Goal: Task Accomplishment & Management: Use online tool/utility

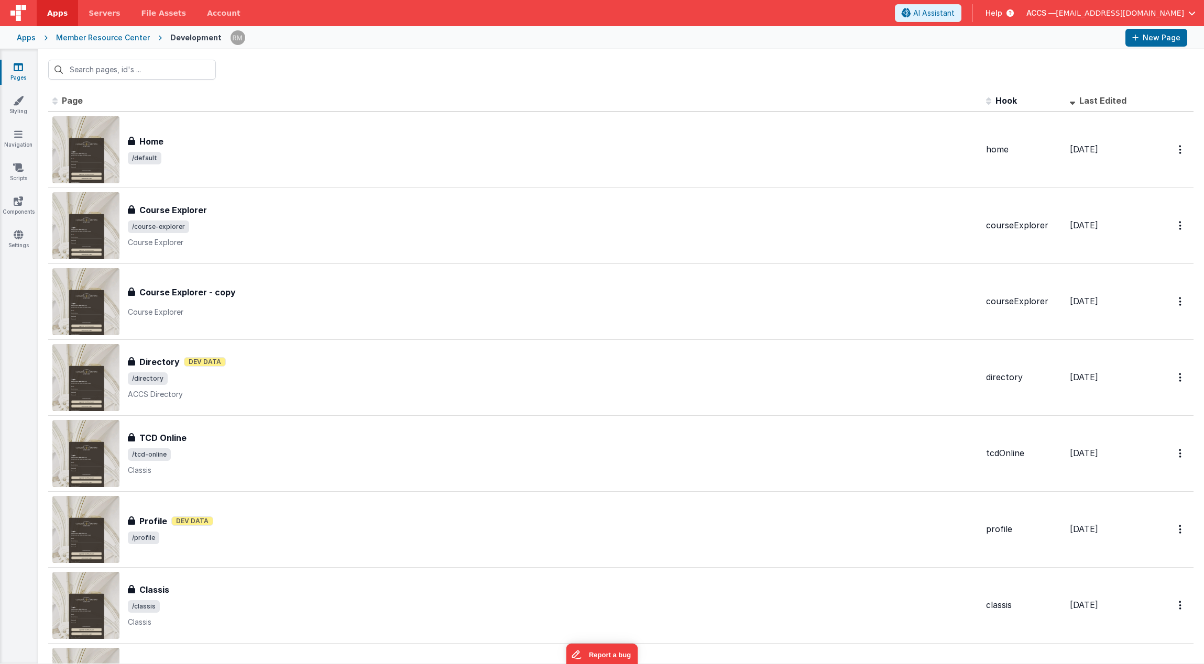
click at [29, 41] on div "Apps" at bounding box center [26, 37] width 19 height 10
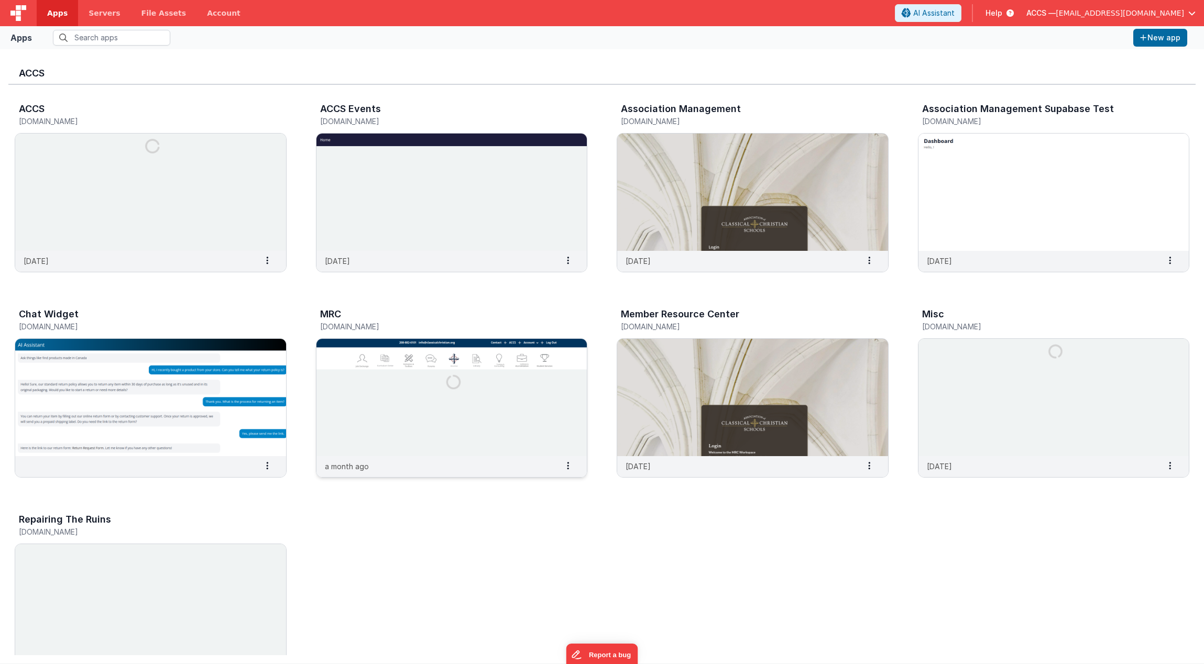
click at [366, 431] on img at bounding box center [451, 397] width 271 height 117
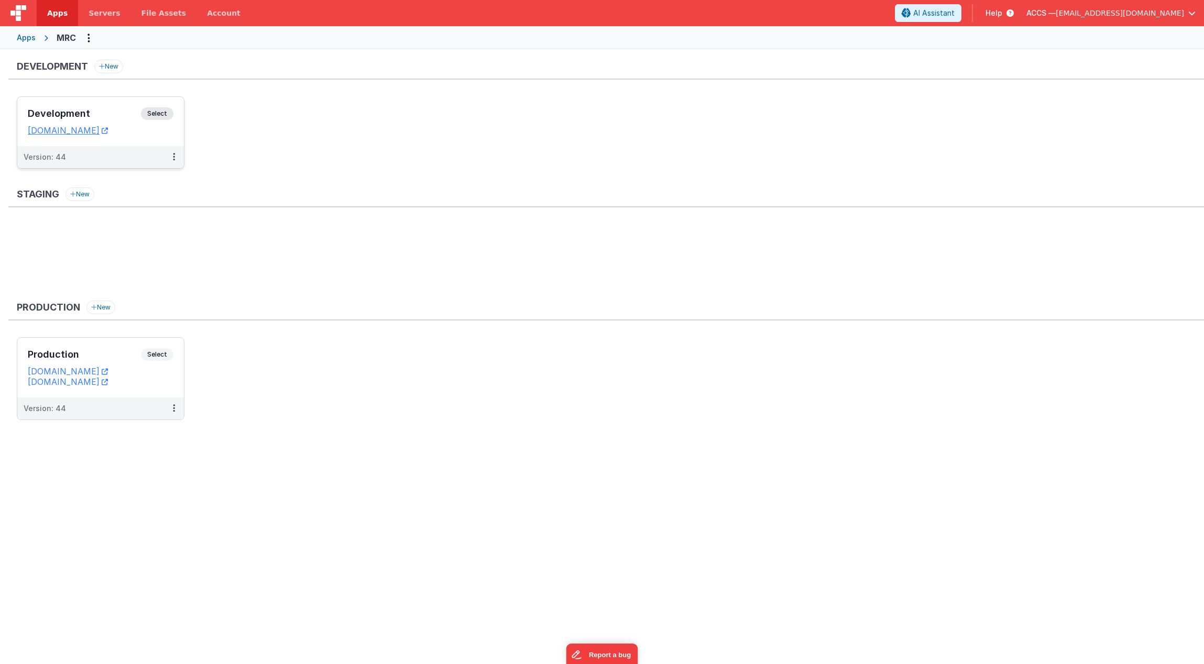
click at [124, 107] on div "Development Select" at bounding box center [101, 116] width 146 height 18
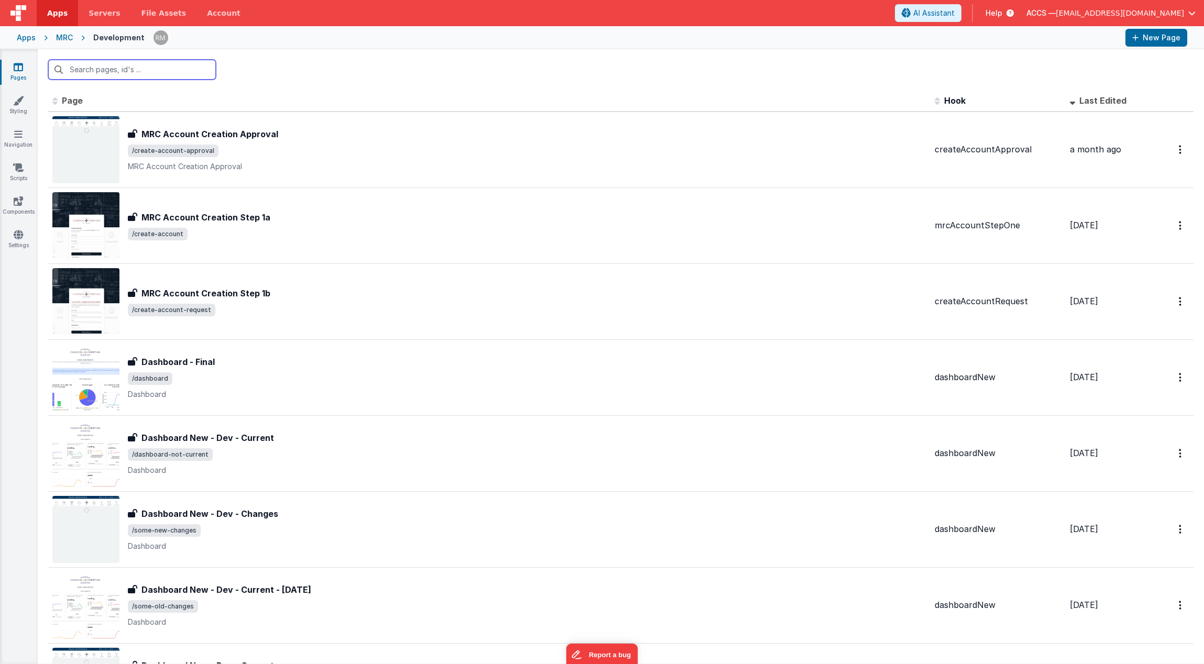
click at [122, 73] on input "text" at bounding box center [132, 70] width 168 height 20
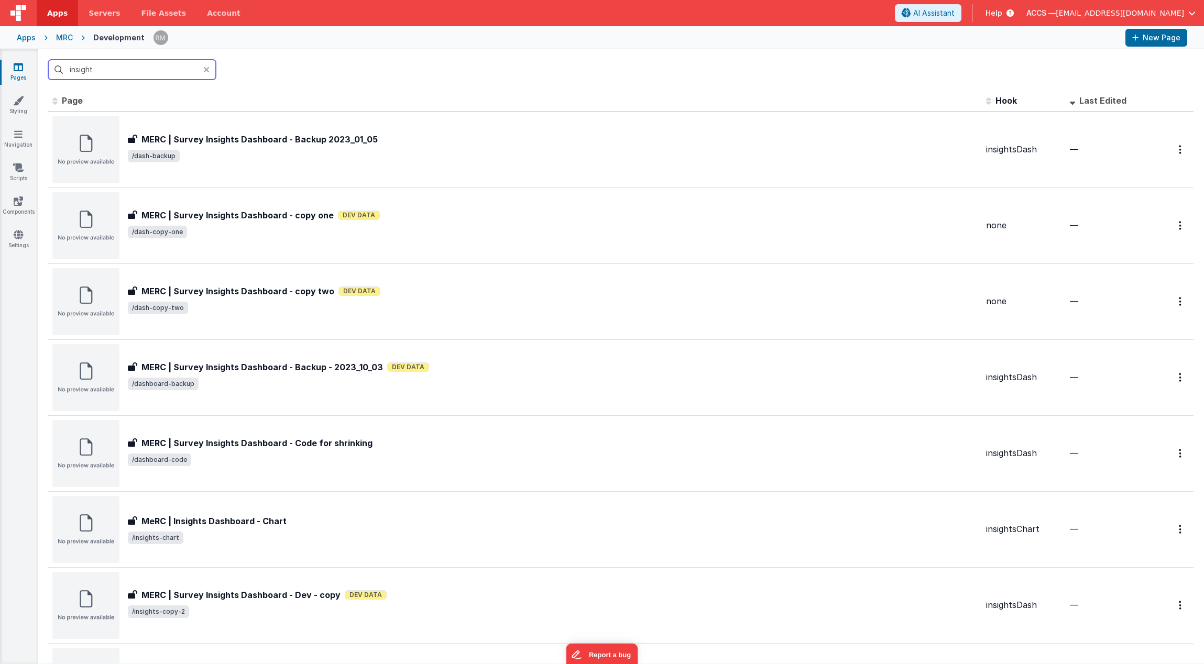
click at [130, 71] on input "insight" at bounding box center [132, 70] width 168 height 20
drag, startPoint x: 139, startPoint y: 71, endPoint x: 71, endPoint y: 57, distance: 69.4
click at [71, 57] on div "insight" at bounding box center [621, 69] width 1166 height 41
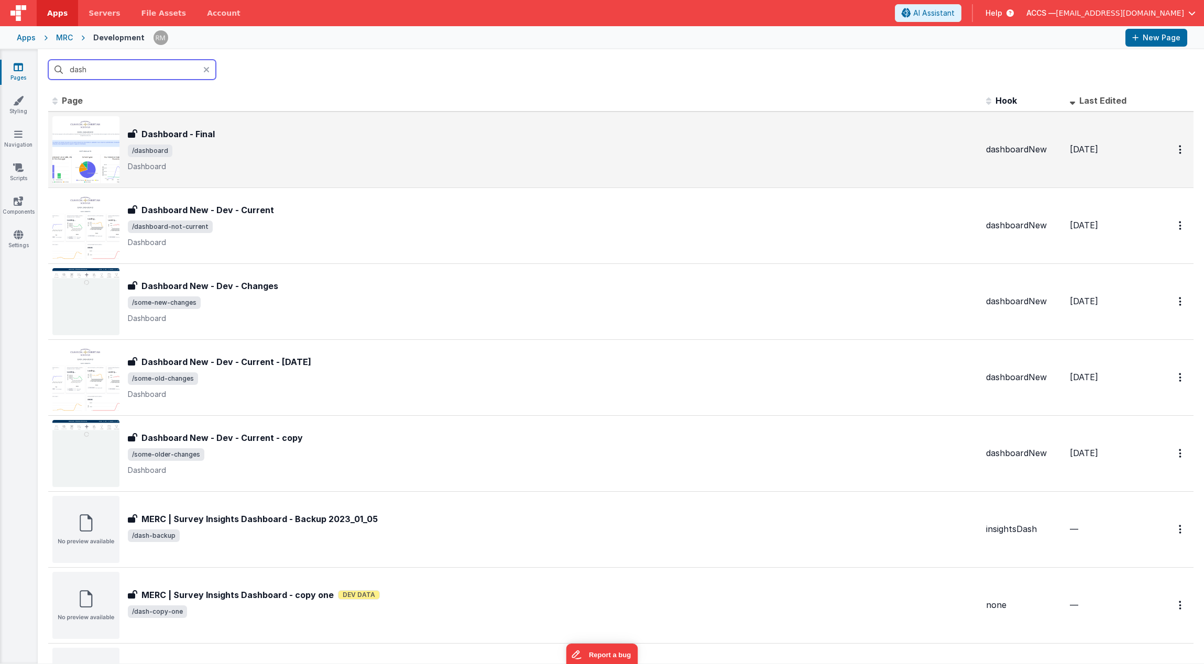
type input "dash"
click at [206, 152] on span "/dashboard" at bounding box center [553, 151] width 850 height 13
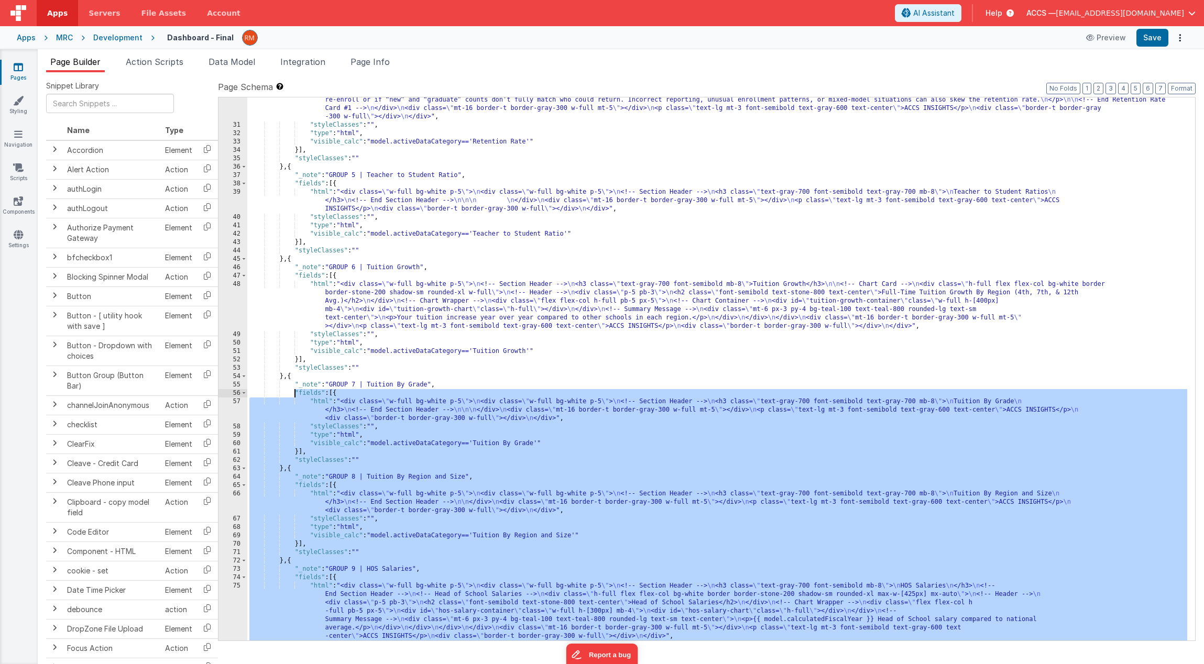
scroll to position [454, 0]
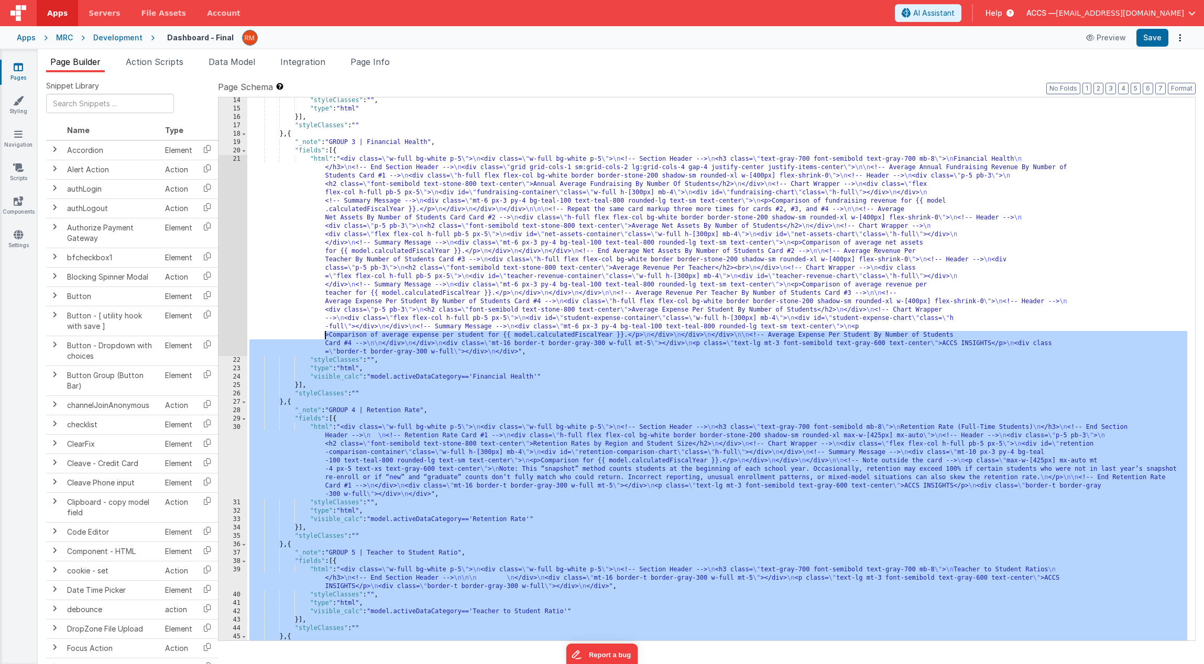
drag, startPoint x: 270, startPoint y: 639, endPoint x: 297, endPoint y: 338, distance: 301.3
click at [297, 338] on div ""styleClasses" : "" , "type" : "html" }] , "styleClasses" : "" } , { "_note" : …" at bounding box center [717, 376] width 940 height 560
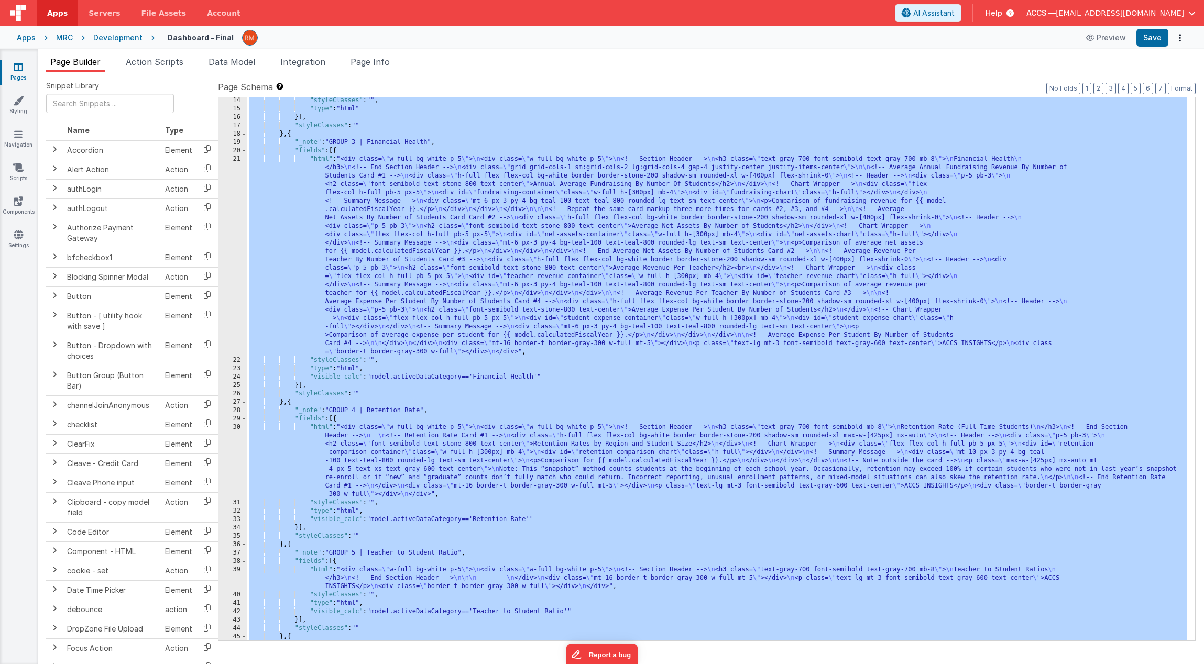
scroll to position [0, 0]
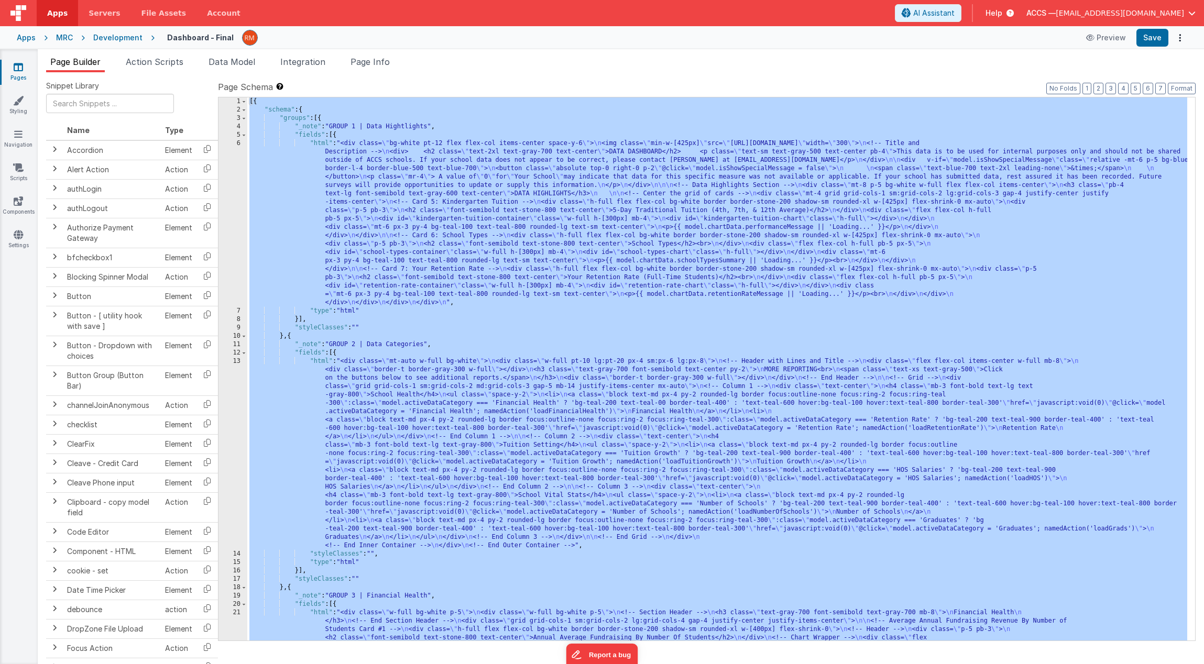
click at [28, 38] on div "Apps" at bounding box center [26, 37] width 19 height 10
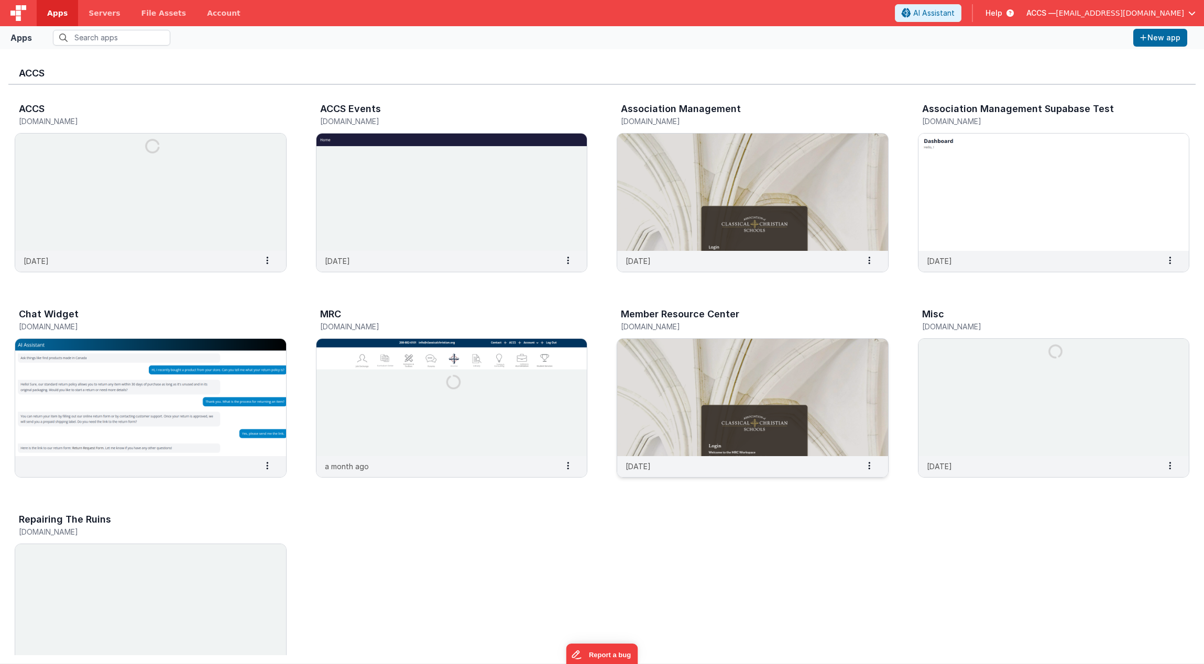
click at [686, 363] on img at bounding box center [752, 397] width 271 height 117
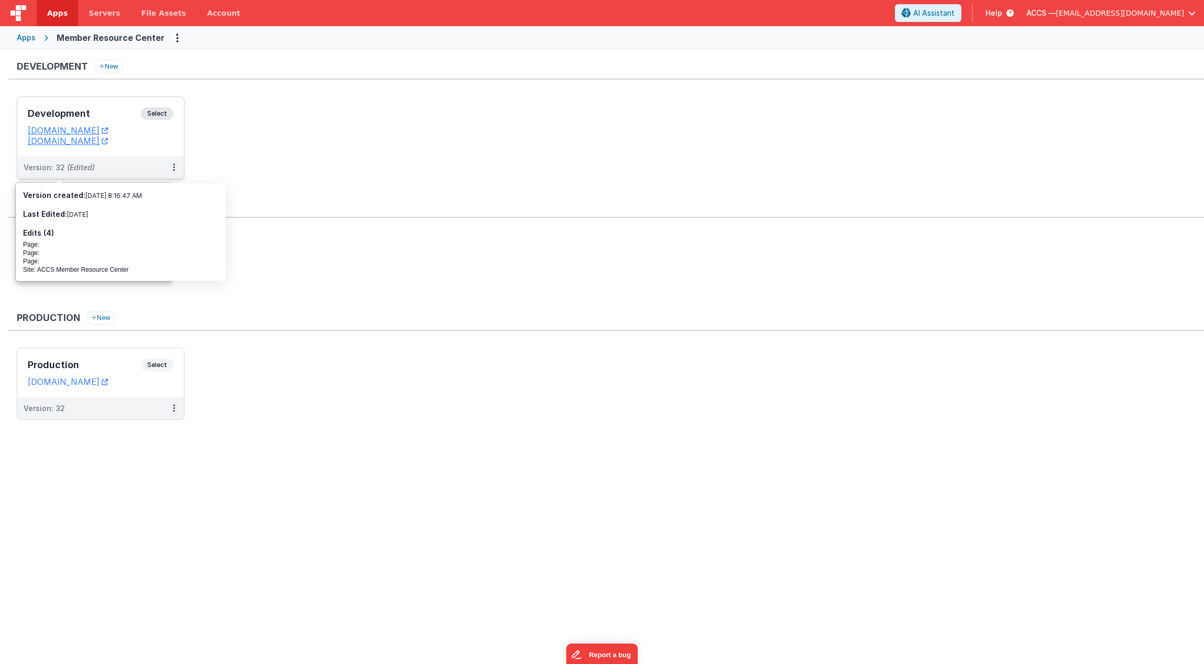
click at [87, 121] on div "Development Select" at bounding box center [101, 116] width 146 height 18
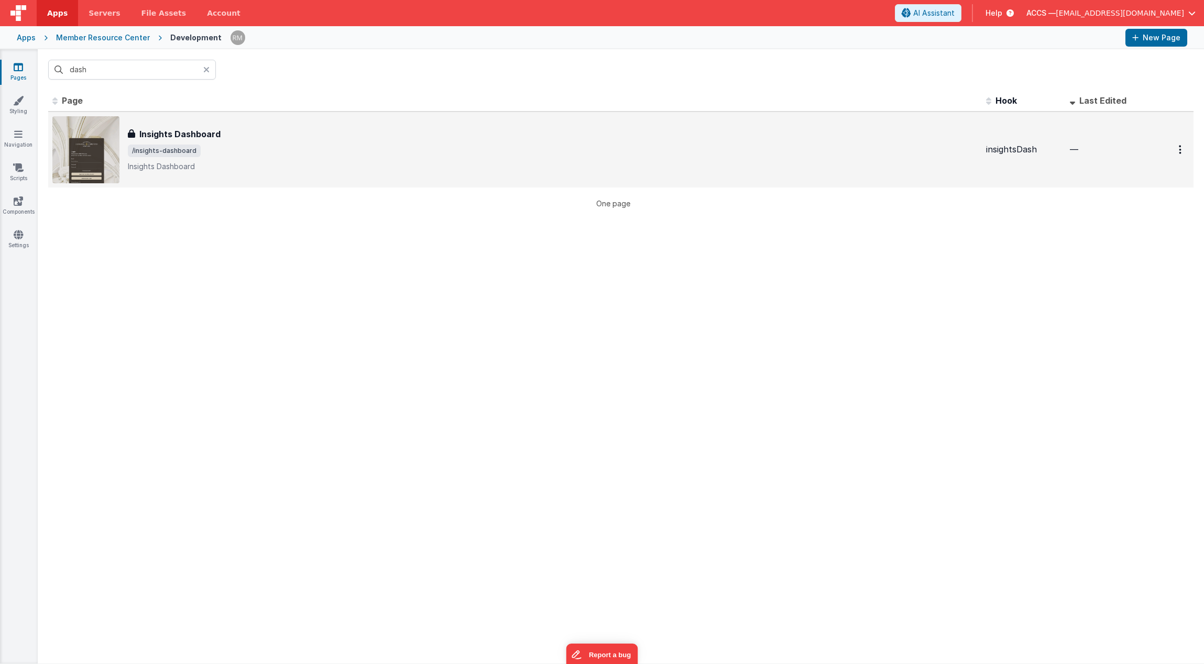
click at [192, 130] on h3 "Insights Dashboard" at bounding box center [179, 134] width 81 height 13
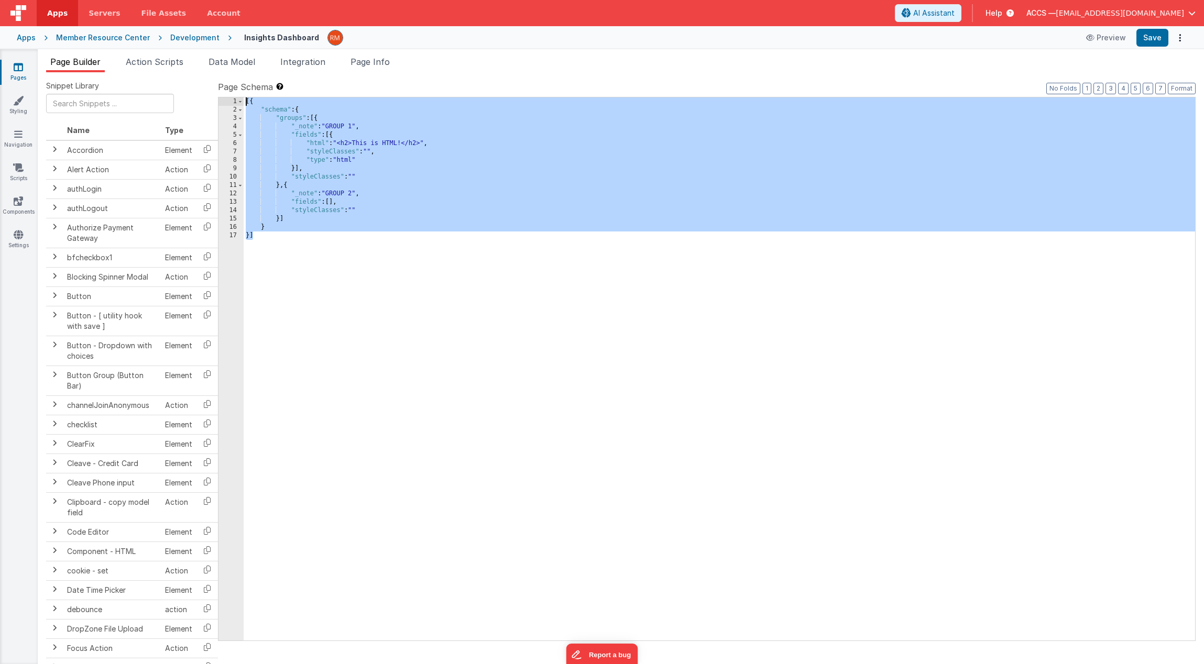
drag, startPoint x: 305, startPoint y: 305, endPoint x: 234, endPoint y: 85, distance: 230.7
click at [234, 85] on div "Page Schema Shortcuts: Find: command-f Fold: command-option-L Unfold: command-o…" at bounding box center [706, 360] width 977 height 559
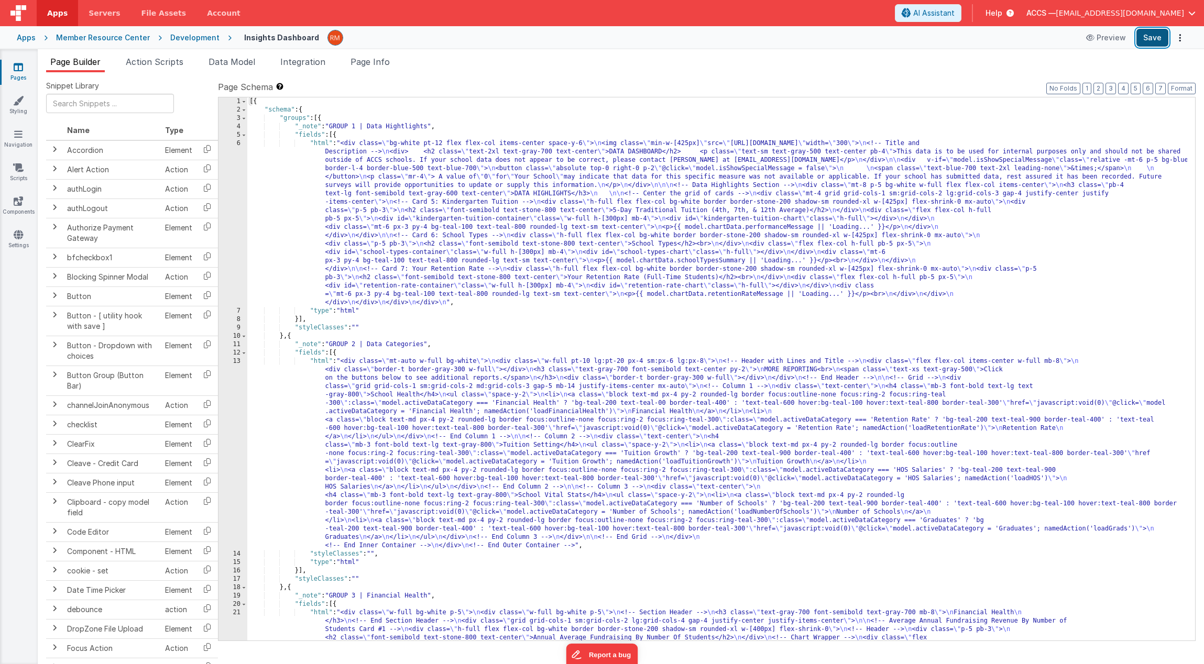
click at [1160, 36] on button "Save" at bounding box center [1152, 38] width 32 height 18
click at [30, 41] on div "Apps" at bounding box center [26, 37] width 19 height 10
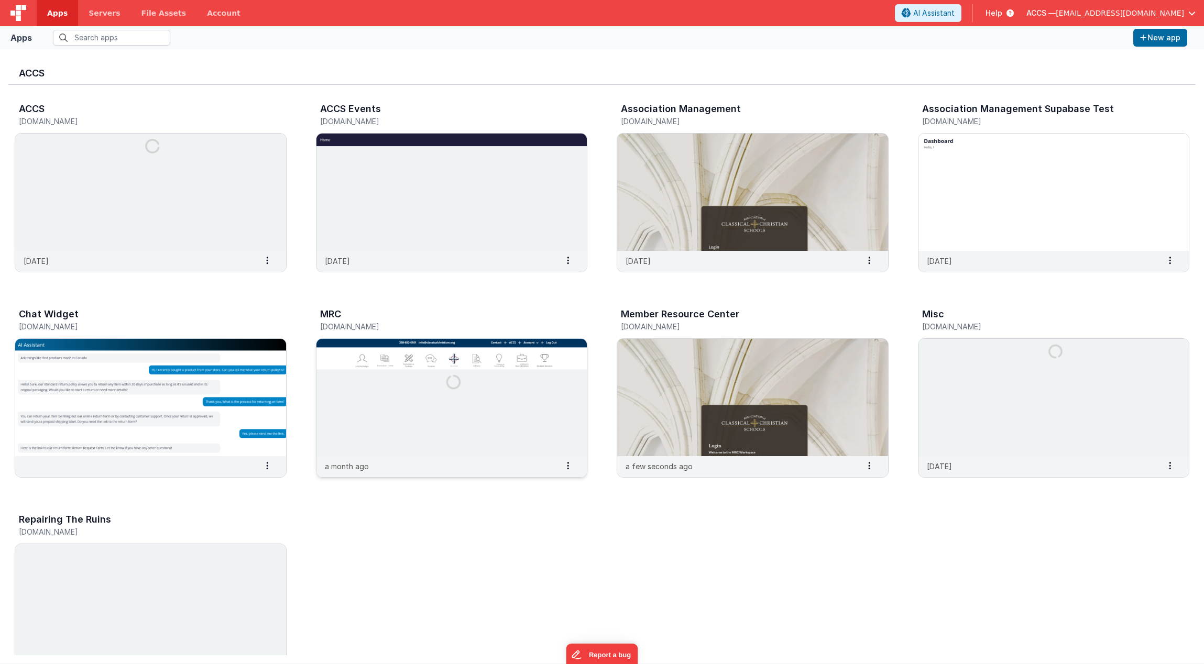
click at [406, 395] on img at bounding box center [451, 397] width 271 height 117
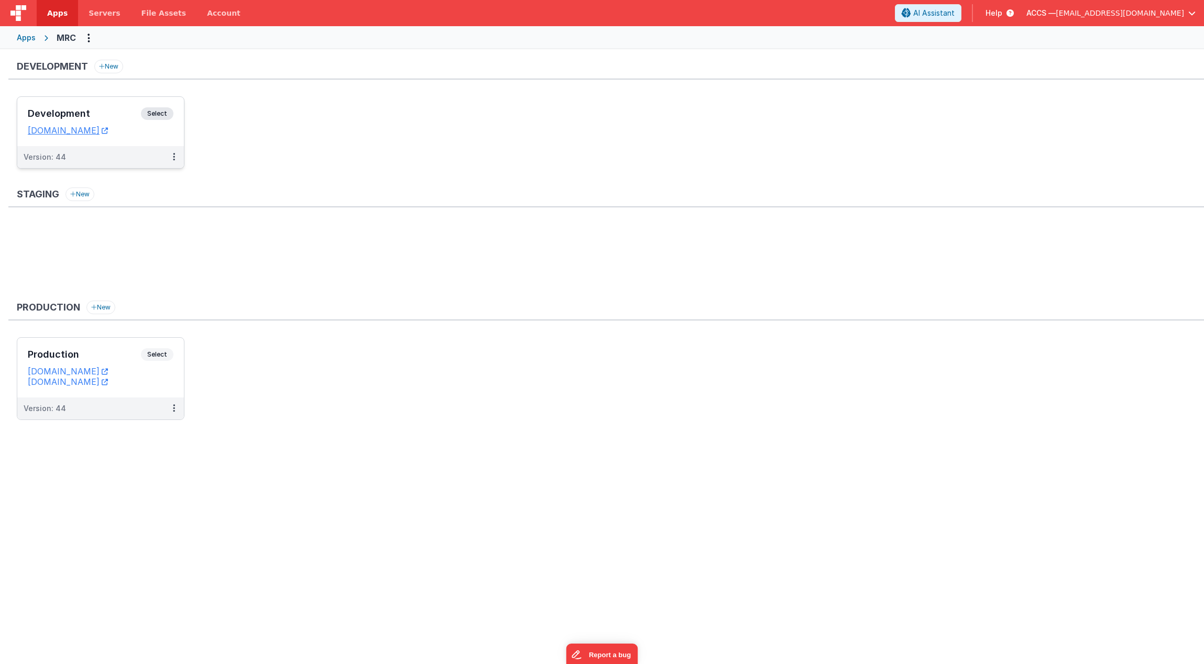
click at [119, 123] on div "Development Select" at bounding box center [101, 116] width 146 height 18
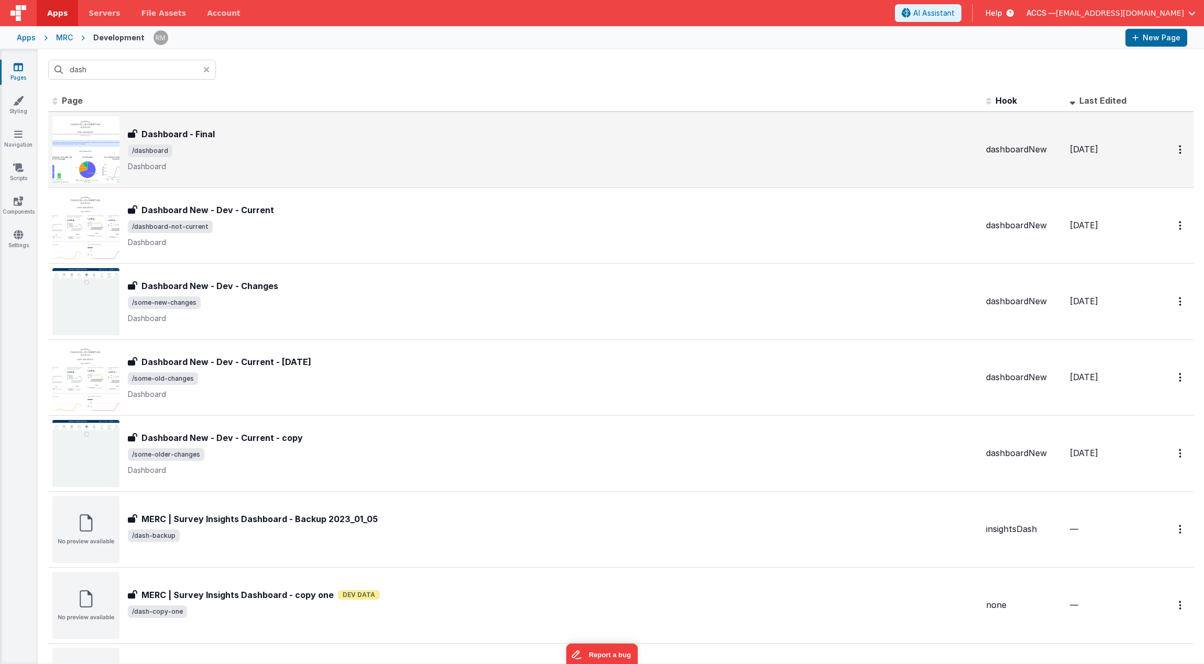
click at [185, 142] on div "Dashboard - Final Dashboard - Final /dashboard Dashboard" at bounding box center [553, 150] width 850 height 44
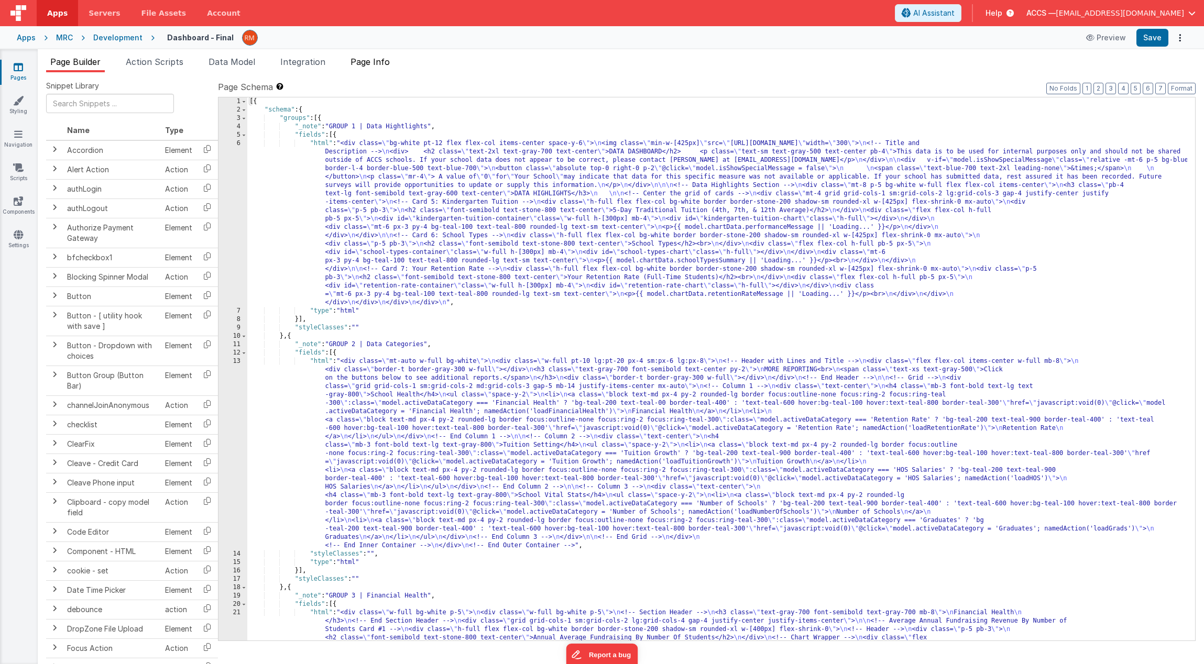
click at [385, 62] on span "Page Info" at bounding box center [369, 62] width 39 height 10
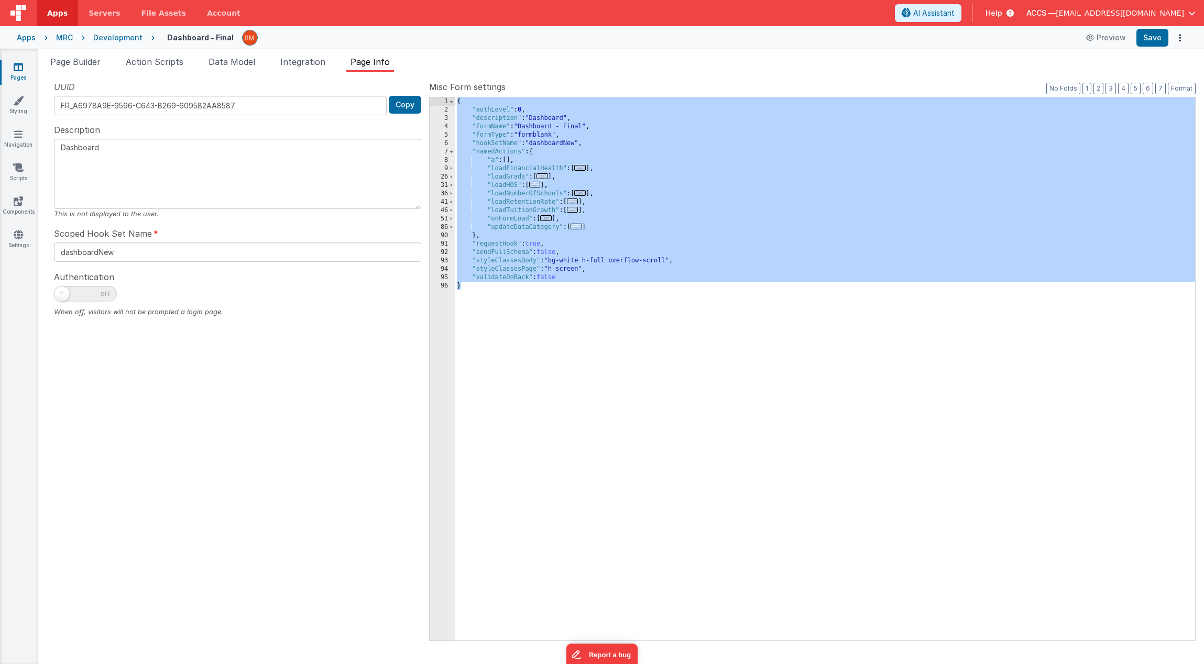
drag, startPoint x: 515, startPoint y: 328, endPoint x: 450, endPoint y: 90, distance: 246.5
click at [450, 90] on div "Misc Form settings Format 7 6 5 4 3 2 1 No Folds 1 2 3 4 5 6 7 8 9 26 31 36 41 …" at bounding box center [812, 360] width 766 height 559
click at [28, 39] on div "Apps" at bounding box center [26, 37] width 19 height 10
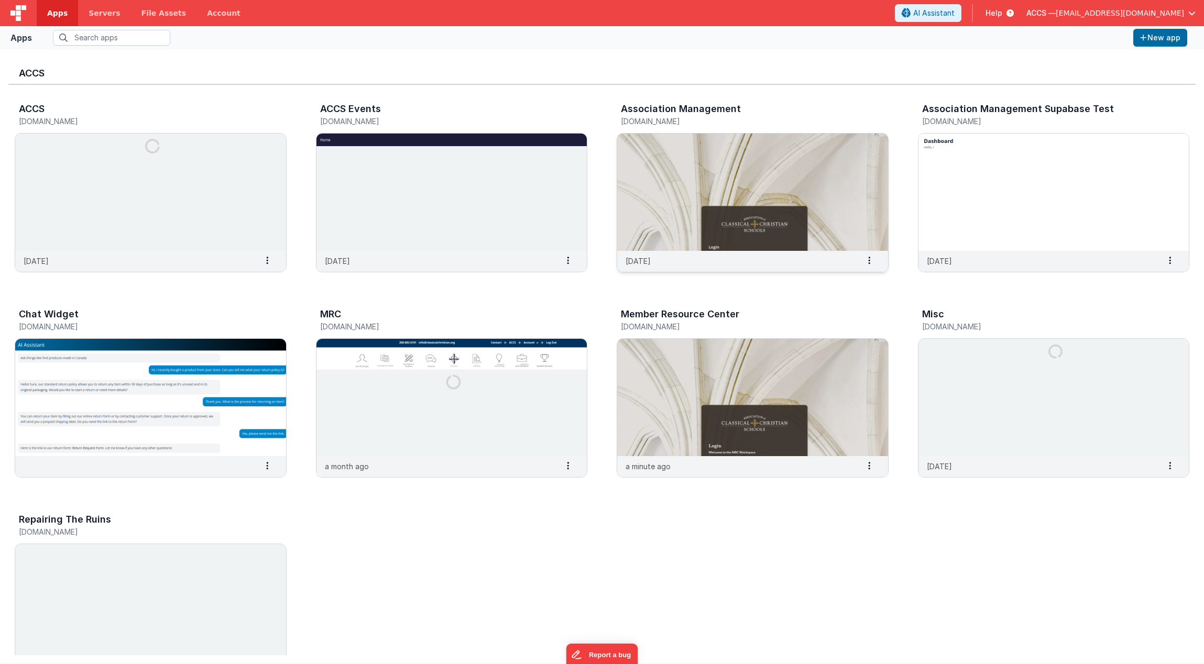
click at [668, 164] on img at bounding box center [752, 192] width 271 height 117
click at [711, 368] on img at bounding box center [752, 397] width 271 height 117
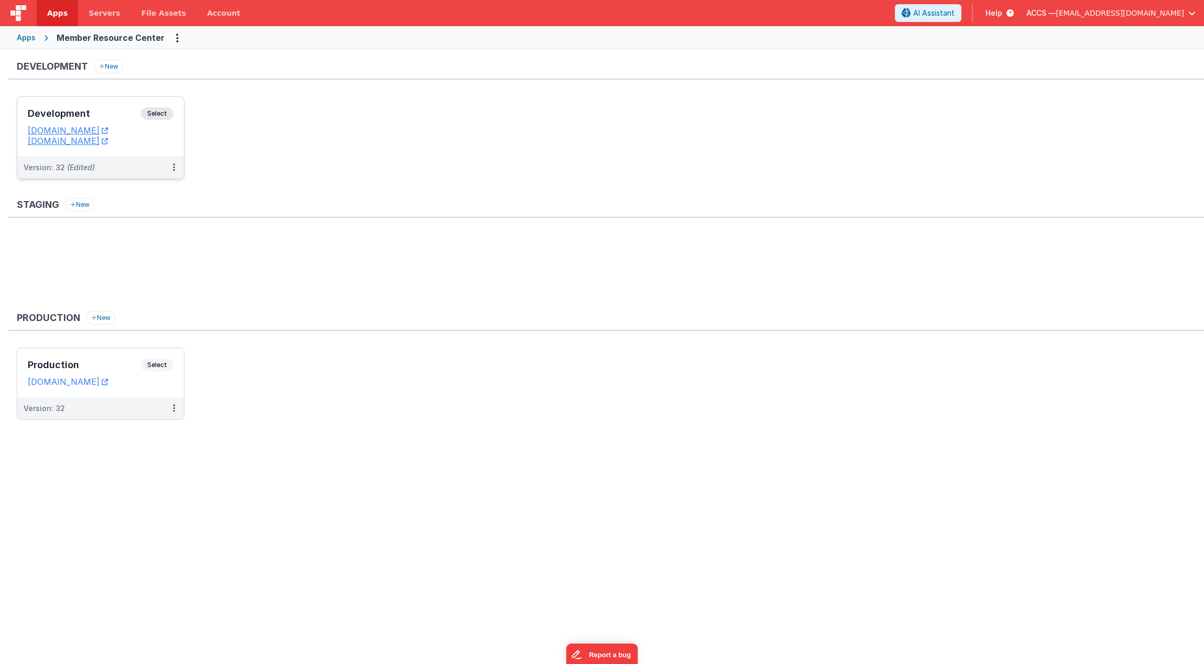
click at [136, 118] on h3 "Development" at bounding box center [84, 113] width 113 height 10
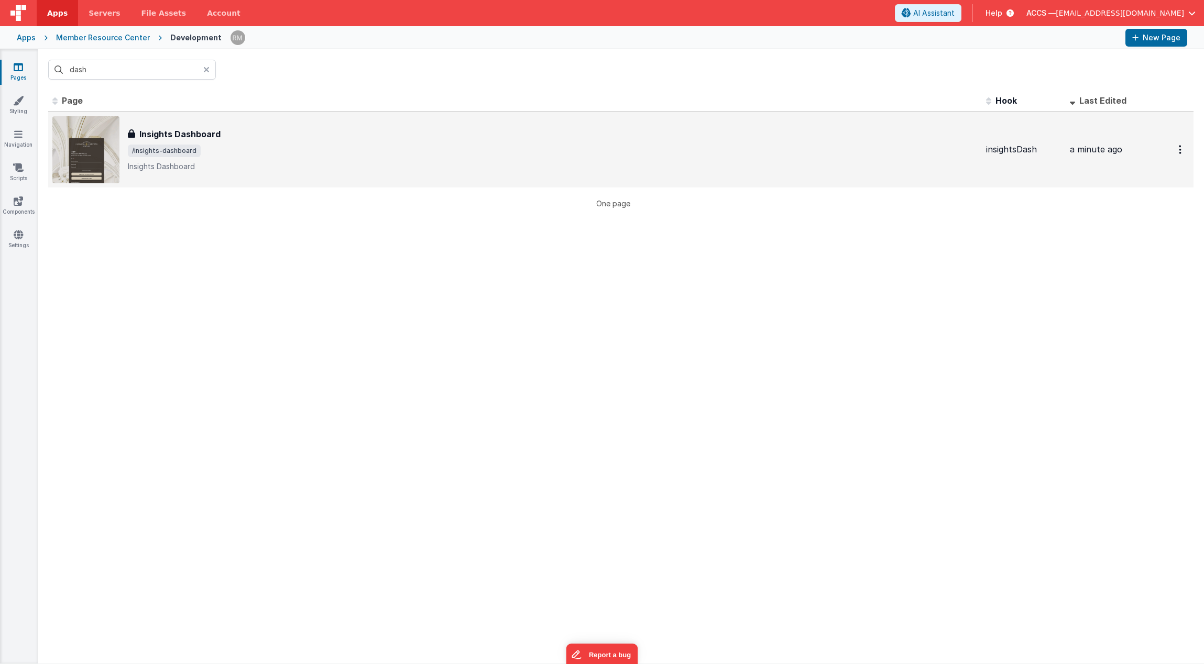
click at [257, 154] on span "/insights-dashboard" at bounding box center [553, 151] width 850 height 13
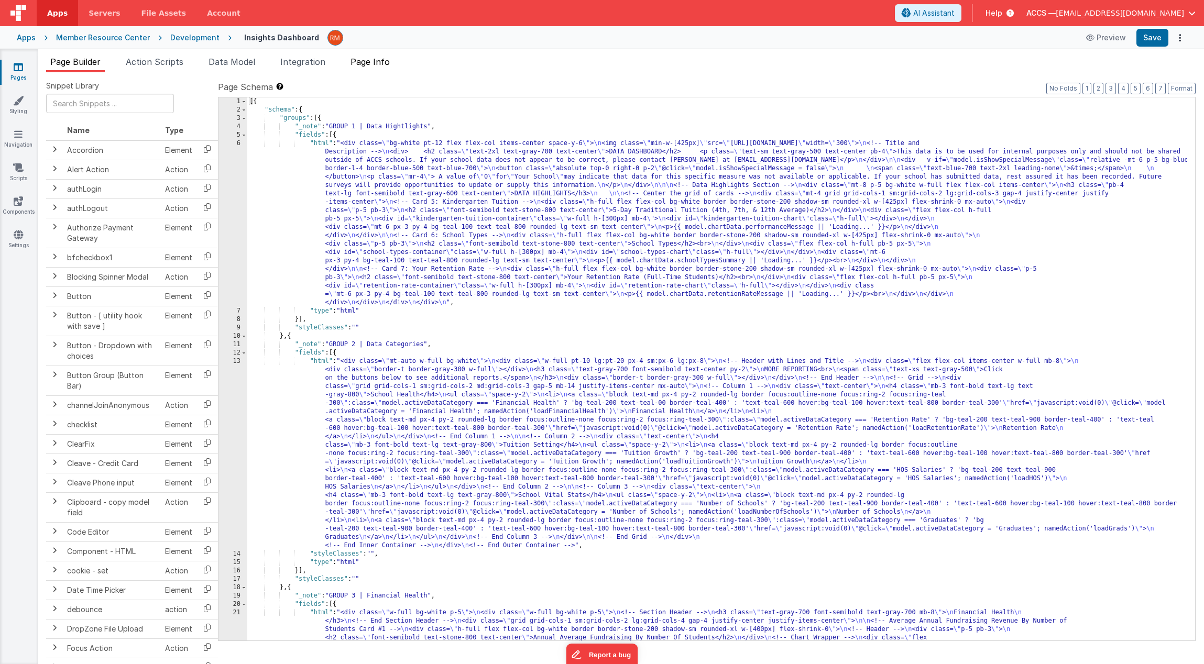
click at [385, 63] on span "Page Info" at bounding box center [369, 62] width 39 height 10
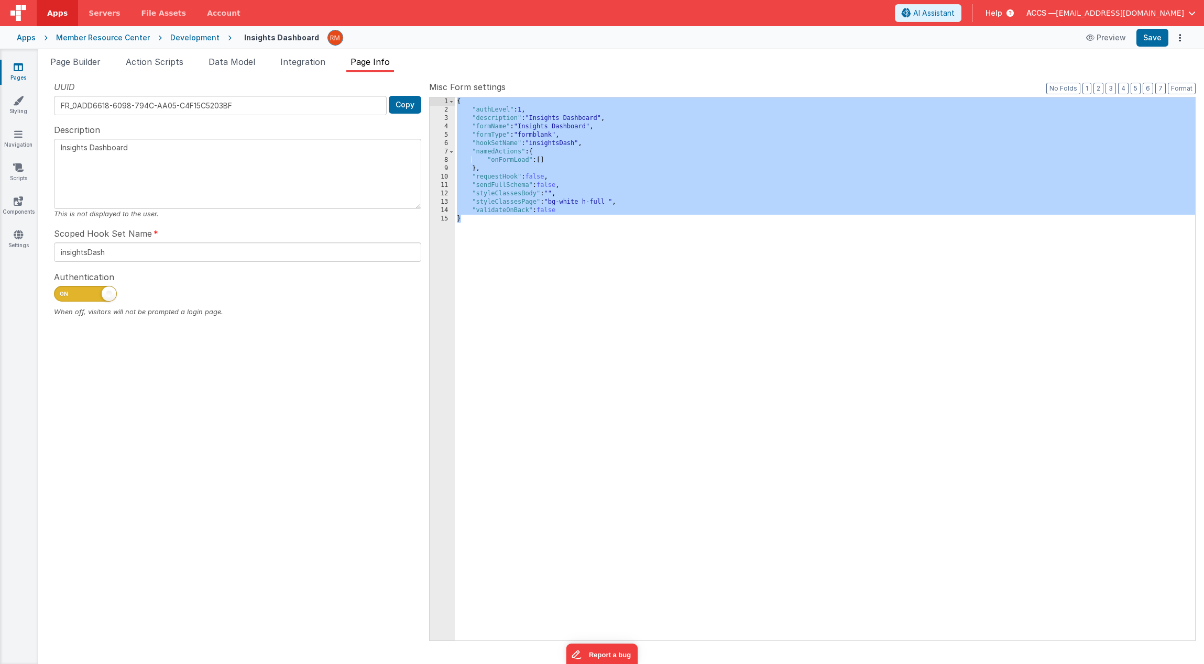
drag, startPoint x: 499, startPoint y: 278, endPoint x: 455, endPoint y: 79, distance: 203.5
click at [455, 79] on div "Snippet Library Name Type Accordion Element Alert Action Action authLogin Actio…" at bounding box center [621, 368] width 1166 height 592
type textarea "Dashboard"
type input "dashboardNew"
checkbox input "false"
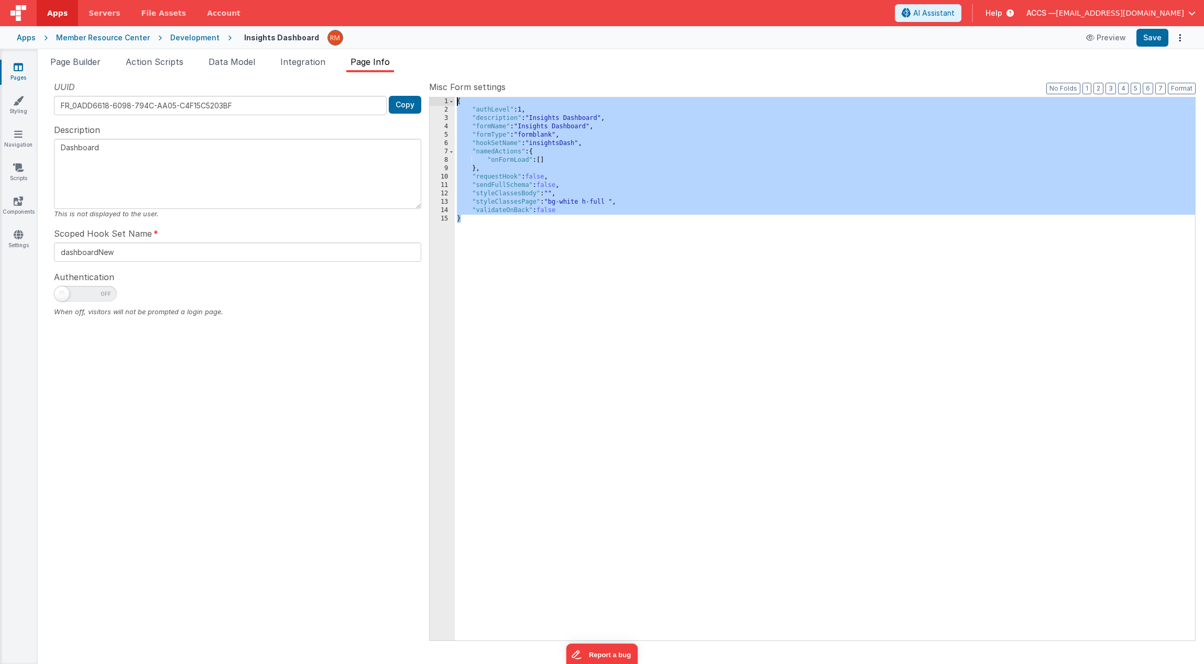
scroll to position [2885, 0]
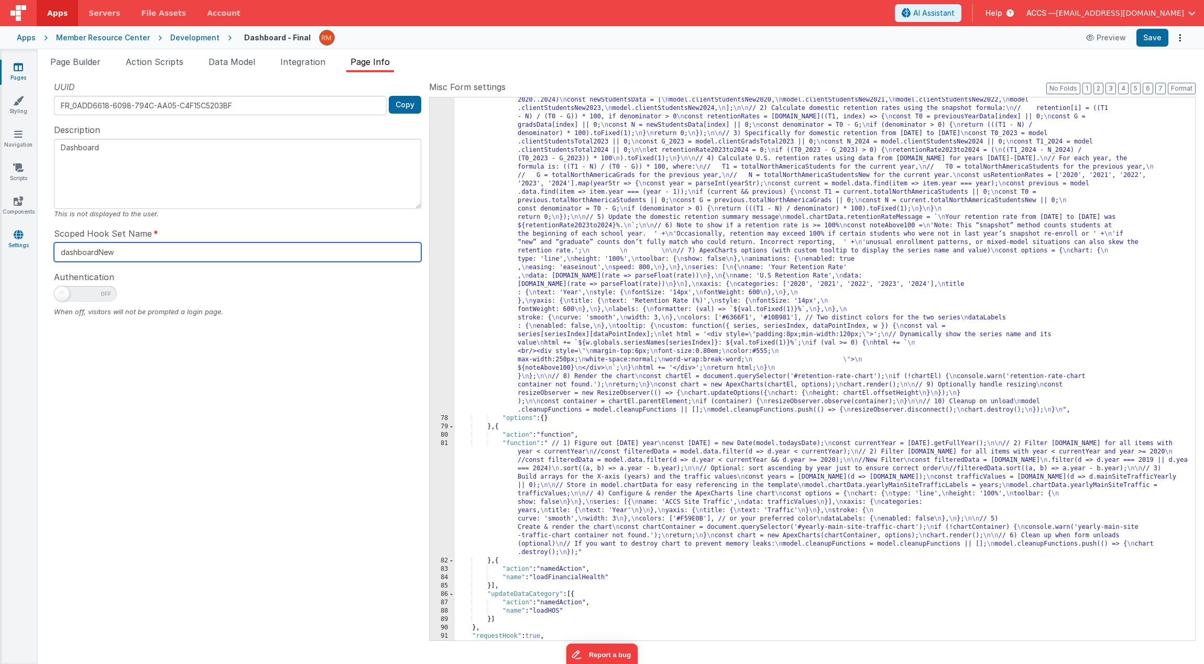
drag, startPoint x: 168, startPoint y: 257, endPoint x: 30, endPoint y: 246, distance: 138.2
click at [30, 246] on section "Pages Styling Navigation Scripts Components Settings Page Builder Action Script…" at bounding box center [602, 356] width 1204 height 615
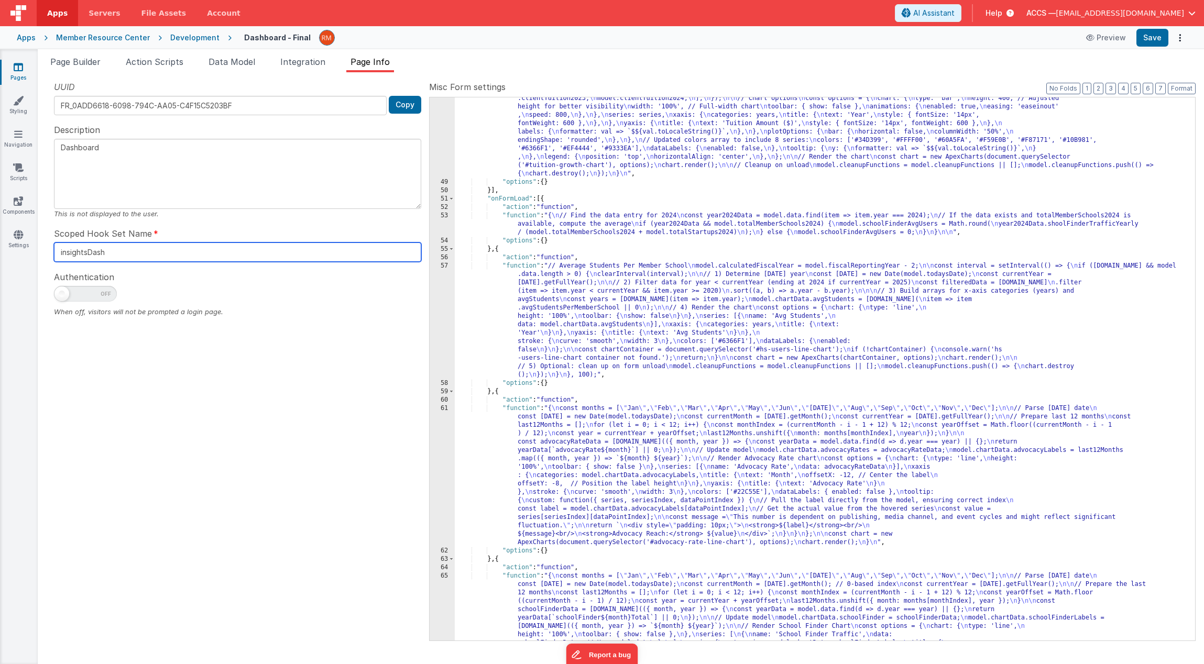
scroll to position [0, 0]
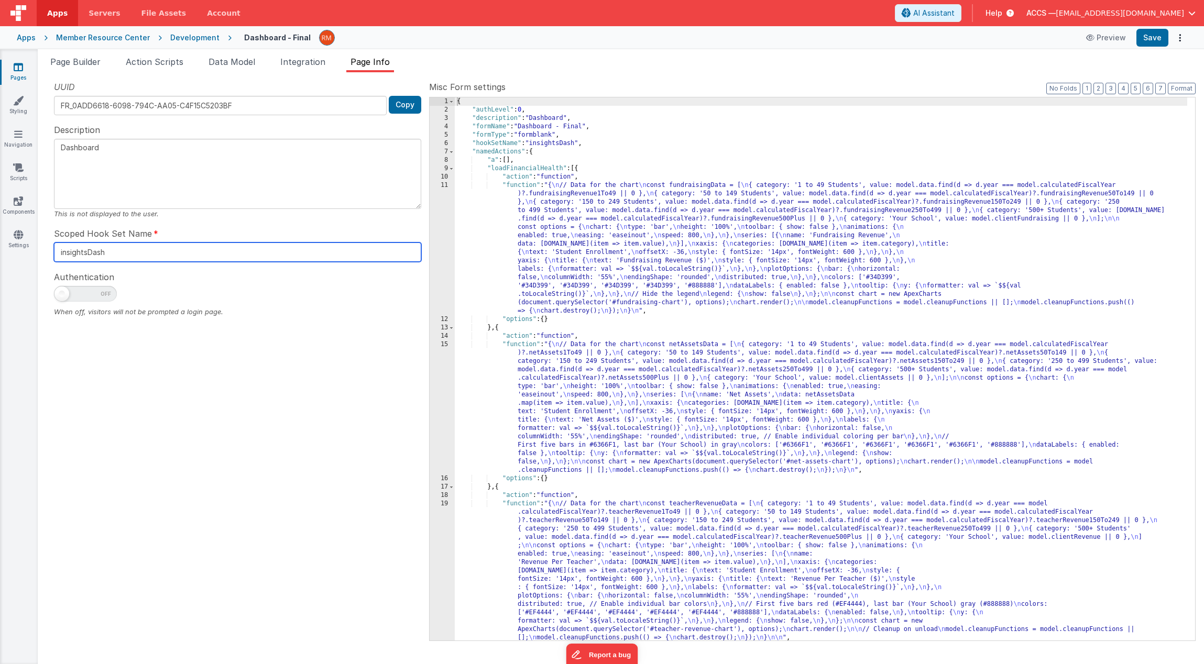
type input "insightsDash"
click at [285, 37] on h4 "Dashboard - Final" at bounding box center [277, 38] width 67 height 8
drag, startPoint x: 585, startPoint y: 127, endPoint x: 522, endPoint y: 127, distance: 62.9
click at [522, 127] on div "{ "authLevel" : 0 , "description" : "Dashboard" , "formName" : "Dashboard - Fin…" at bounding box center [821, 377] width 732 height 560
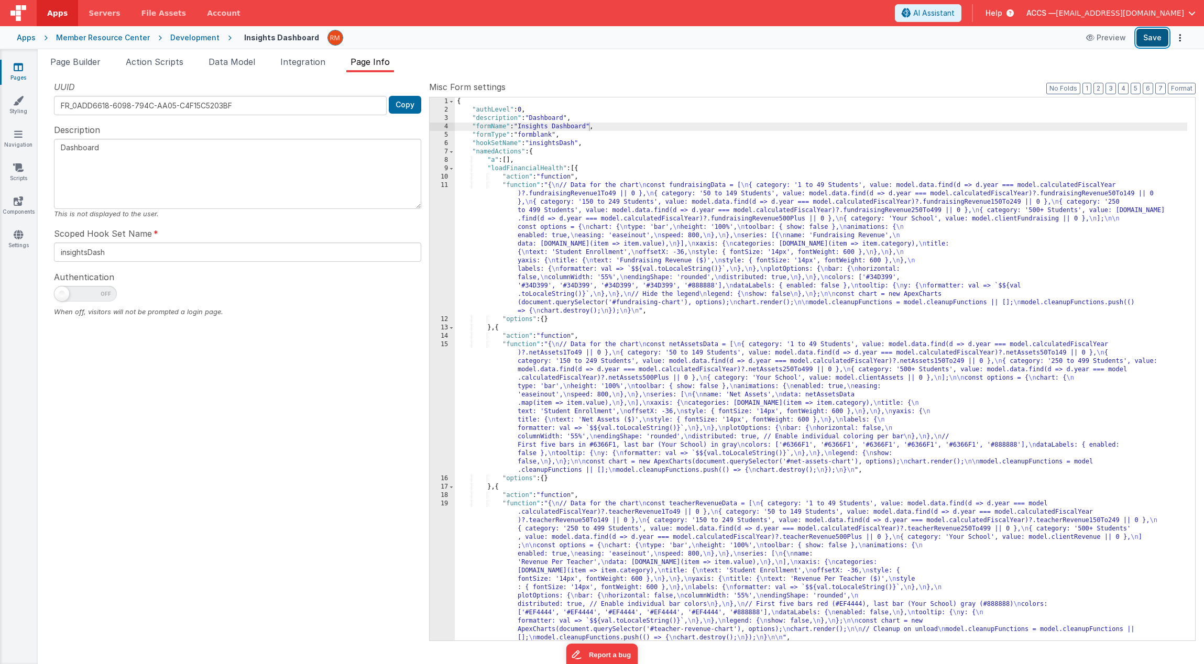
click at [1153, 42] on button "Save" at bounding box center [1152, 38] width 32 height 18
click at [1090, 89] on button "1" at bounding box center [1086, 89] width 9 height 12
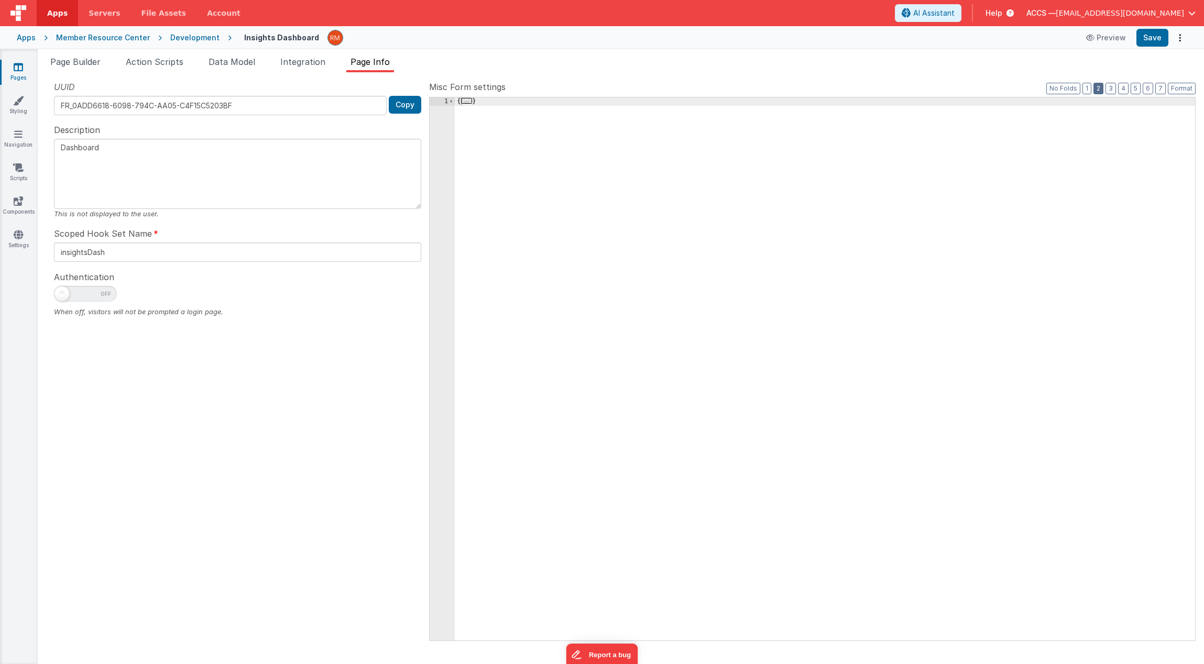
click at [1098, 90] on button "2" at bounding box center [1098, 89] width 10 height 12
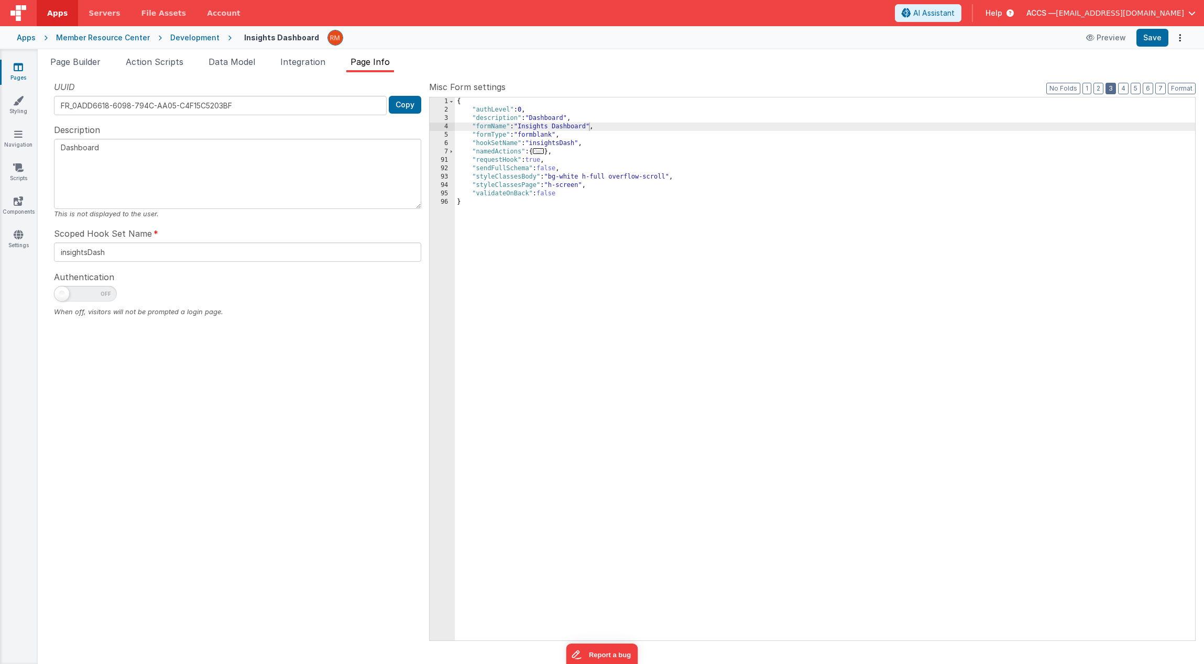
click at [1108, 91] on button "3" at bounding box center [1110, 89] width 10 height 12
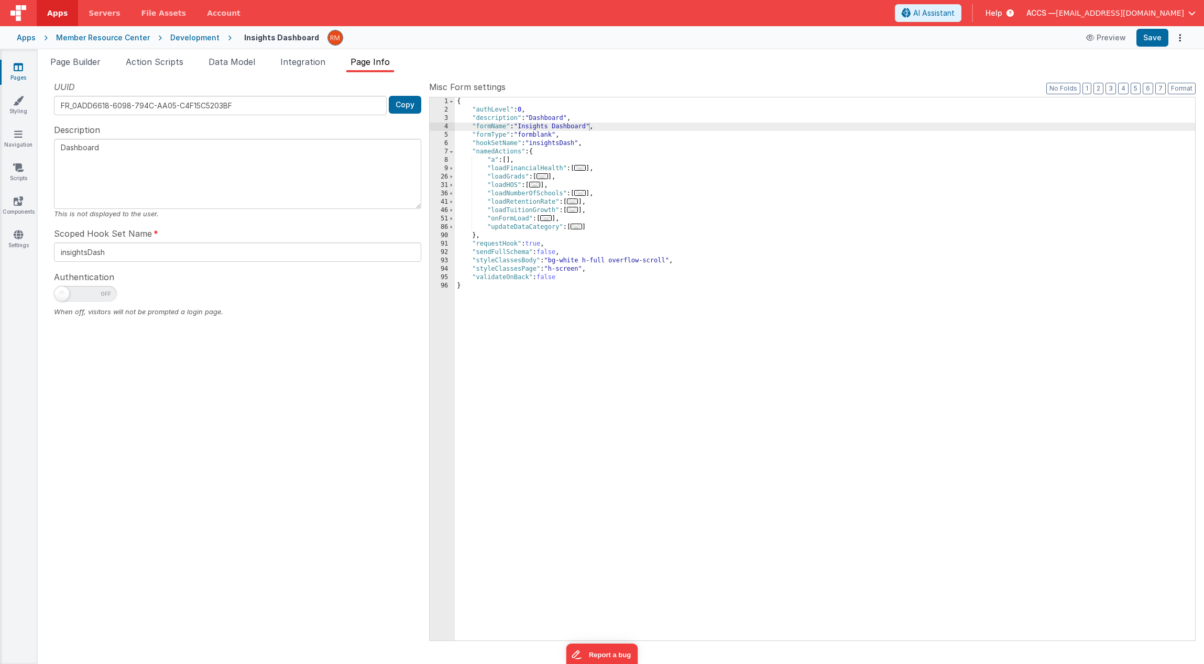
click at [552, 219] on span "..." at bounding box center [546, 218] width 12 height 6
click at [548, 219] on span "..." at bounding box center [546, 218] width 12 height 6
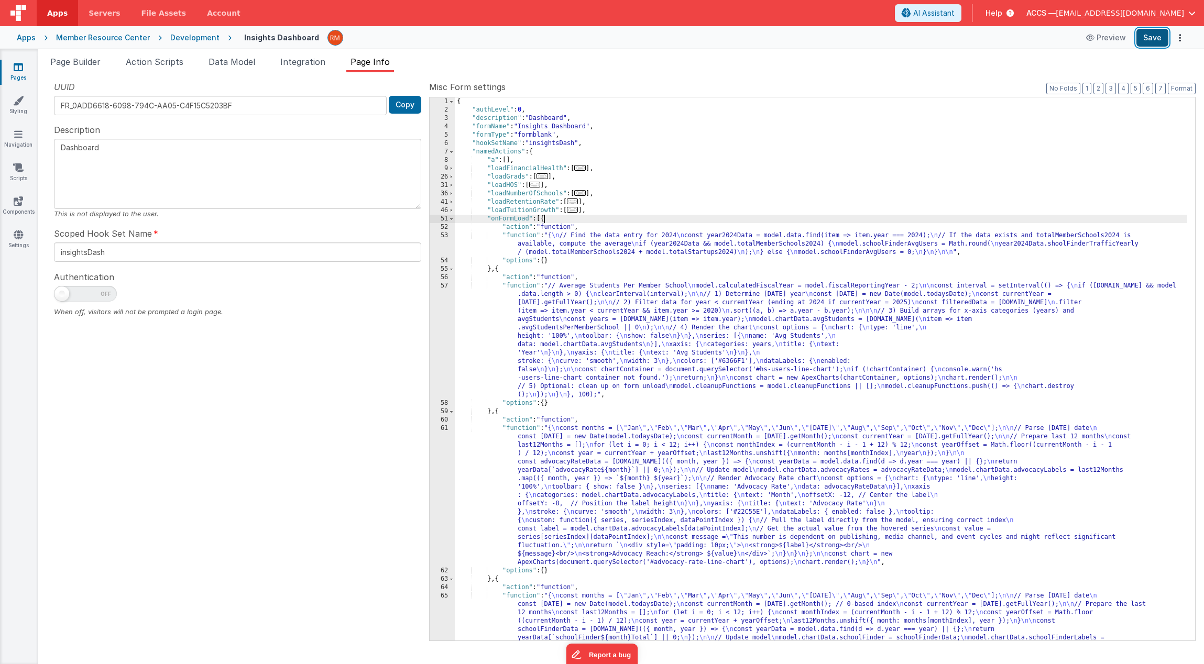
click at [1151, 35] on button "Save" at bounding box center [1152, 38] width 32 height 18
click at [32, 42] on div "Apps" at bounding box center [26, 37] width 19 height 10
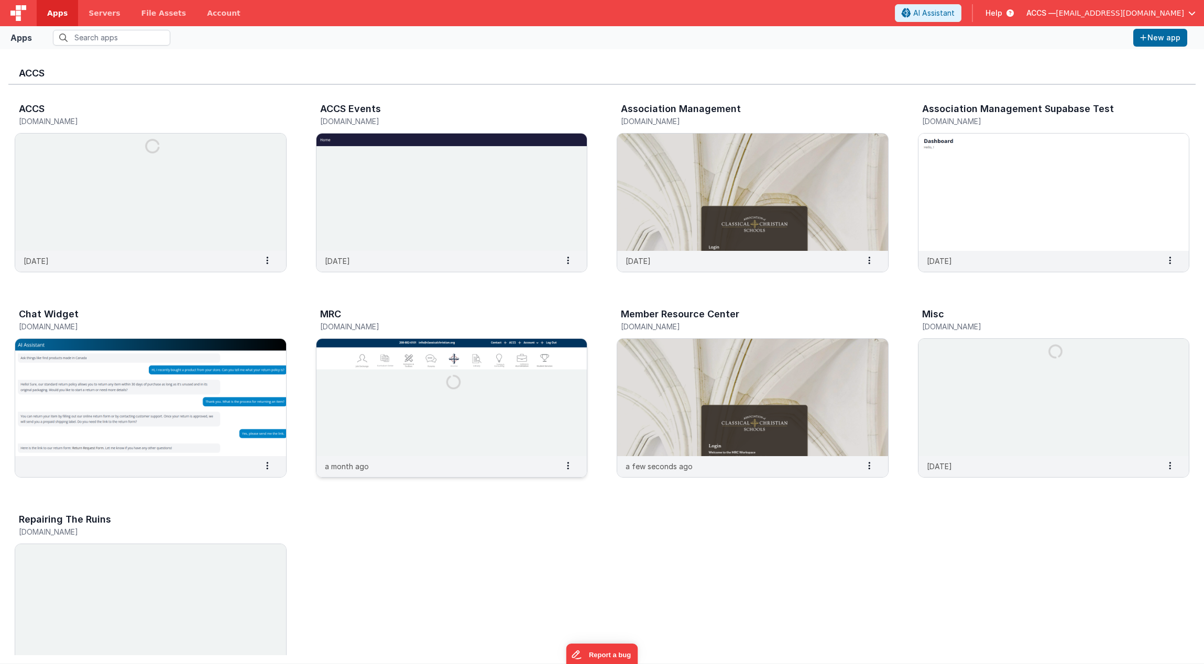
click at [505, 451] on img at bounding box center [451, 397] width 271 height 117
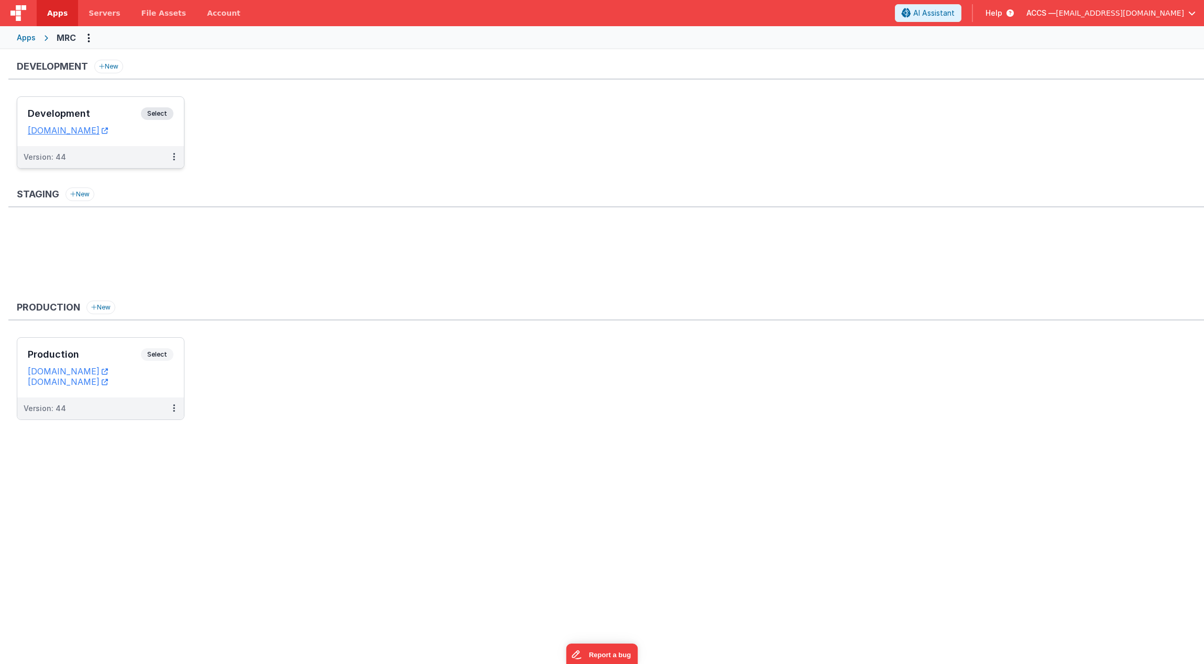
click at [106, 120] on div "Development Select" at bounding box center [101, 116] width 146 height 18
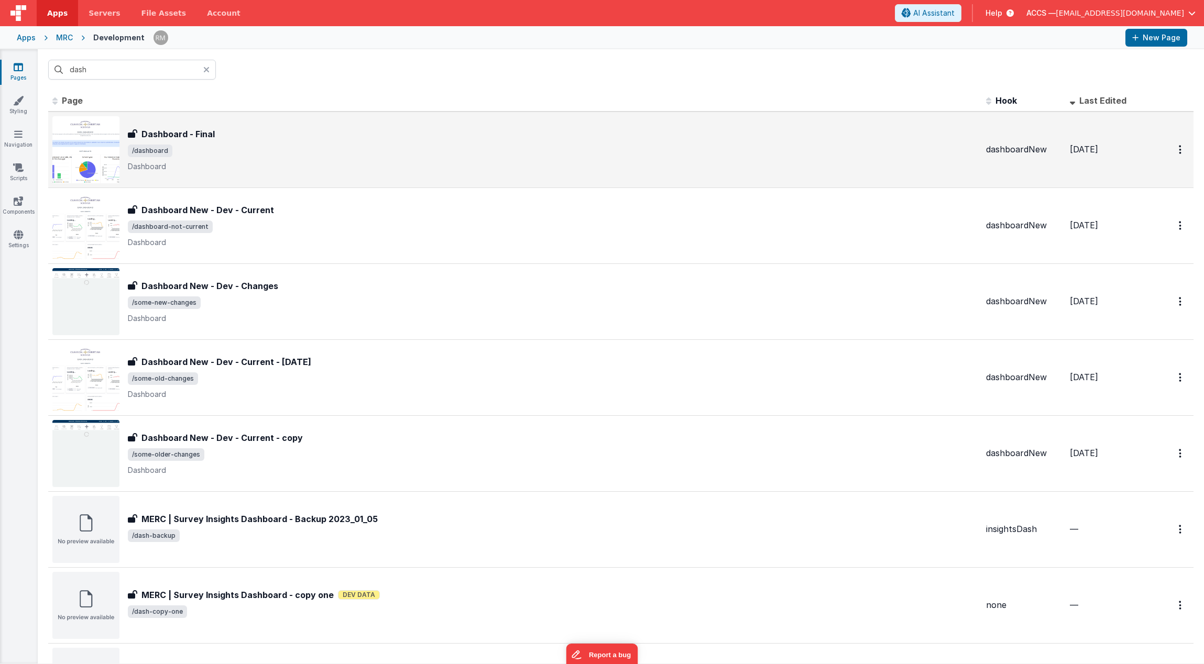
click at [167, 143] on div "Dashboard - Final Dashboard - Final /dashboard Dashboard" at bounding box center [553, 150] width 850 height 44
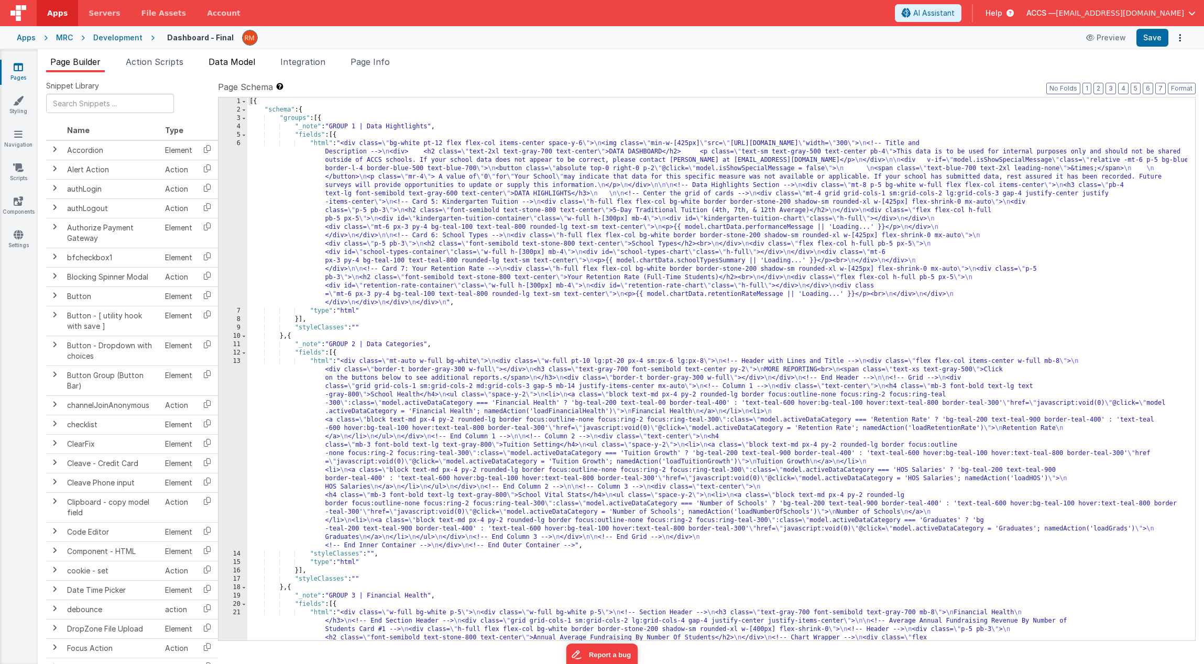
click at [236, 62] on span "Data Model" at bounding box center [231, 62] width 47 height 10
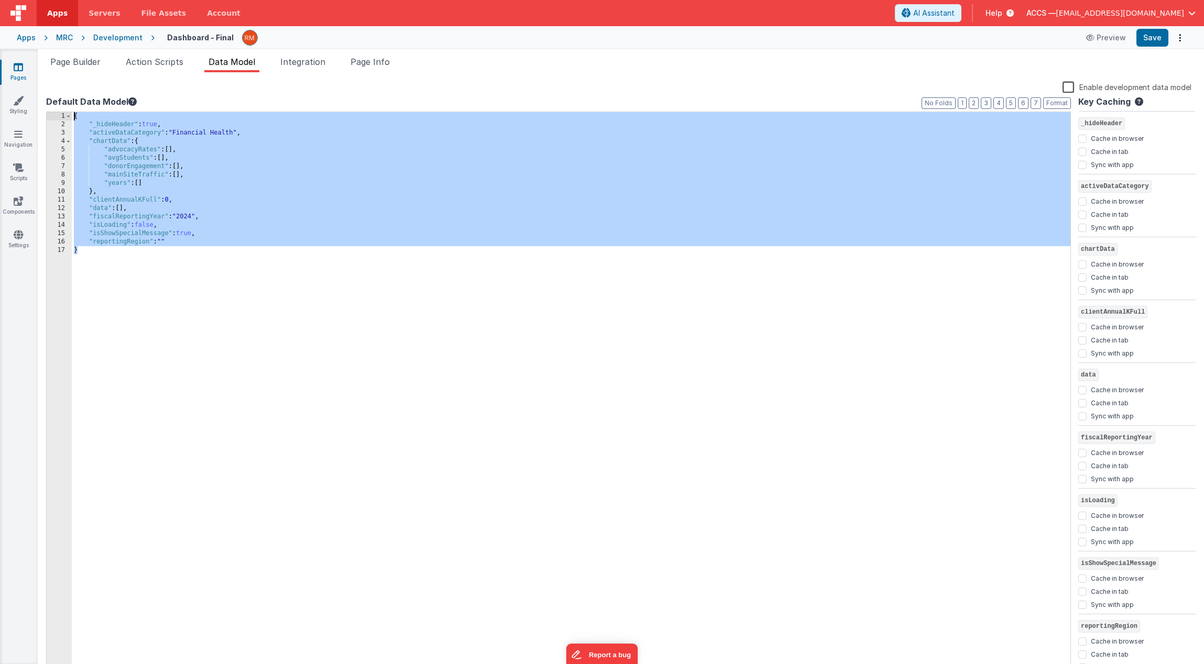
drag, startPoint x: 98, startPoint y: 266, endPoint x: 59, endPoint y: 90, distance: 179.8
click at [59, 90] on div "Enable development data model Default Data Model Format 7 6 5 4 3 2 1 No Folds …" at bounding box center [620, 377] width 1149 height 592
click at [299, 62] on span "Integration" at bounding box center [302, 62] width 45 height 10
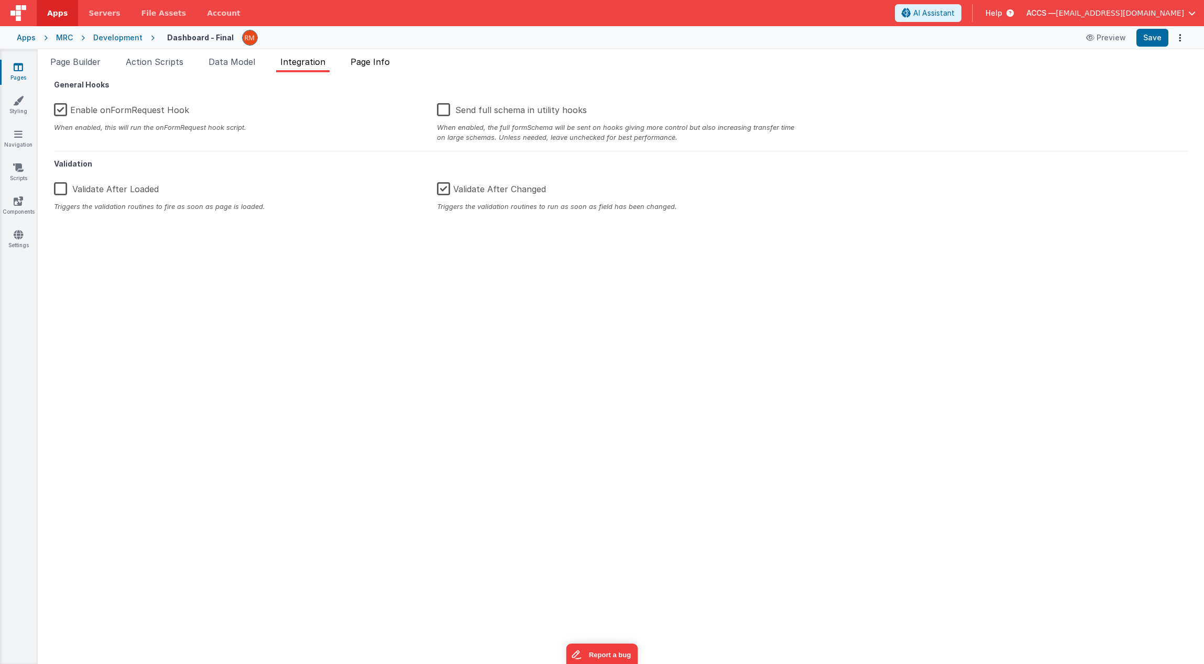
click at [370, 61] on span "Page Info" at bounding box center [369, 62] width 39 height 10
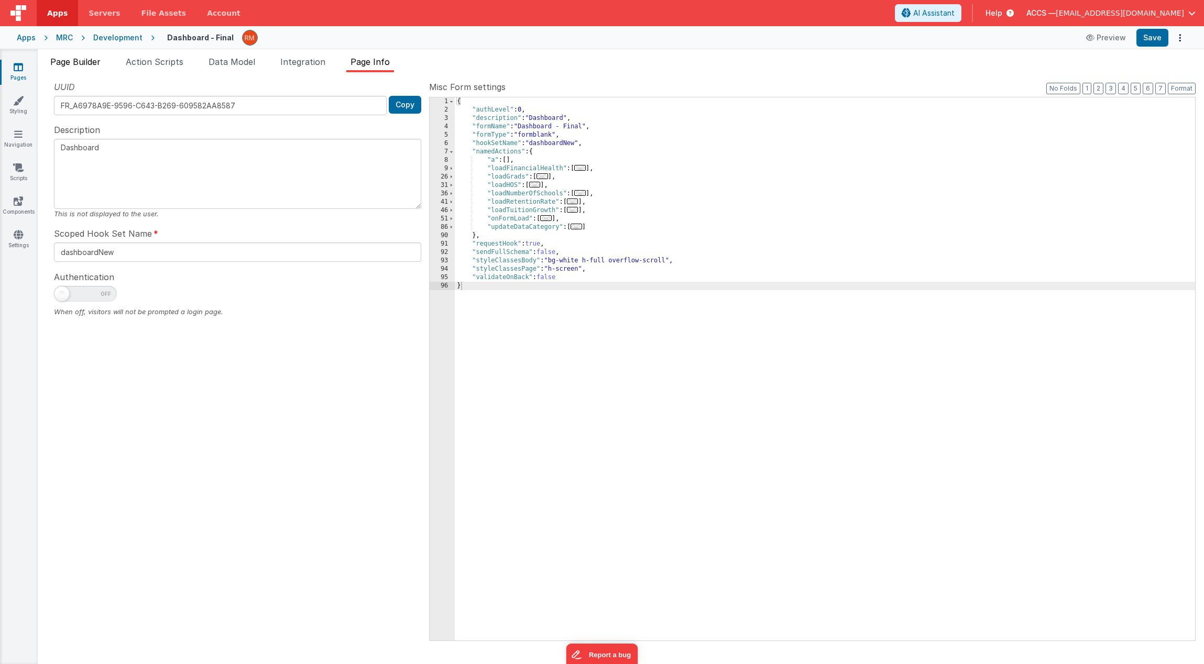
click at [82, 65] on span "Page Builder" at bounding box center [75, 62] width 50 height 10
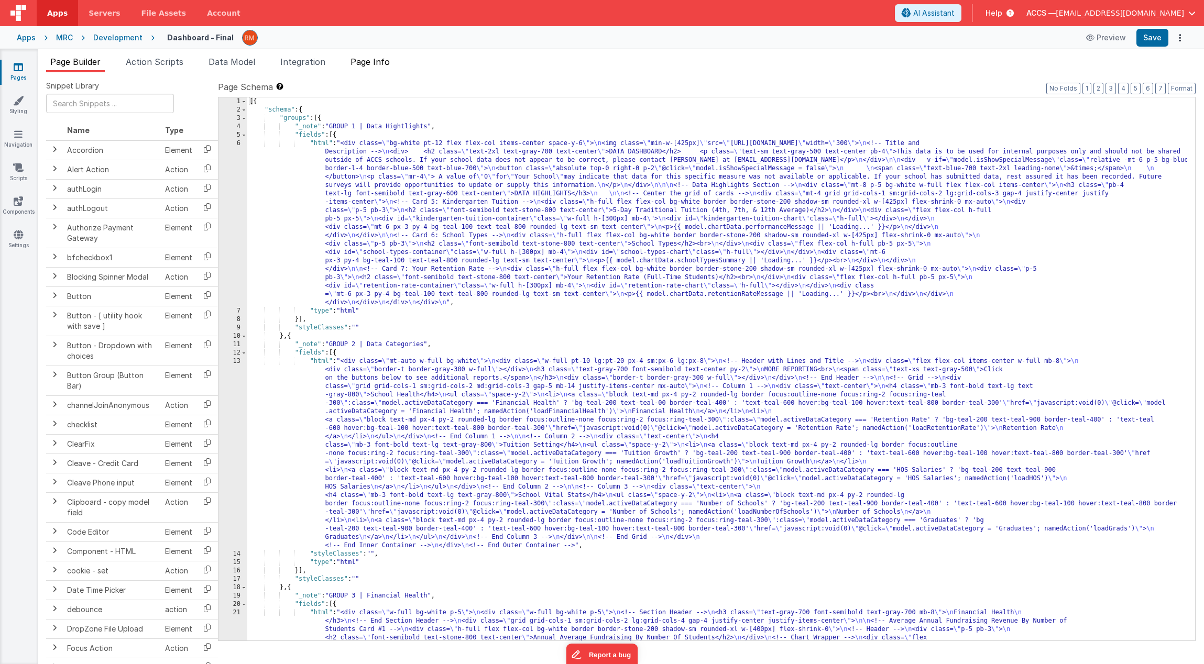
click at [367, 63] on span "Page Info" at bounding box center [369, 62] width 39 height 10
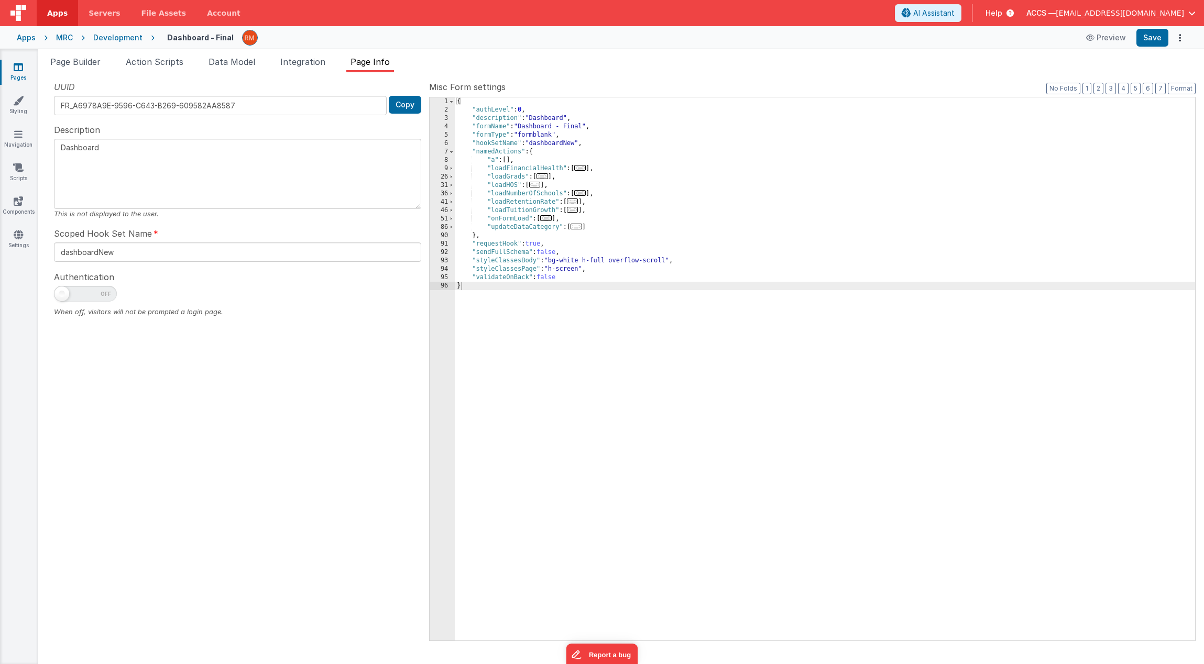
click at [31, 37] on div "Apps" at bounding box center [26, 37] width 19 height 10
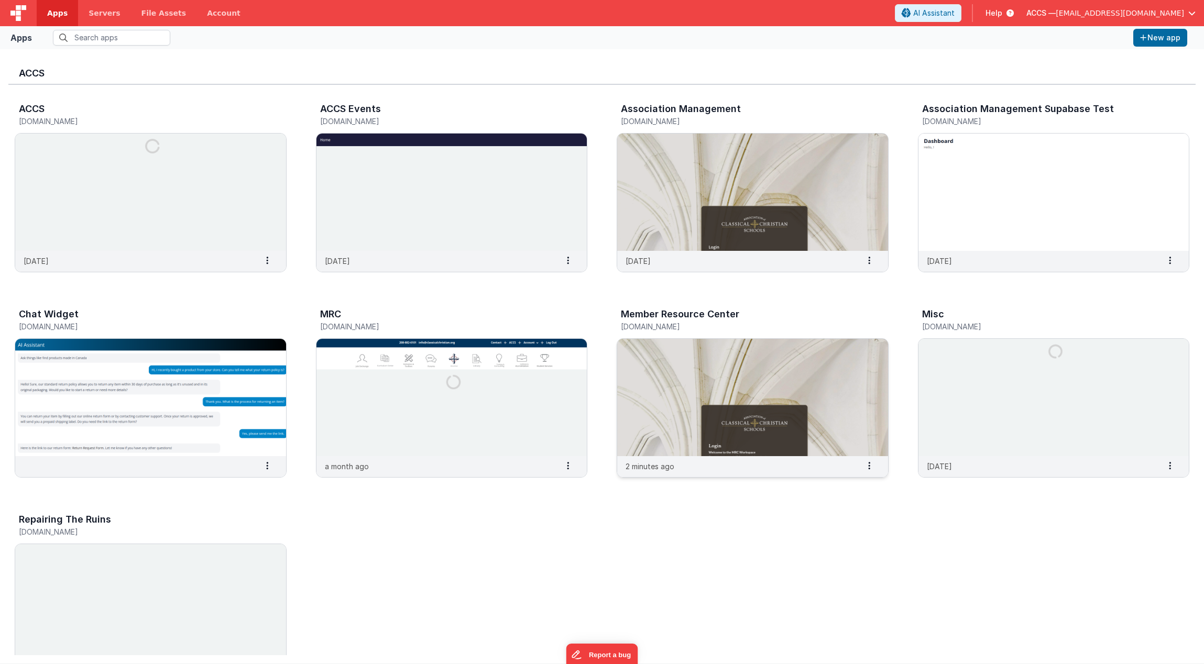
click at [746, 450] on img at bounding box center [752, 397] width 271 height 117
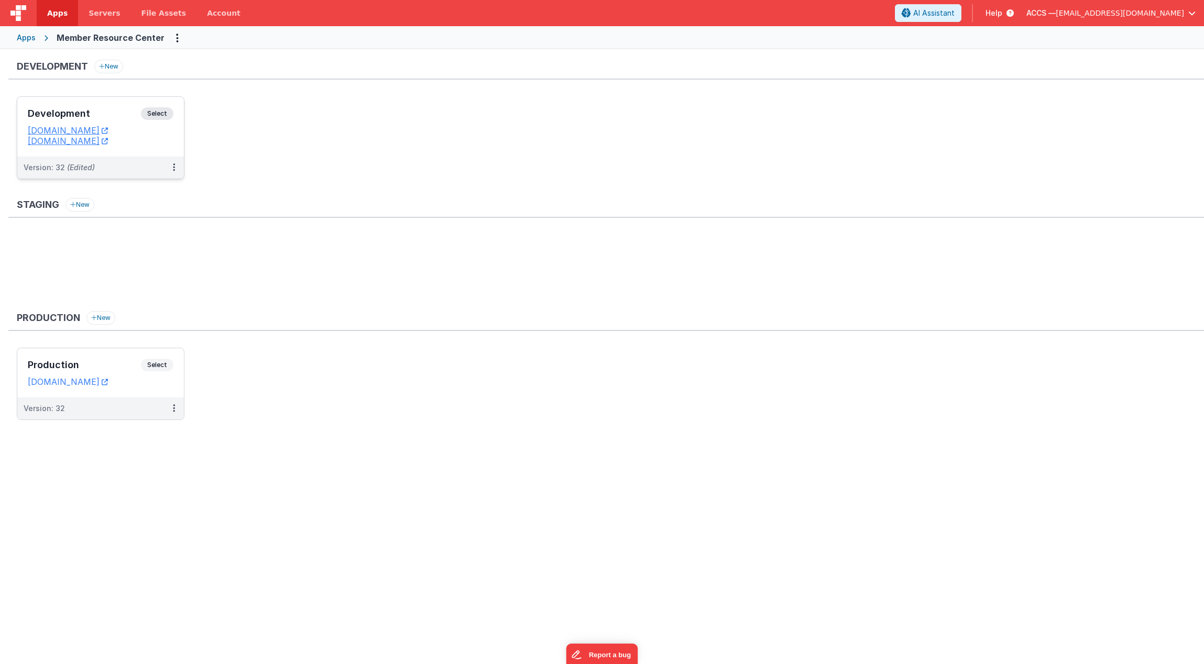
click at [96, 104] on div "Development Select URLs [DOMAIN_NAME] [DOMAIN_NAME]" at bounding box center [100, 127] width 167 height 60
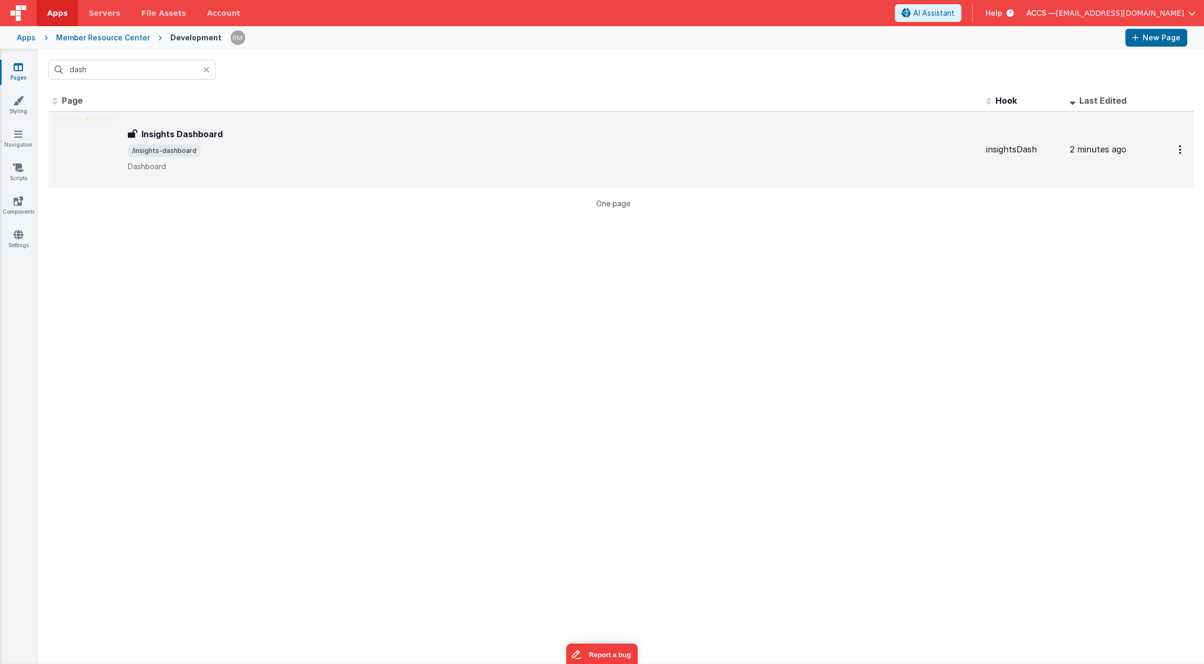
click at [215, 150] on span "/insights-dashboard" at bounding box center [553, 151] width 850 height 13
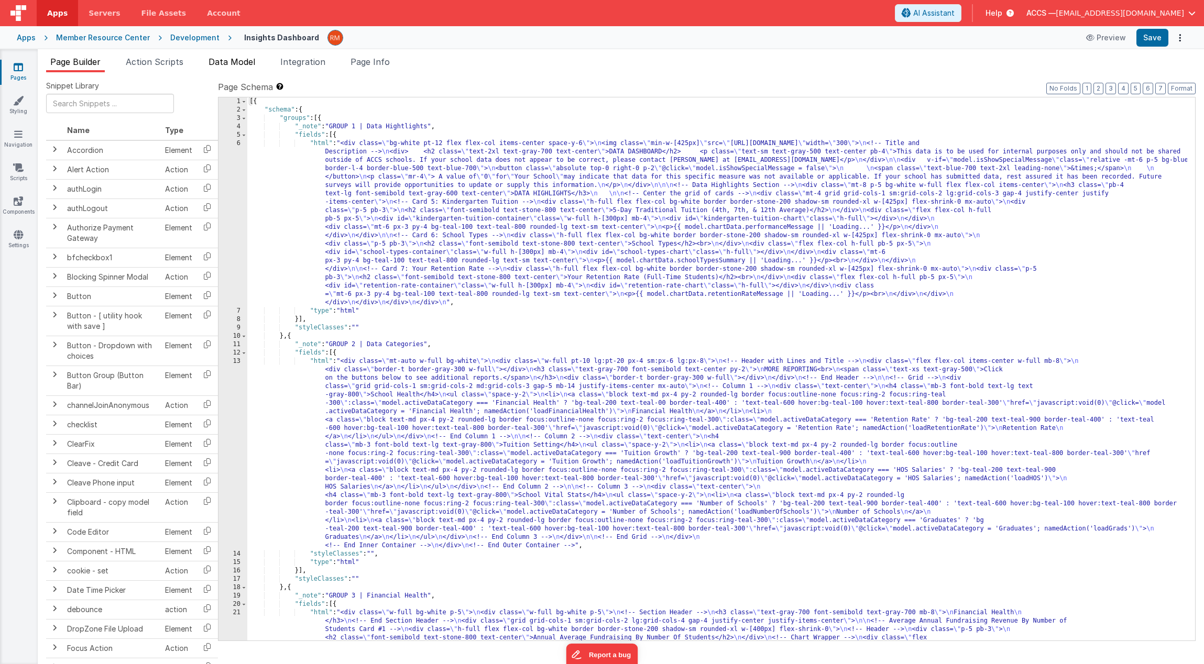
click at [239, 62] on span "Data Model" at bounding box center [231, 62] width 47 height 10
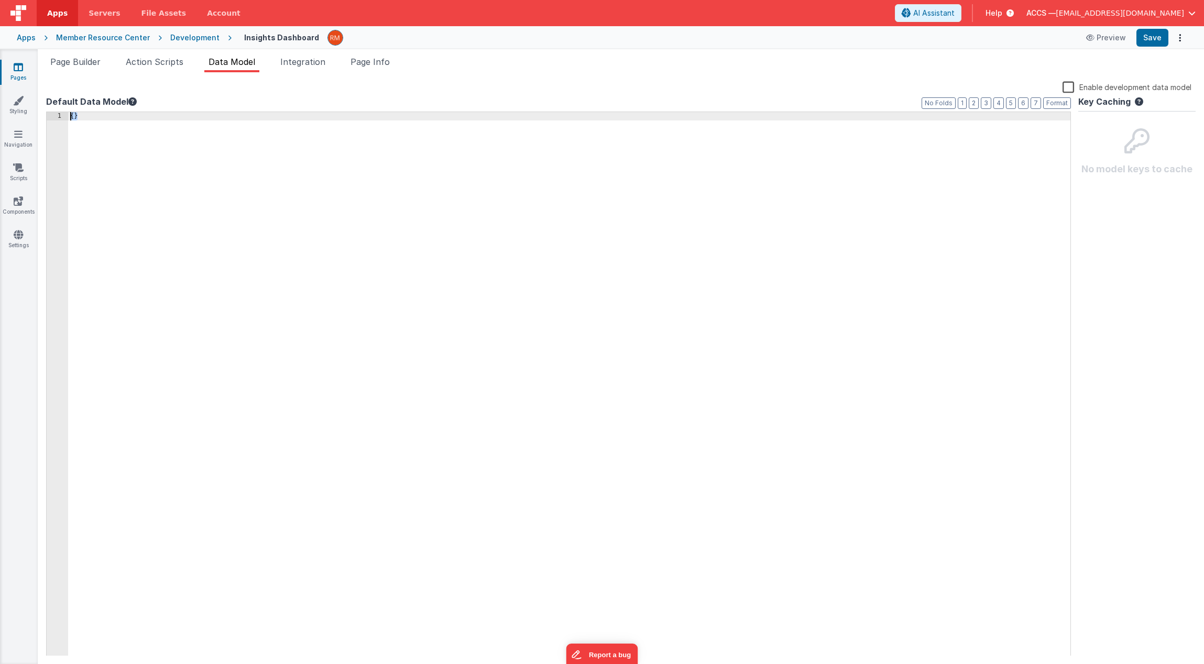
drag, startPoint x: 118, startPoint y: 128, endPoint x: -21, endPoint y: 90, distance: 144.0
click at [0, 90] on html "Apps Servers File Assets Account Some FUTURE Slot AI Assistant Help ACCS — [EMA…" at bounding box center [602, 332] width 1204 height 664
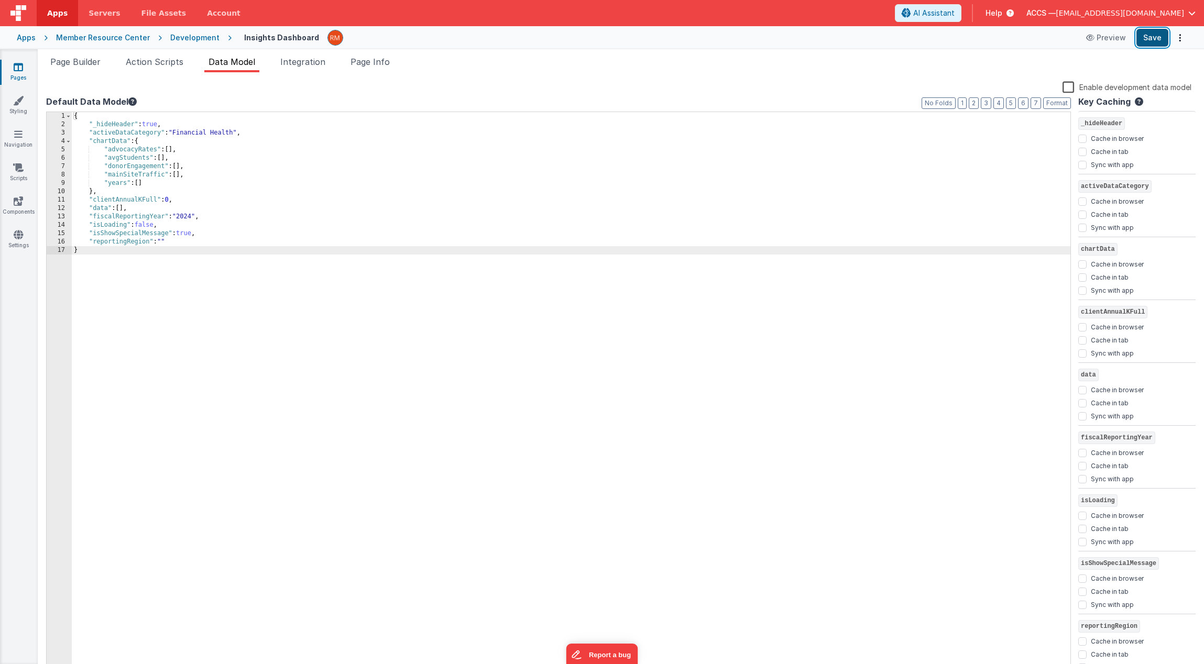
click at [1145, 39] on button "Save" at bounding box center [1152, 38] width 32 height 18
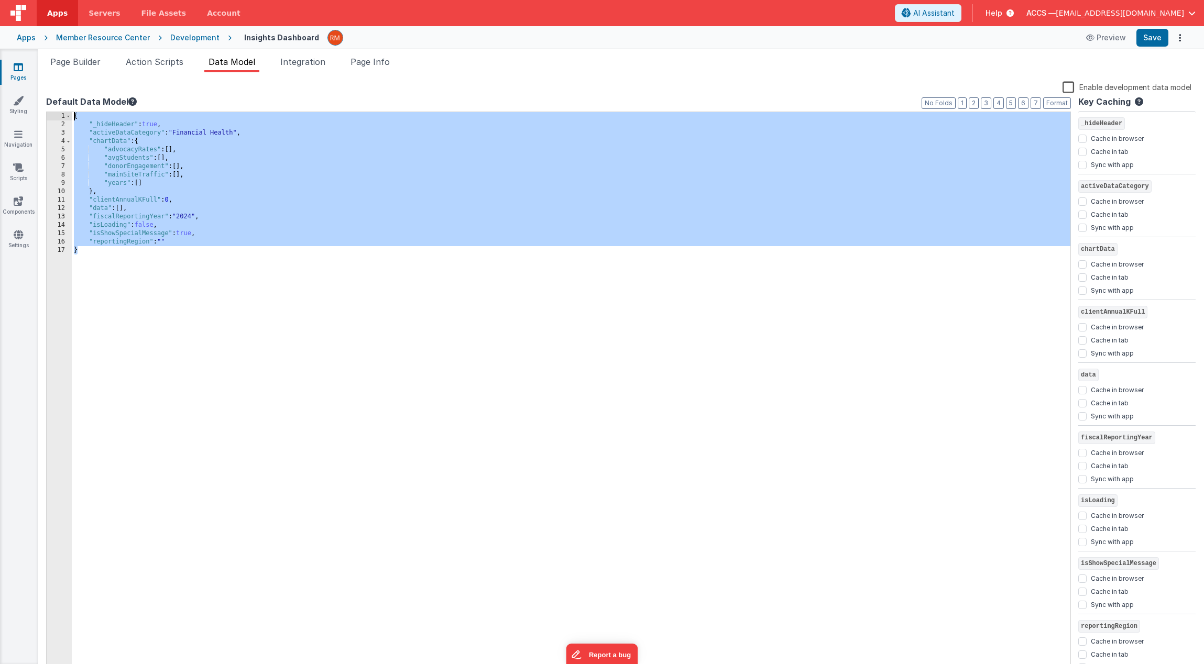
drag, startPoint x: 101, startPoint y: 291, endPoint x: 60, endPoint y: 103, distance: 192.3
click at [60, 103] on div "Default Data Model Format 7 6 5 4 3 2 1 No Folds 1 2 3 4 5 6 7 8 9 10 11 12 13 …" at bounding box center [558, 383] width 1025 height 577
click at [327, 300] on div "{ "_hideHeader" : true , "activeDataCategory" : "Financial Health" , "chartData…" at bounding box center [571, 392] width 998 height 561
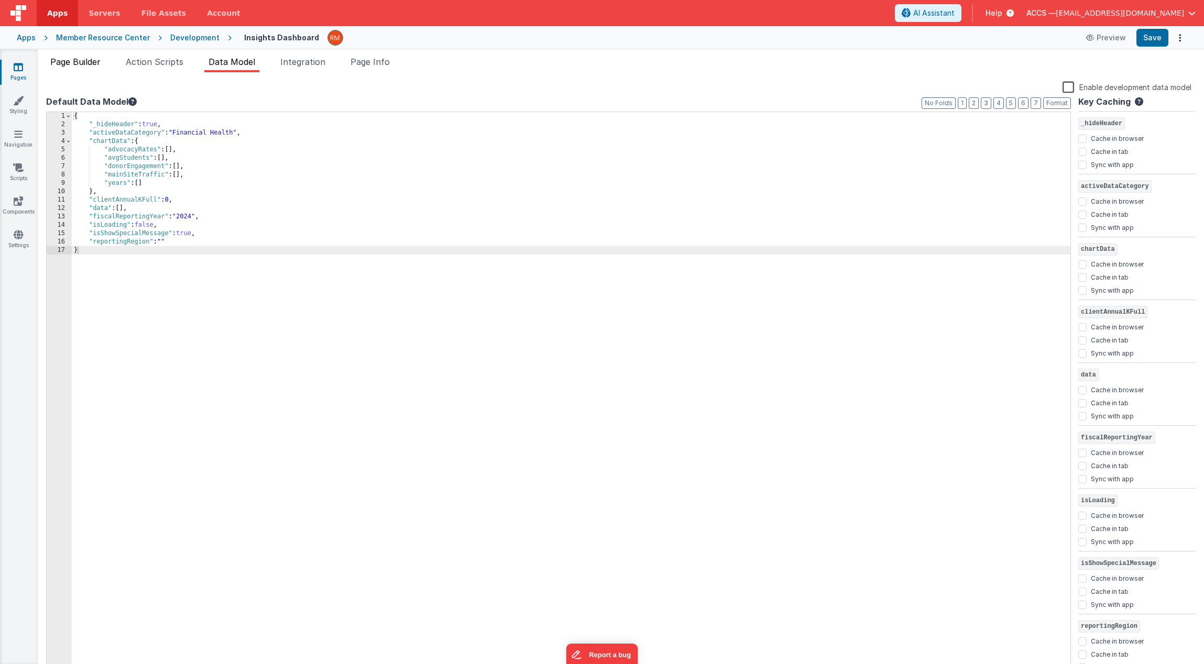
click at [65, 62] on span "Page Builder" at bounding box center [75, 62] width 50 height 10
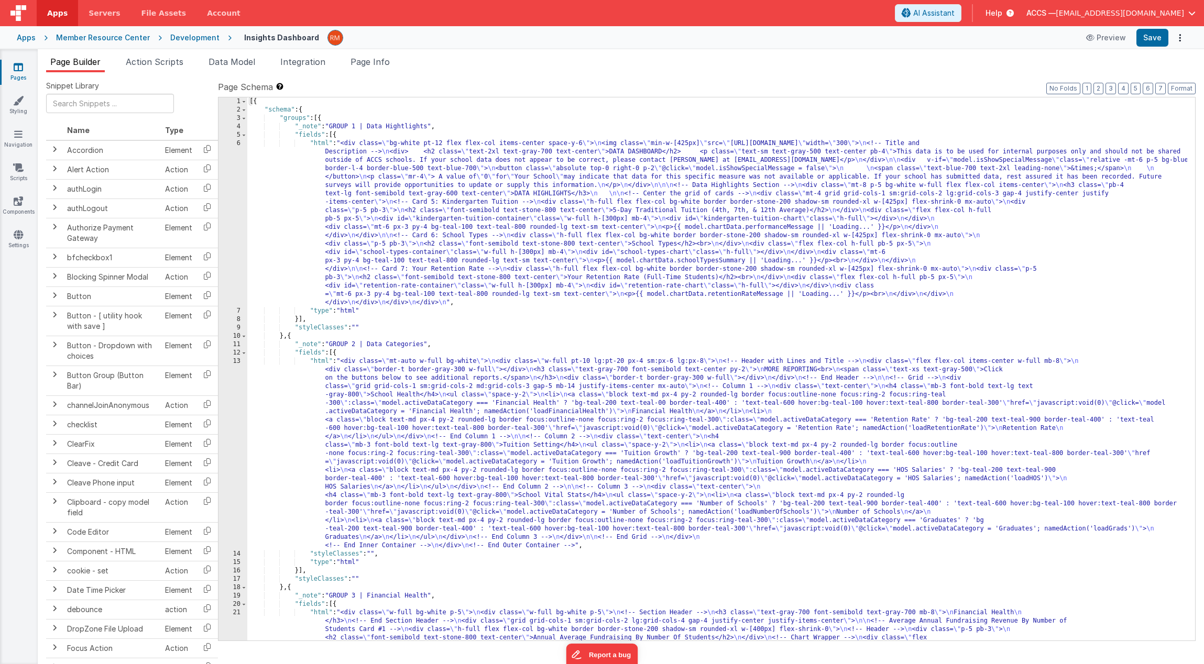
click at [32, 41] on div "Apps" at bounding box center [26, 37] width 19 height 10
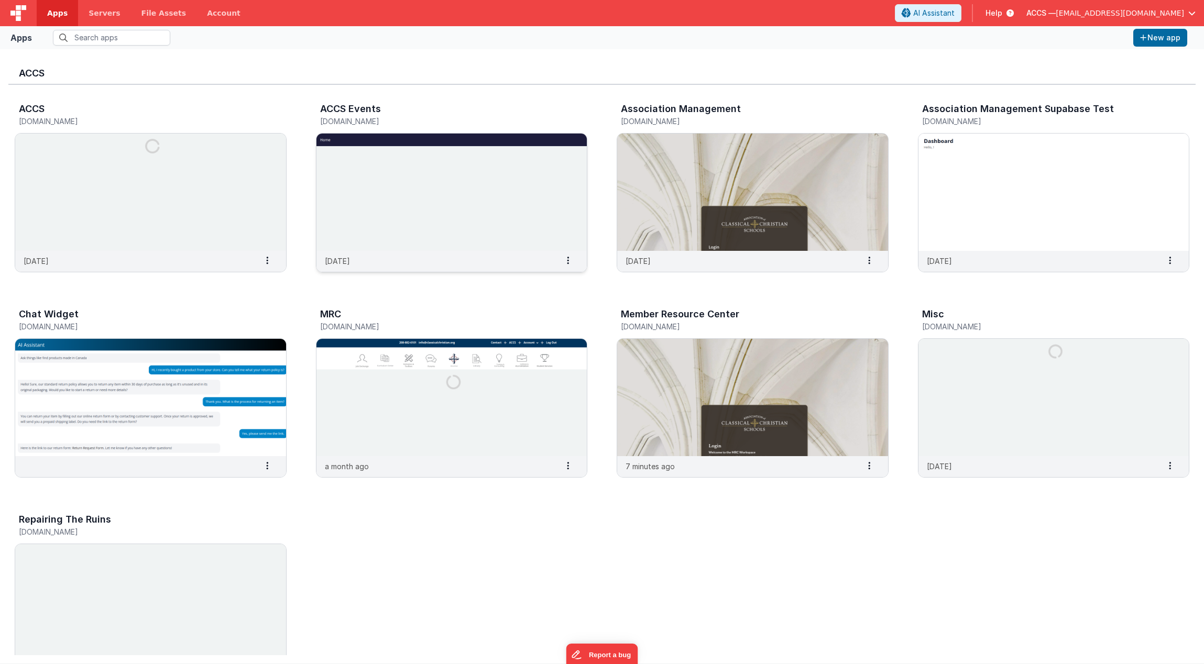
click at [350, 229] on img at bounding box center [451, 192] width 271 height 117
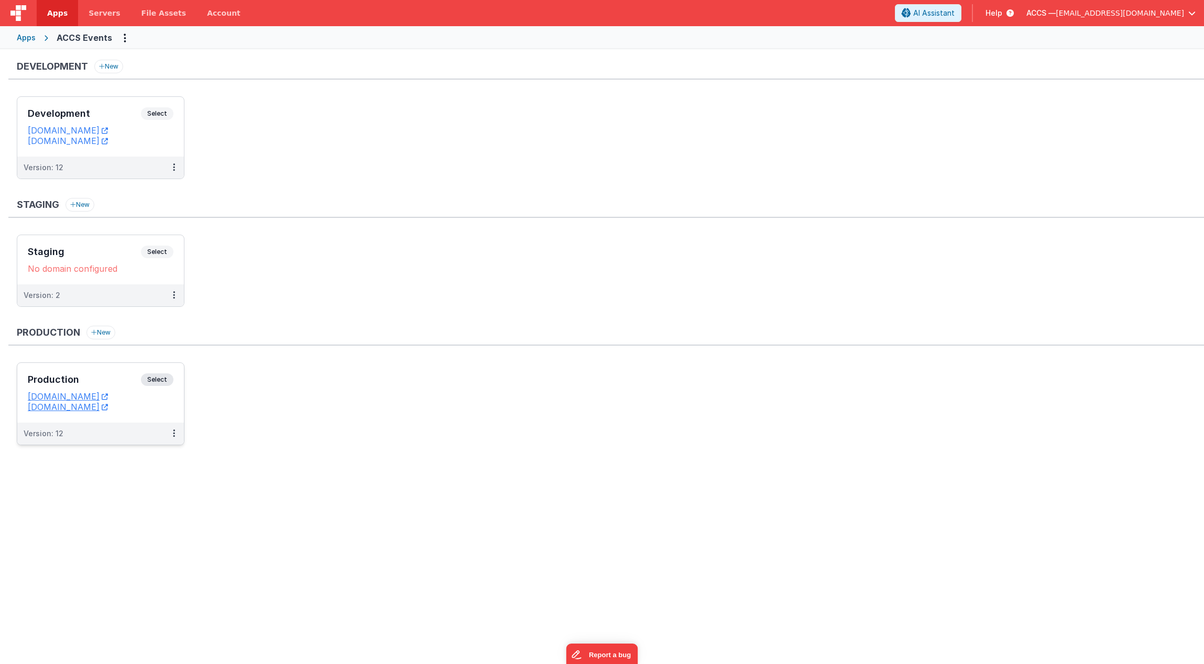
click at [107, 375] on div "Production Select" at bounding box center [101, 382] width 146 height 18
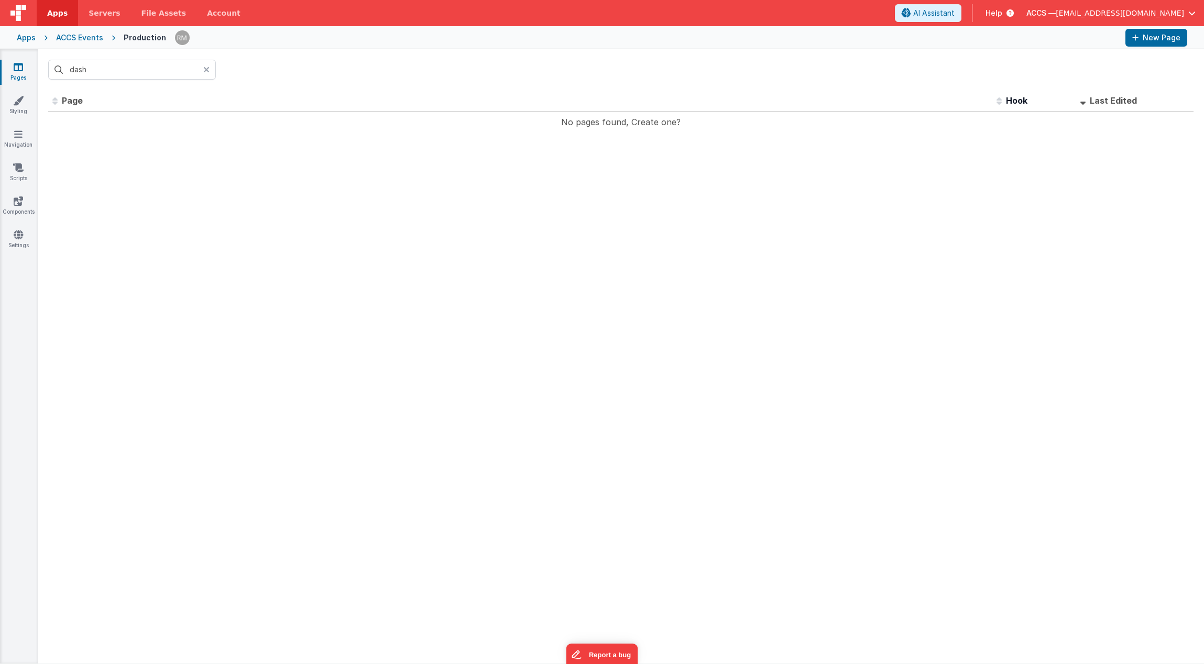
click at [208, 69] on icon at bounding box center [206, 69] width 6 height 8
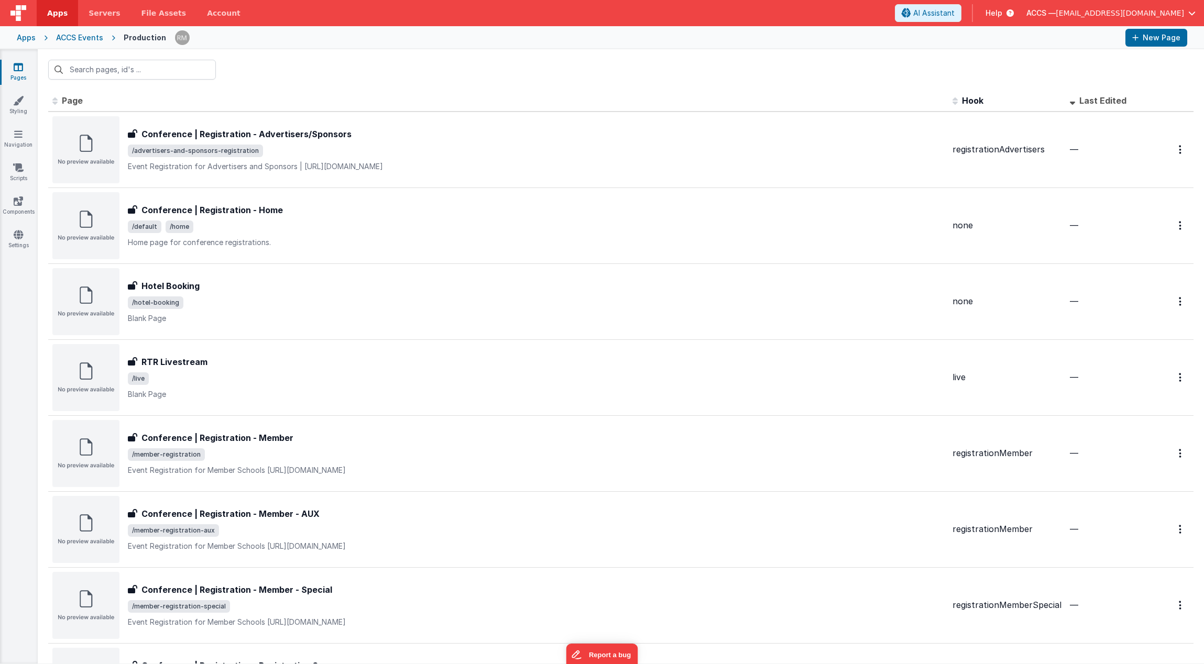
click at [1070, 100] on span at bounding box center [1074, 100] width 9 height 10
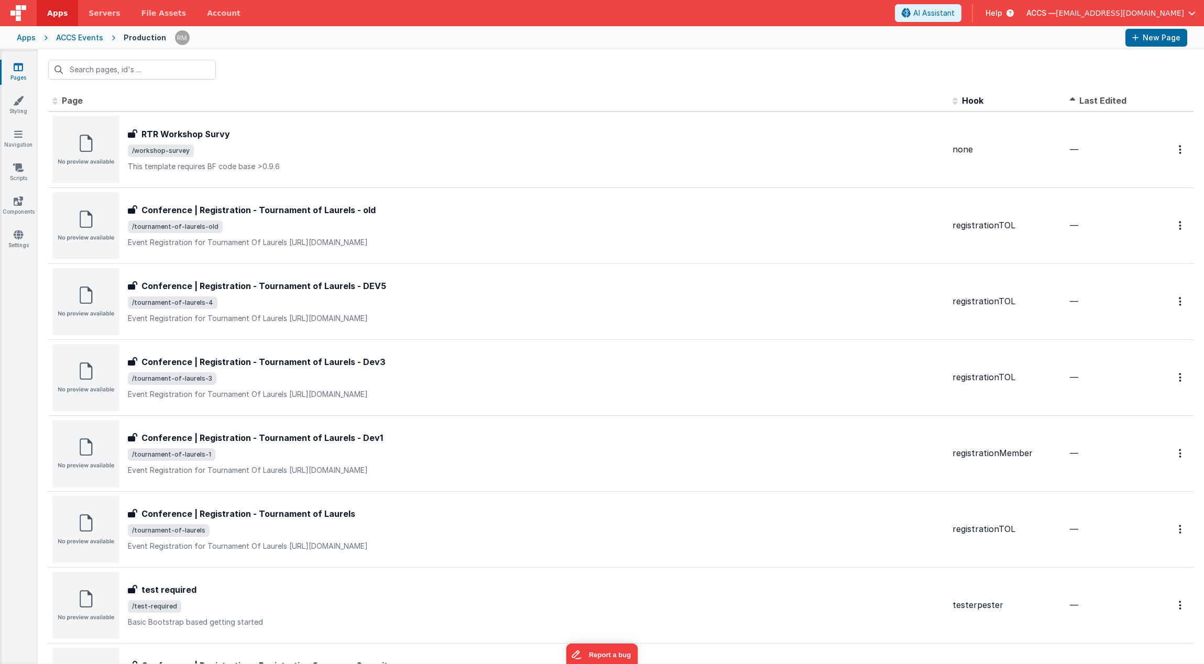
click at [1070, 100] on span at bounding box center [1074, 100] width 9 height 10
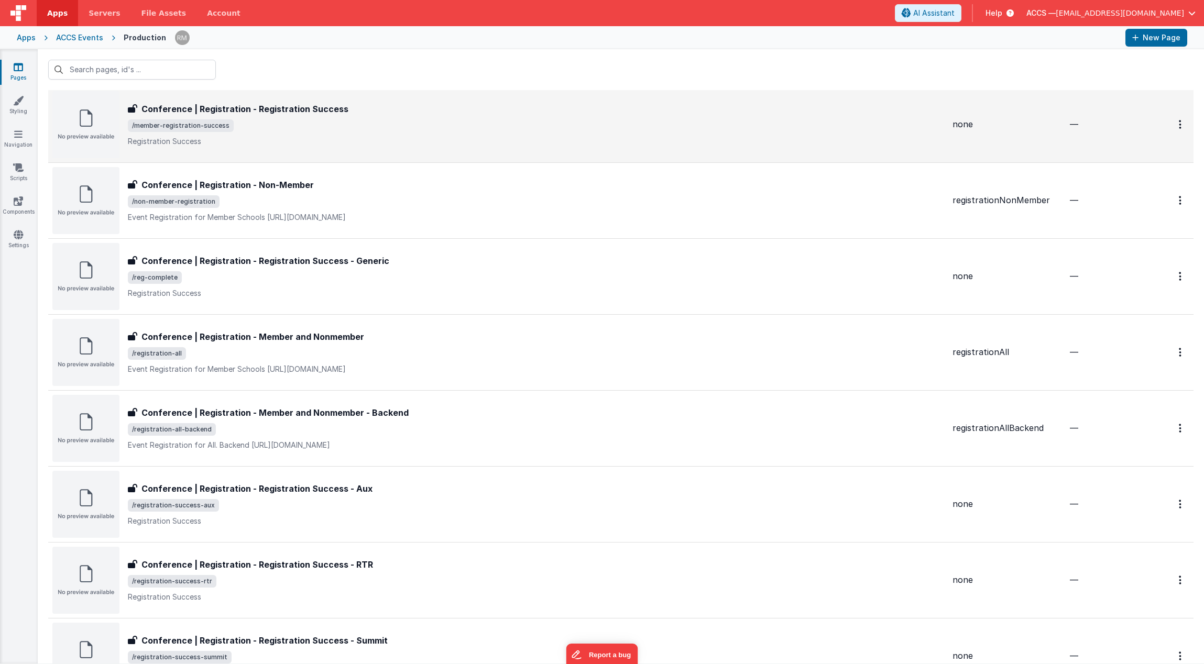
scroll to position [564, 0]
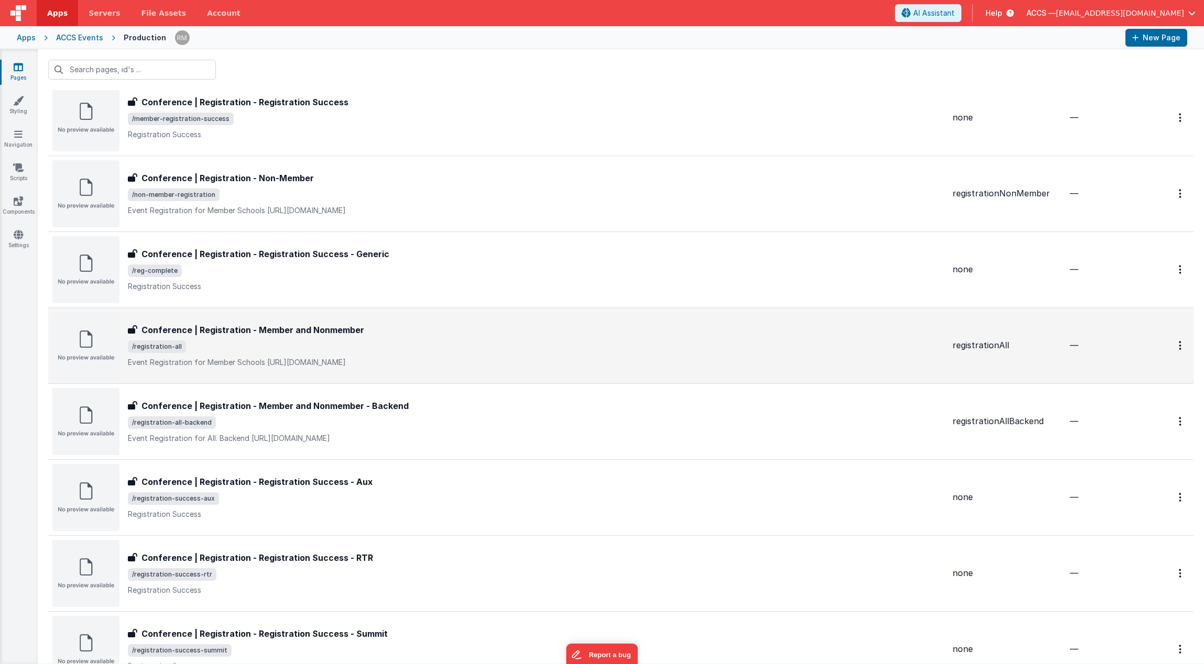
click at [357, 342] on span "/registration-all" at bounding box center [536, 346] width 816 height 13
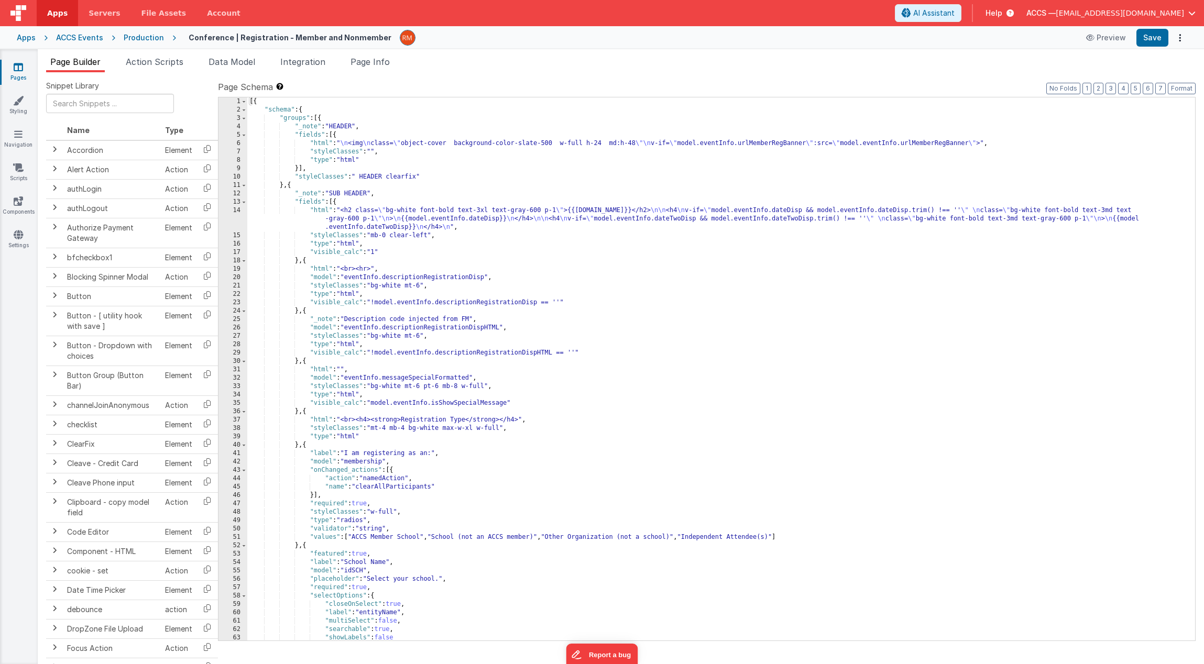
click at [354, 125] on div "[{ "schema" : { "groups" : [{ "_note" : "HEADER" , "fields" : [{ "html" : " \n …" at bounding box center [717, 377] width 940 height 560
click at [1156, 39] on button "Save" at bounding box center [1152, 38] width 32 height 18
click at [1150, 38] on button "Save" at bounding box center [1152, 38] width 32 height 18
click at [14, 72] on link "Pages" at bounding box center [18, 72] width 38 height 21
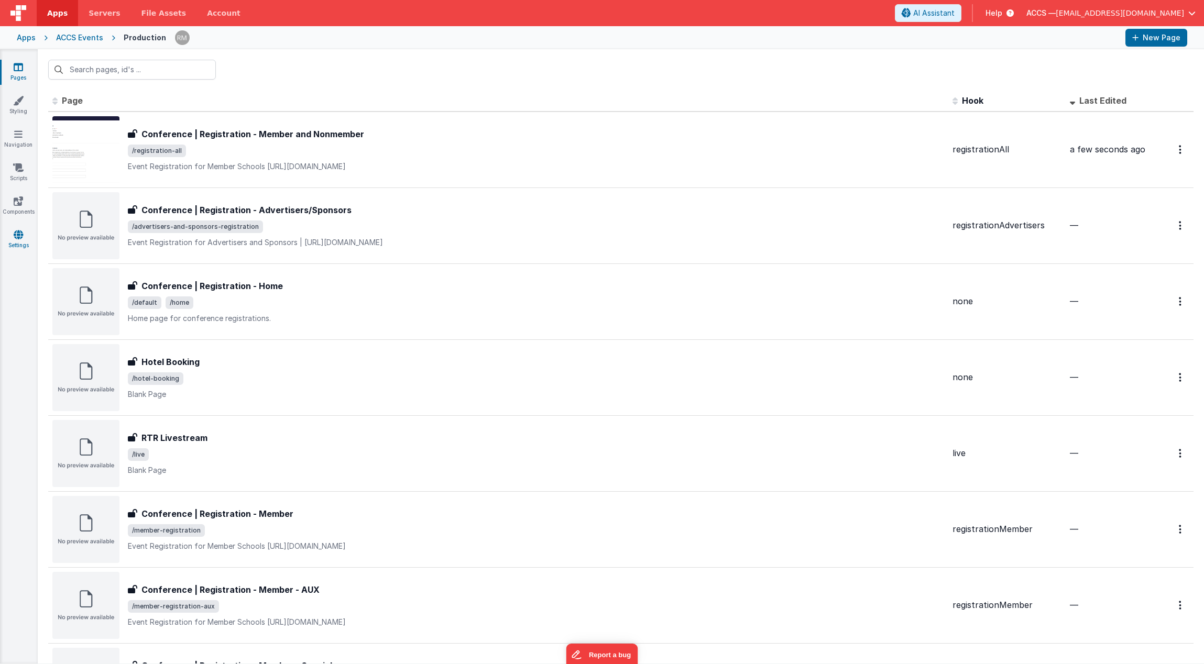
click at [23, 233] on link "Settings" at bounding box center [18, 239] width 38 height 21
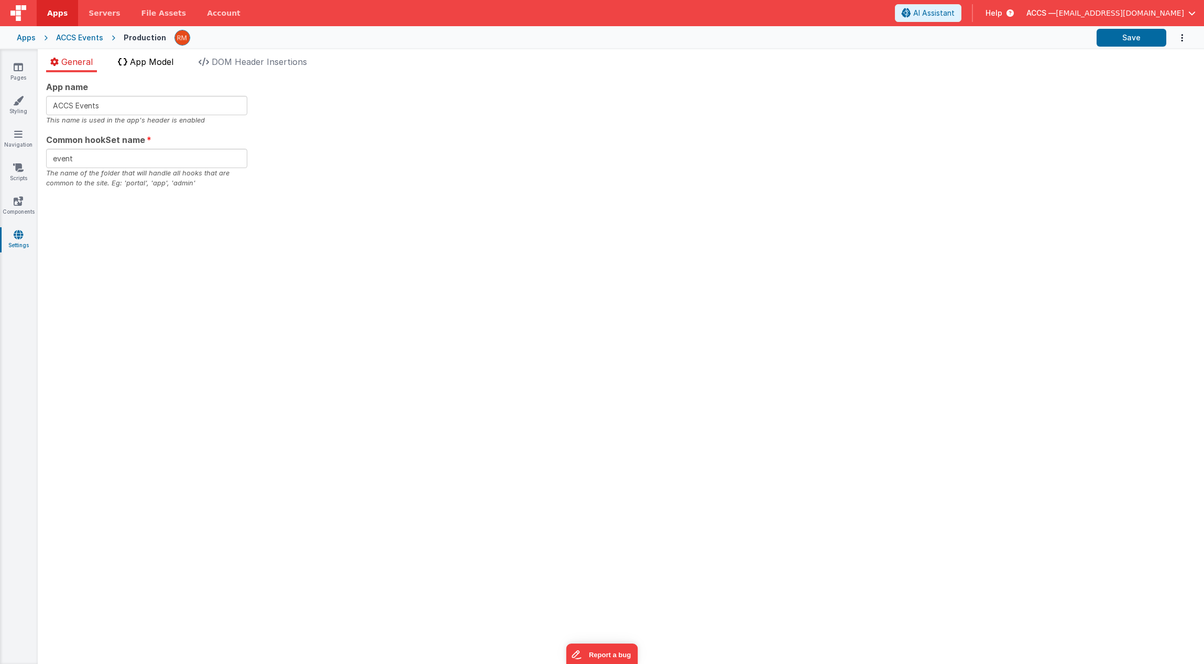
click at [163, 65] on span "App Model" at bounding box center [151, 62] width 43 height 10
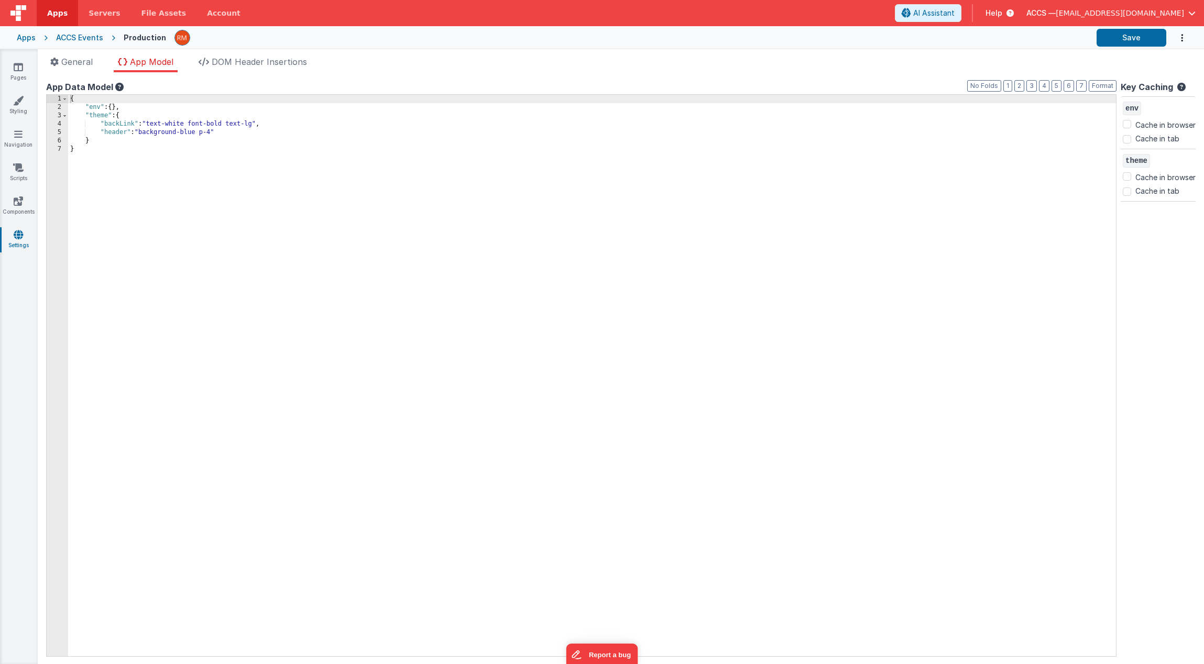
click at [101, 67] on ul "General App Model DOM Header Insertions" at bounding box center [621, 64] width 1166 height 17
click at [57, 65] on icon at bounding box center [54, 62] width 8 height 8
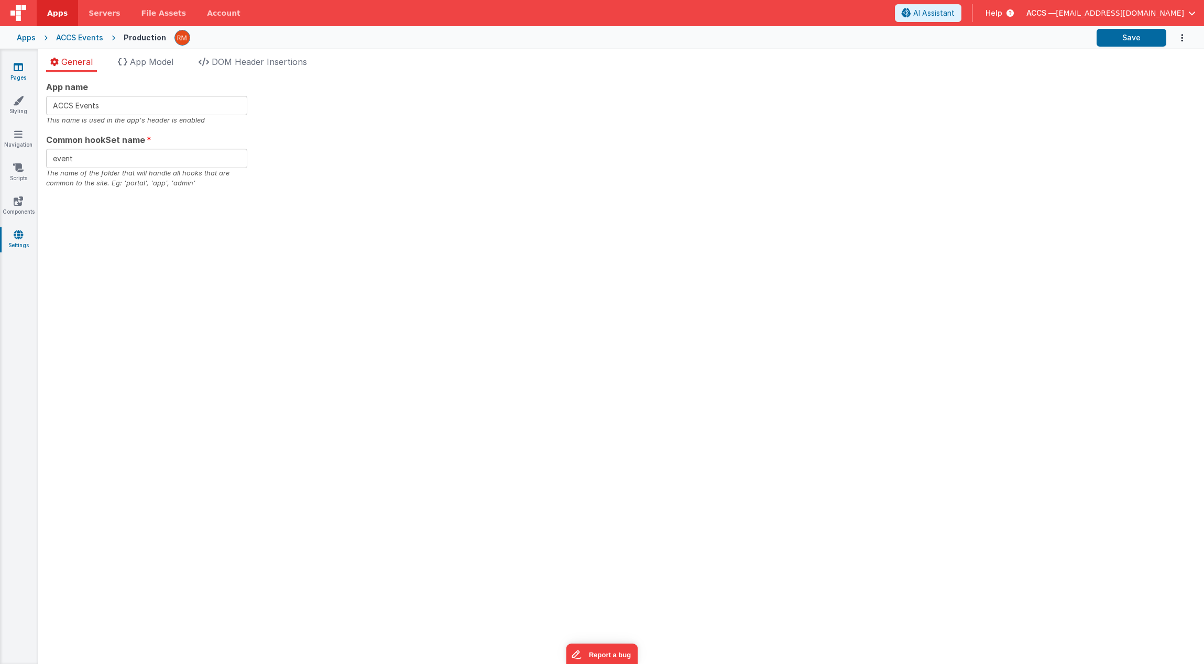
click at [12, 72] on link "Pages" at bounding box center [18, 72] width 38 height 21
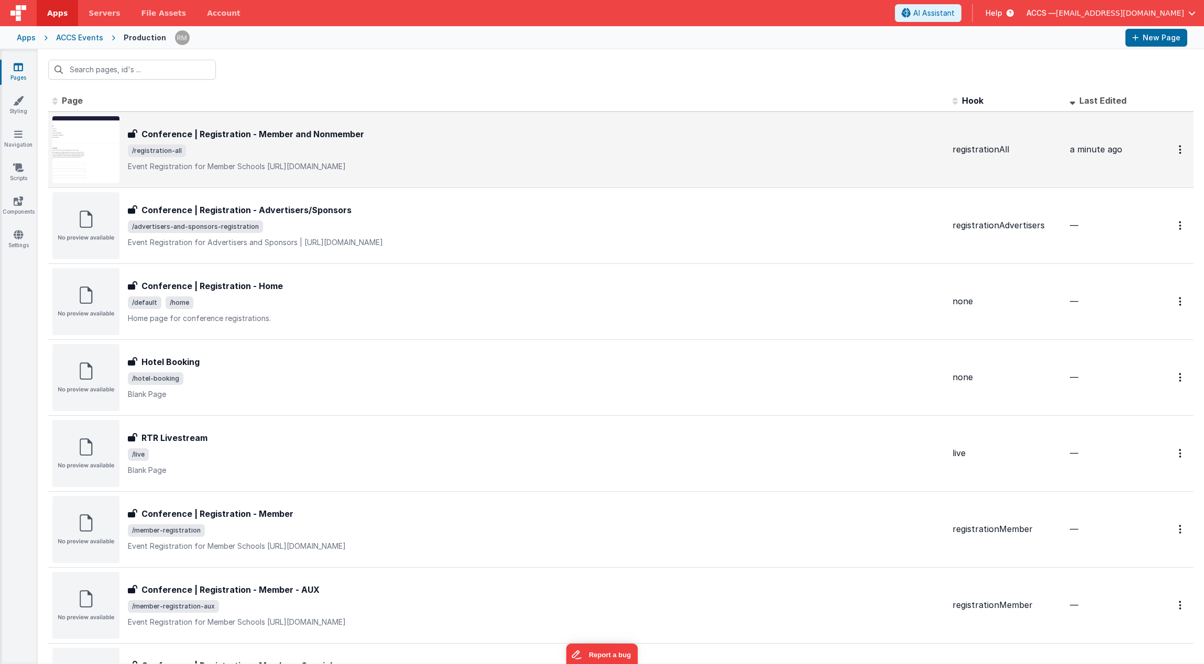
click at [238, 139] on h3 "Conference | Registration - Member and Nonmember" at bounding box center [252, 134] width 223 height 13
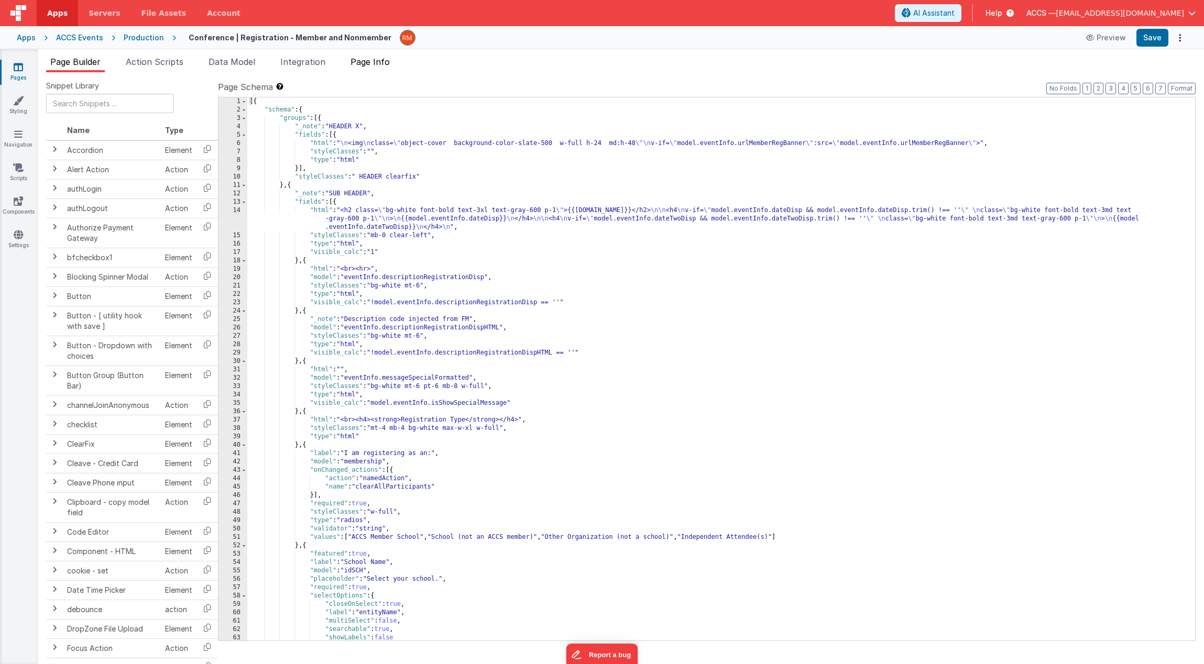
click at [372, 62] on span "Page Info" at bounding box center [369, 62] width 39 height 10
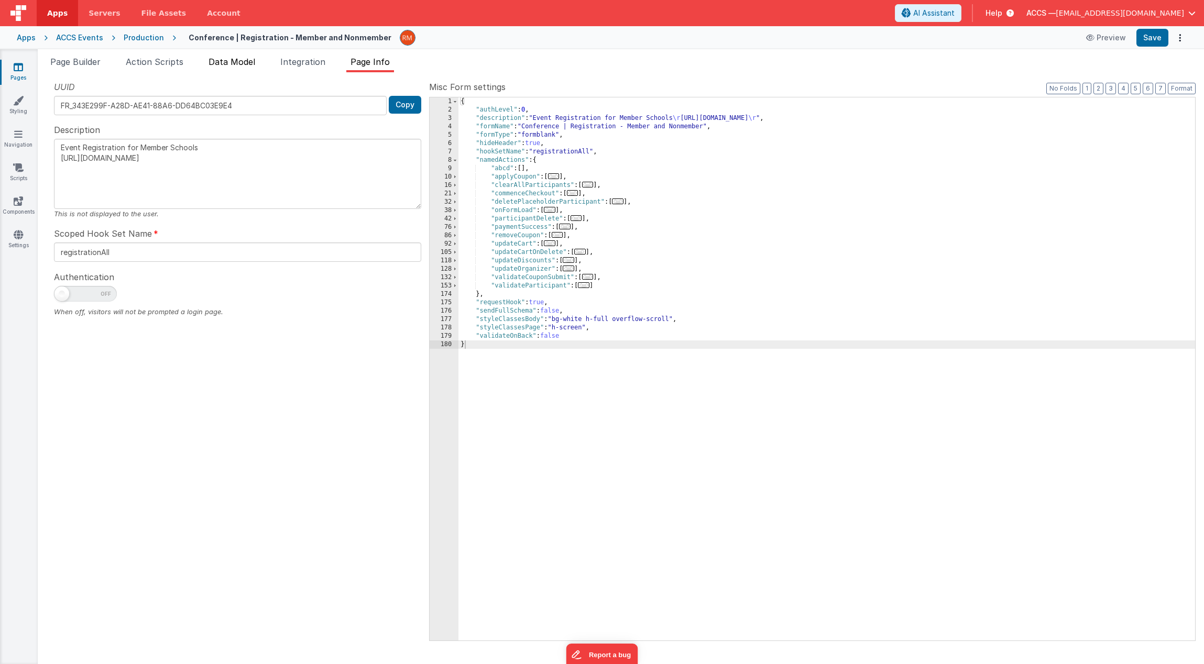
click at [241, 63] on span "Data Model" at bounding box center [231, 62] width 47 height 10
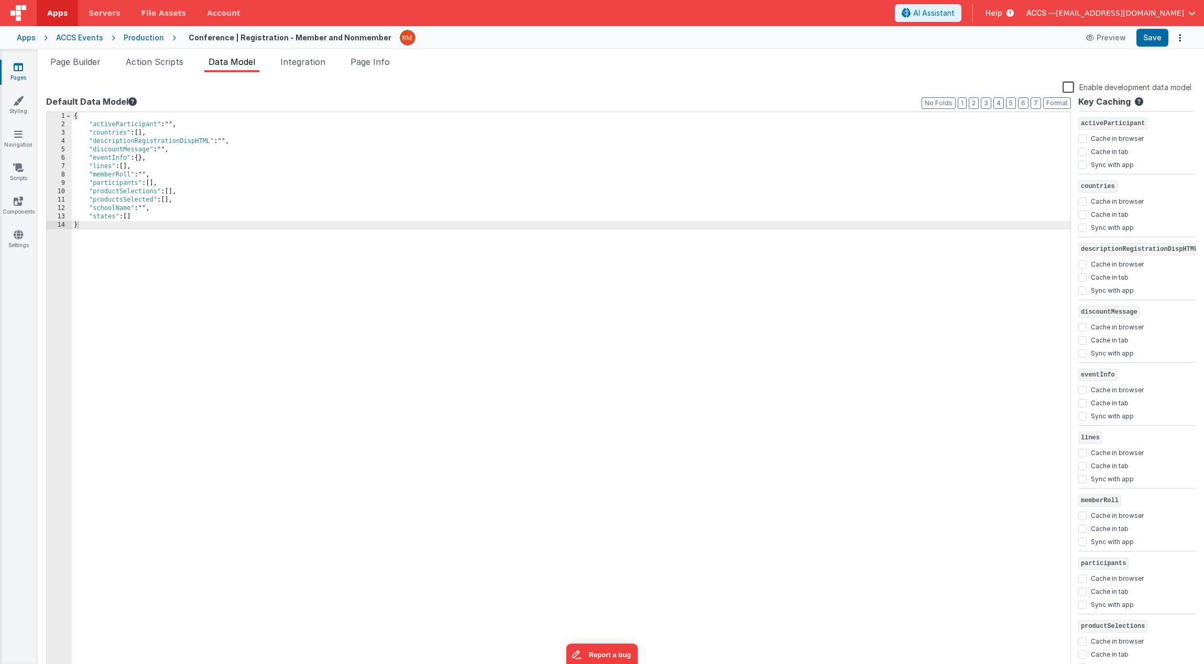
scroll to position [193, 0]
click at [301, 64] on span "Integration" at bounding box center [302, 62] width 45 height 10
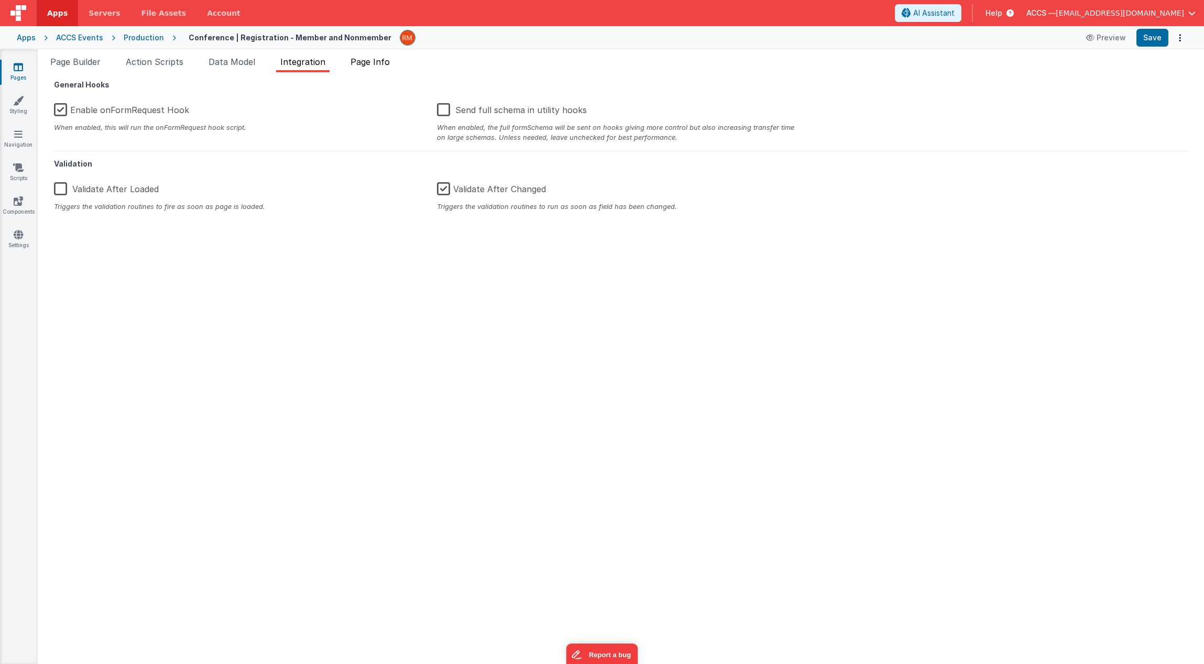
click at [360, 64] on span "Page Info" at bounding box center [369, 62] width 39 height 10
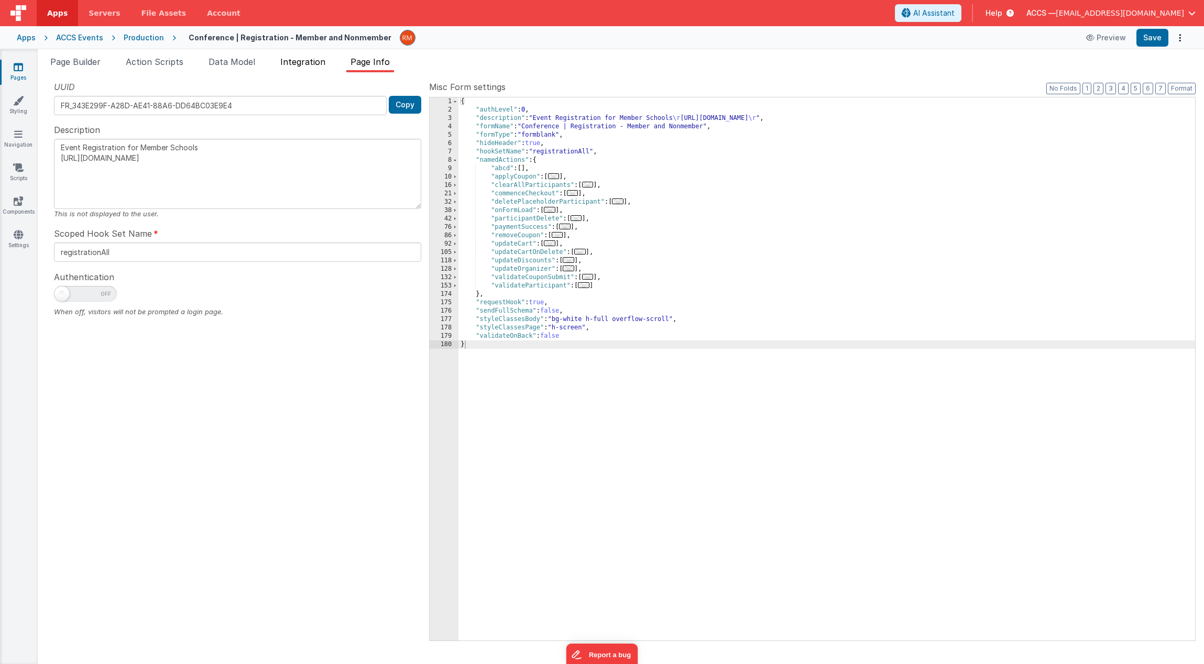
click at [293, 67] on li "Integration" at bounding box center [302, 64] width 53 height 17
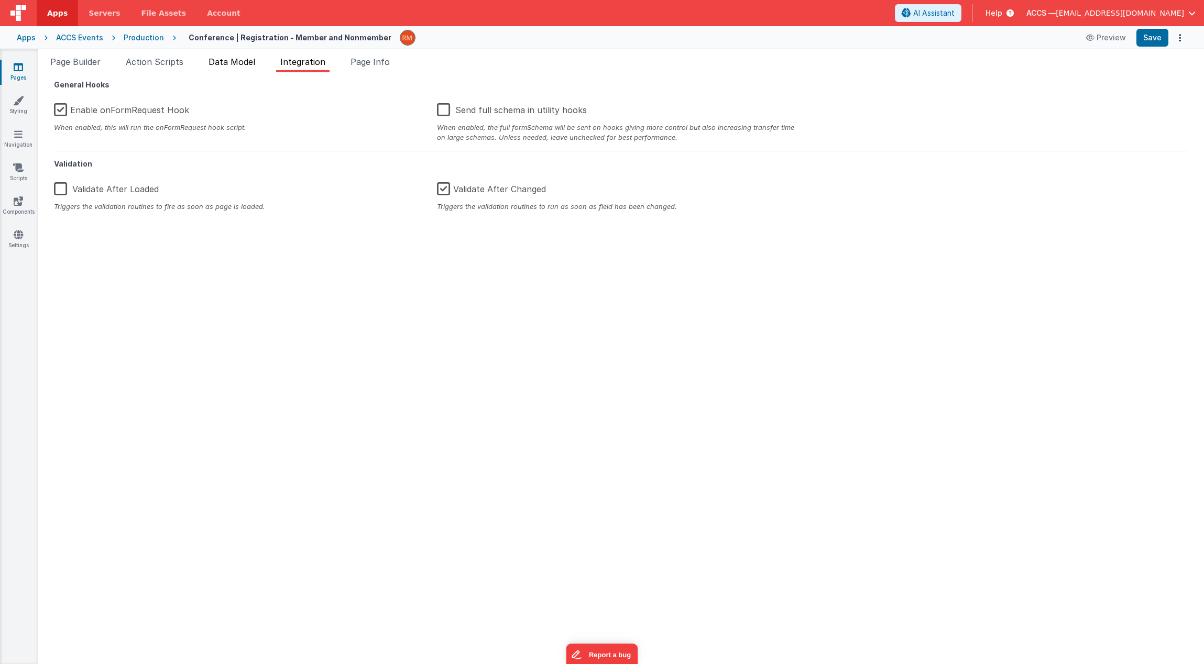
click at [239, 66] on span "Data Model" at bounding box center [231, 62] width 47 height 10
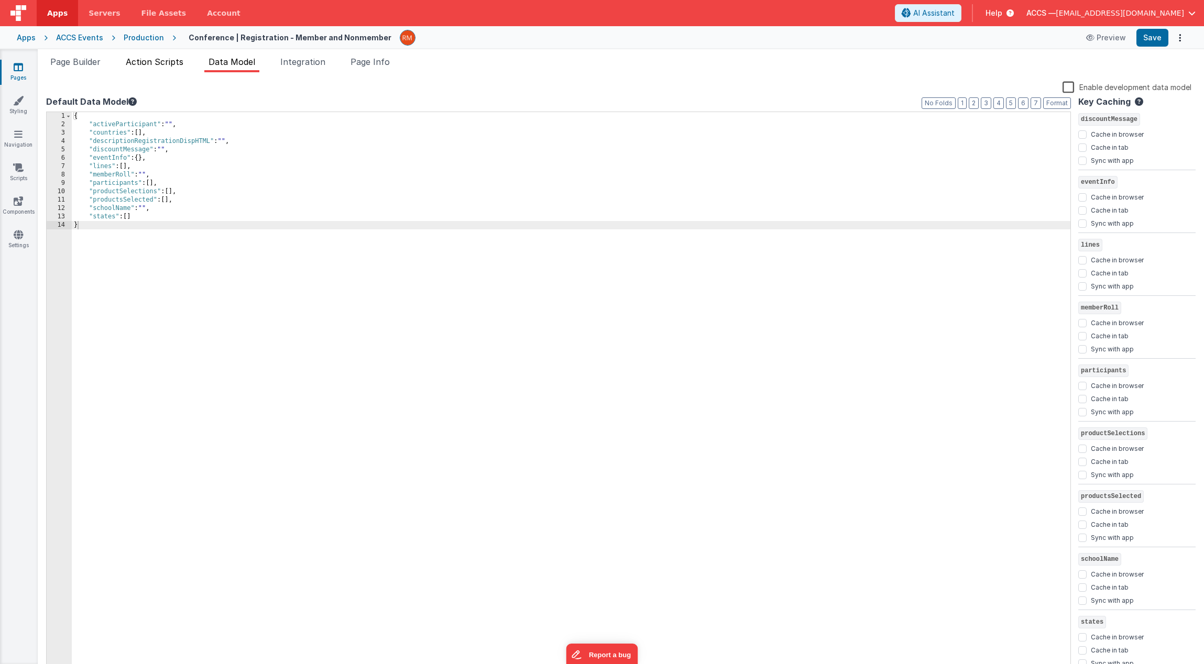
click at [166, 68] on li "Action Scripts" at bounding box center [155, 64] width 66 height 17
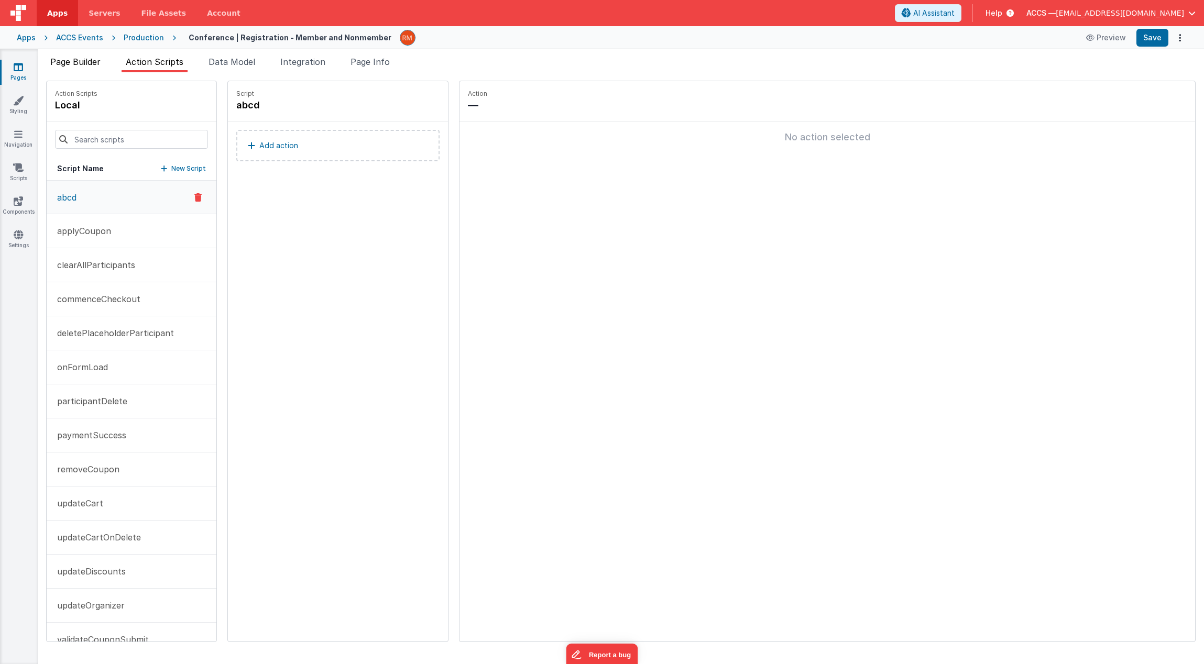
click at [86, 69] on li "Page Builder" at bounding box center [75, 64] width 59 height 17
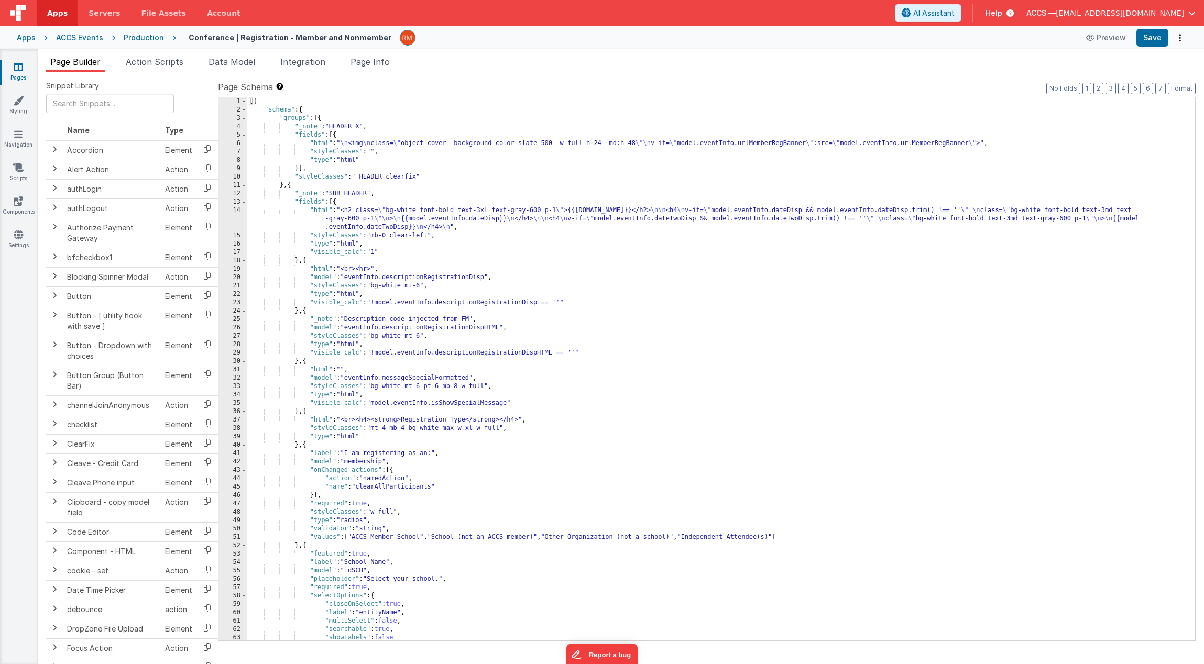
click at [30, 42] on div "Apps" at bounding box center [26, 37] width 19 height 10
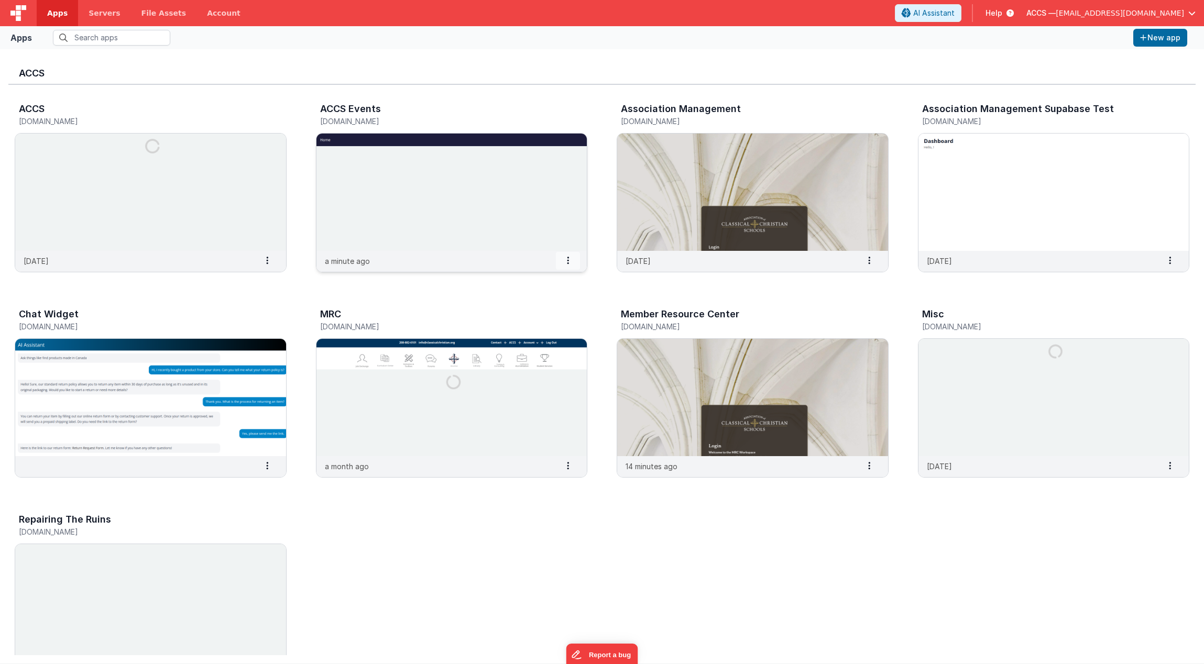
click at [568, 260] on icon at bounding box center [568, 260] width 2 height 1
click at [556, 279] on slot "Settings" at bounding box center [543, 278] width 58 height 15
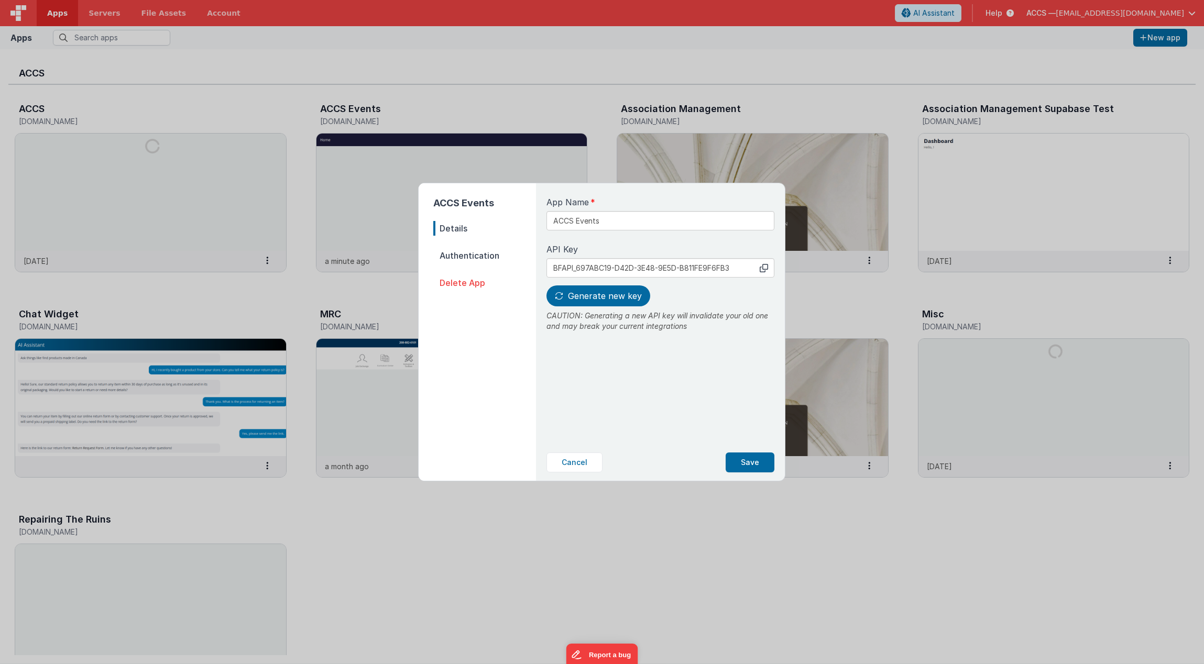
click at [466, 260] on span "Authentication" at bounding box center [484, 255] width 103 height 15
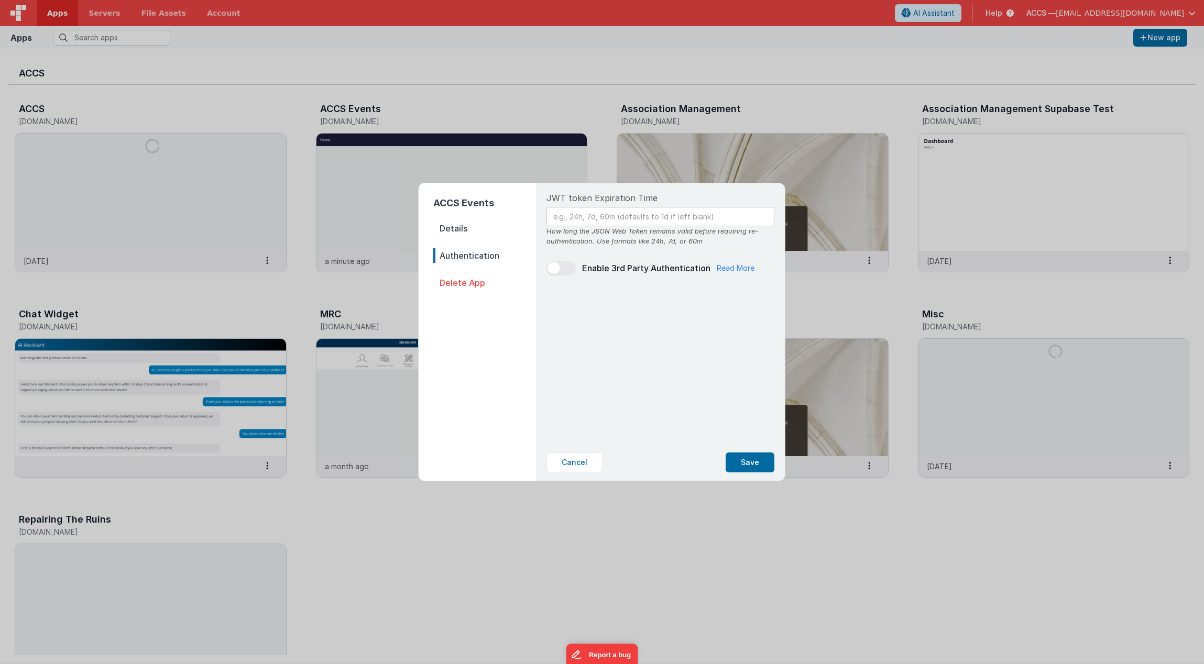
click at [456, 231] on span "Details" at bounding box center [484, 228] width 103 height 15
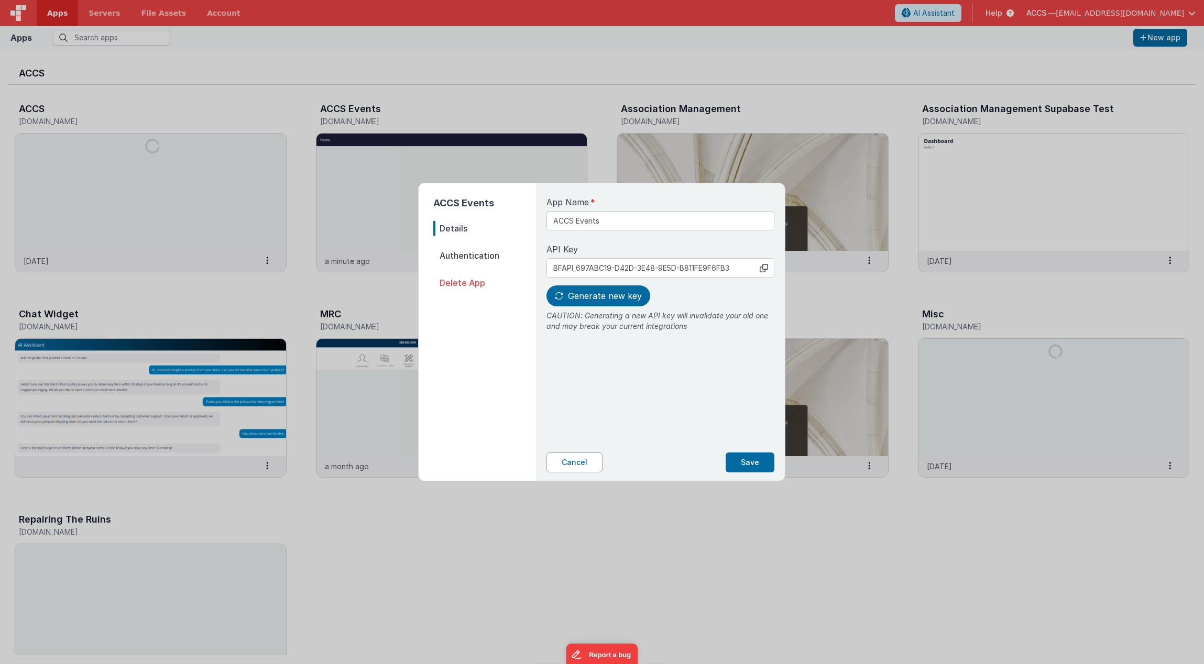
click at [597, 460] on button "Cancel" at bounding box center [574, 463] width 56 height 20
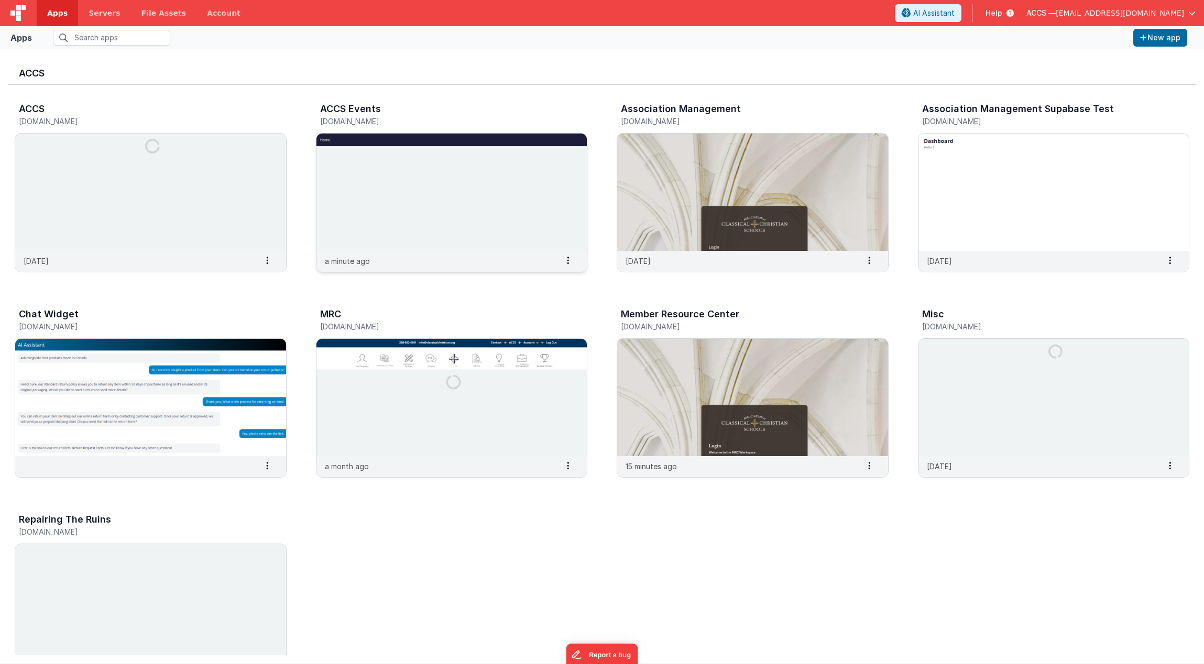
click at [438, 202] on img at bounding box center [451, 192] width 271 height 117
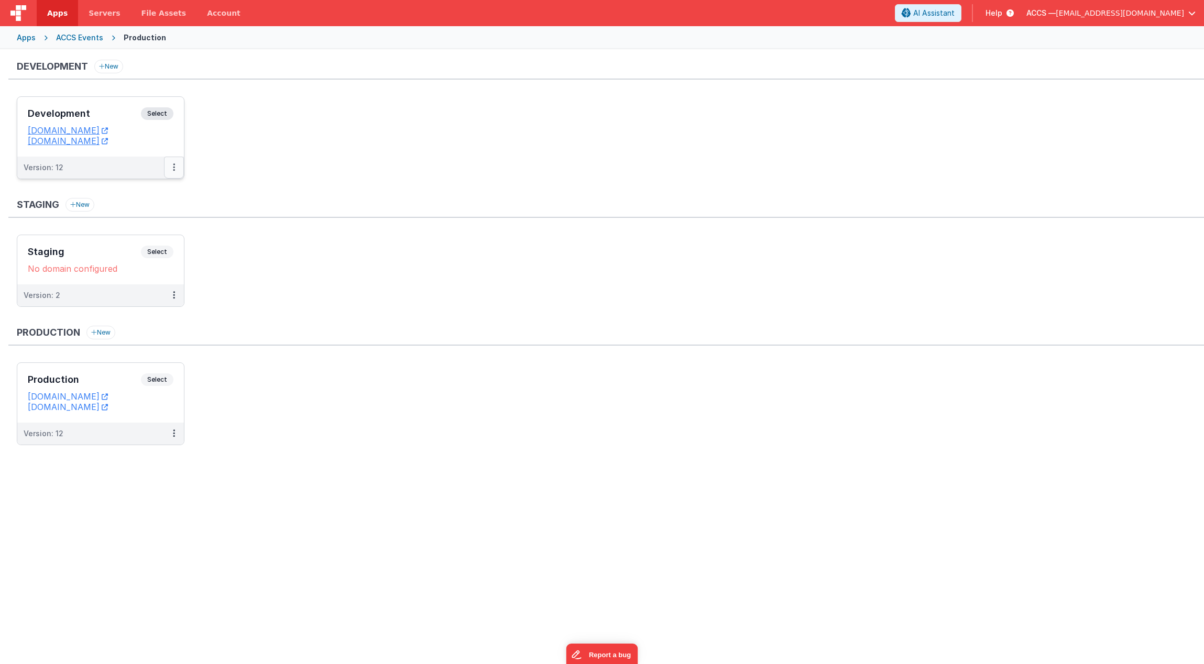
click at [175, 173] on button at bounding box center [174, 168] width 20 height 22
click at [171, 173] on button at bounding box center [174, 168] width 20 height 22
click at [141, 195] on link "Edit" at bounding box center [138, 191] width 92 height 19
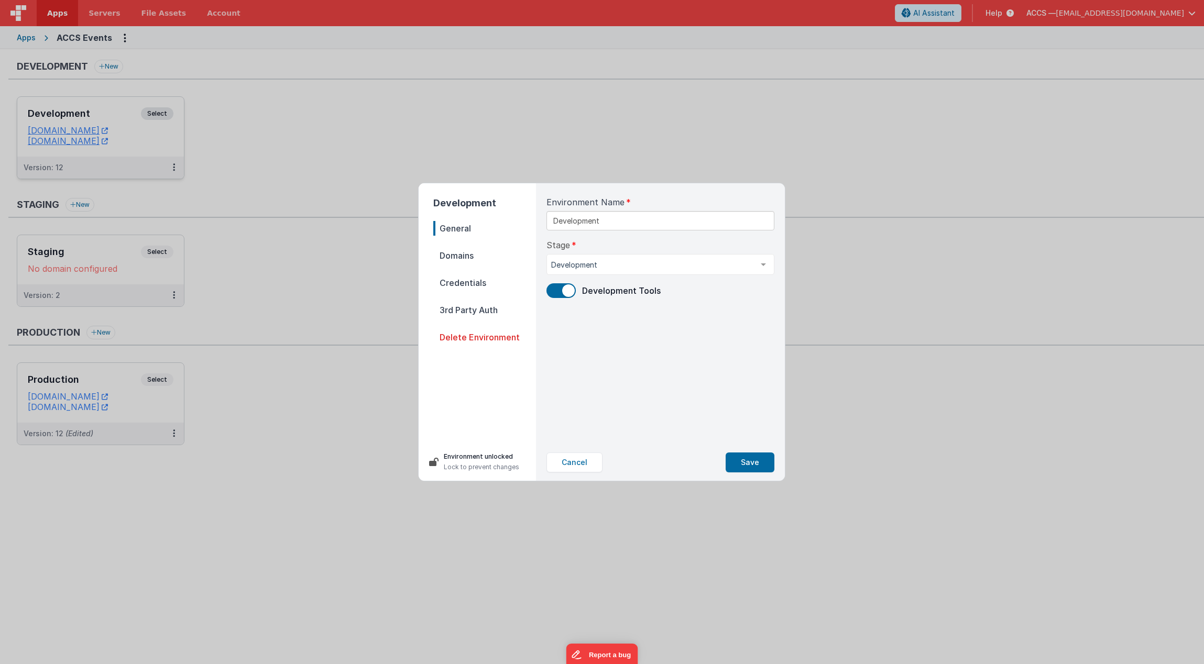
click at [474, 254] on span "Domains" at bounding box center [484, 255] width 103 height 15
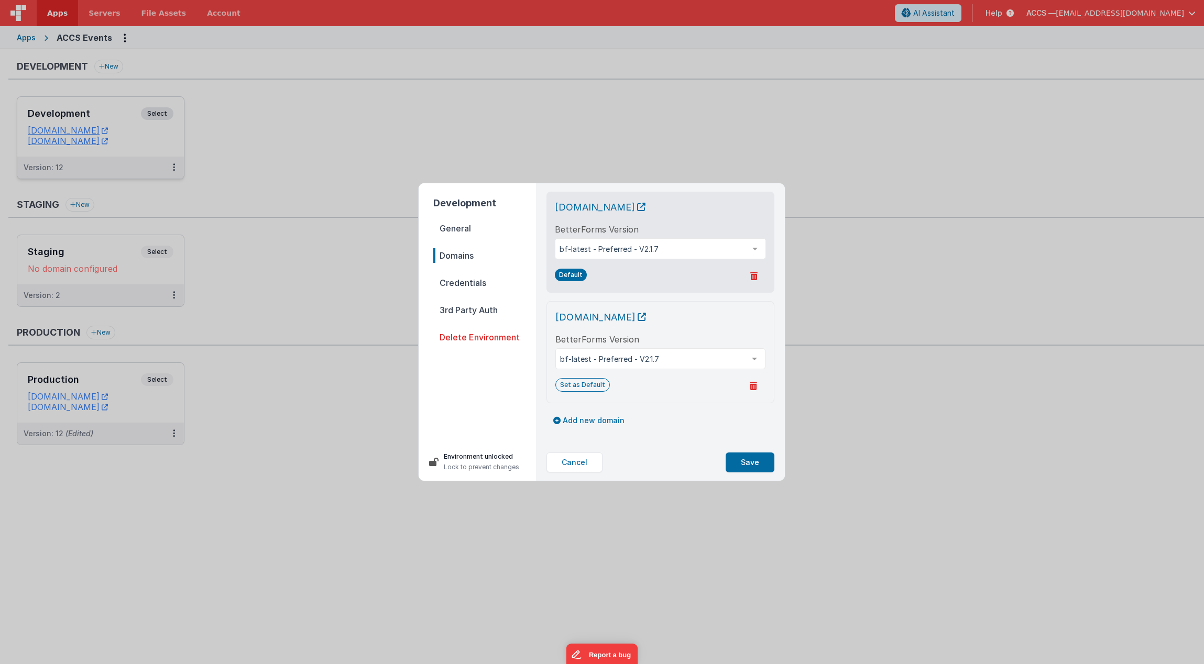
click at [468, 284] on span "Credentials" at bounding box center [484, 283] width 103 height 15
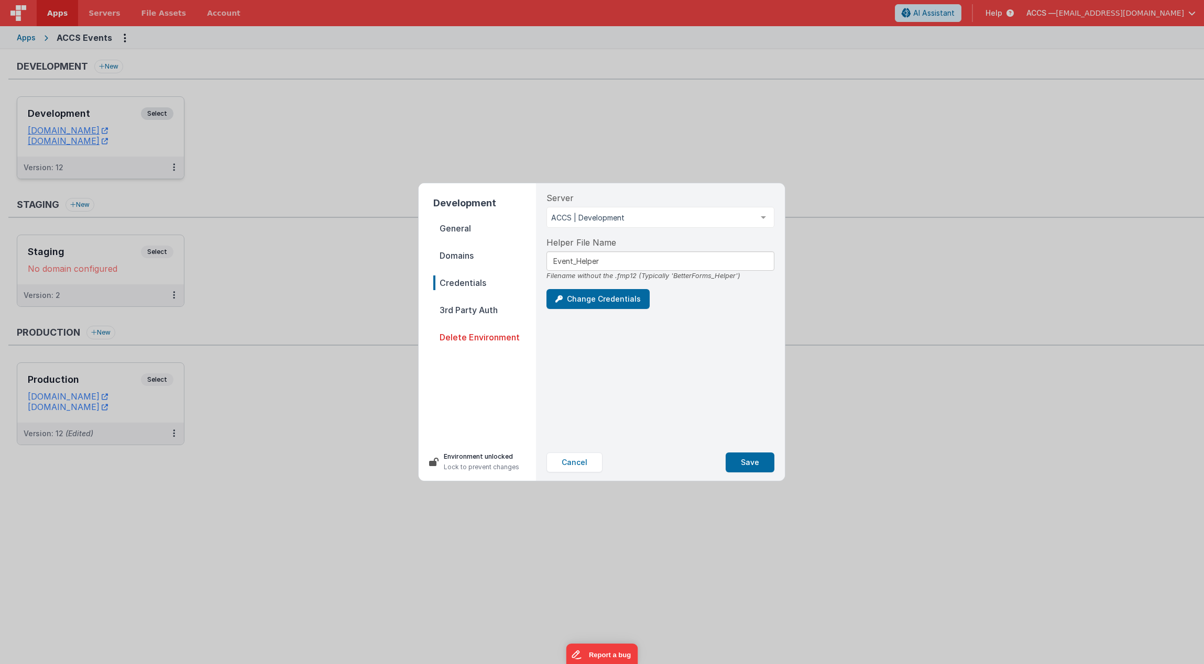
click at [475, 310] on span "3rd Party Auth" at bounding box center [484, 310] width 103 height 15
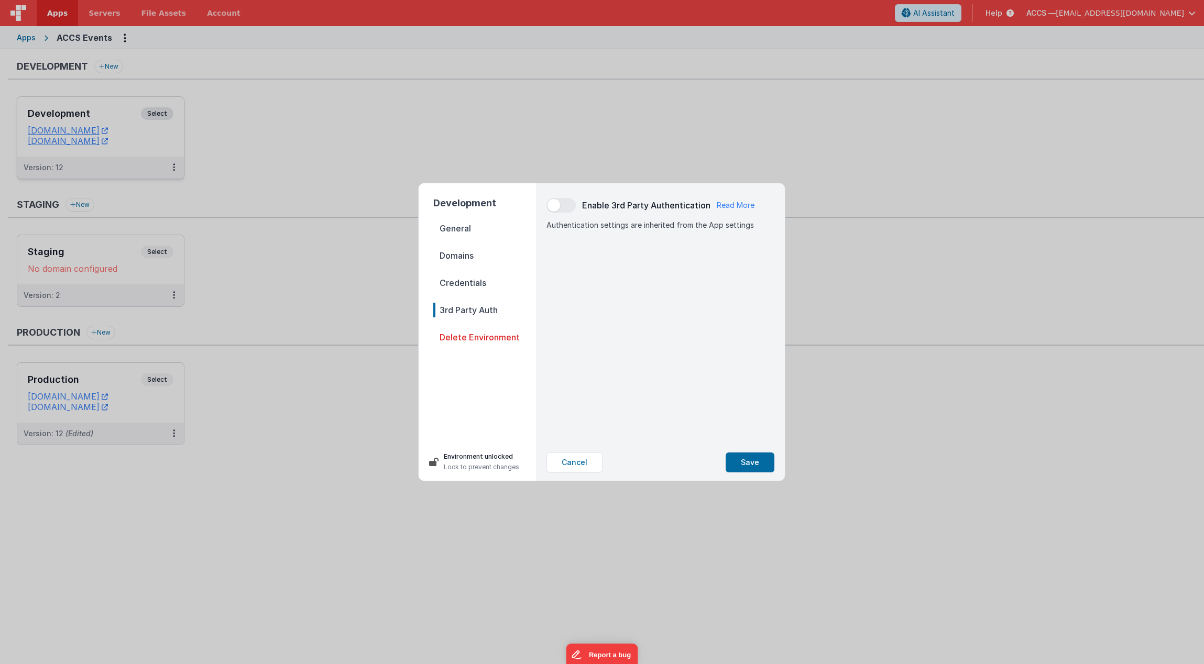
click at [456, 282] on span "Credentials" at bounding box center [484, 283] width 103 height 15
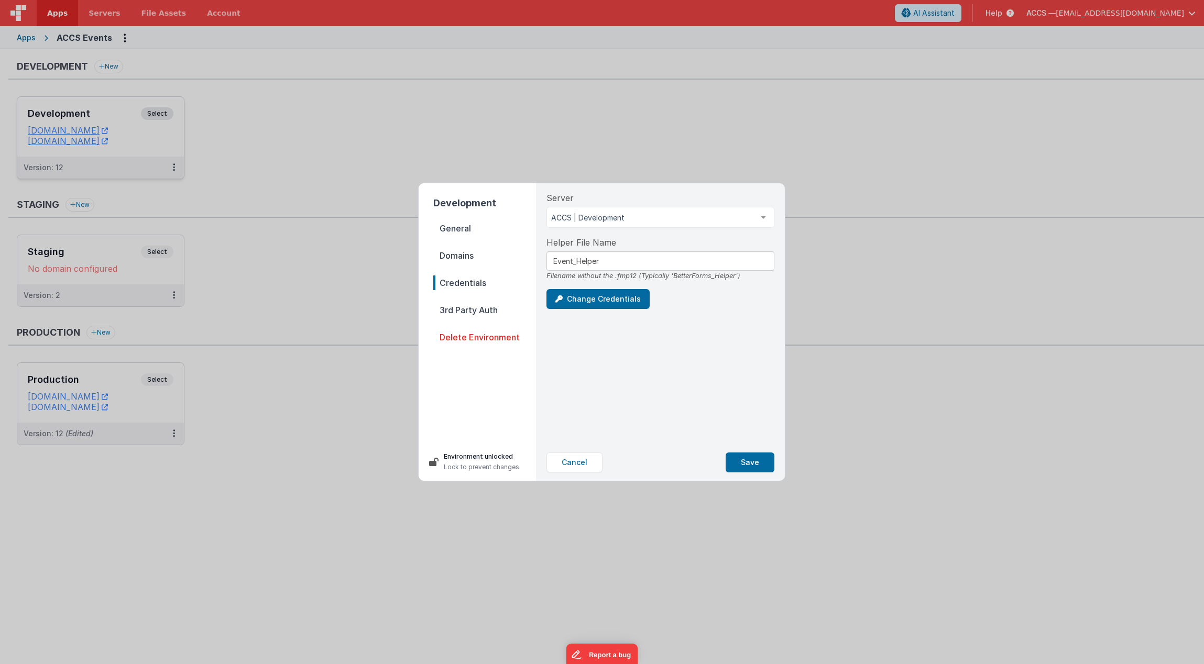
click at [456, 260] on span "Domains" at bounding box center [484, 255] width 103 height 15
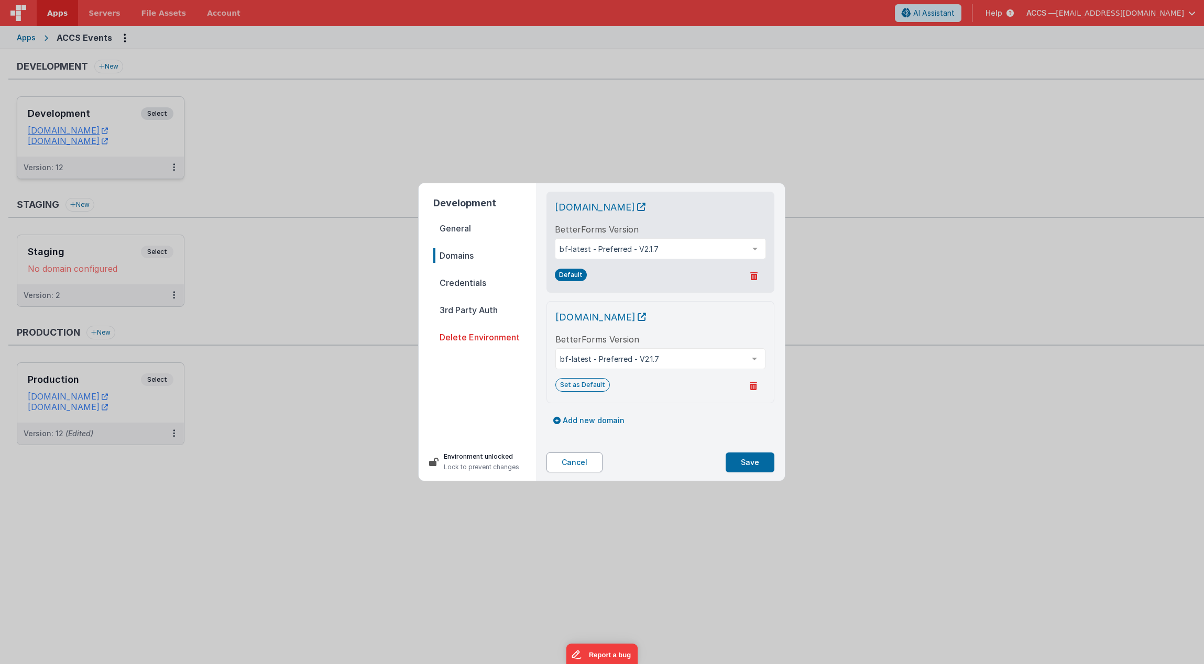
click at [582, 465] on button "Cancel" at bounding box center [574, 463] width 56 height 20
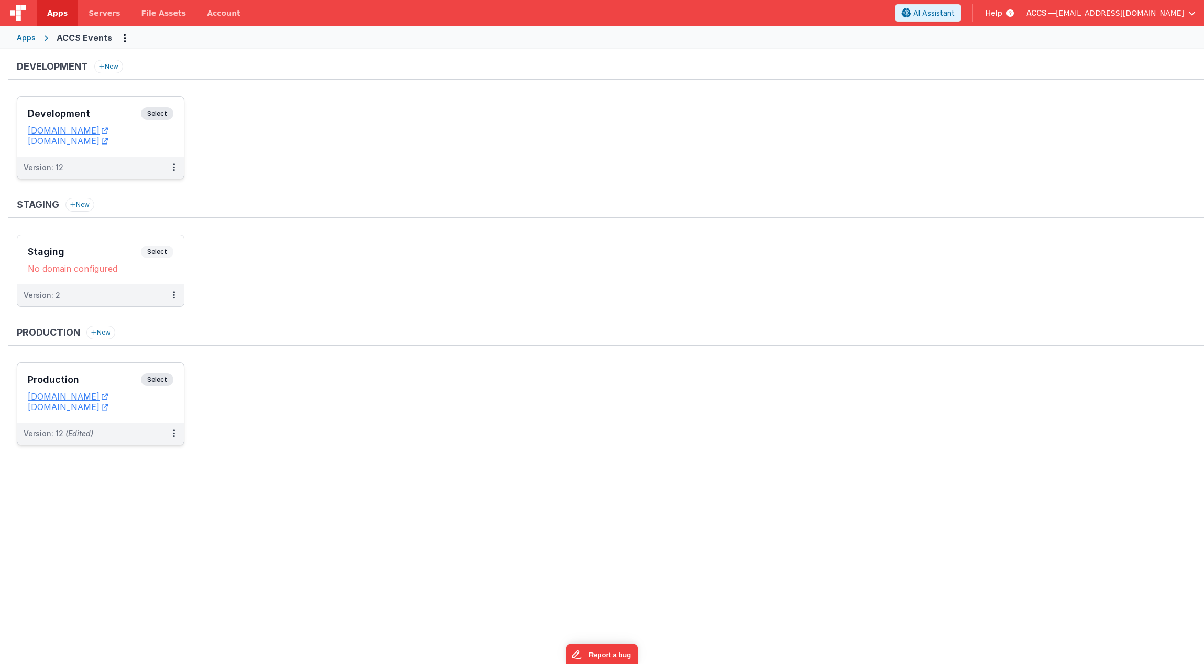
click at [120, 372] on div "Production Select URLs [DOMAIN_NAME] [DOMAIN_NAME]" at bounding box center [100, 393] width 167 height 60
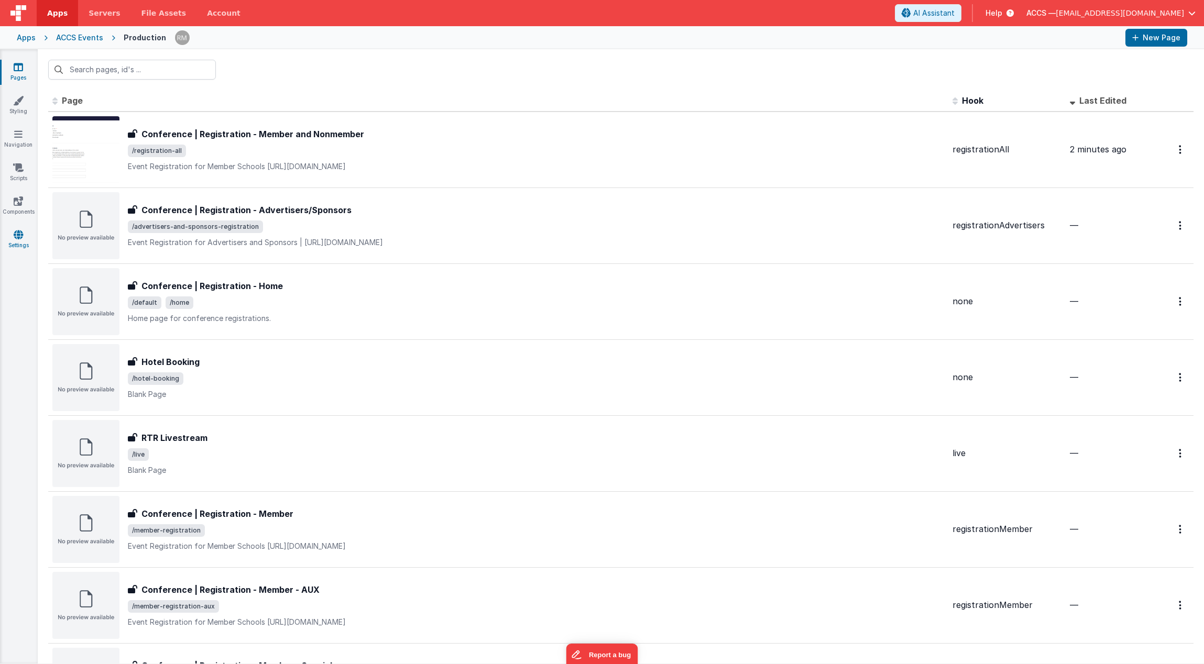
click at [19, 236] on icon at bounding box center [18, 234] width 9 height 10
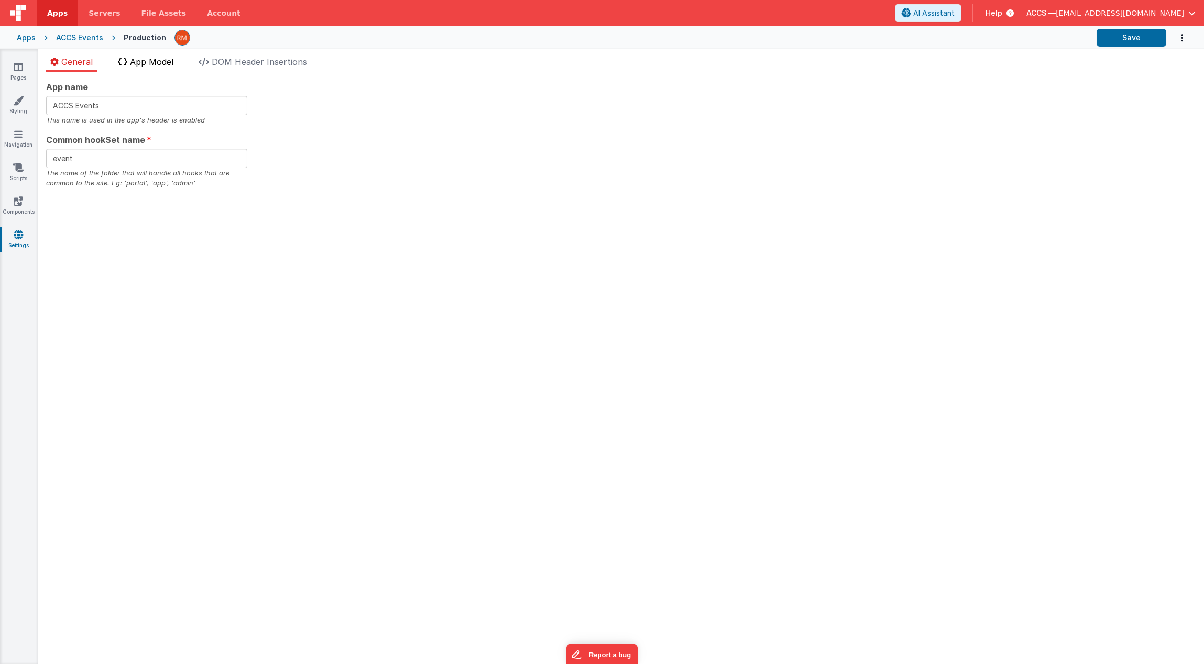
click at [167, 66] on span "App Model" at bounding box center [151, 62] width 43 height 10
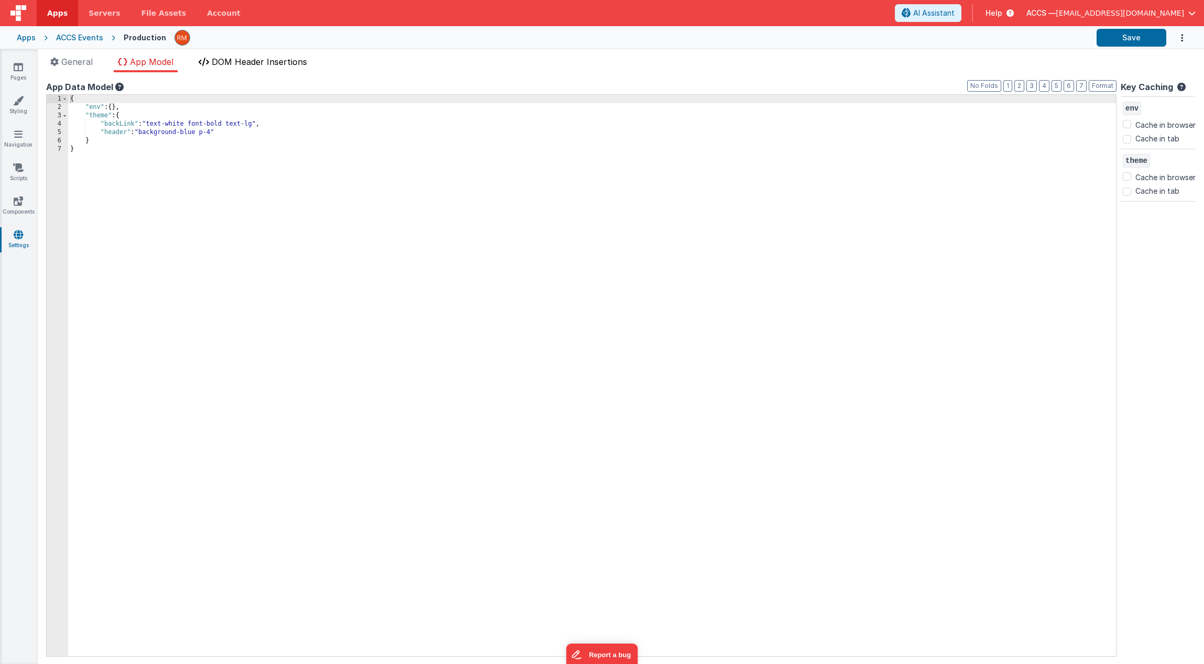
click at [270, 59] on span "DOM Header Insertions" at bounding box center [259, 62] width 95 height 10
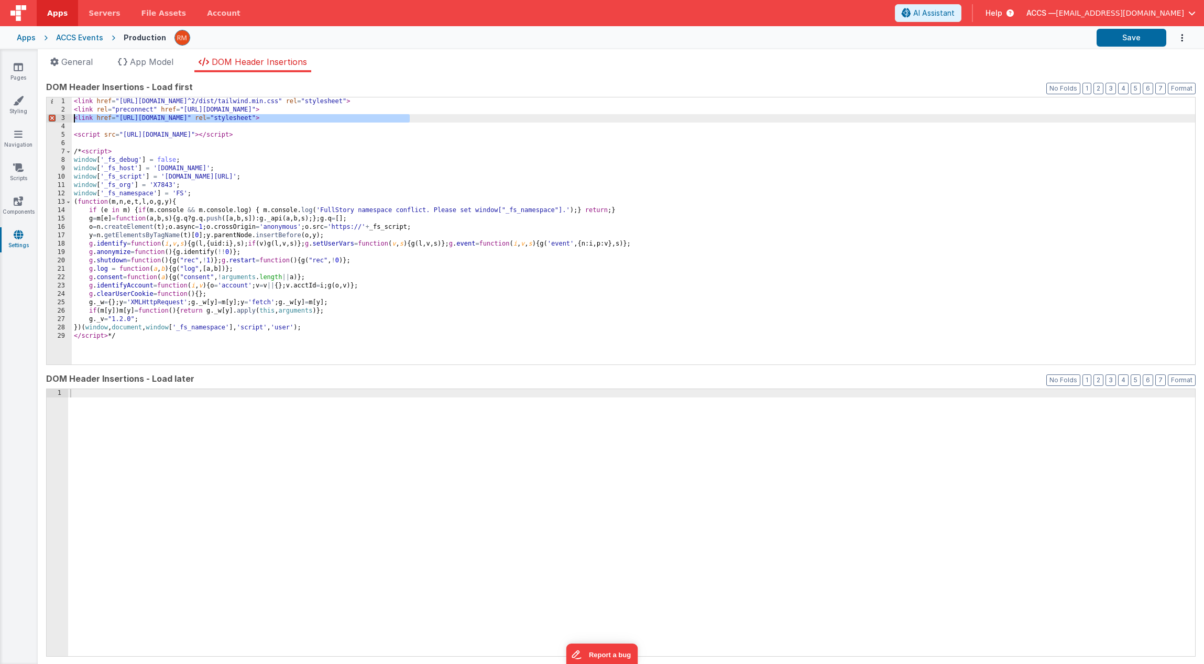
drag, startPoint x: 451, startPoint y: 116, endPoint x: 68, endPoint y: 120, distance: 383.4
click at [68, 120] on div "1 2 3 4 5 6 7 8 9 10 11 12 13 14 15 16 17 18 19 20 21 22 23 24 25 26 27 28 29 <…" at bounding box center [620, 231] width 1149 height 268
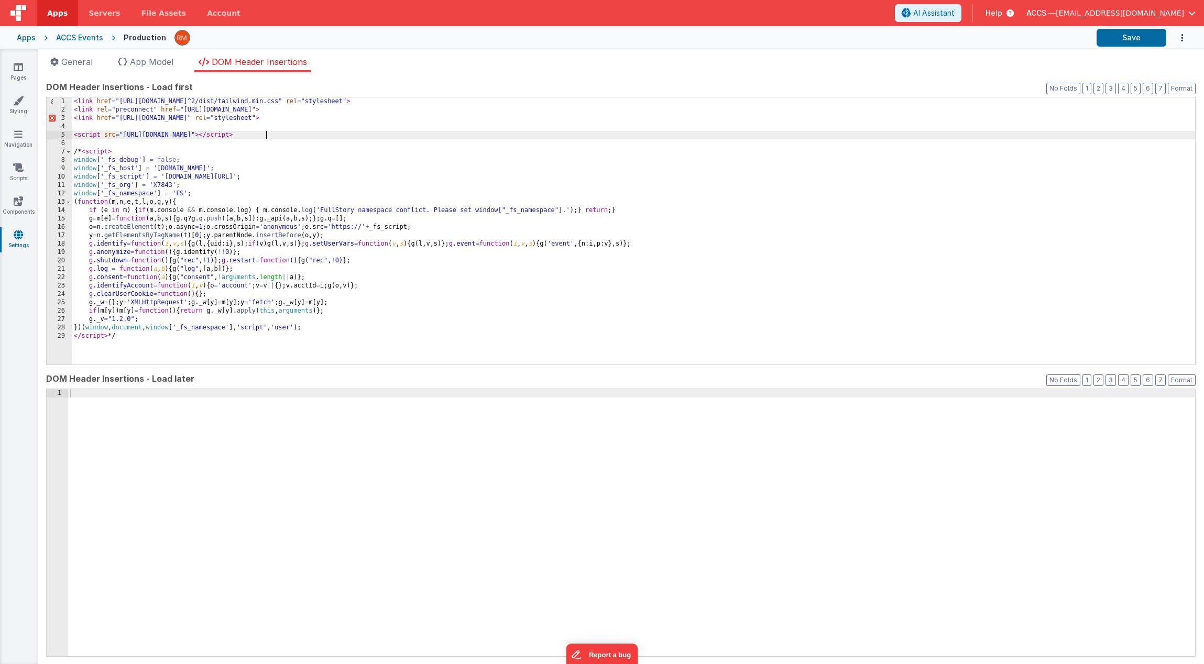
click at [471, 136] on div "< link href = "[URL][DOMAIN_NAME]^2/dist/tailwind.min.css" rel = "stylesheet" >…" at bounding box center [633, 239] width 1123 height 284
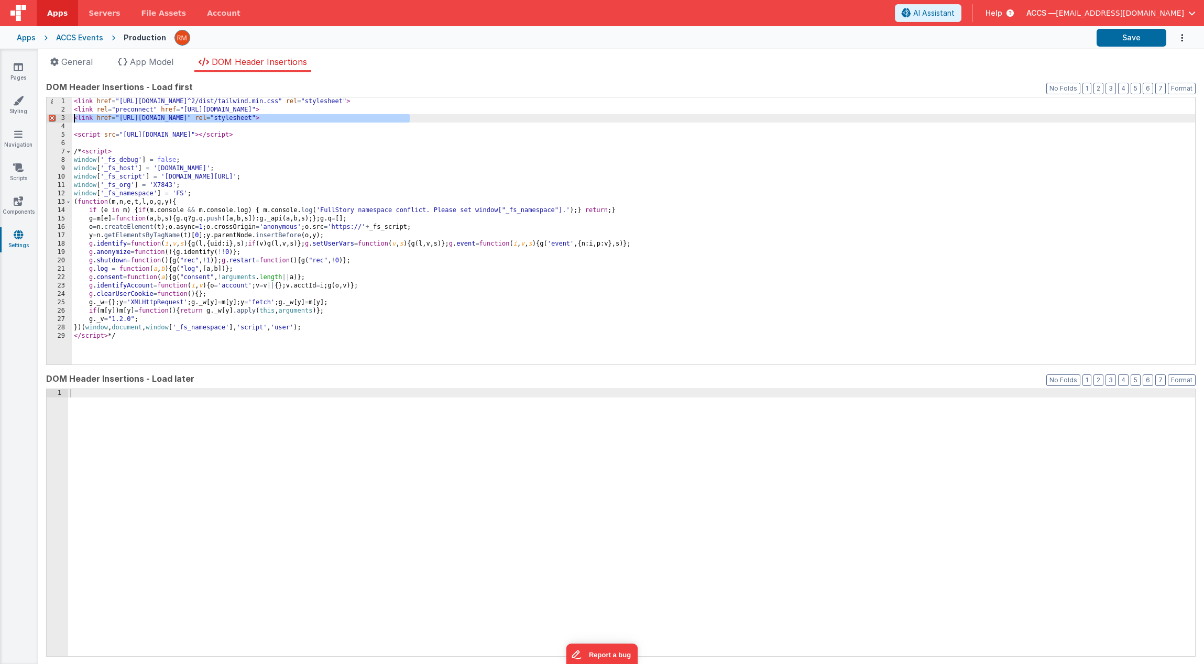
drag, startPoint x: 439, startPoint y: 119, endPoint x: 71, endPoint y: 120, distance: 367.7
click at [71, 120] on div "1 2 3 4 5 6 7 8 9 10 11 12 13 14 15 16 17 18 19 20 21 22 23 24 25 26 27 28 29 <…" at bounding box center [620, 231] width 1149 height 268
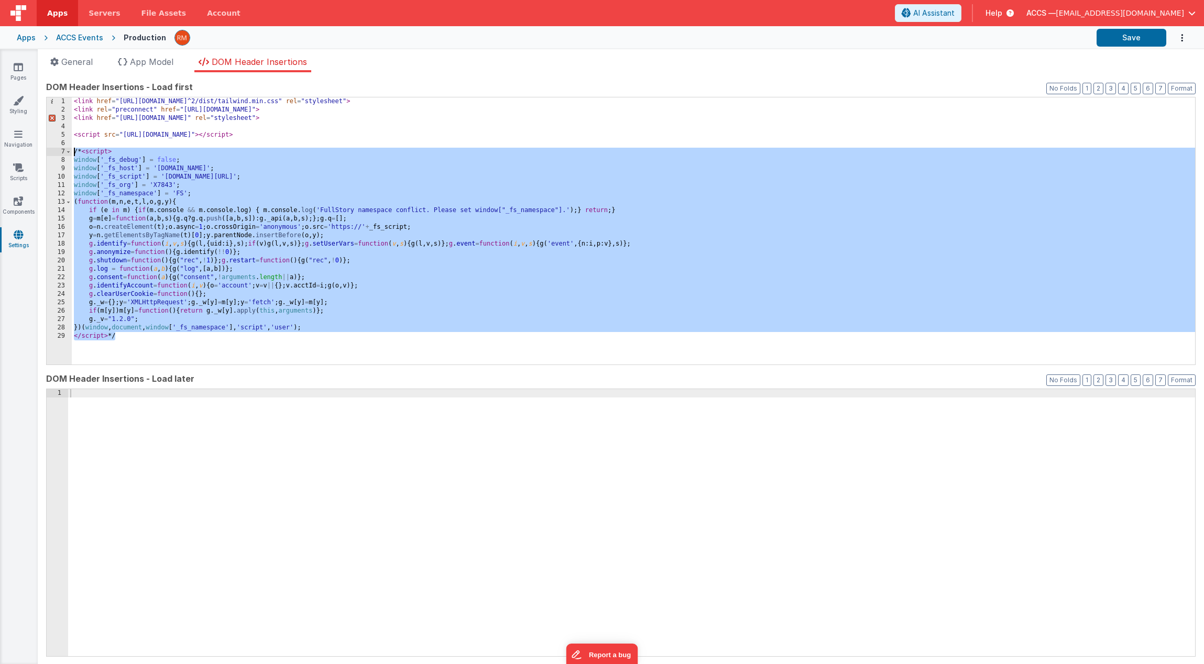
drag, startPoint x: 160, startPoint y: 336, endPoint x: 41, endPoint y: 151, distance: 219.1
click at [41, 151] on div "App name ACCS Events This name is used in the app's header is enabled Common ho…" at bounding box center [621, 368] width 1166 height 592
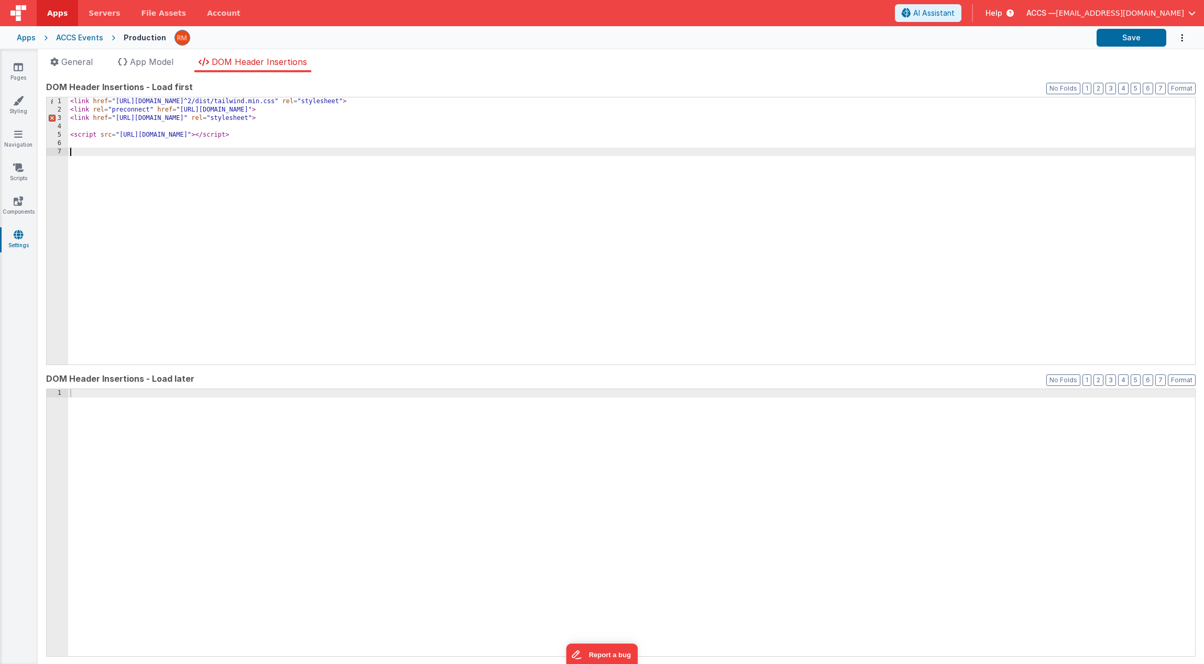
click at [85, 422] on div at bounding box center [631, 531] width 1127 height 284
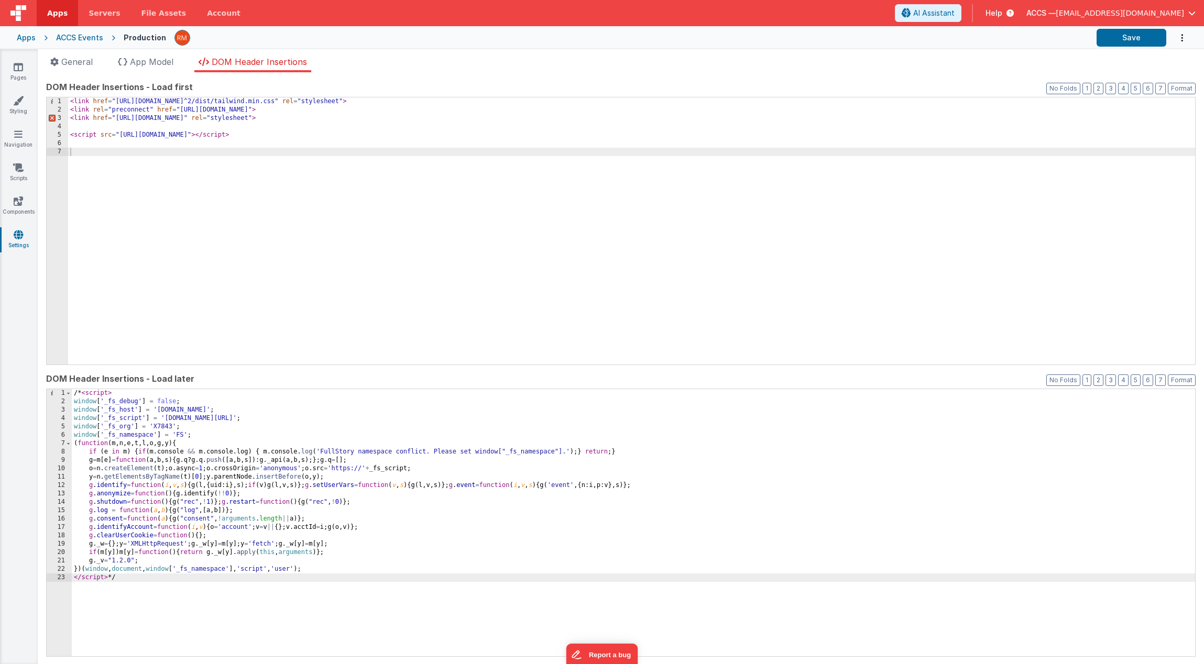
click at [82, 395] on div "/* < script > window [ '_fs_debug' ] = false ; window [ '_fs_host' ] = '[DOMAIN…" at bounding box center [633, 531] width 1123 height 284
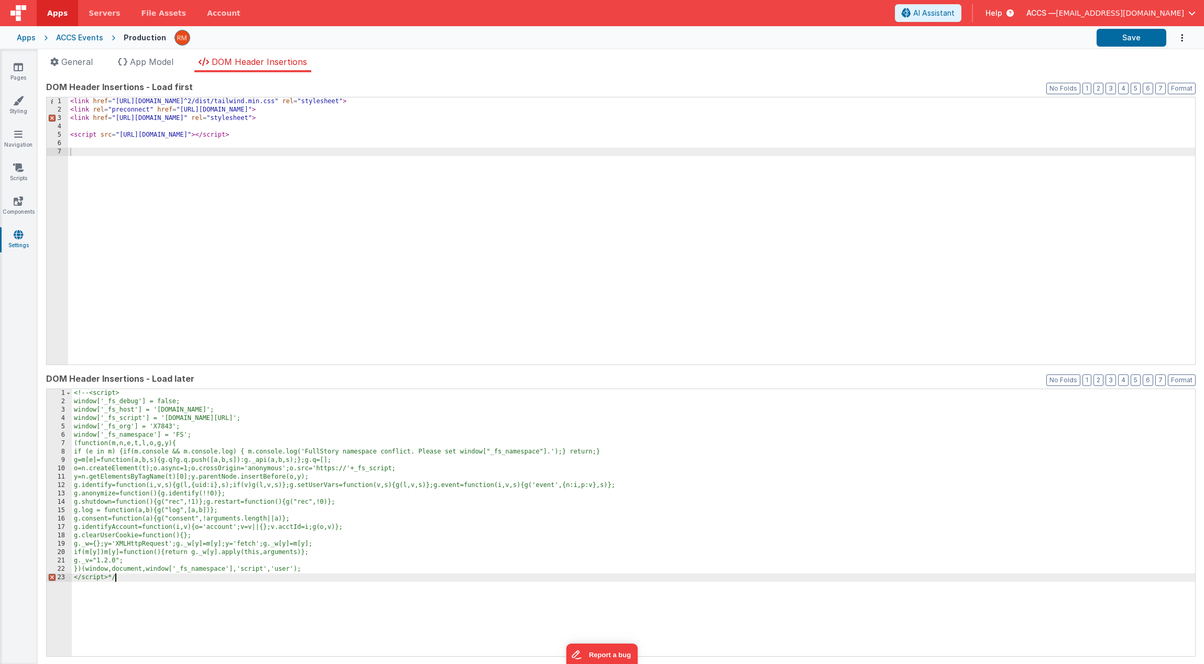
click at [135, 583] on div "<!-- <script> window['_fs_debug'] = false; window['_fs_host'] = '[DOMAIN_NAME]'…" at bounding box center [633, 531] width 1123 height 284
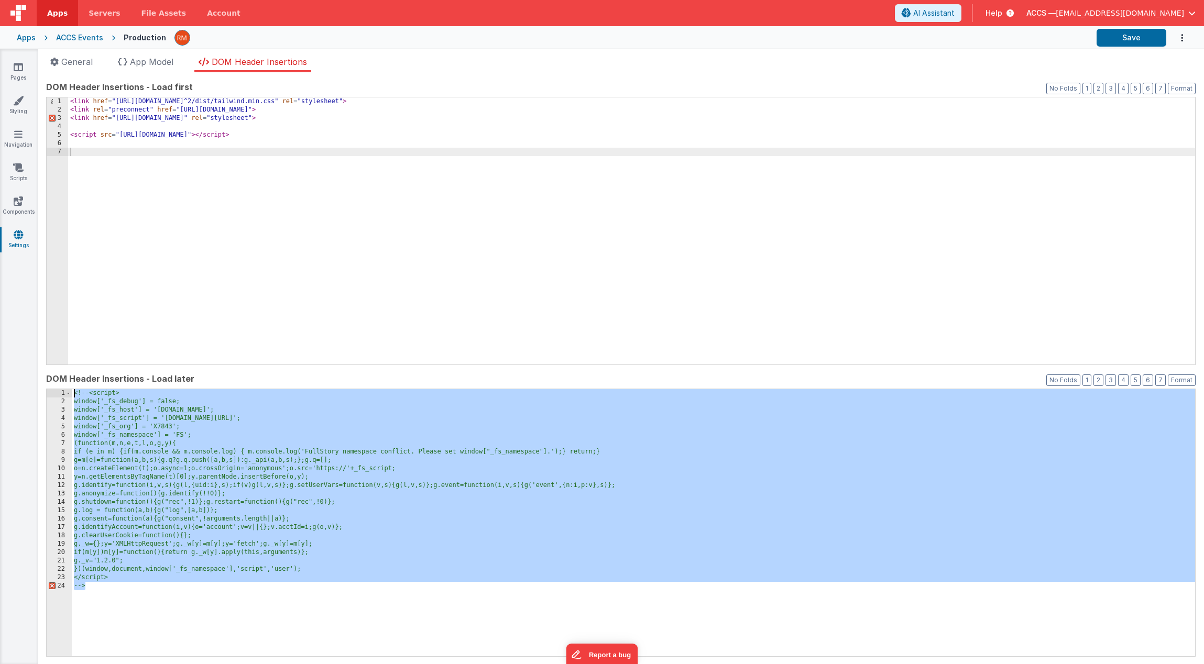
drag, startPoint x: 116, startPoint y: 587, endPoint x: 49, endPoint y: 391, distance: 206.6
click at [49, 391] on div "1 2 3 4 5 6 7 8 9 10 11 12 13 14 15 16 17 18 19 20 21 22 23 24 <!-- <script> wi…" at bounding box center [620, 523] width 1149 height 268
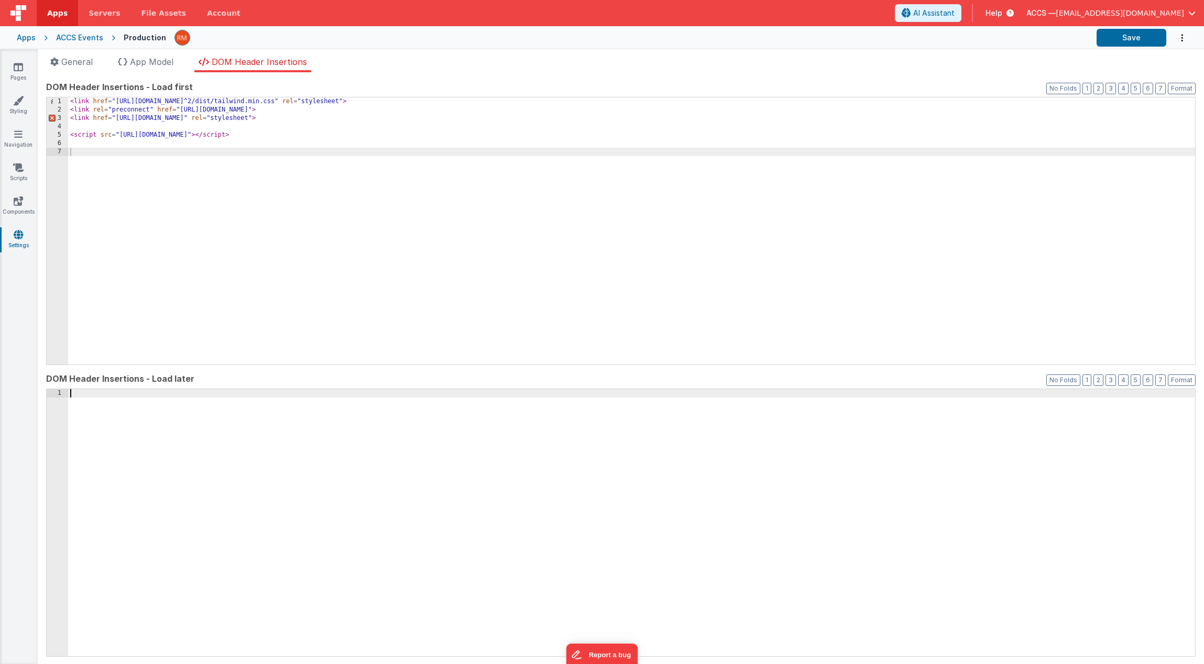
click at [113, 211] on div "< link href = "[URL][DOMAIN_NAME]^2/dist/tailwind.min.css" rel = "stylesheet" >…" at bounding box center [631, 239] width 1127 height 284
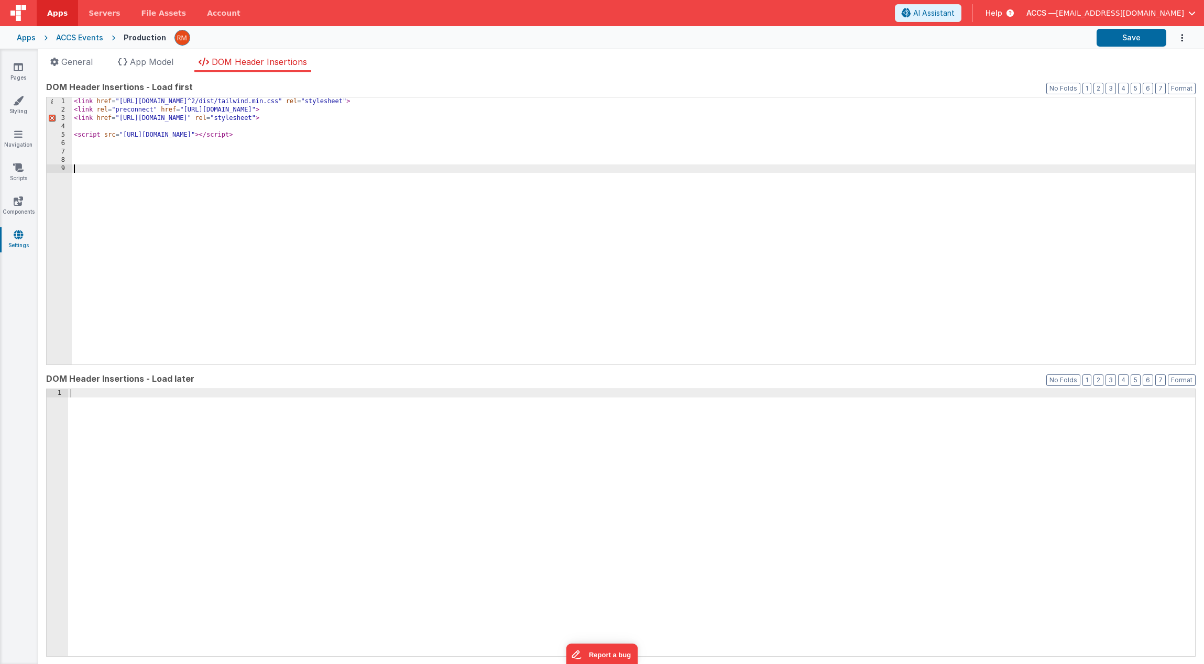
scroll to position [1, 0]
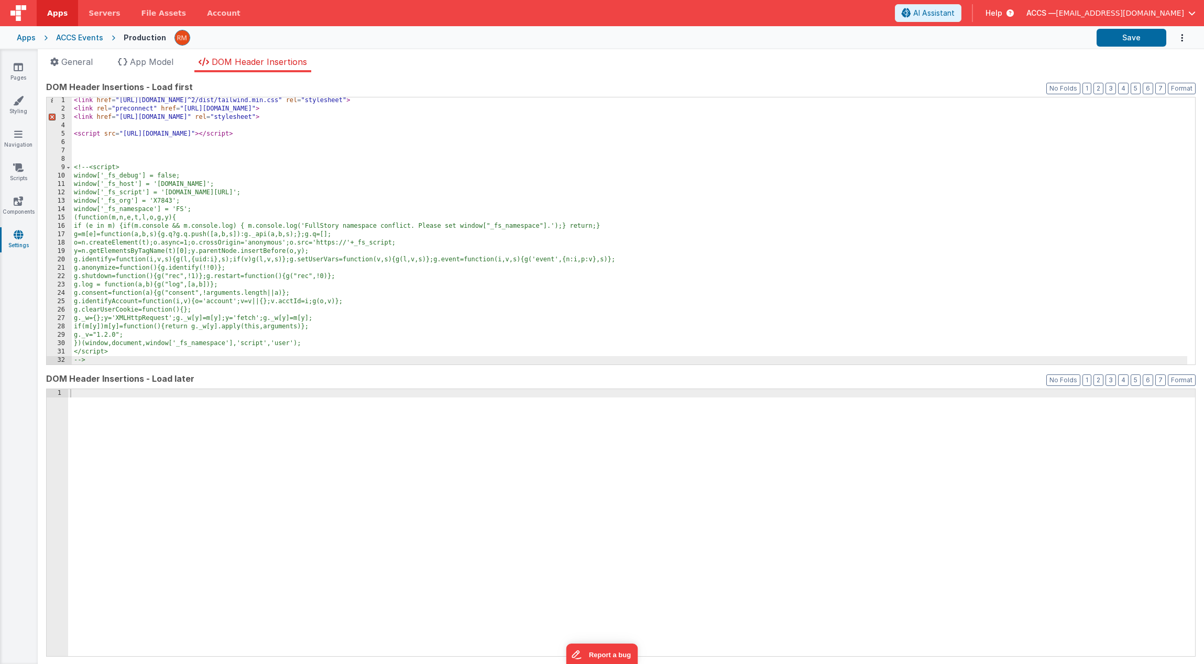
click at [92, 153] on div "< link href = "[URL][DOMAIN_NAME]^2/dist/tailwind.min.css" rel = "stylesheet" >…" at bounding box center [629, 238] width 1115 height 284
click at [316, 123] on div "< link href = "[URL][DOMAIN_NAME]^2/dist/tailwind.min.css" rel = "stylesheet" >…" at bounding box center [629, 238] width 1115 height 284
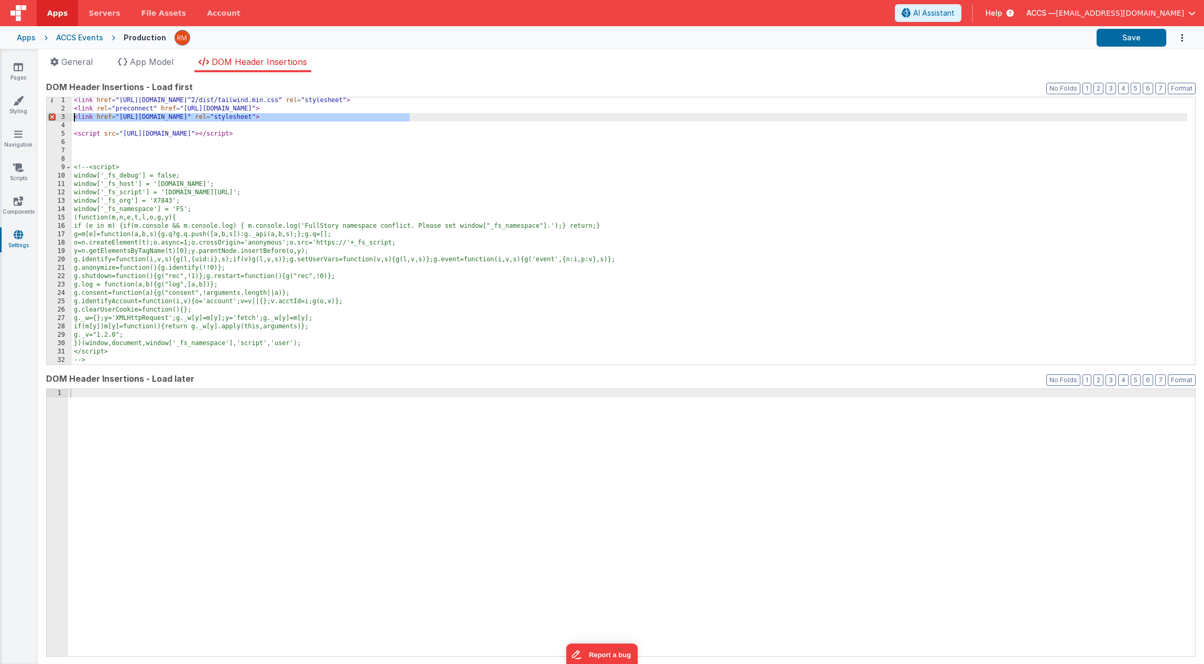
drag, startPoint x: 427, startPoint y: 115, endPoint x: 46, endPoint y: 119, distance: 380.8
click at [46, 119] on div "1 2 3 4 5 6 7 8 9 10 11 12 13 14 15 16 17 18 19 20 21 22 23 24 25 26 27 28 29 3…" at bounding box center [620, 231] width 1149 height 268
drag, startPoint x: 412, startPoint y: 114, endPoint x: 14, endPoint y: 117, distance: 398.6
click at [14, 117] on section "Pages Styling Navigation Scripts Components Settings General App Model DOM Head…" at bounding box center [602, 356] width 1204 height 615
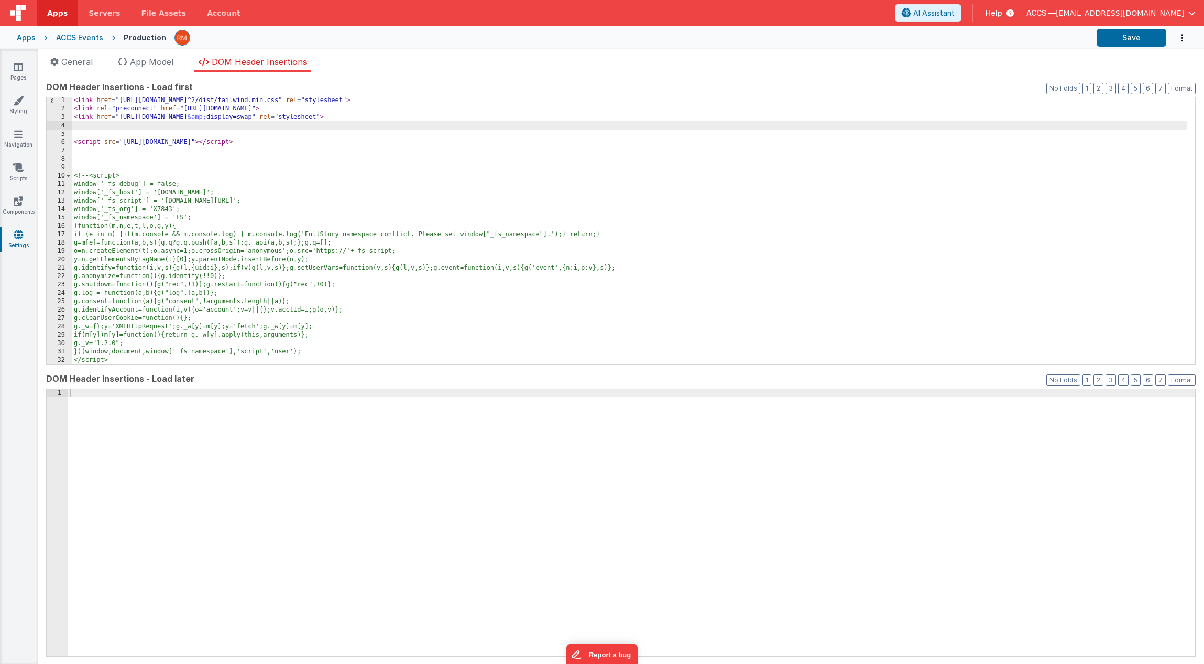
click at [81, 133] on div "< link href = "[URL][DOMAIN_NAME]^2/dist/tailwind.min.css" rel = "stylesheet" >…" at bounding box center [629, 238] width 1115 height 284
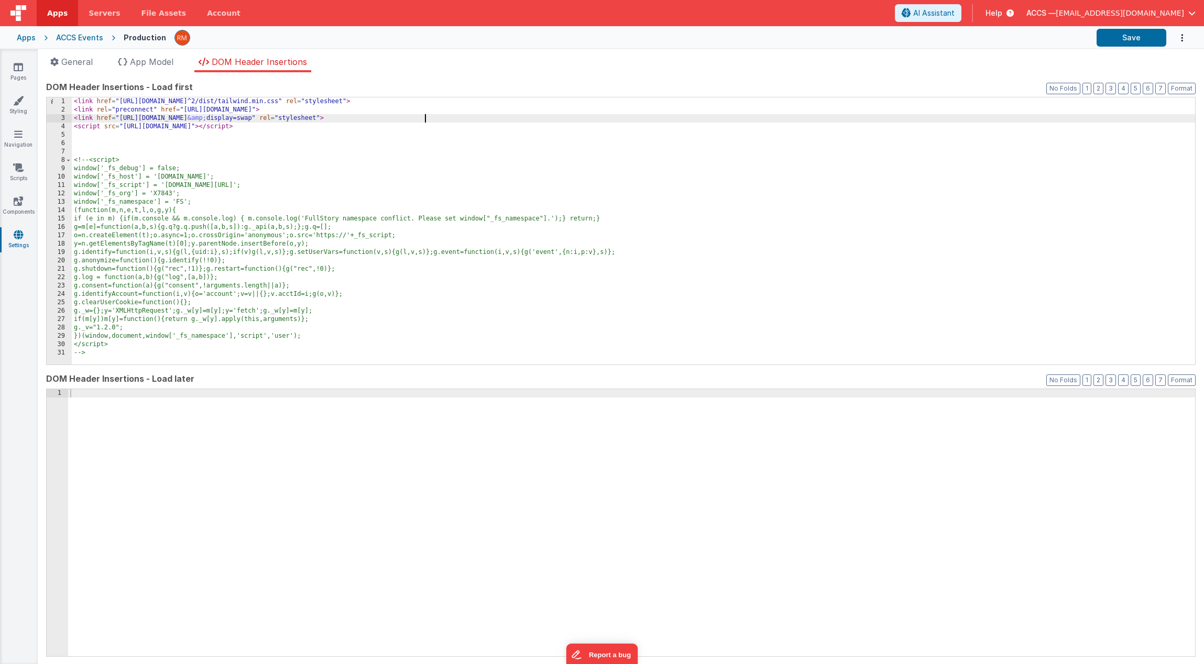
click at [85, 147] on div "< link href = "[URL][DOMAIN_NAME]^2/dist/tailwind.min.css" rel = "stylesheet" >…" at bounding box center [633, 239] width 1123 height 284
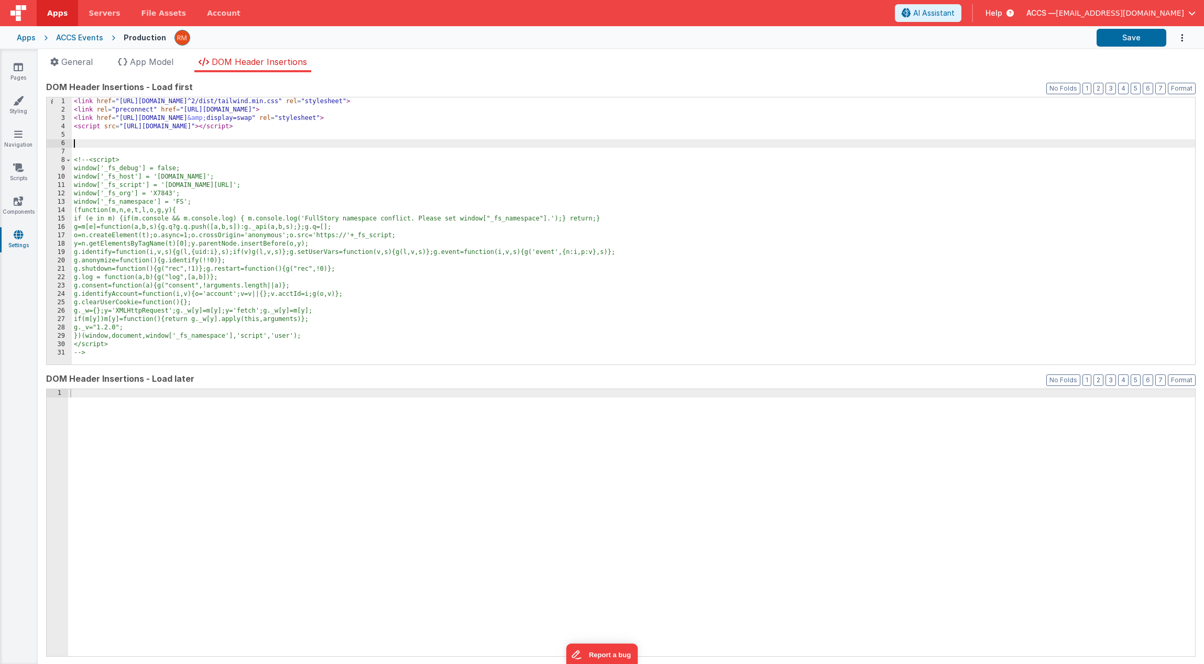
click at [85, 152] on div "< link href = "[URL][DOMAIN_NAME]^2/dist/tailwind.min.css" rel = "stylesheet" >…" at bounding box center [633, 239] width 1123 height 284
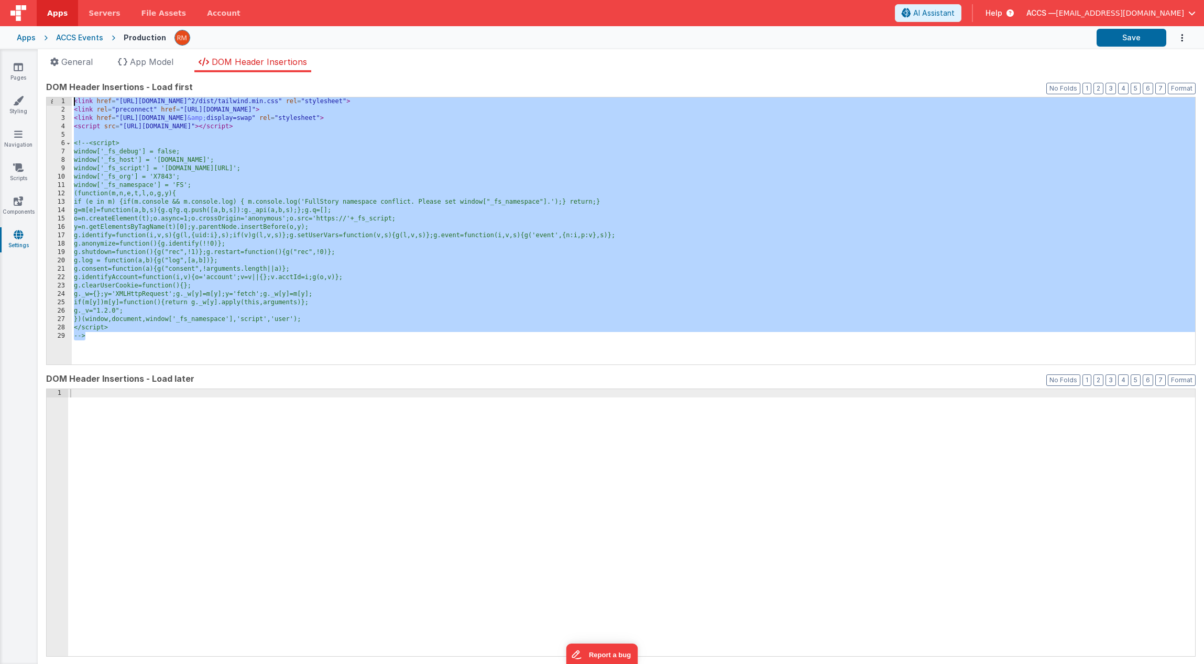
drag, startPoint x: 103, startPoint y: 344, endPoint x: 68, endPoint y: 95, distance: 251.3
click at [68, 95] on div "DOM Header Insertions - Load first Format 7 6 5 4 3 2 1 No Folds 1 2 3 4 5 6 7 …" at bounding box center [620, 222] width 1149 height 283
click at [1098, 45] on button "Save" at bounding box center [1131, 38] width 70 height 18
click at [170, 60] on span "App Model" at bounding box center [151, 62] width 43 height 10
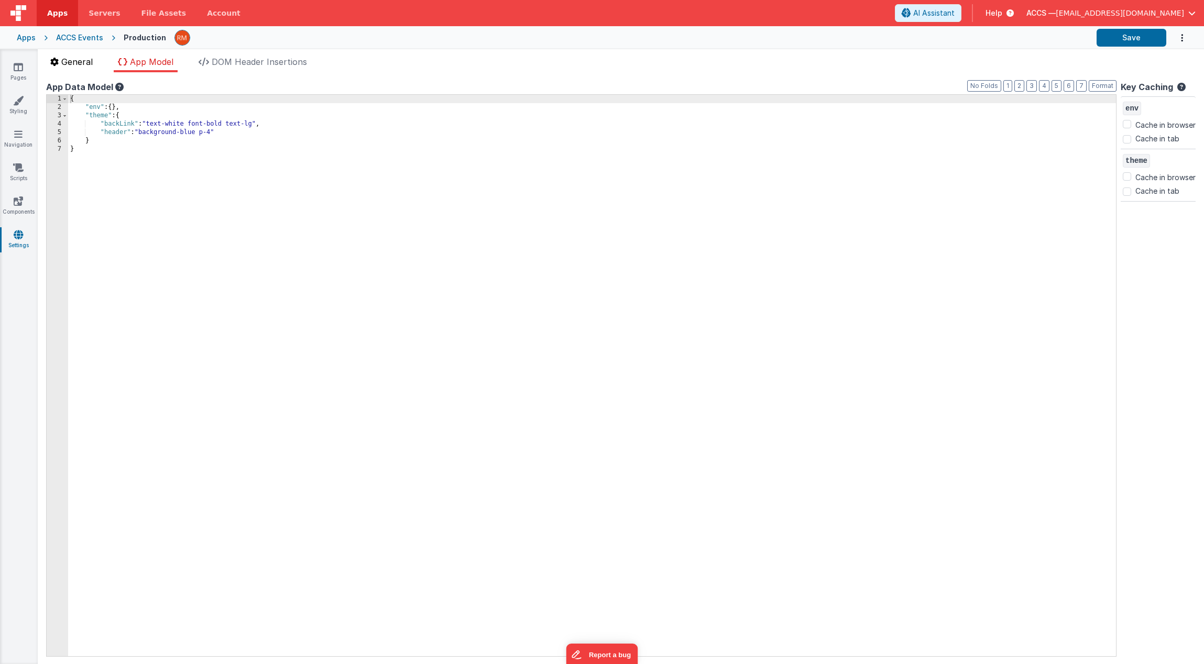
click at [72, 64] on span "General" at bounding box center [76, 62] width 31 height 10
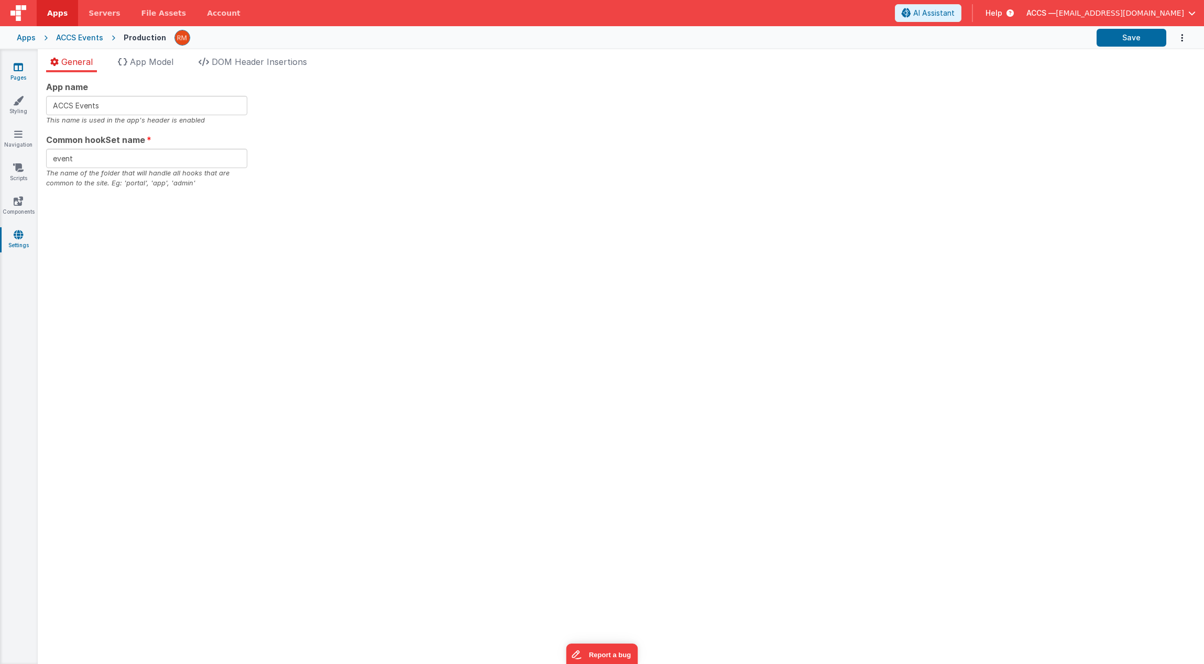
click at [28, 71] on link "Pages" at bounding box center [18, 72] width 38 height 21
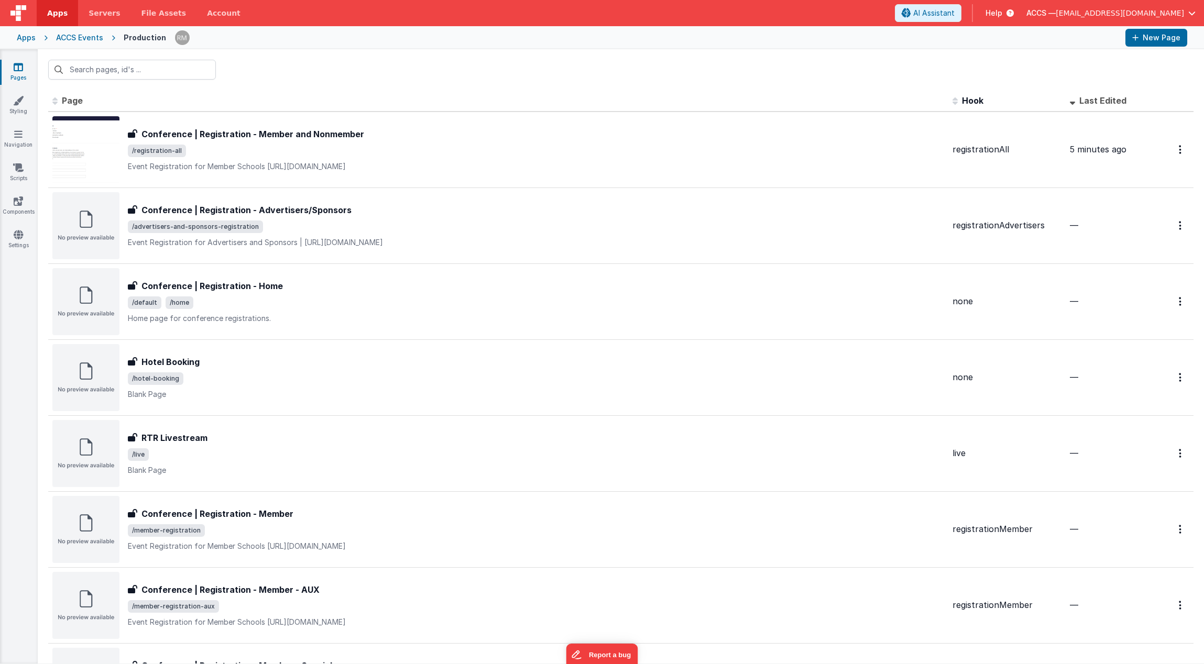
click at [1070, 101] on span at bounding box center [1074, 100] width 9 height 10
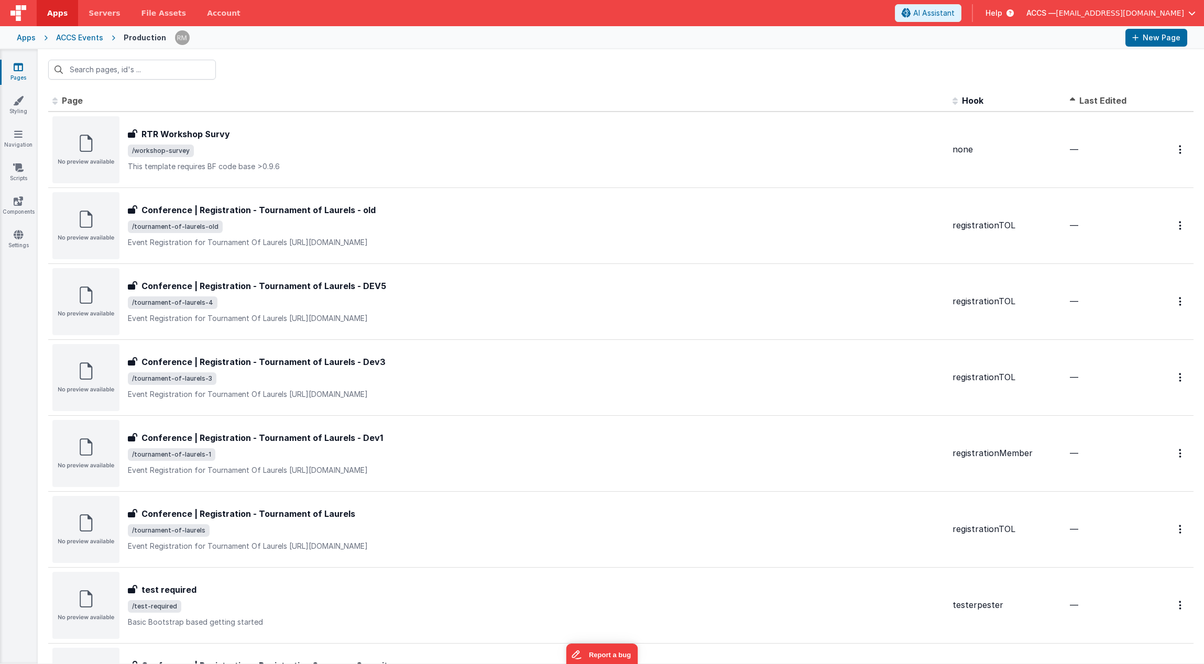
click at [1070, 101] on span at bounding box center [1074, 100] width 9 height 10
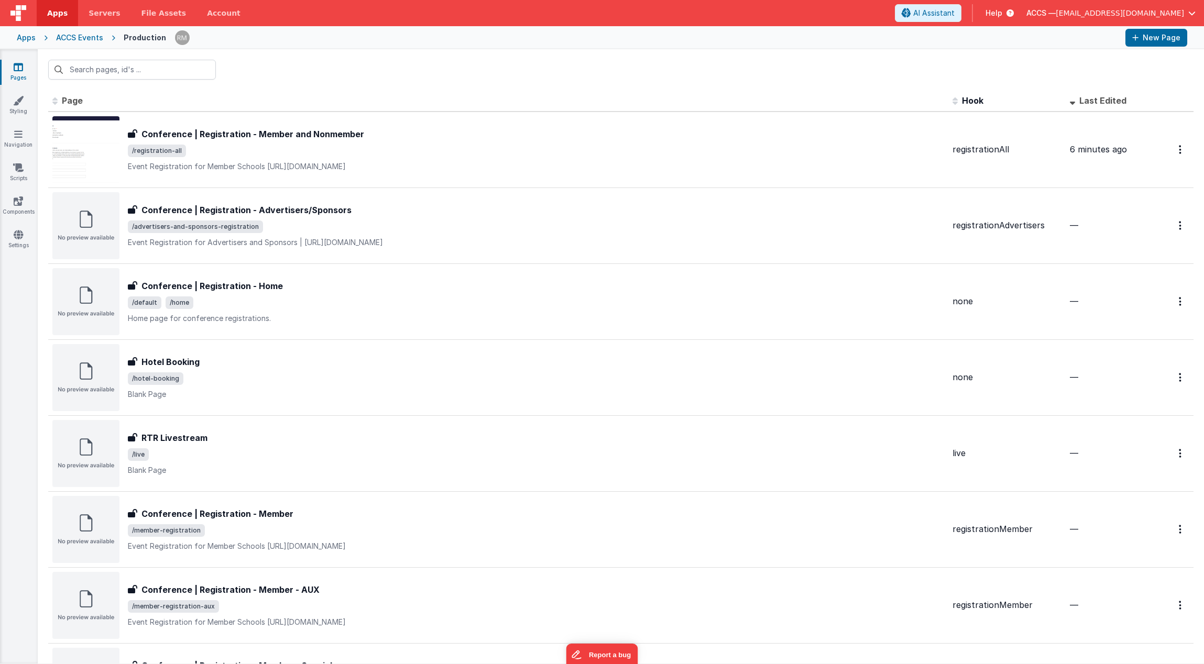
click at [85, 39] on div "ACCS Events" at bounding box center [79, 37] width 47 height 10
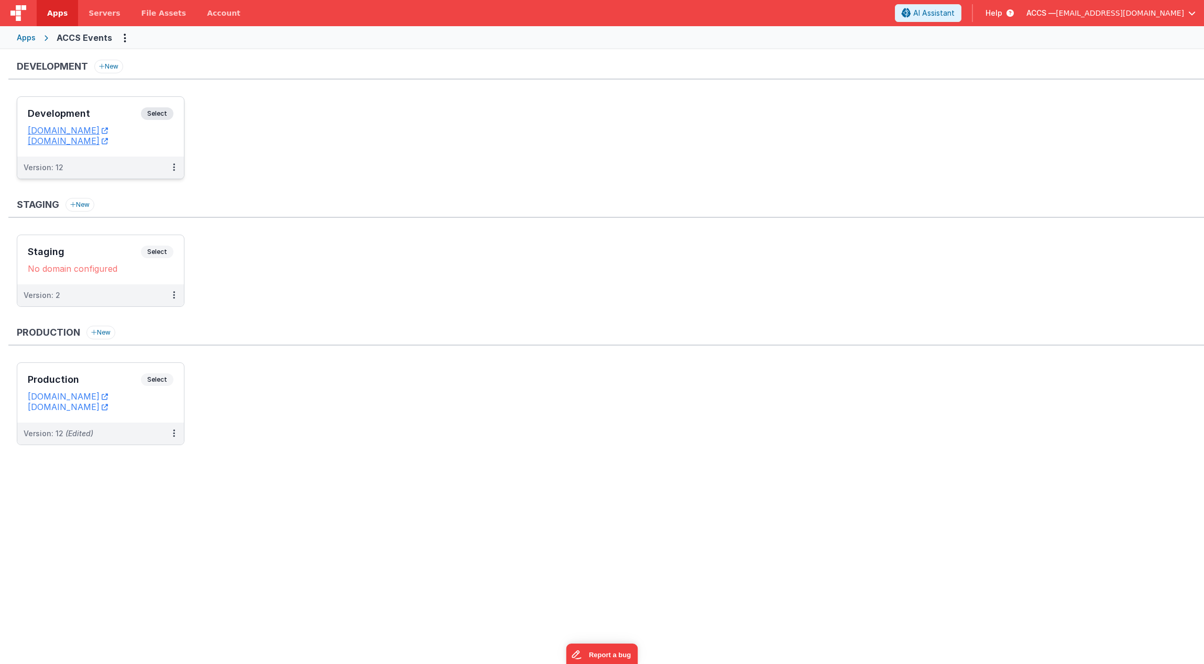
click at [113, 109] on h3 "Development" at bounding box center [84, 113] width 113 height 10
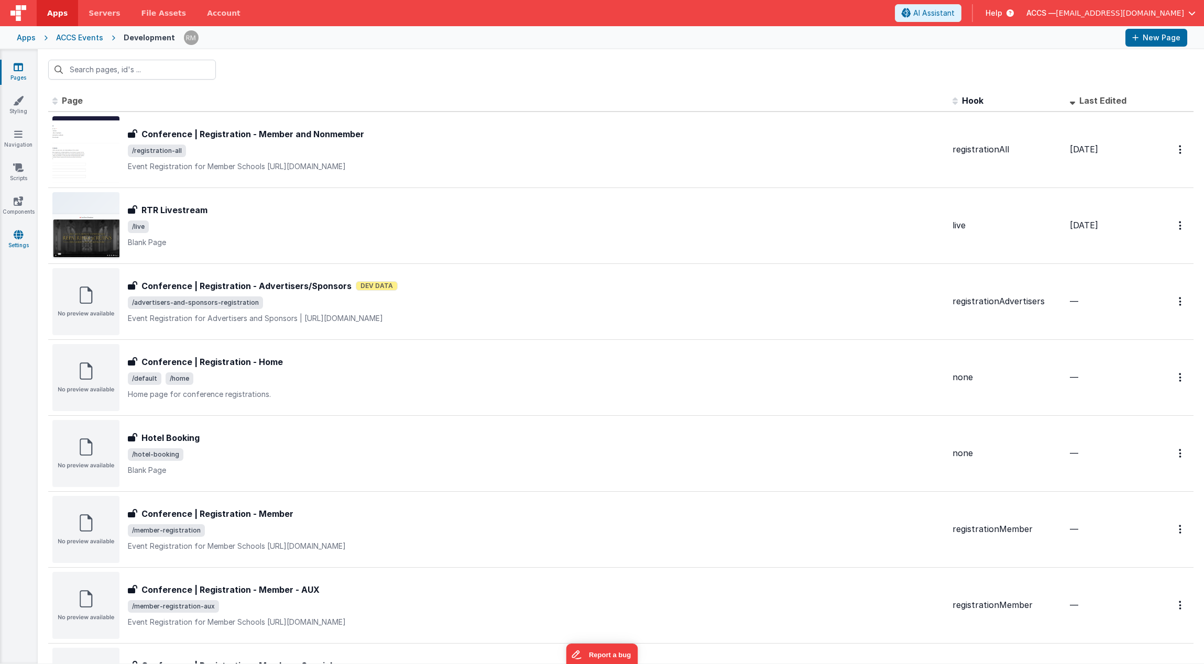
click at [21, 234] on icon at bounding box center [18, 234] width 9 height 10
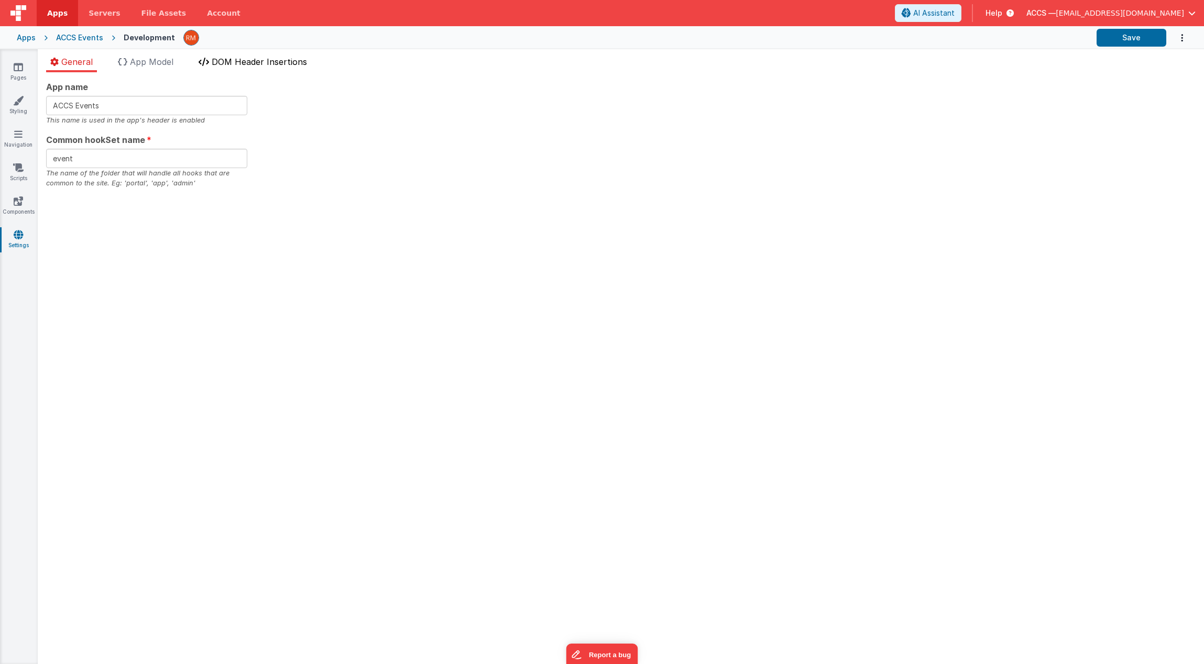
click at [230, 65] on span "DOM Header Insertions" at bounding box center [259, 62] width 95 height 10
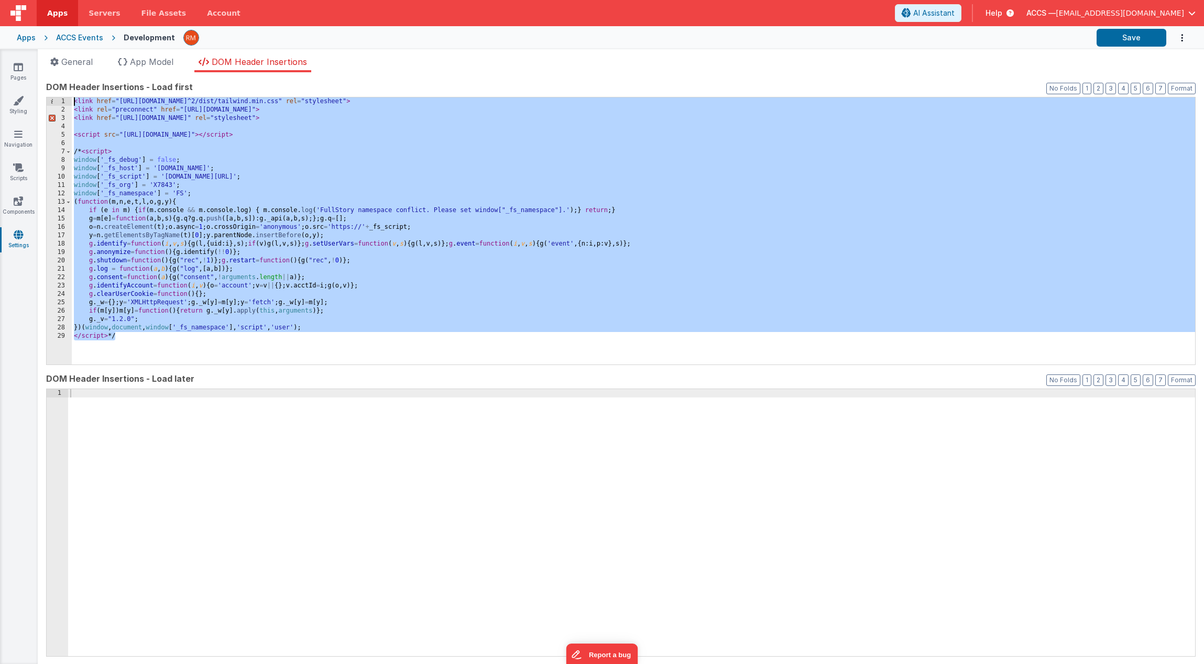
drag, startPoint x: 124, startPoint y: 343, endPoint x: 63, endPoint y: -6, distance: 353.6
click at [63, 0] on html "Apps Servers File Assets Account Some FUTURE Slot AI Assistant Help ACCS — [EMA…" at bounding box center [602, 332] width 1204 height 664
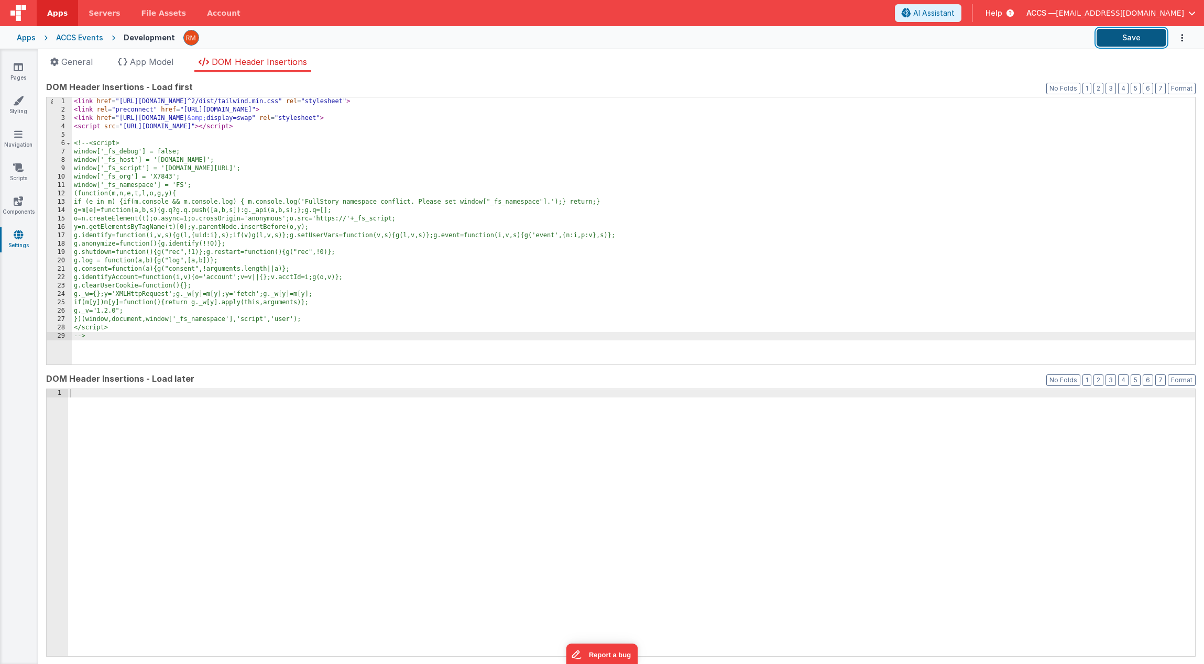
click at [1134, 38] on button "Save" at bounding box center [1131, 38] width 70 height 18
click at [28, 41] on div "Apps" at bounding box center [26, 37] width 19 height 10
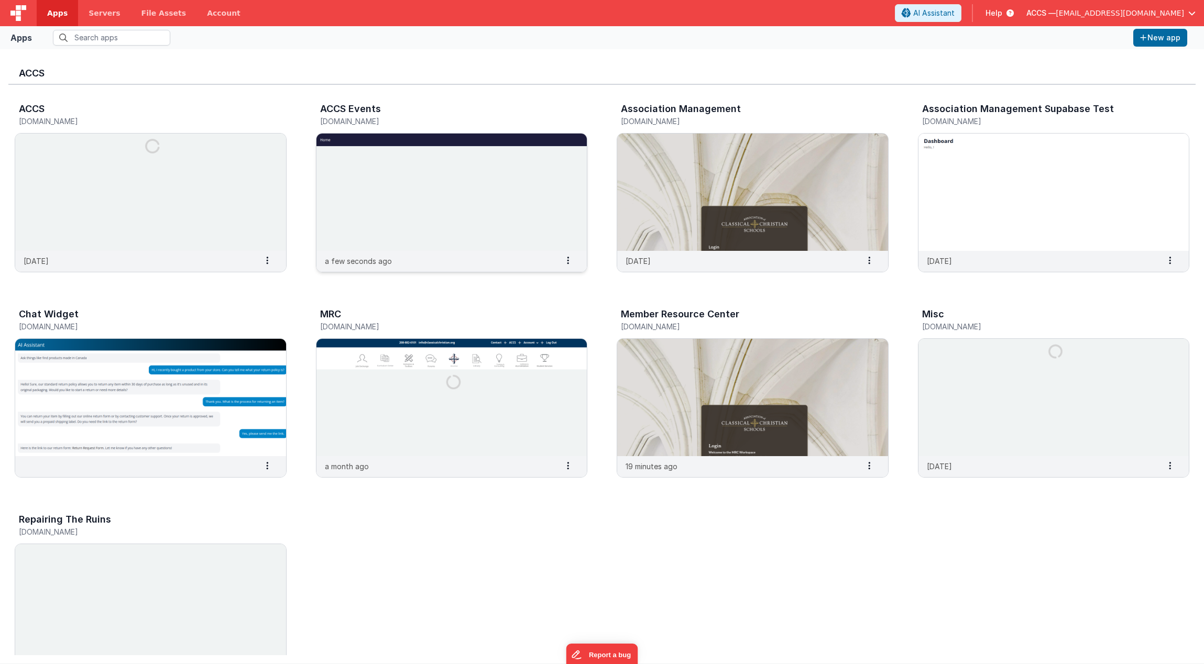
click at [431, 174] on img at bounding box center [451, 192] width 271 height 117
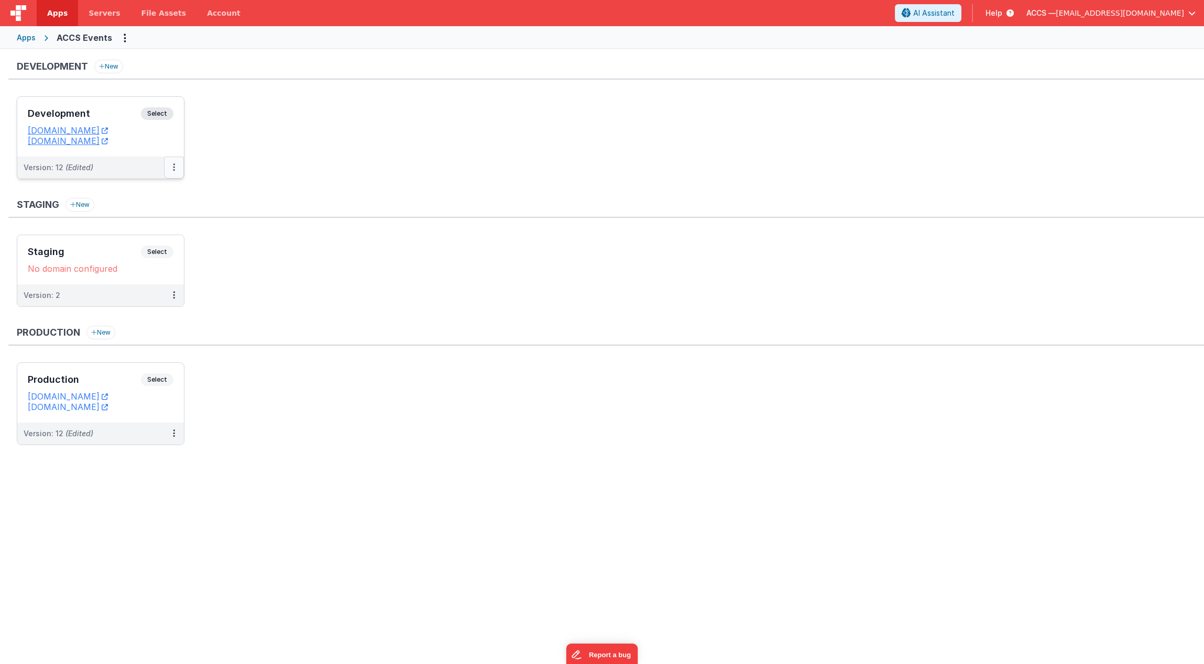
click at [173, 168] on icon at bounding box center [174, 167] width 2 height 1
click at [160, 230] on link "Deploy..." at bounding box center [138, 228] width 92 height 19
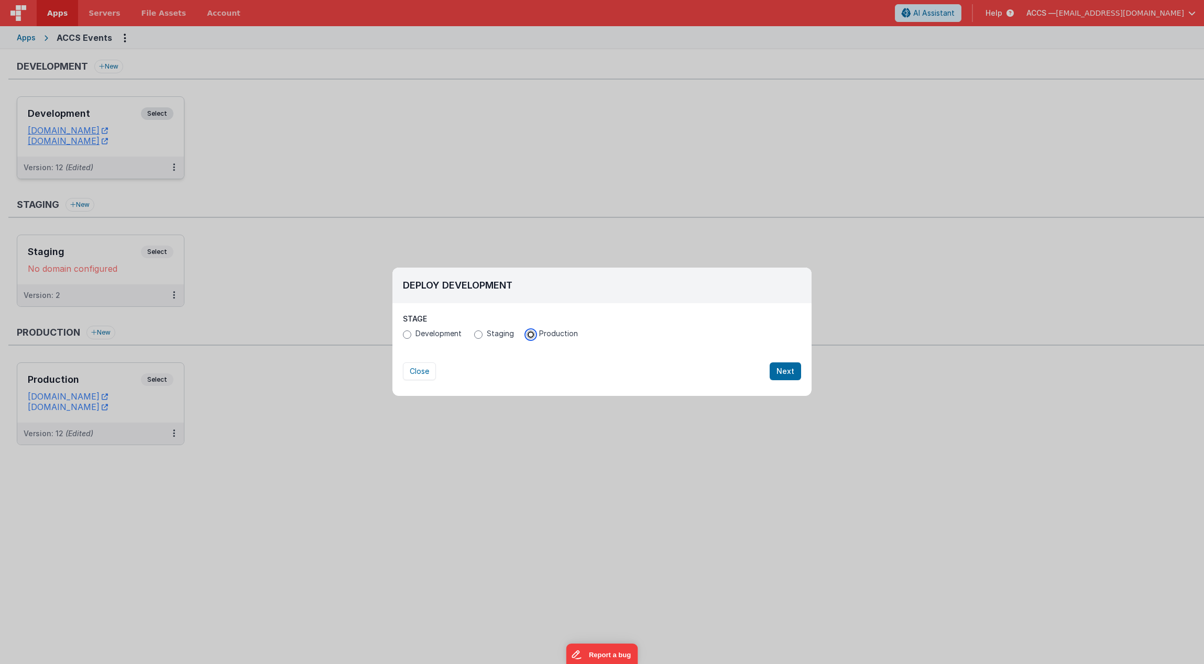
click at [530, 335] on input "Production" at bounding box center [530, 335] width 8 height 8
radio input "true"
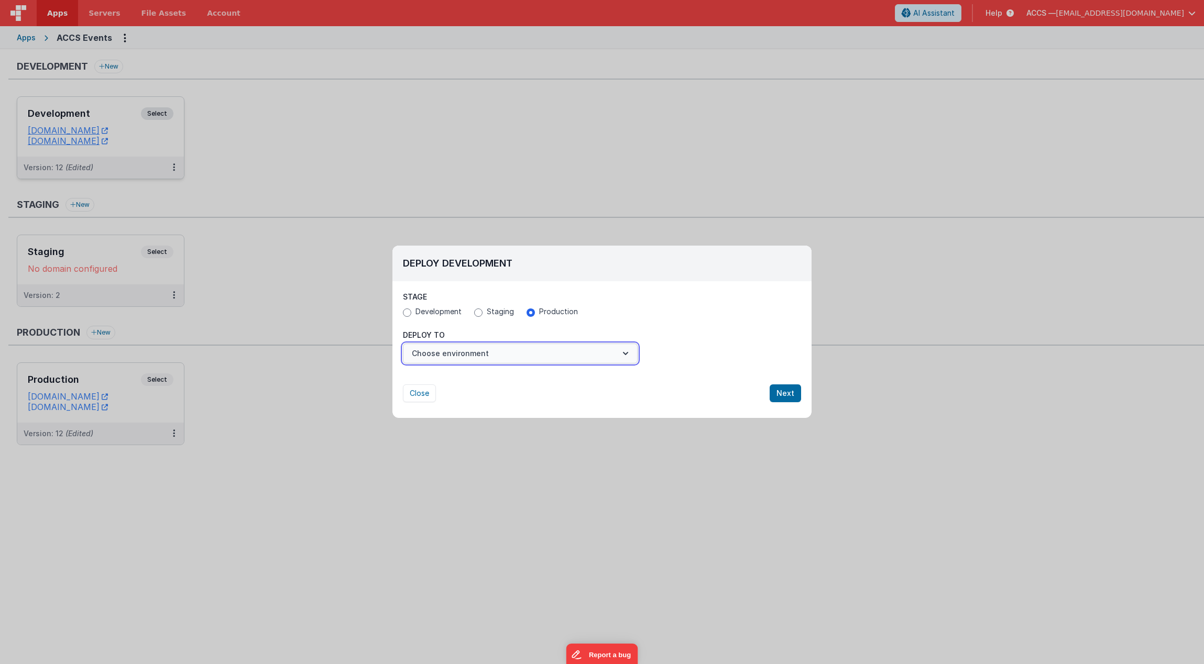
click at [587, 359] on button "Choose environment" at bounding box center [520, 354] width 235 height 20
click at [572, 380] on link "Production" at bounding box center [520, 379] width 235 height 19
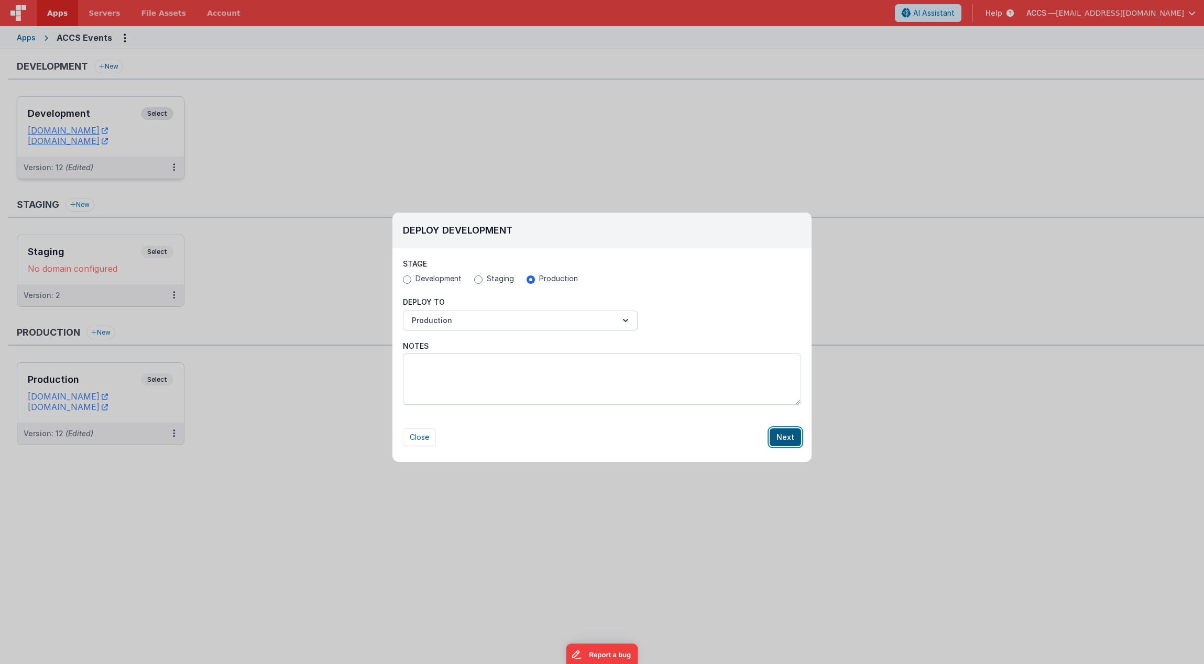
click at [779, 438] on button "Next" at bounding box center [784, 437] width 31 height 18
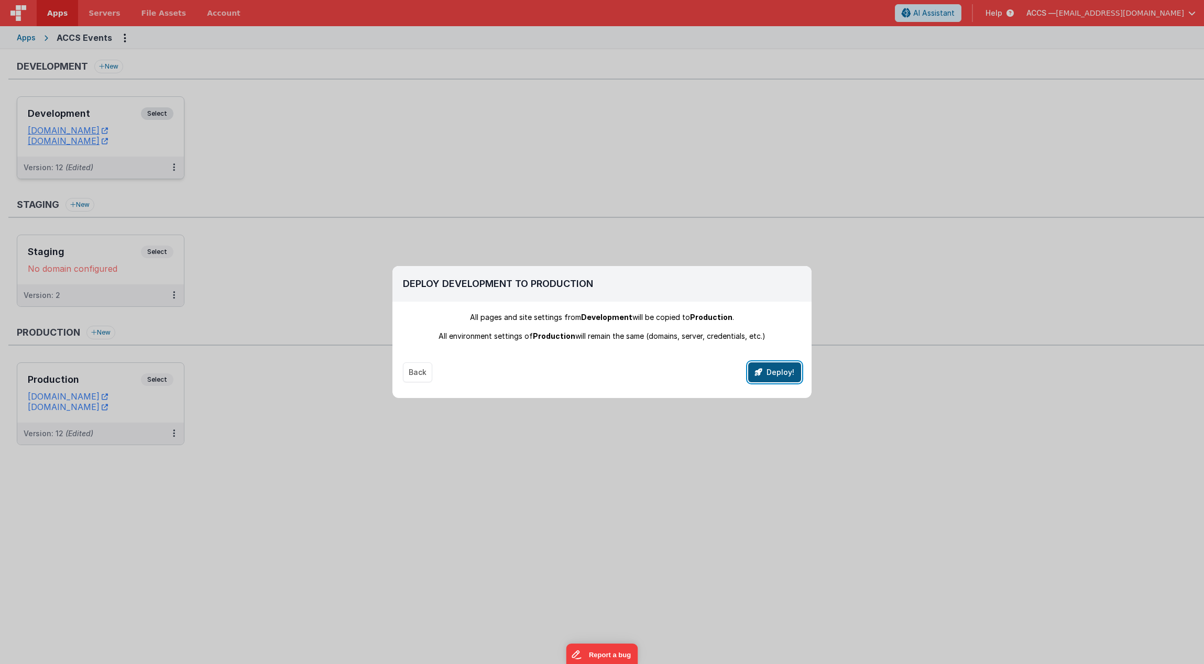
click at [769, 373] on button "Deploy!" at bounding box center [774, 372] width 53 height 20
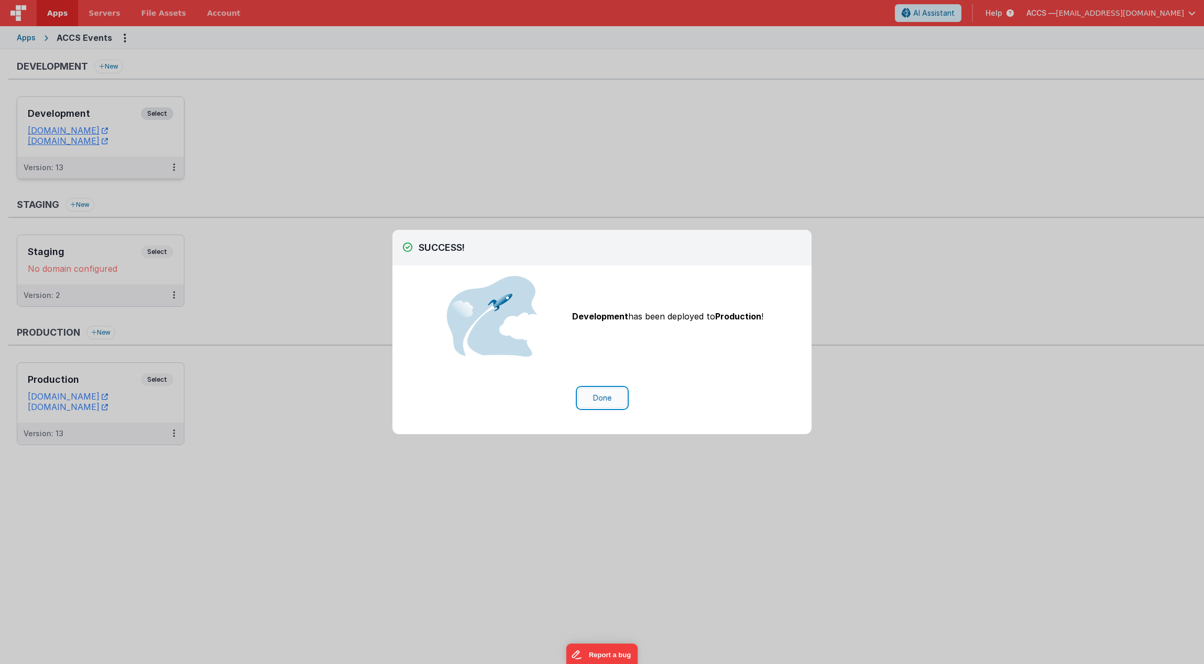
click at [609, 391] on button "Done" at bounding box center [602, 398] width 49 height 20
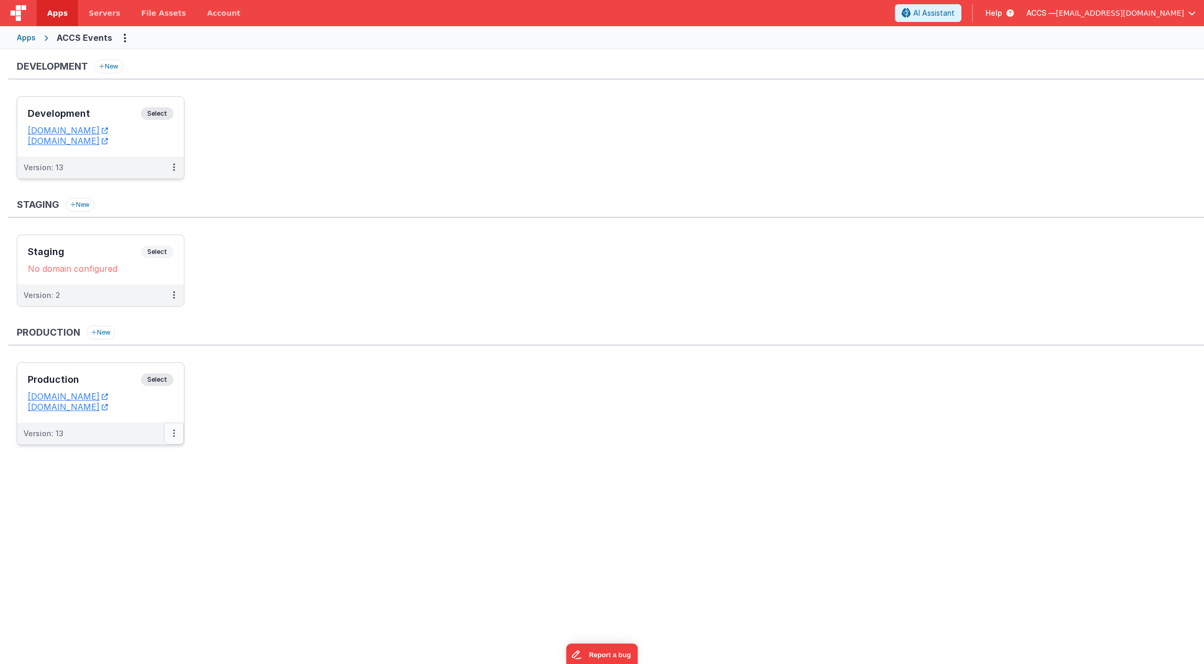
click at [169, 435] on button at bounding box center [174, 434] width 20 height 22
click at [158, 456] on link "Edit" at bounding box center [138, 457] width 92 height 19
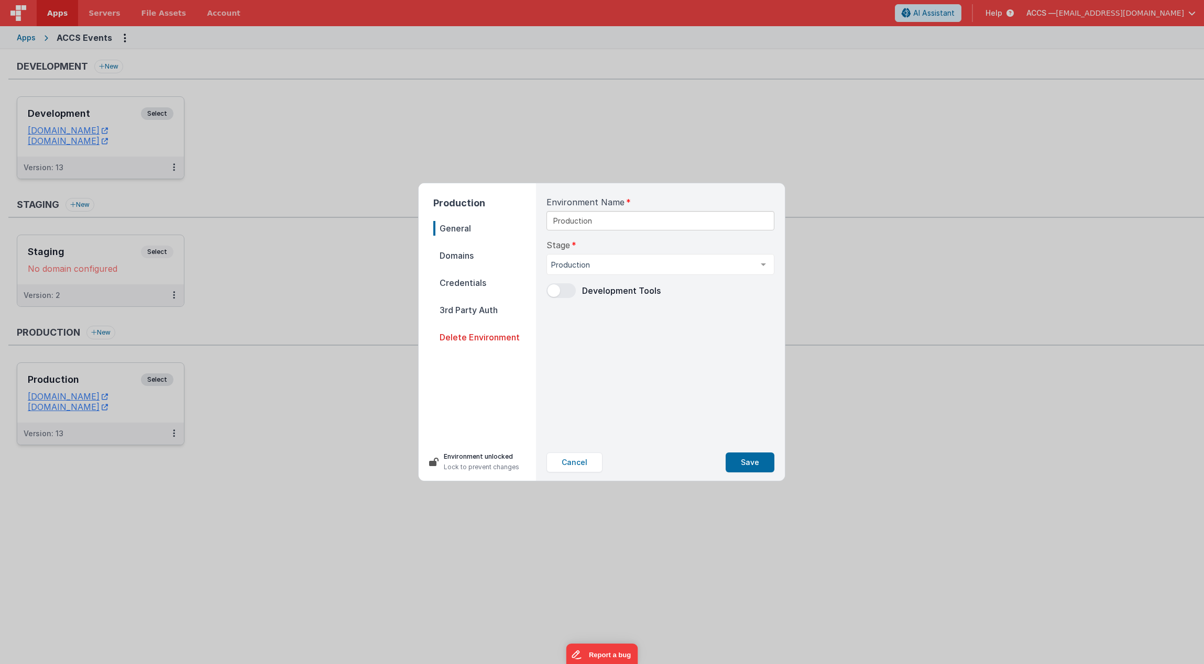
click at [489, 260] on span "Domains" at bounding box center [484, 255] width 103 height 15
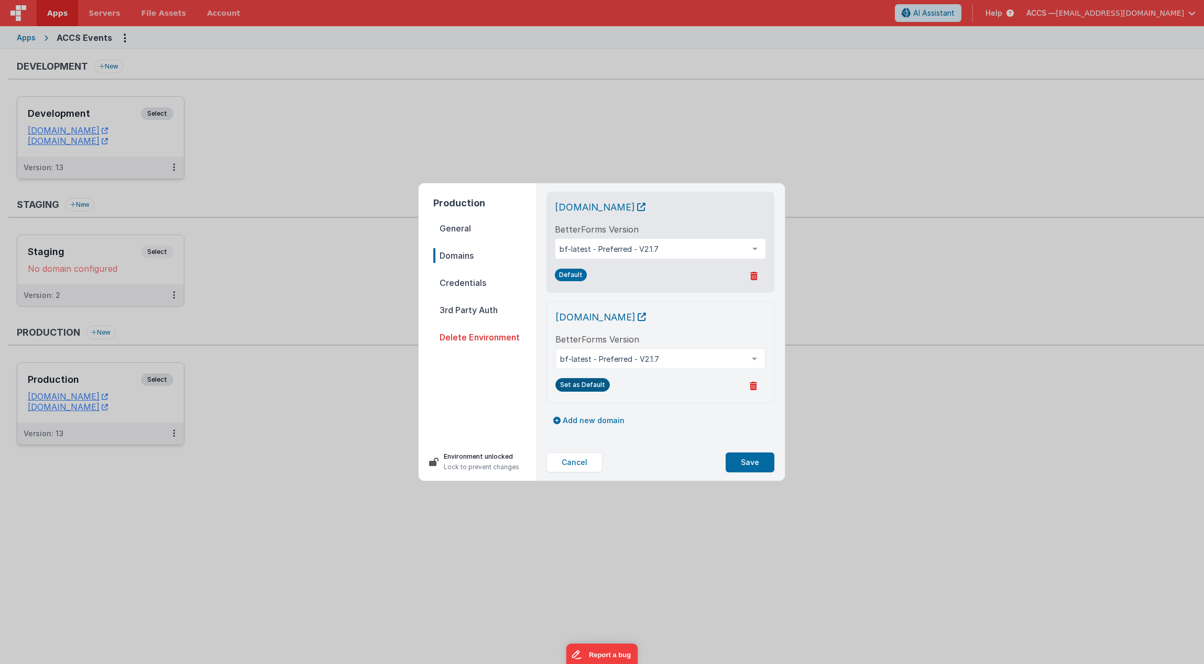
click at [575, 382] on button "Set as Default" at bounding box center [582, 385] width 54 height 14
click at [750, 463] on button "Save" at bounding box center [749, 463] width 49 height 20
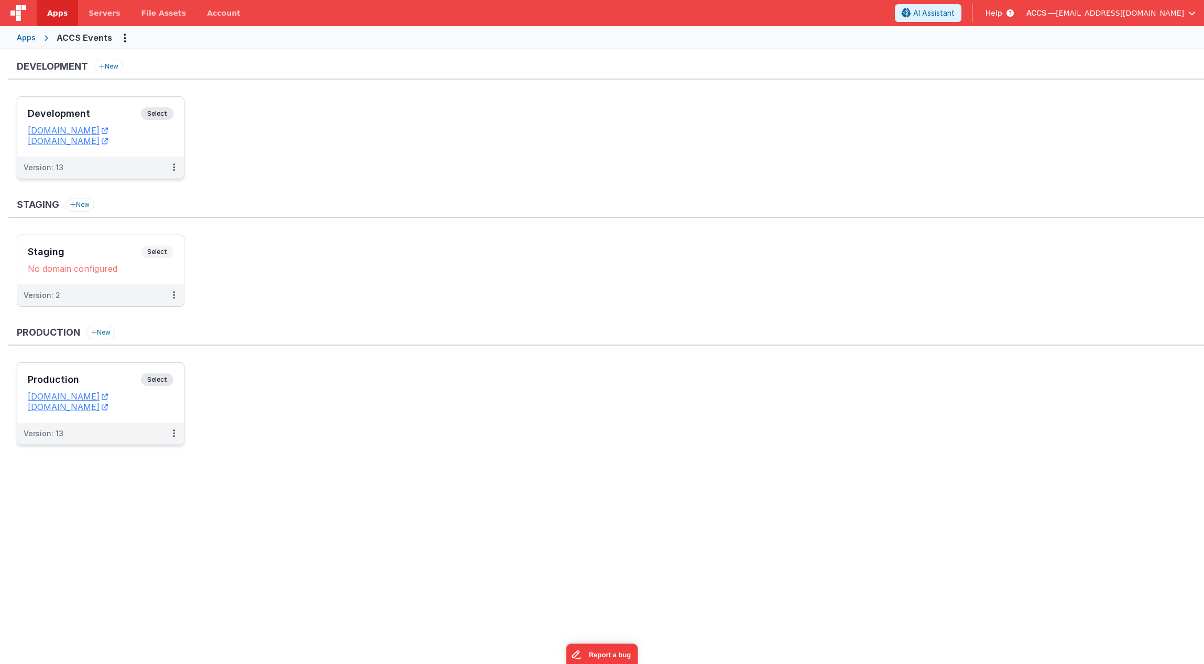
click at [125, 384] on h3 "Production" at bounding box center [84, 380] width 113 height 10
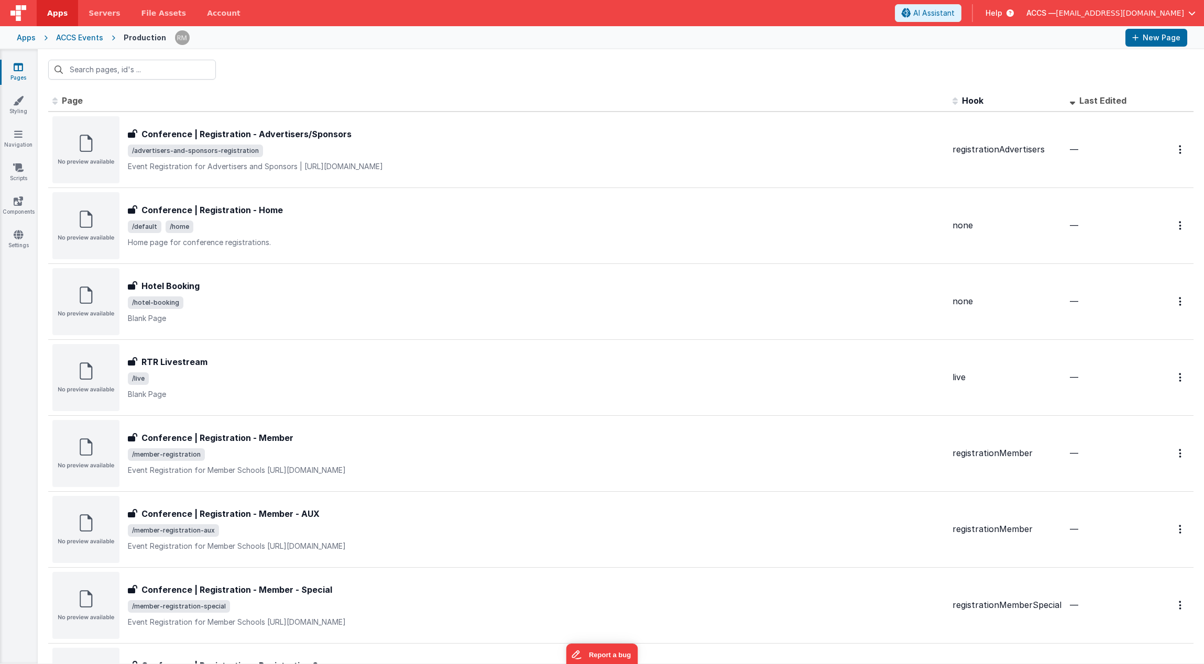
click at [62, 38] on div "ACCS Events" at bounding box center [79, 37] width 47 height 10
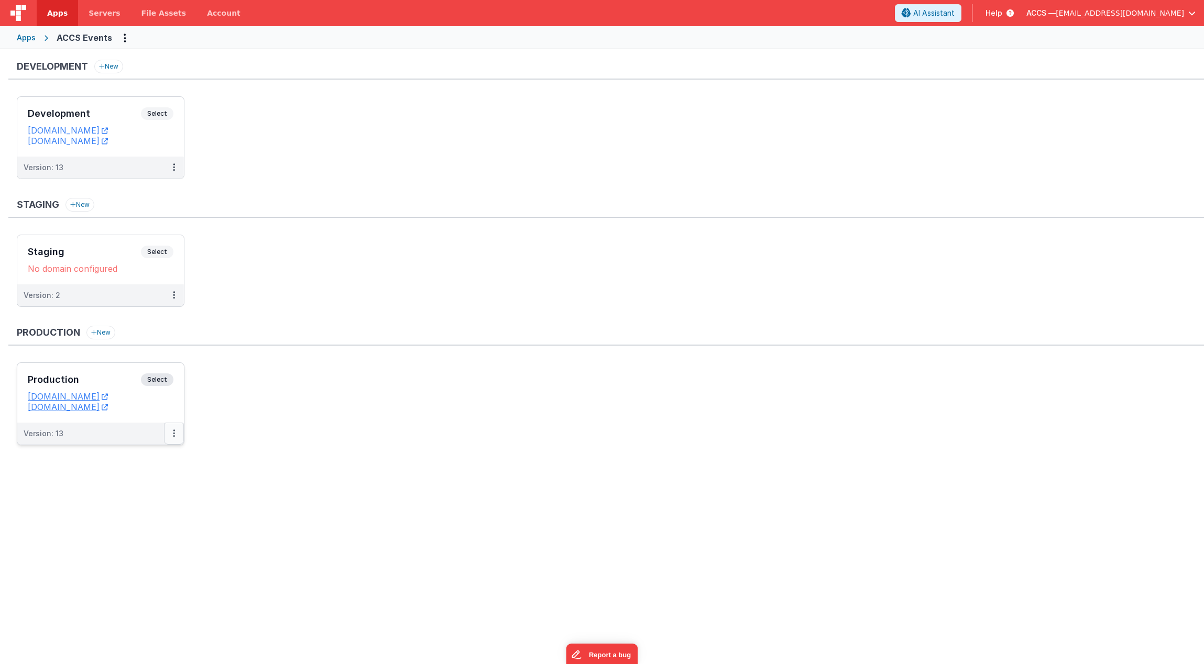
click at [178, 430] on button at bounding box center [174, 434] width 20 height 22
click at [164, 453] on link "Edit" at bounding box center [138, 457] width 92 height 19
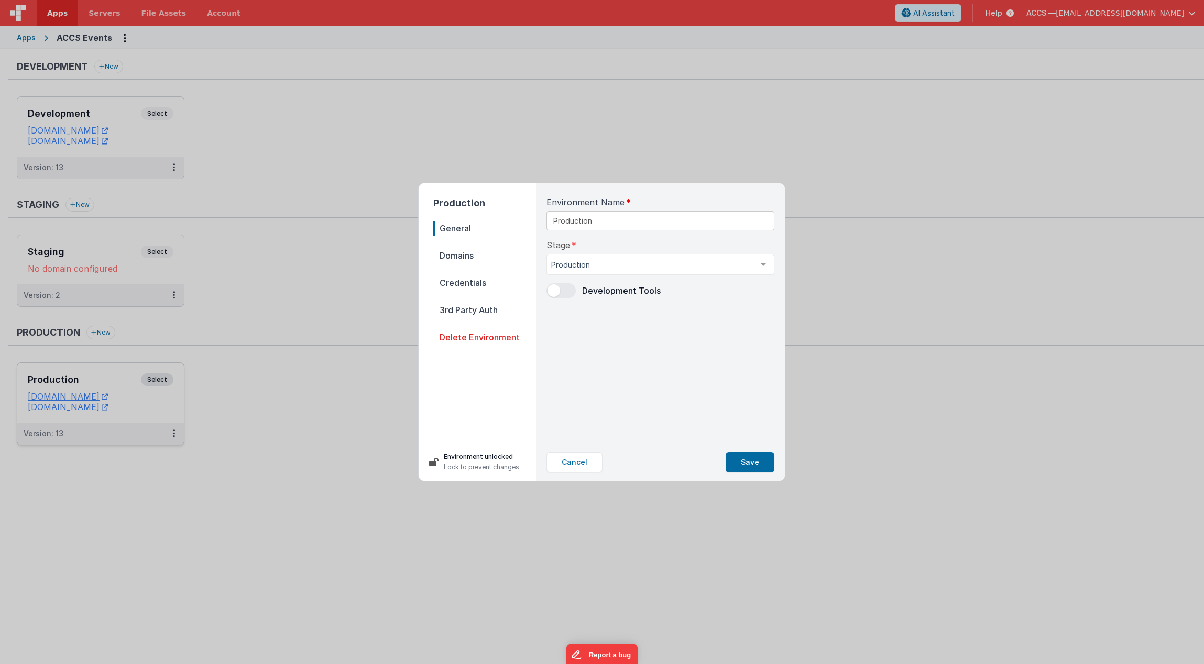
click at [491, 262] on span "Domains" at bounding box center [484, 255] width 103 height 15
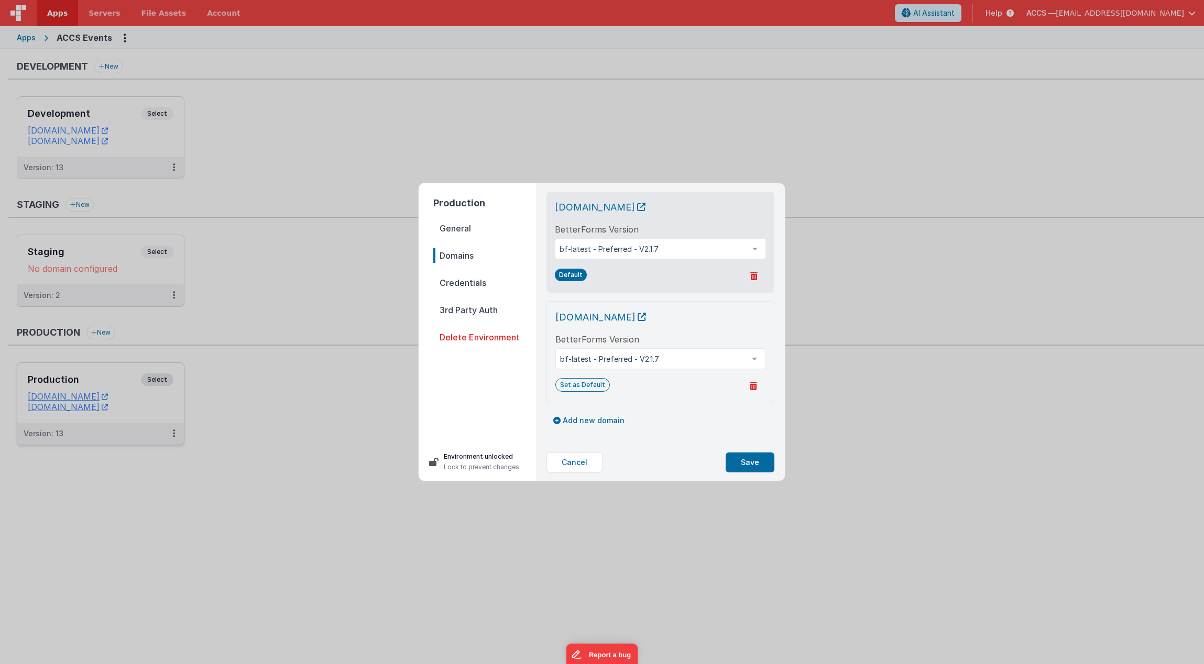
click at [479, 282] on span "Credentials" at bounding box center [484, 283] width 103 height 15
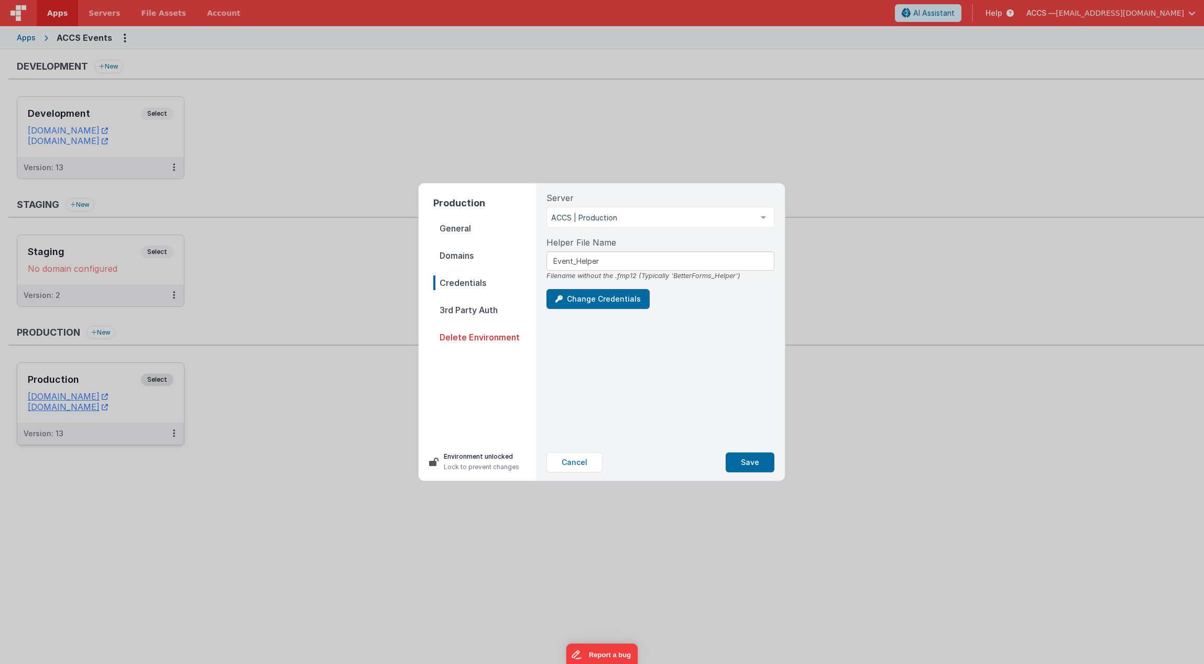
click at [479, 311] on span "3rd Party Auth" at bounding box center [484, 310] width 103 height 15
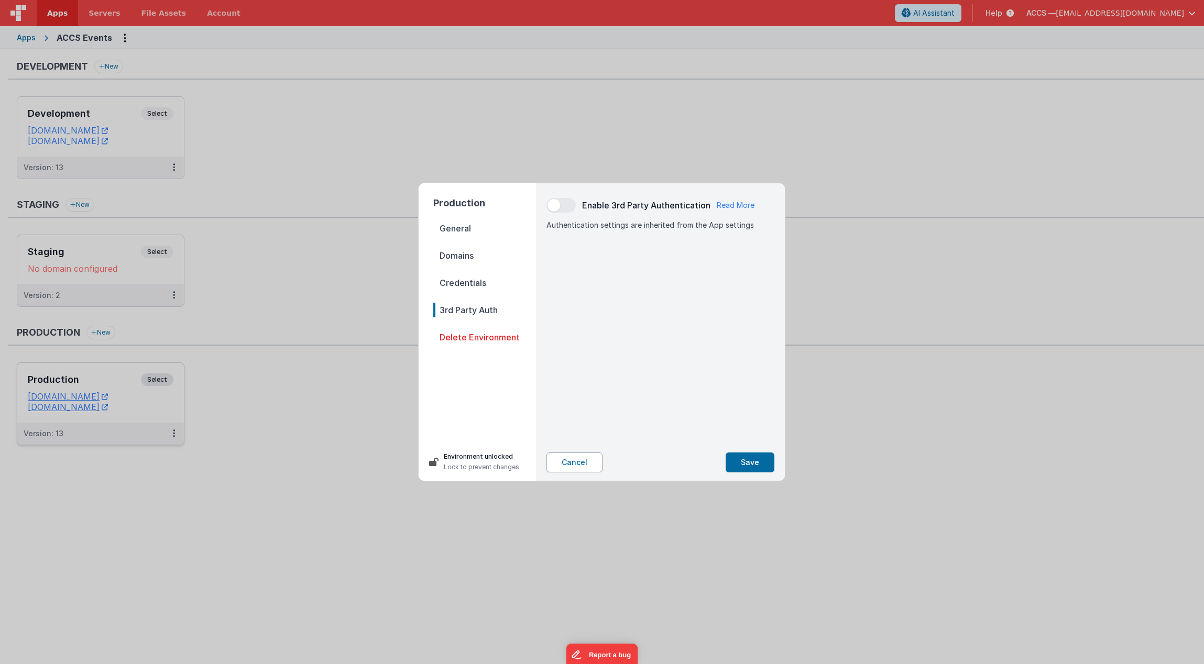
click at [581, 457] on button "Cancel" at bounding box center [574, 463] width 56 height 20
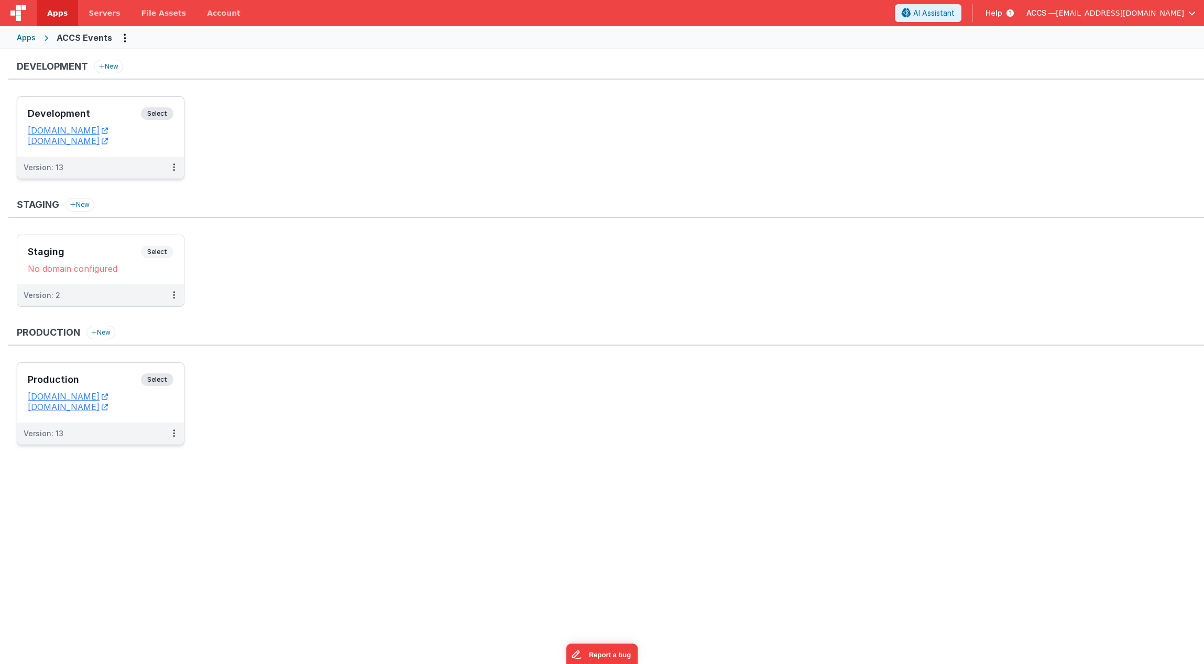
click at [113, 167] on div "Version: 13" at bounding box center [94, 167] width 140 height 10
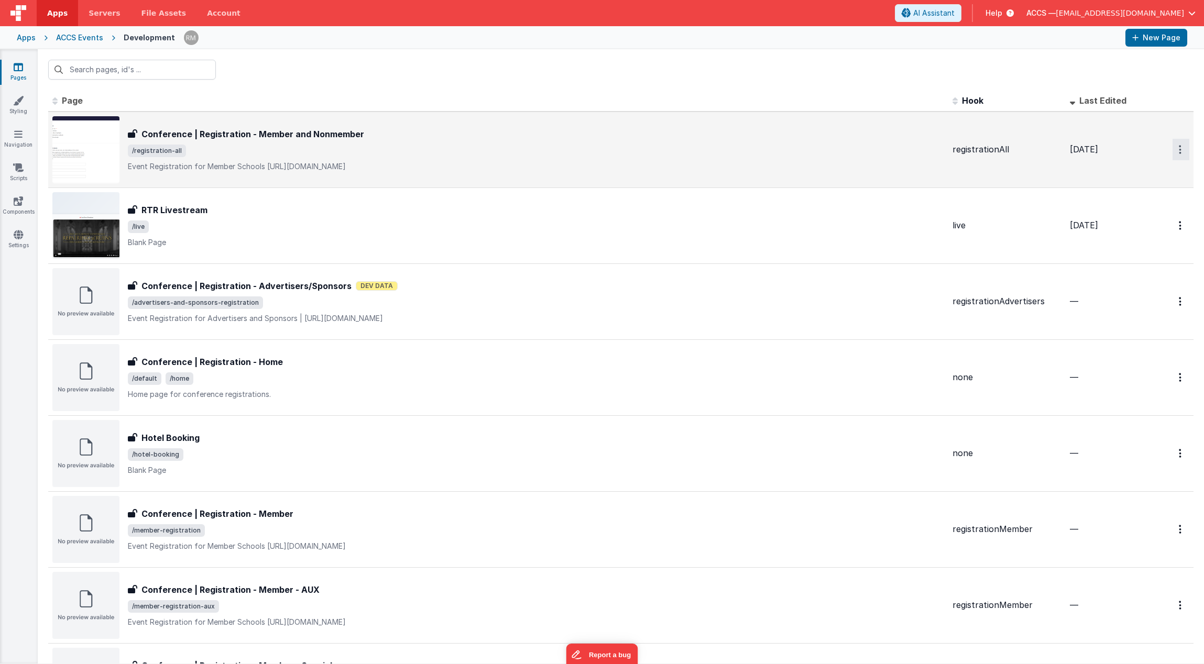
click at [1173, 153] on button "Options" at bounding box center [1180, 149] width 17 height 21
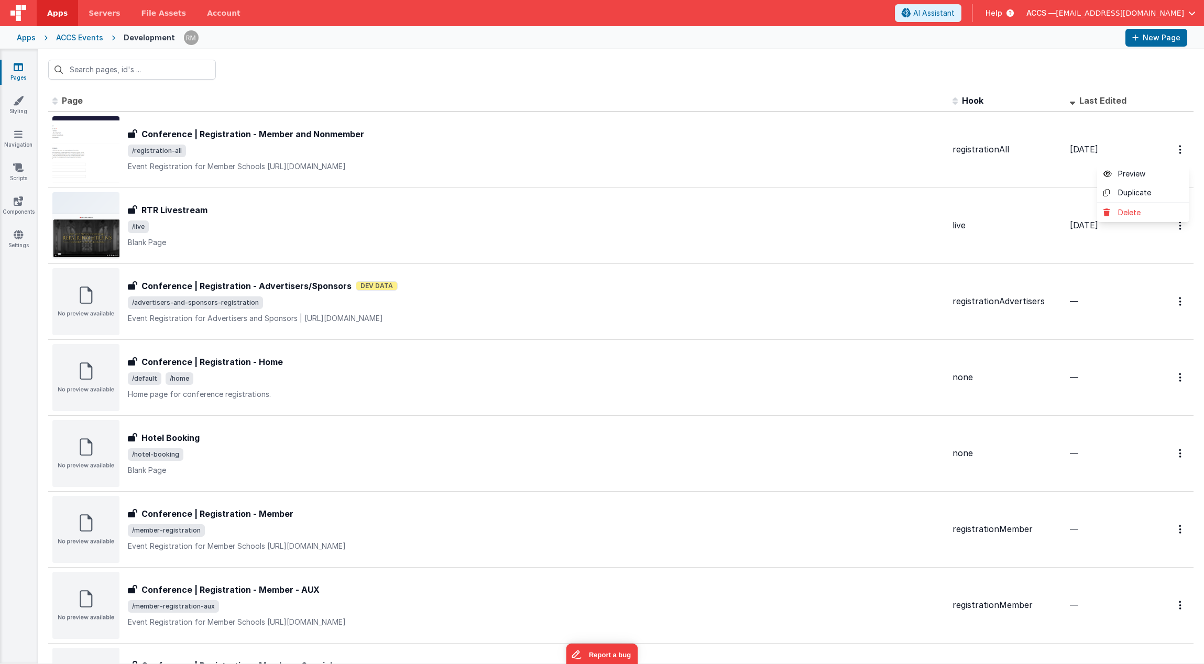
click at [344, 131] on button at bounding box center [602, 332] width 1204 height 664
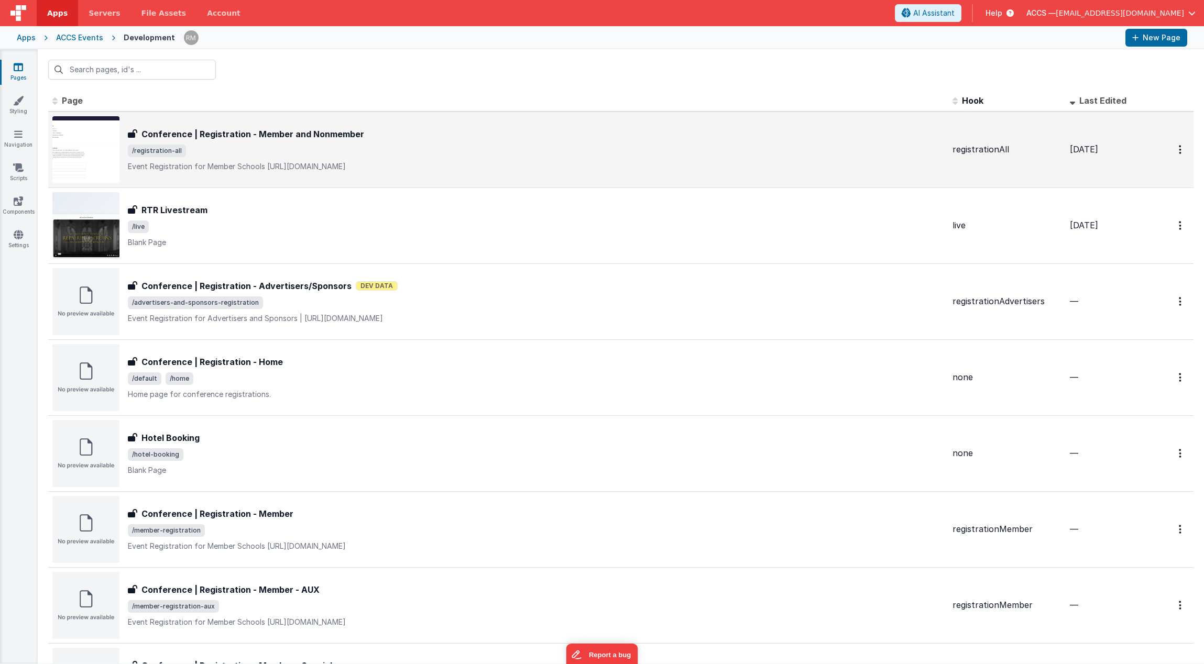
click at [321, 135] on h3 "Conference | Registration - Member and Nonmember" at bounding box center [252, 134] width 223 height 13
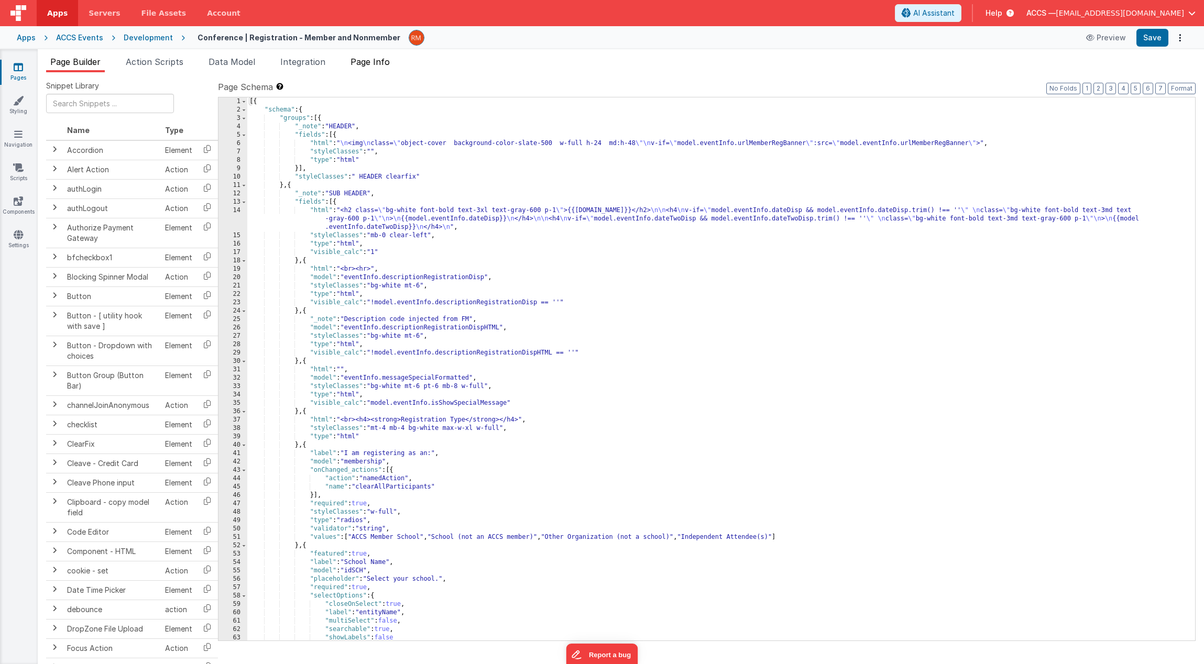
click at [365, 62] on span "Page Info" at bounding box center [369, 62] width 39 height 10
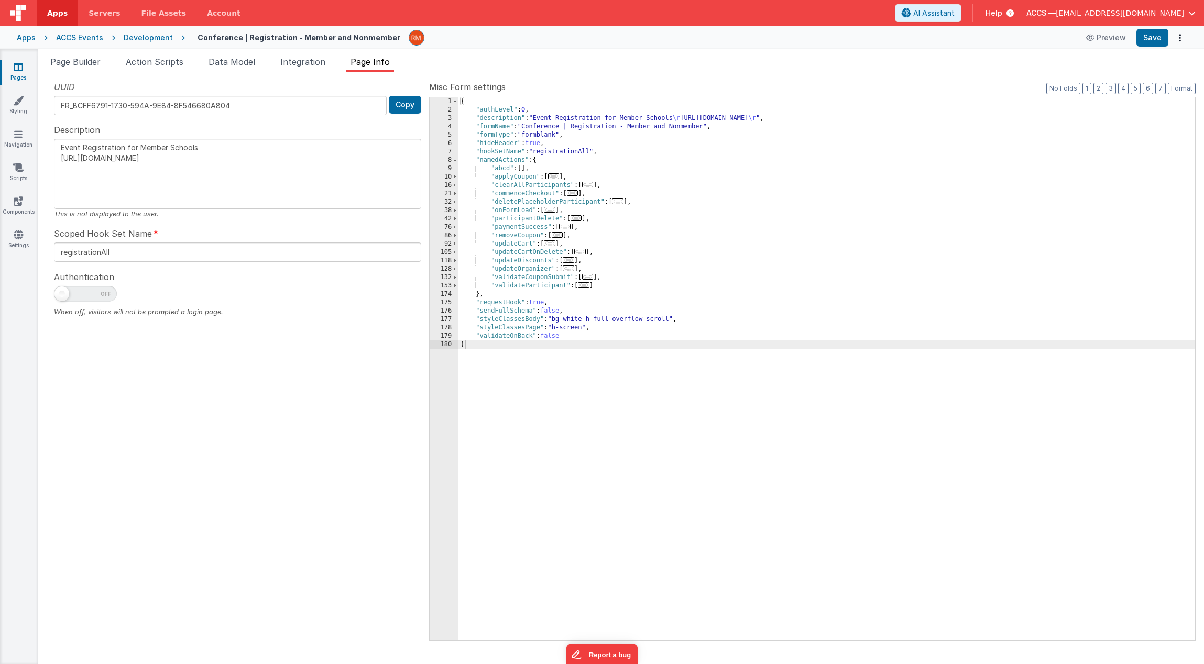
click at [555, 213] on span "..." at bounding box center [550, 210] width 12 height 6
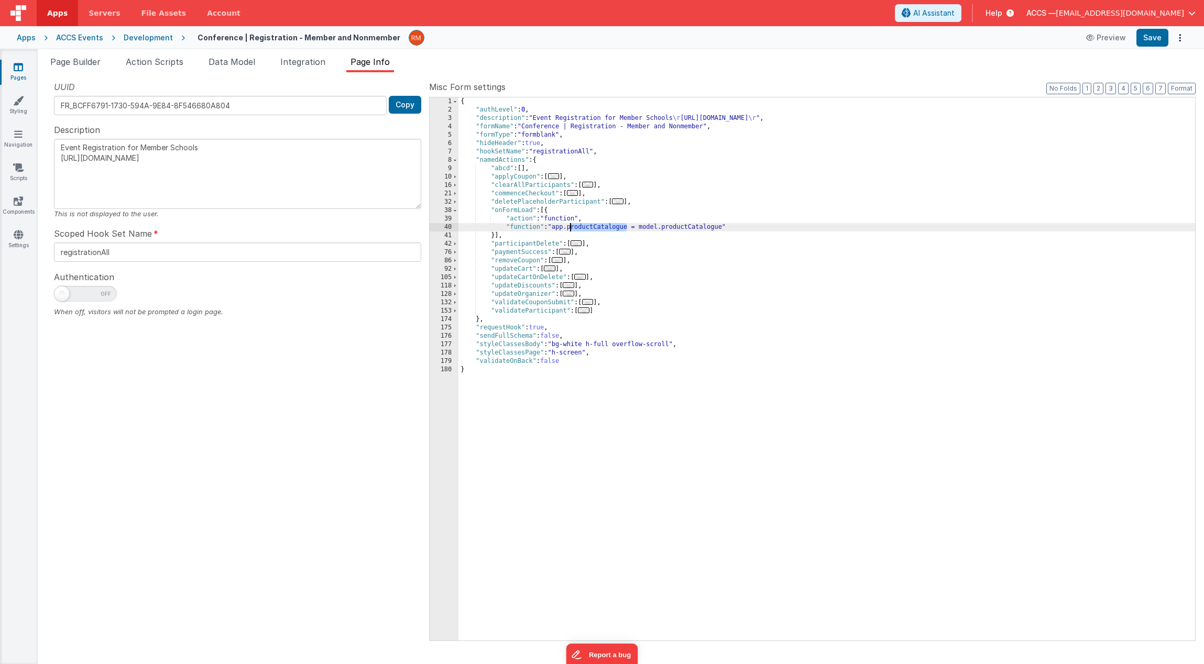
drag, startPoint x: 628, startPoint y: 229, endPoint x: 571, endPoint y: 228, distance: 57.1
click at [571, 228] on div "{ "authLevel" : 0 , "description" : "Event Registration for Member Schools \r […" at bounding box center [826, 377] width 736 height 560
click at [16, 241] on link "Settings" at bounding box center [18, 239] width 38 height 21
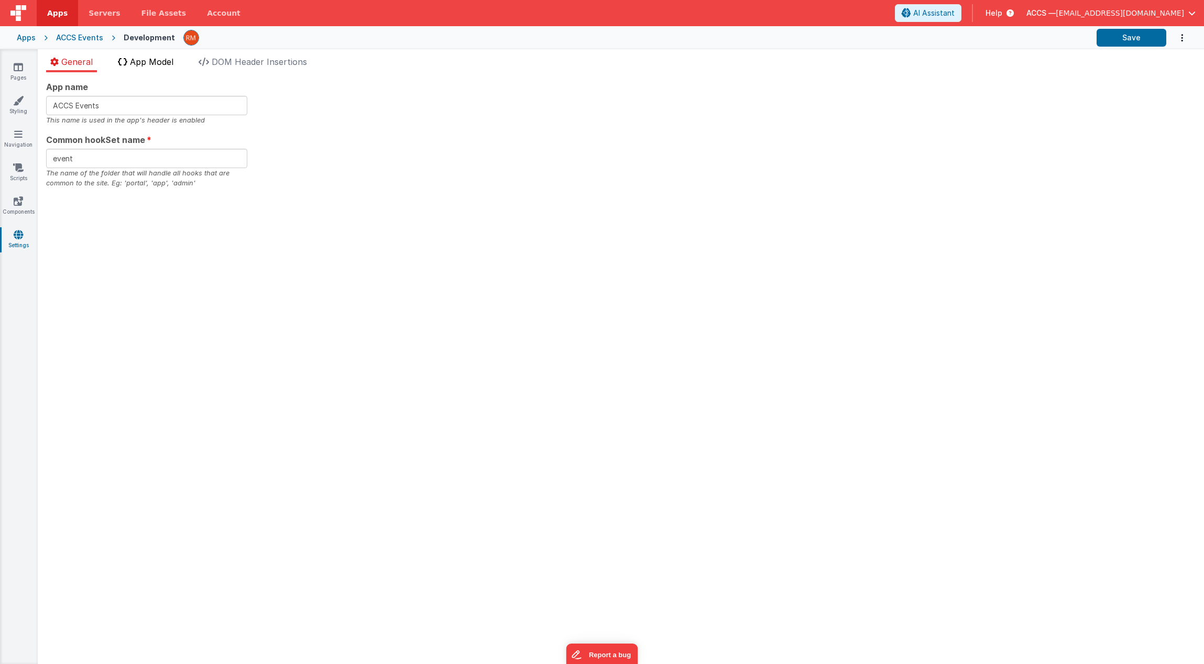
click at [146, 69] on li "App Model" at bounding box center [146, 64] width 64 height 17
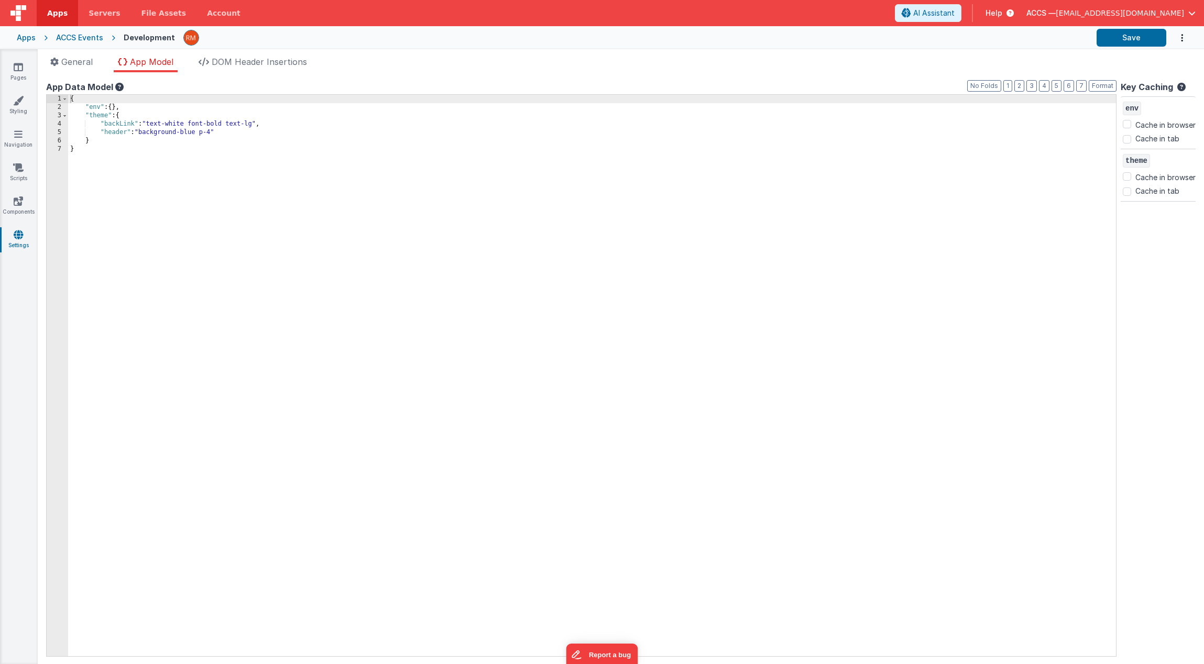
click at [230, 134] on div "{ "env" : { } , "theme" : { "backLink" : "text-white font-bold text-lg" , "head…" at bounding box center [592, 384] width 1048 height 578
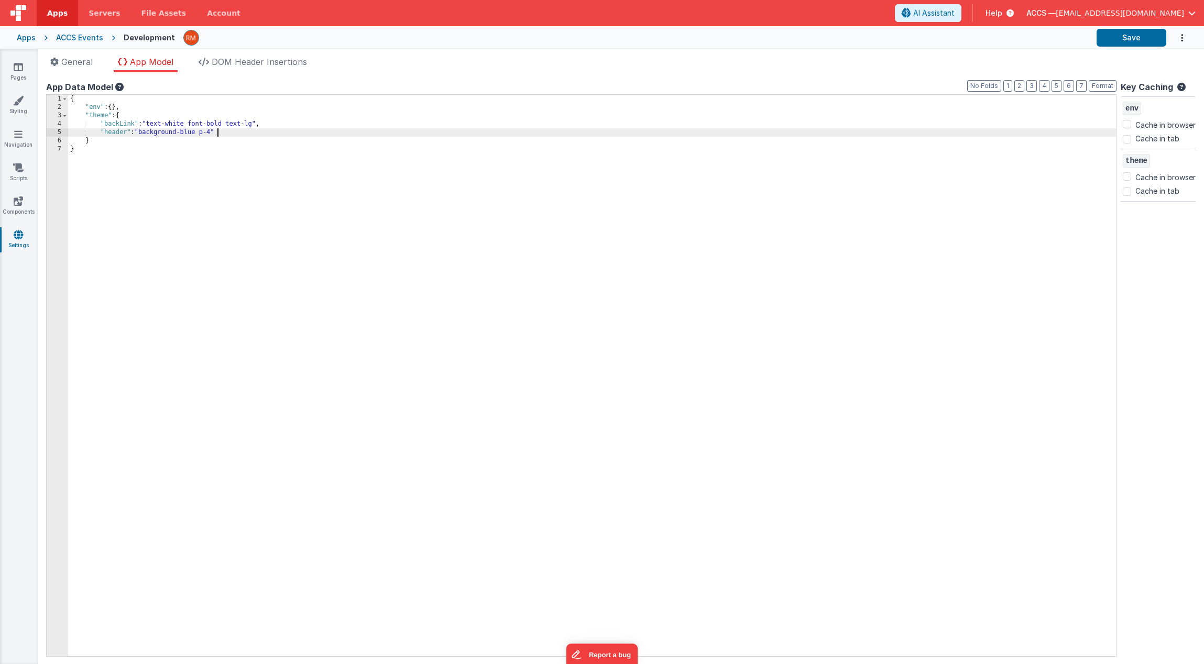
click at [141, 106] on div "{ "env" : { } , "theme" : { "backLink" : "text-white font-bold text-lg" , "head…" at bounding box center [592, 384] width 1048 height 578
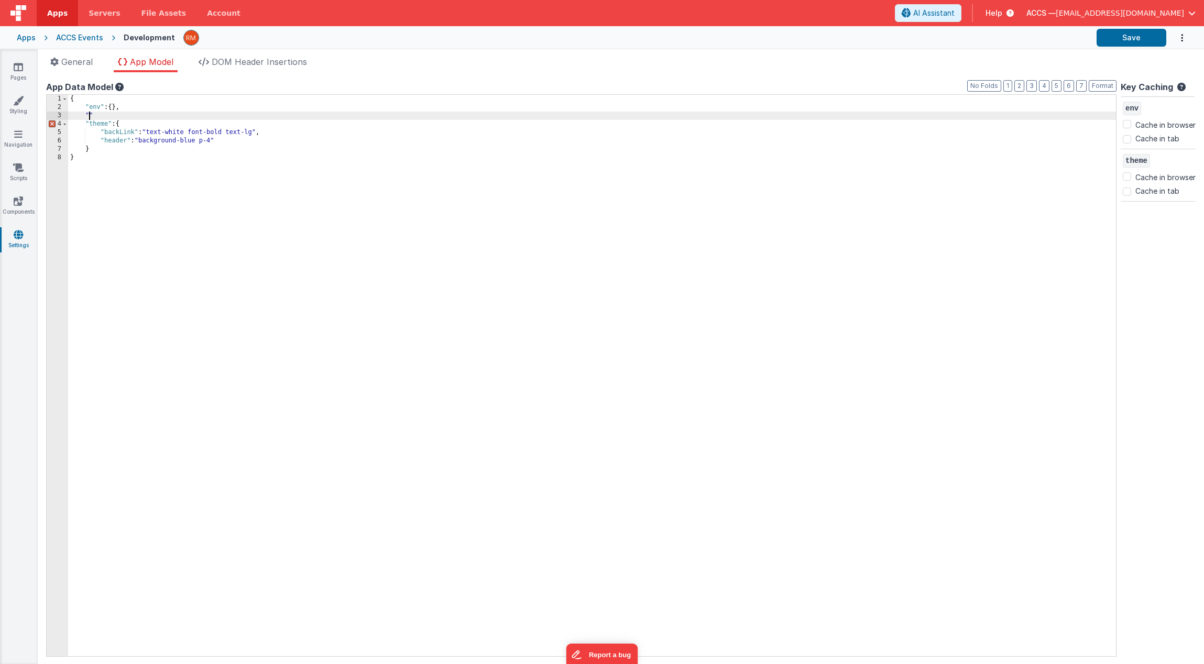
paste textarea
click at [165, 119] on div "{ "env" : { } , "productCatalogue" "theme" : { "backLink" : "text-white font-bo…" at bounding box center [592, 384] width 1048 height 578
click at [1121, 39] on button "Save" at bounding box center [1131, 38] width 70 height 18
click at [256, 69] on li "DOM Header Insertions" at bounding box center [252, 64] width 117 height 17
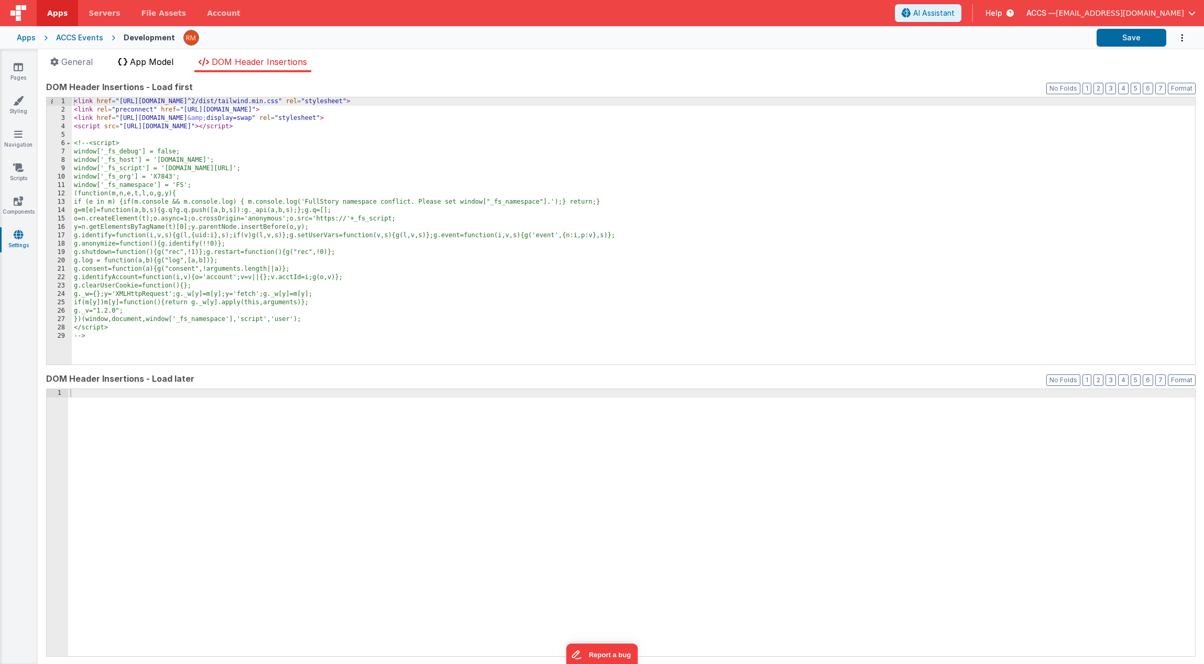
click at [155, 63] on span "App Model" at bounding box center [151, 62] width 43 height 10
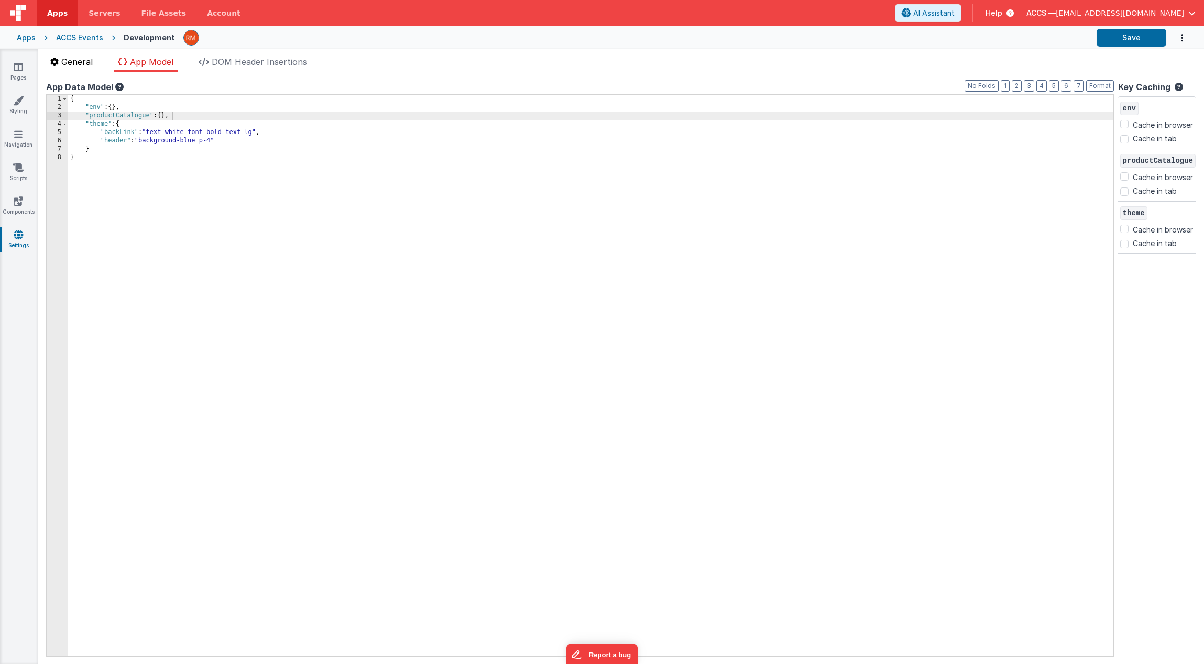
click at [87, 65] on span "General" at bounding box center [76, 62] width 31 height 10
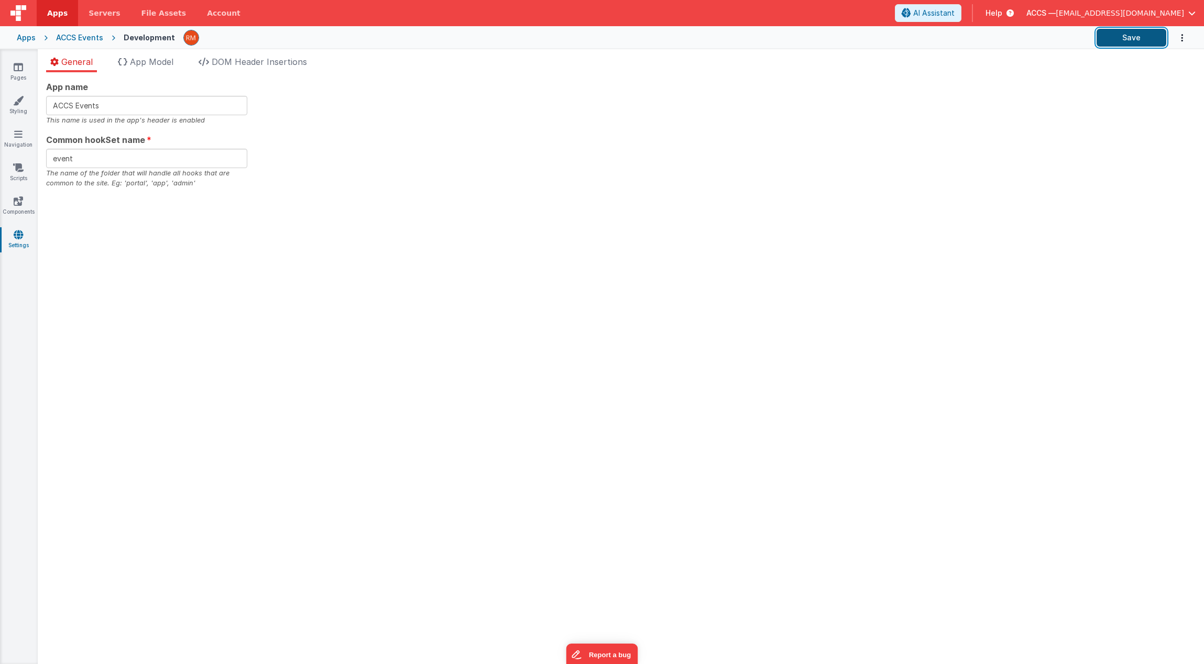
click at [1140, 31] on button "Save" at bounding box center [1131, 38] width 70 height 18
click at [21, 78] on link "Pages" at bounding box center [18, 72] width 38 height 21
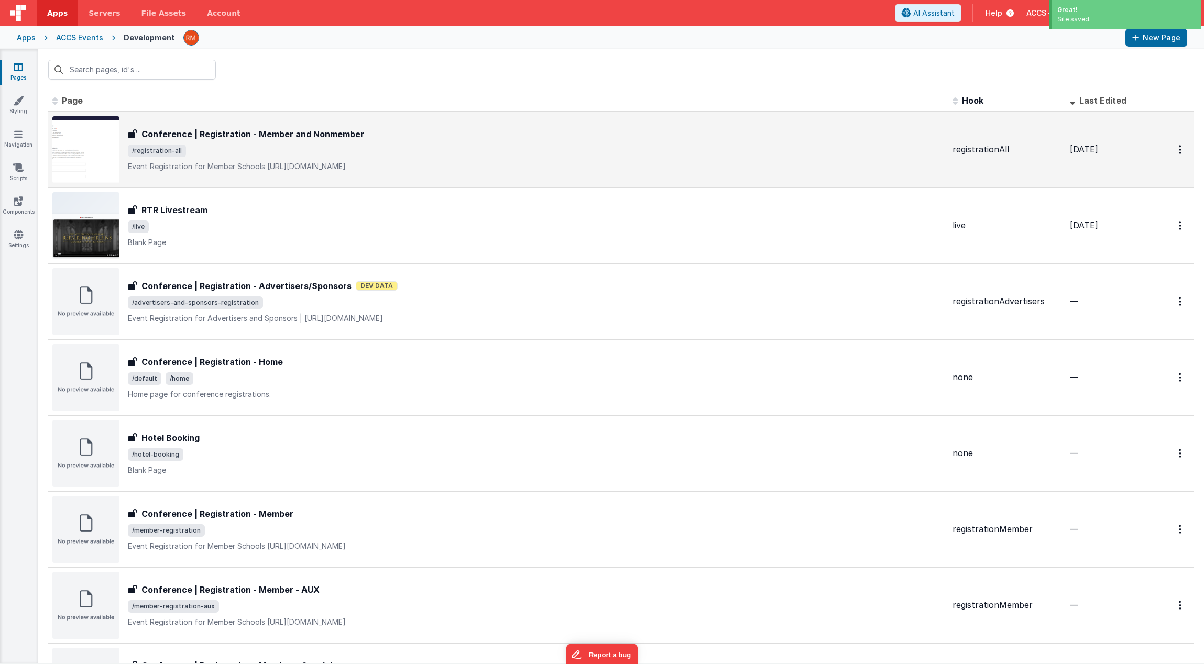
click at [252, 148] on span "/registration-all" at bounding box center [536, 151] width 816 height 13
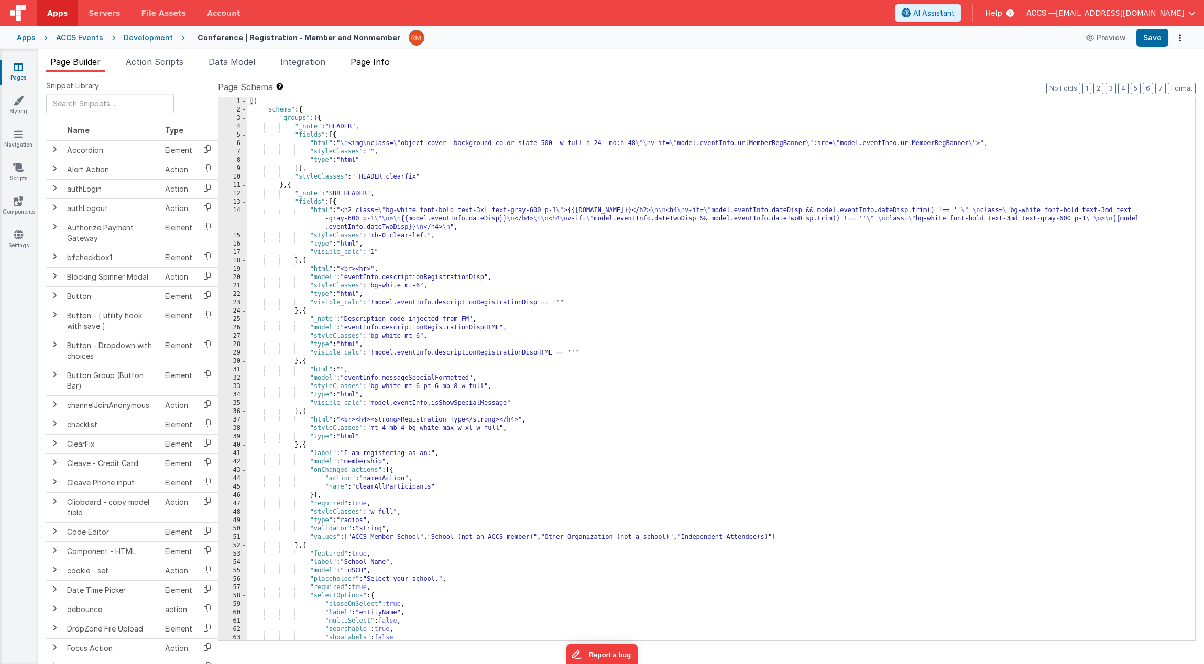
click at [375, 66] on span "Page Info" at bounding box center [369, 62] width 39 height 10
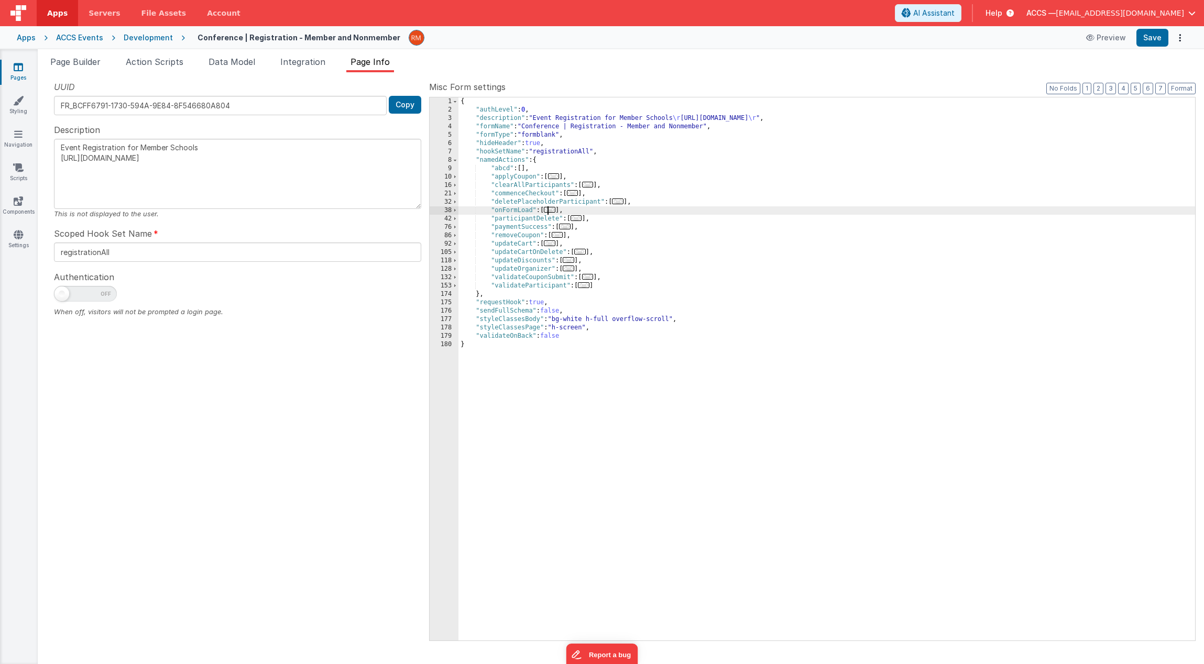
click at [548, 212] on span "..." at bounding box center [550, 210] width 12 height 6
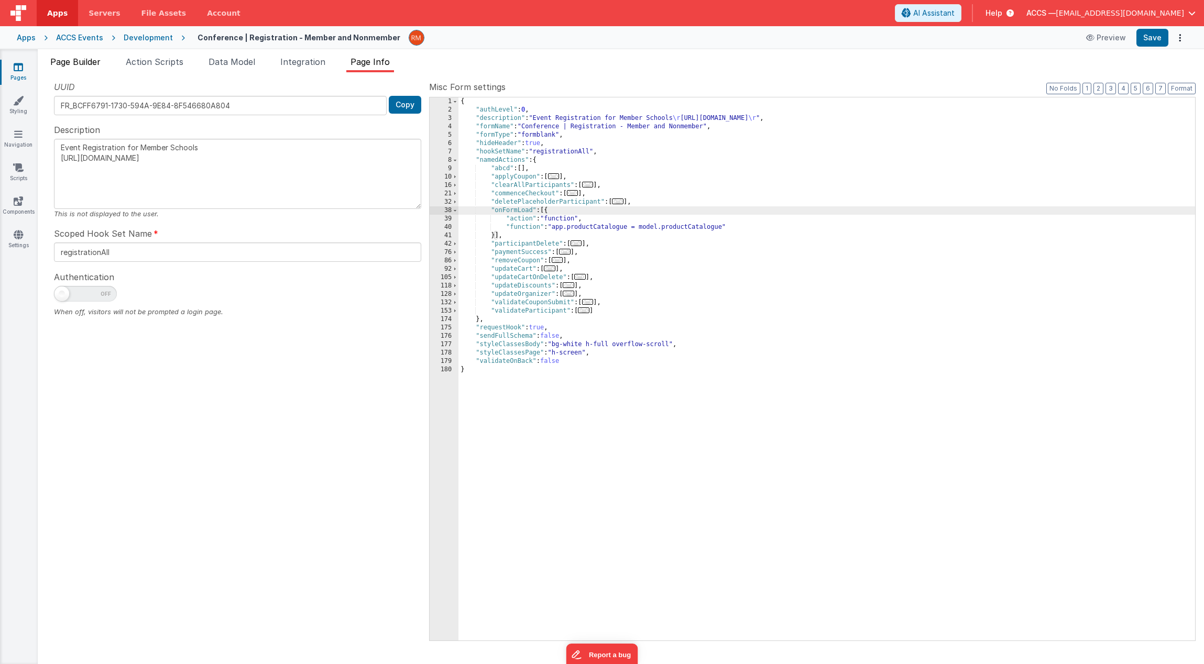
click at [69, 68] on li "Page Builder" at bounding box center [75, 64] width 59 height 17
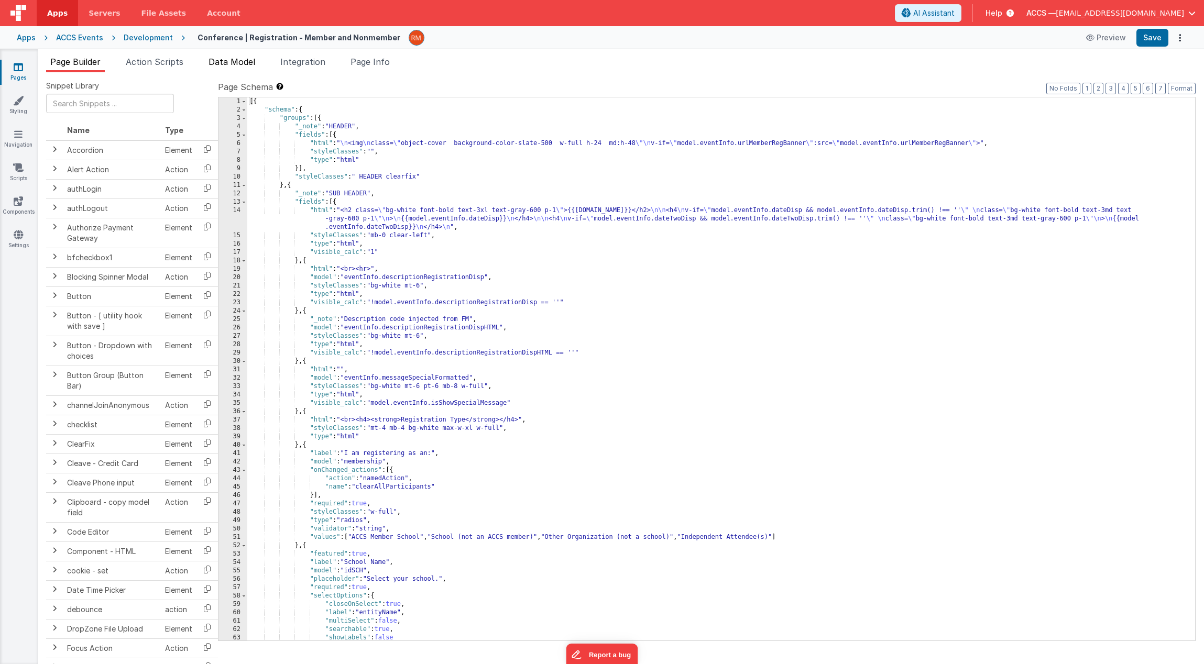
click at [249, 58] on span "Data Model" at bounding box center [231, 62] width 47 height 10
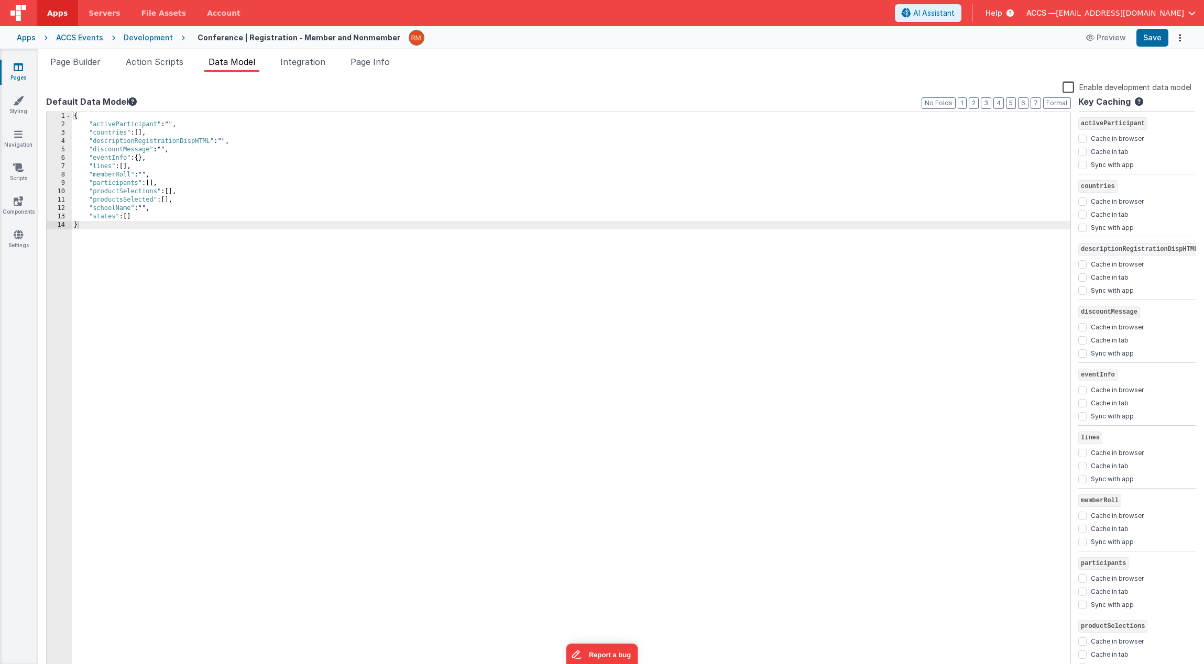
click at [185, 148] on div "{ "activeParticipant" : "" , "countries" : [ ] , "descriptionRegistrationDispHT…" at bounding box center [571, 401] width 998 height 578
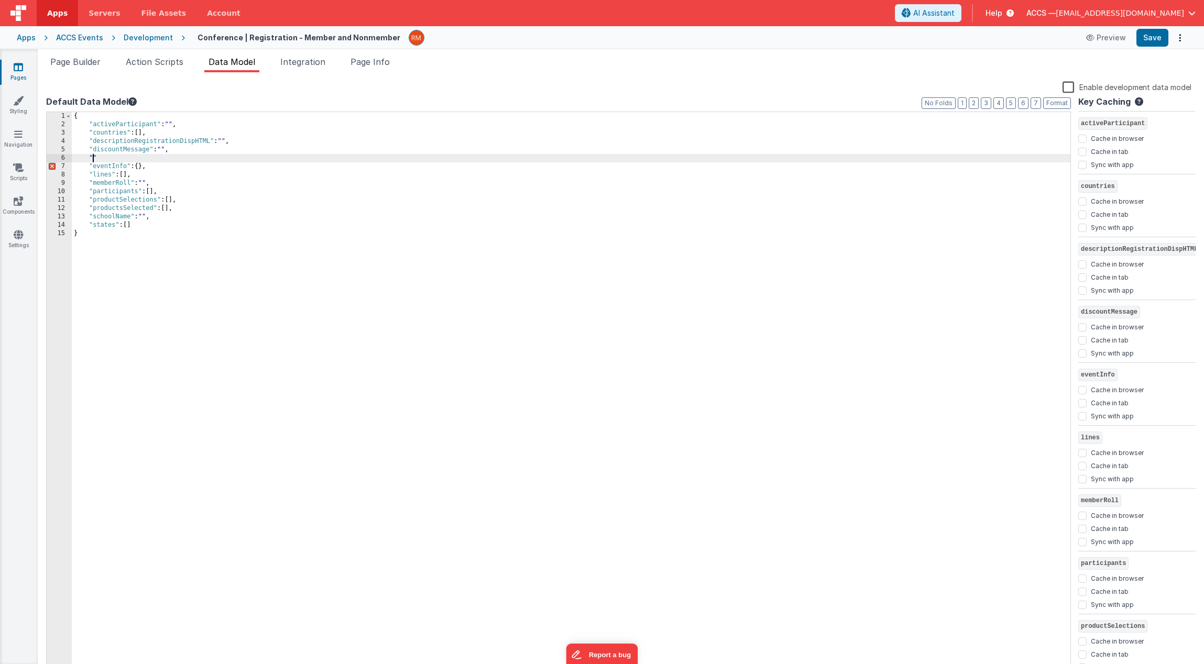
paste textarea
click at [1162, 42] on button "Save" at bounding box center [1152, 38] width 32 height 18
drag, startPoint x: 205, startPoint y: 157, endPoint x: 60, endPoint y: 157, distance: 145.6
click at [60, 157] on div "1 2 3 4 5 6 7 8 9 10 11 12 13 14 15 { "activeParticipant" : "" , "countries" : …" at bounding box center [558, 393] width 1025 height 562
click at [20, 238] on icon at bounding box center [18, 234] width 9 height 10
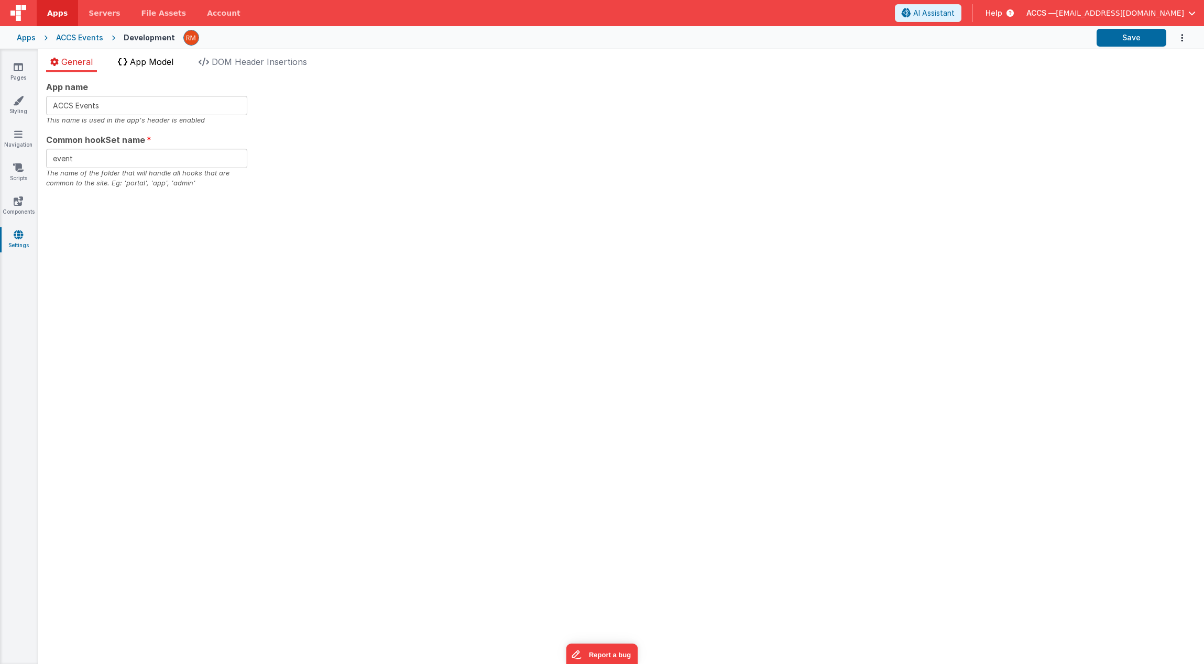
click at [153, 63] on span "App Model" at bounding box center [151, 62] width 43 height 10
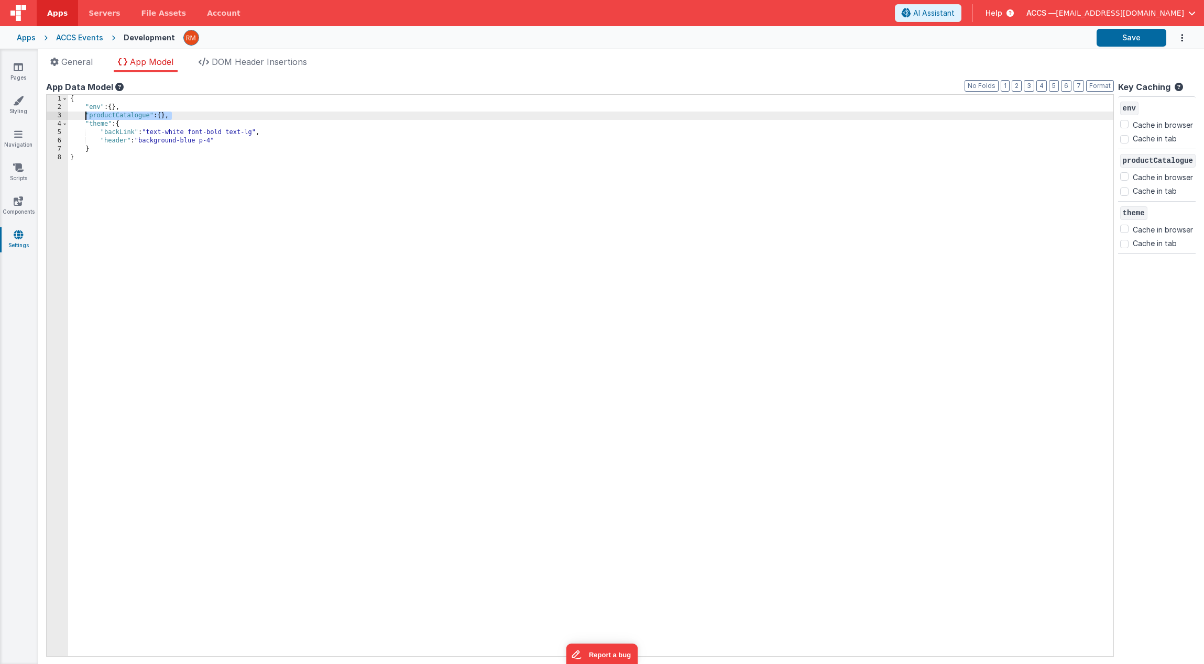
drag, startPoint x: 178, startPoint y: 116, endPoint x: 84, endPoint y: 116, distance: 93.2
click at [84, 116] on div "{ "env" : { } , "productCatalogue" : { } , "theme" : { "backLink" : "text-white…" at bounding box center [590, 384] width 1045 height 578
click at [101, 117] on div "{ "env" : { } , "productCatalogue" : [ ] , "theme" : { "backLink" : "text-white…" at bounding box center [590, 384] width 1045 height 578
click at [1107, 43] on button "Save" at bounding box center [1131, 38] width 70 height 18
click at [63, 36] on div "ACCS Events" at bounding box center [79, 37] width 47 height 10
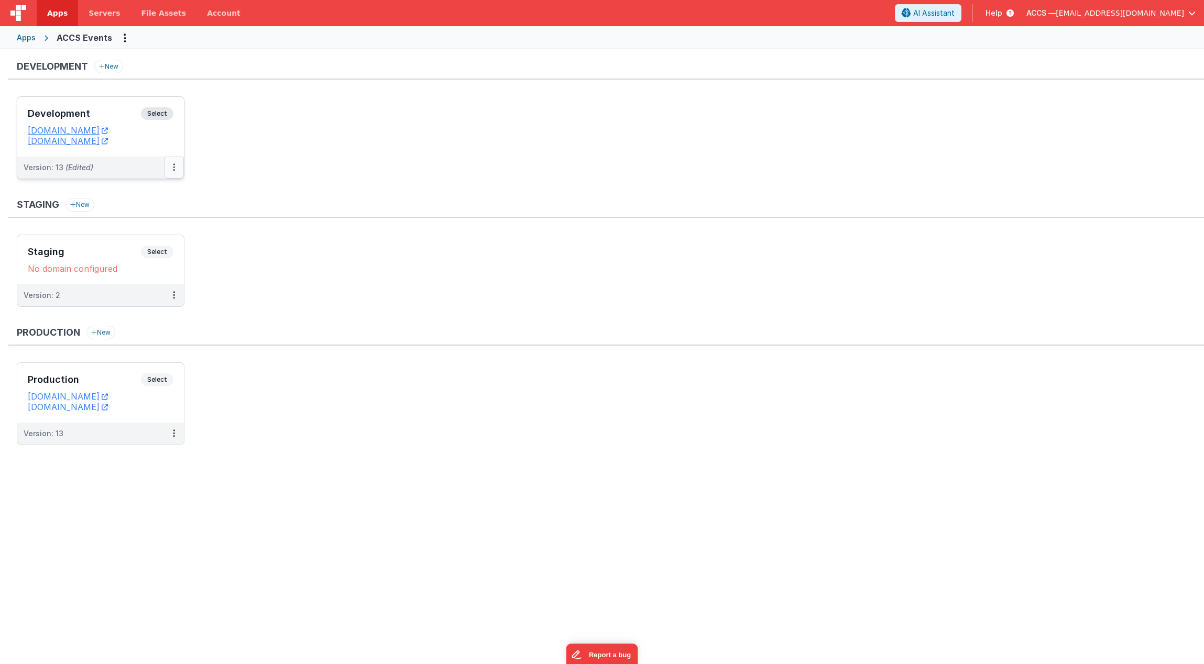
click at [175, 168] on button at bounding box center [174, 168] width 20 height 22
click at [153, 225] on link "Deploy..." at bounding box center [138, 228] width 92 height 19
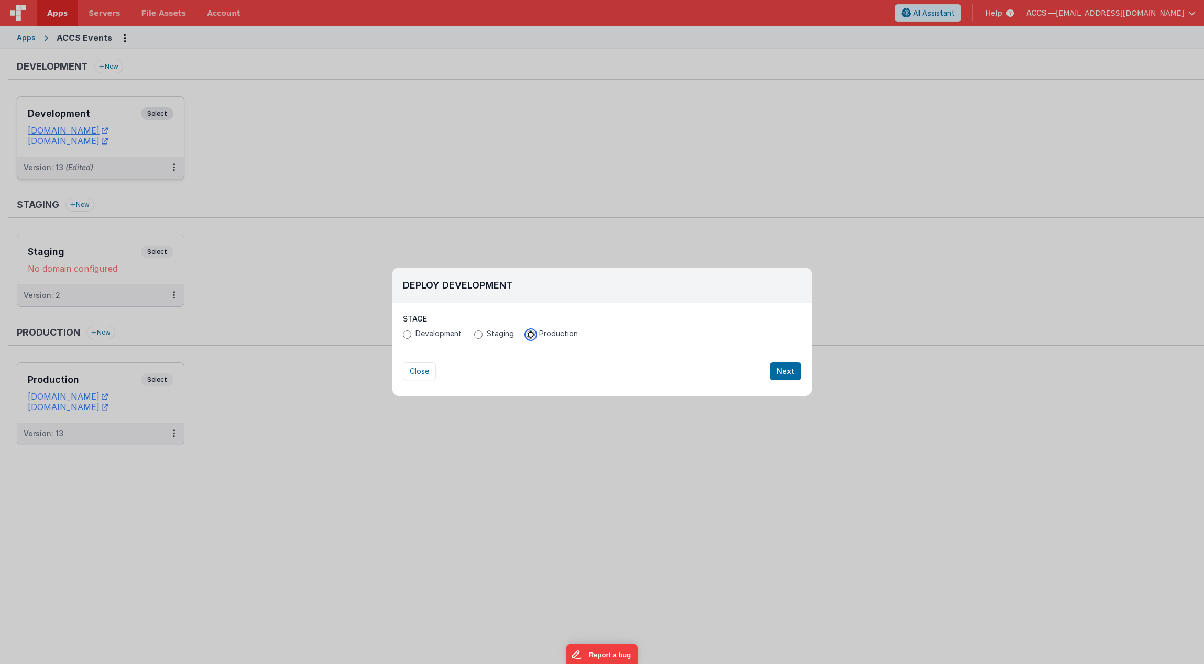
click at [528, 336] on input "Production" at bounding box center [530, 335] width 8 height 8
radio input "true"
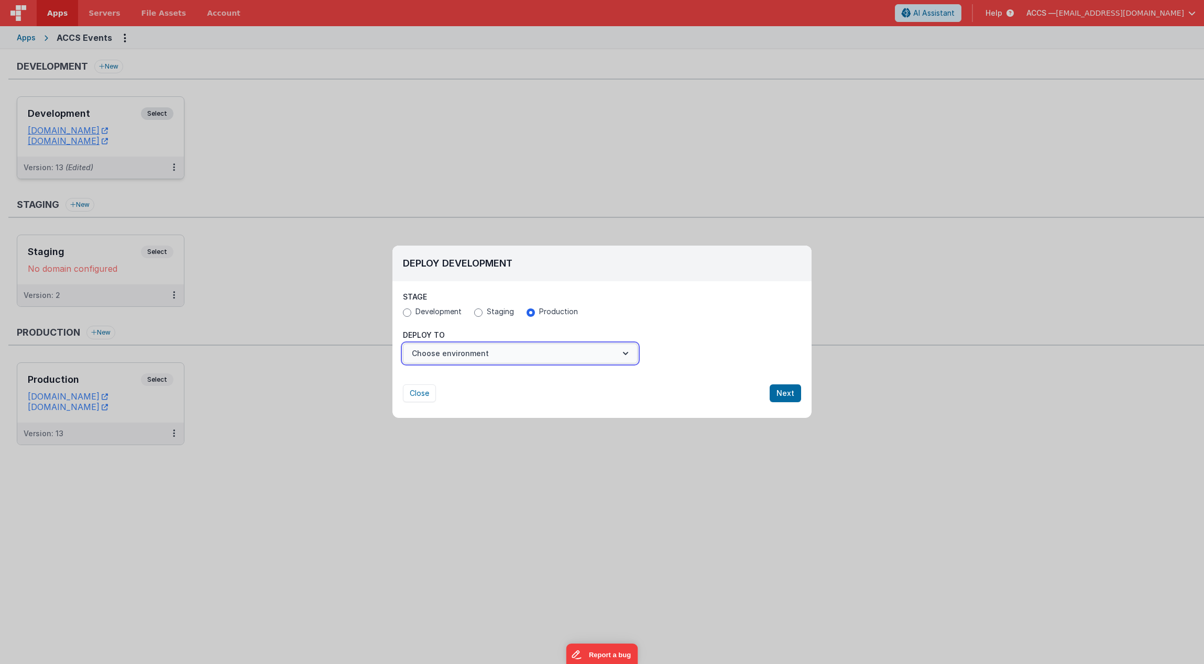
click at [621, 356] on icon "button" at bounding box center [625, 353] width 10 height 10
click at [526, 386] on link "Production" at bounding box center [520, 379] width 235 height 19
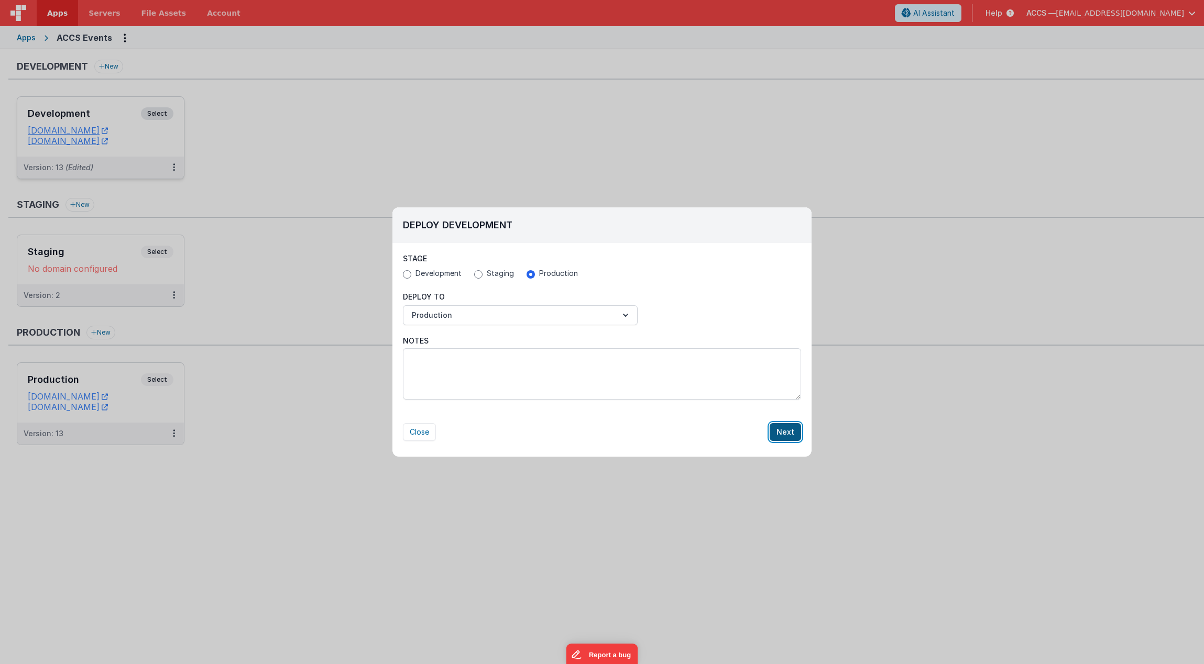
click at [790, 432] on button "Next" at bounding box center [784, 432] width 31 height 18
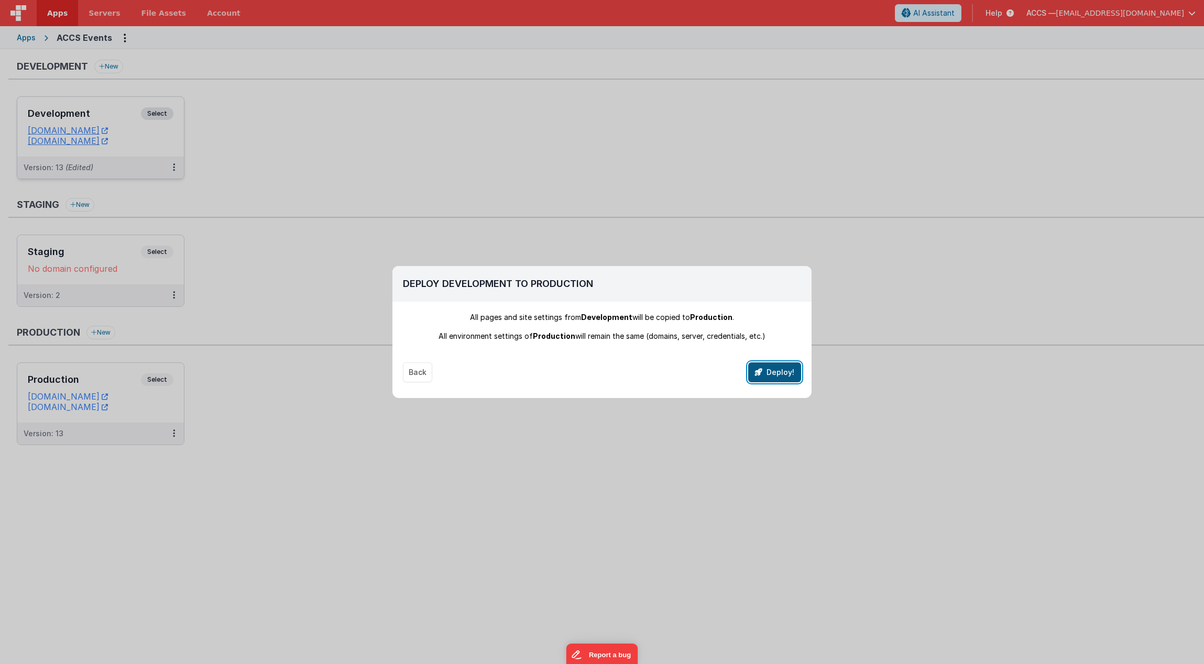
click at [769, 373] on button "Deploy!" at bounding box center [774, 372] width 53 height 20
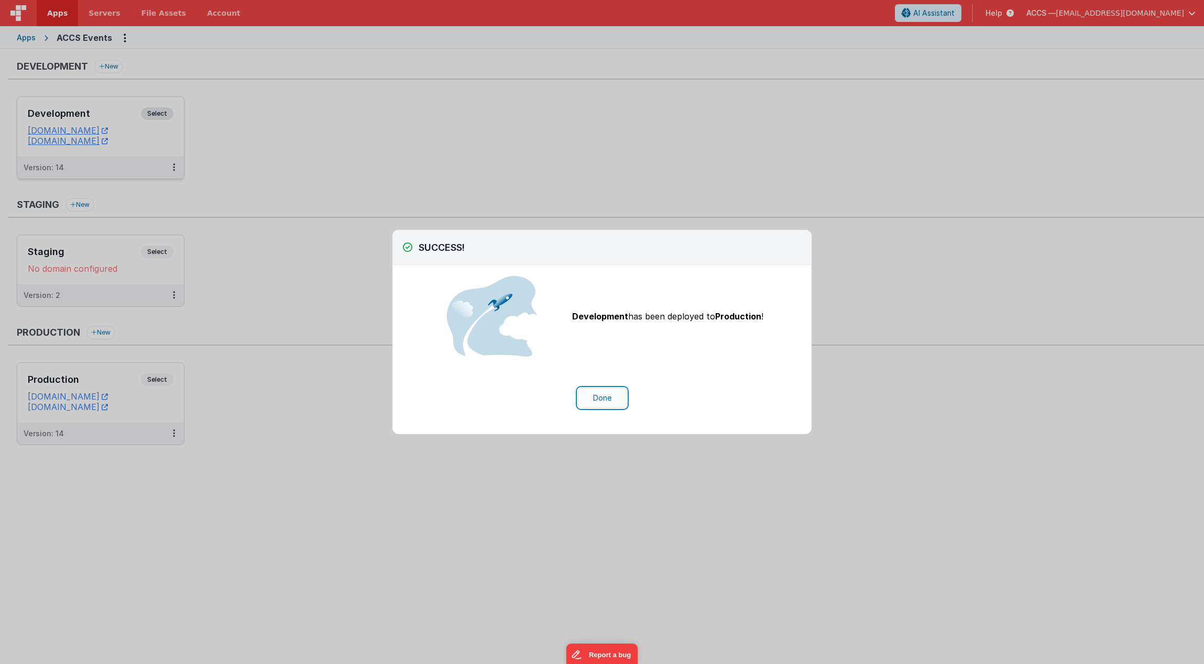
click at [603, 405] on button "Done" at bounding box center [602, 398] width 49 height 20
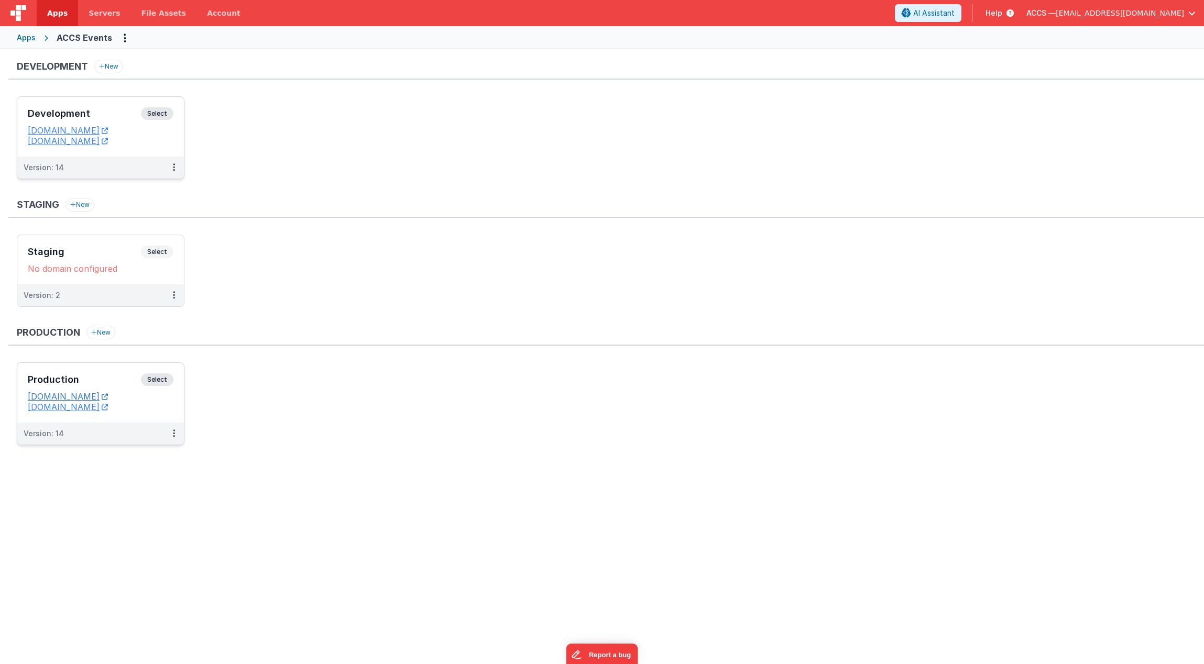
click at [108, 400] on link "[DOMAIN_NAME]" at bounding box center [68, 396] width 80 height 10
click at [177, 432] on button at bounding box center [174, 434] width 20 height 22
click at [158, 455] on link "Edit" at bounding box center [138, 457] width 92 height 19
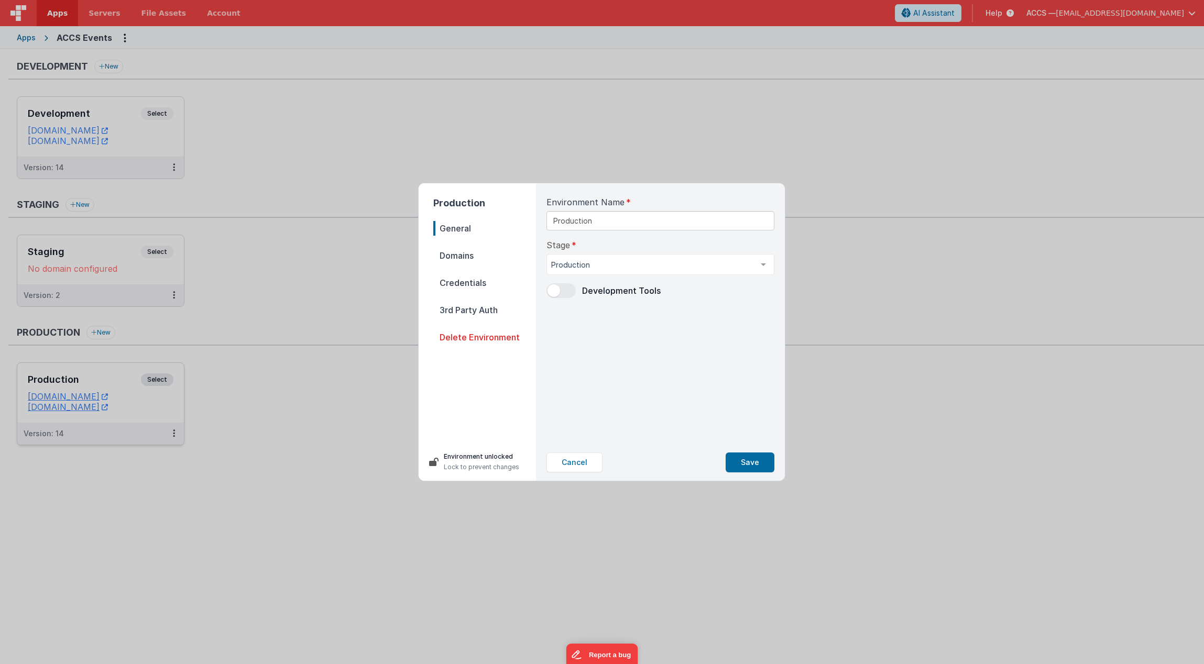
click at [482, 263] on nav "General Domains Credentials 3rd Party Auth Delete Environment" at bounding box center [484, 328] width 103 height 214
click at [470, 257] on span "Domains" at bounding box center [484, 255] width 103 height 15
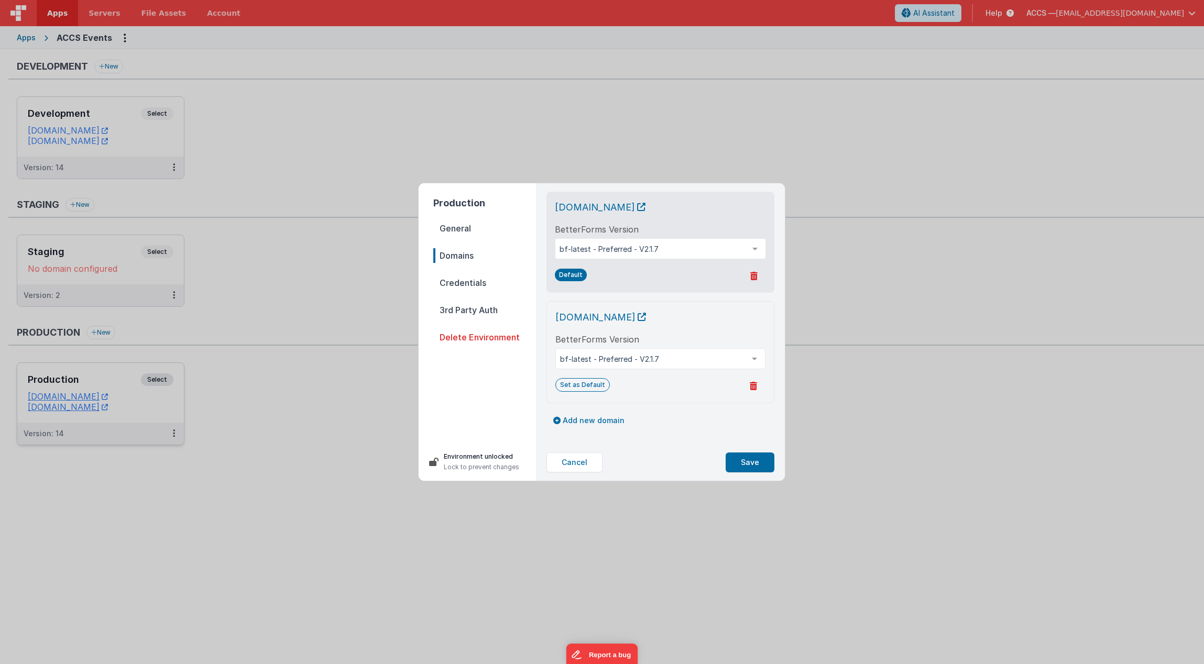
click at [472, 286] on span "Credentials" at bounding box center [484, 283] width 103 height 15
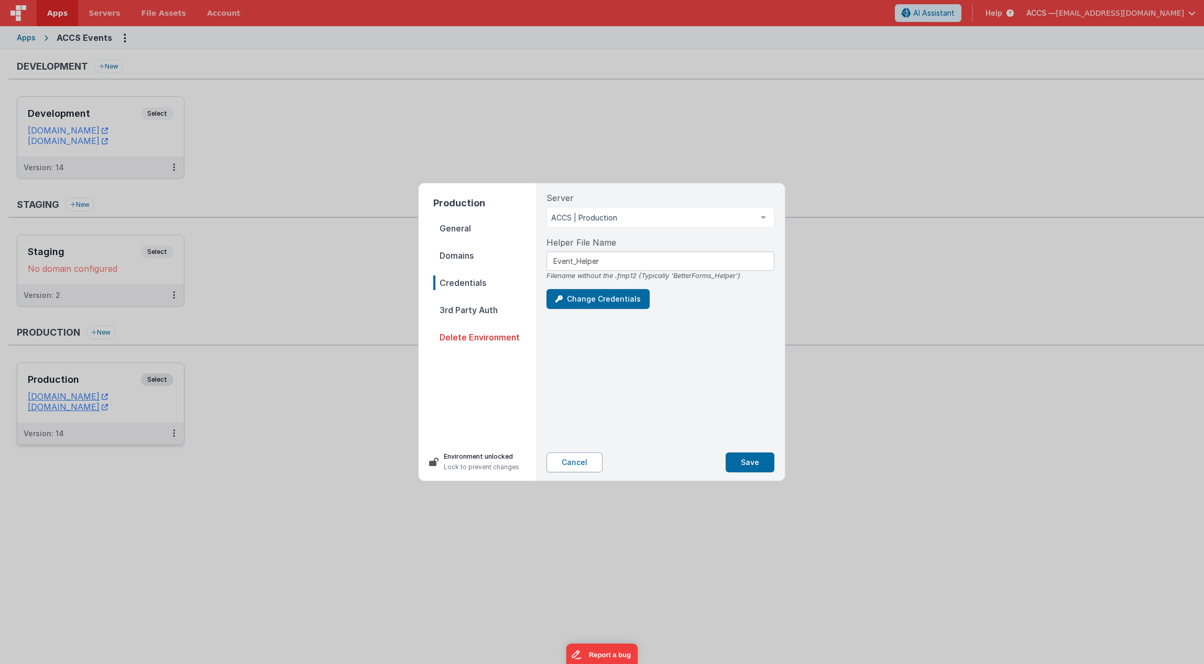
click at [569, 461] on button "Cancel" at bounding box center [574, 463] width 56 height 20
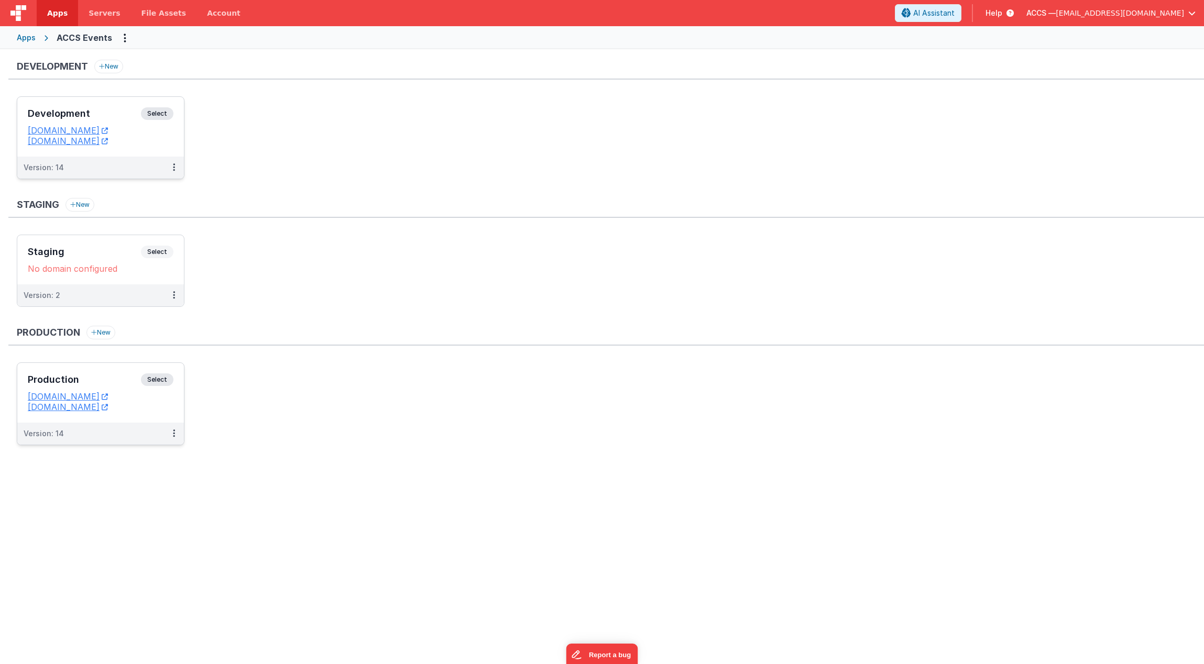
click at [118, 115] on h3 "Development" at bounding box center [84, 113] width 113 height 10
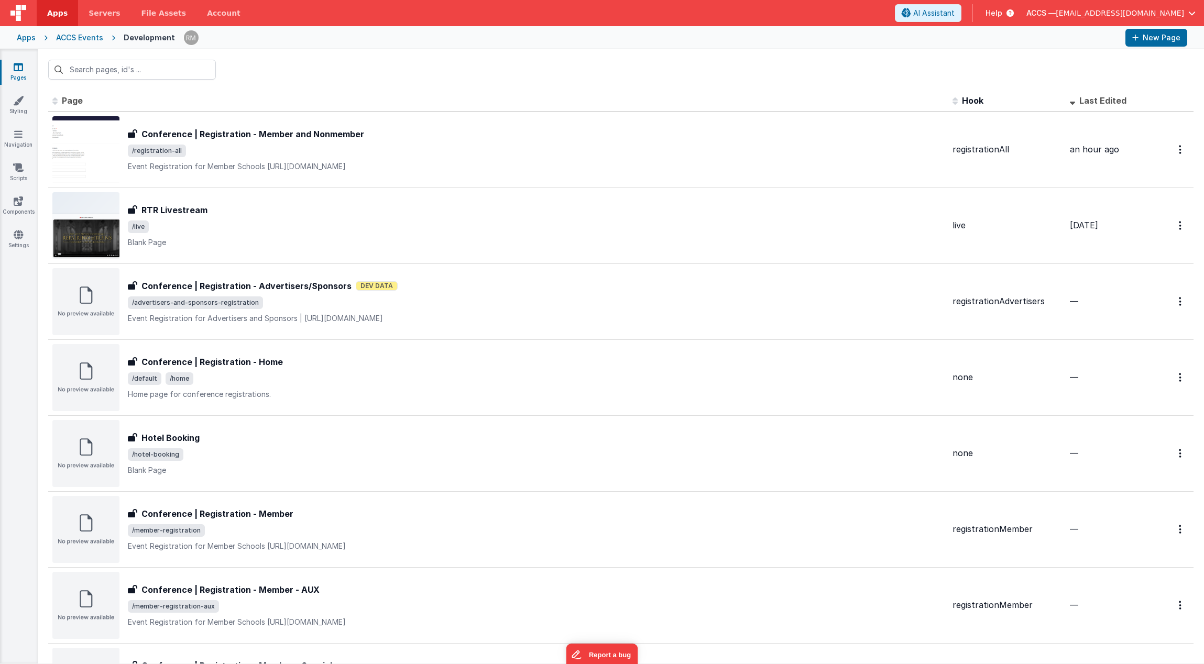
click at [30, 42] on div "Apps" at bounding box center [26, 37] width 19 height 10
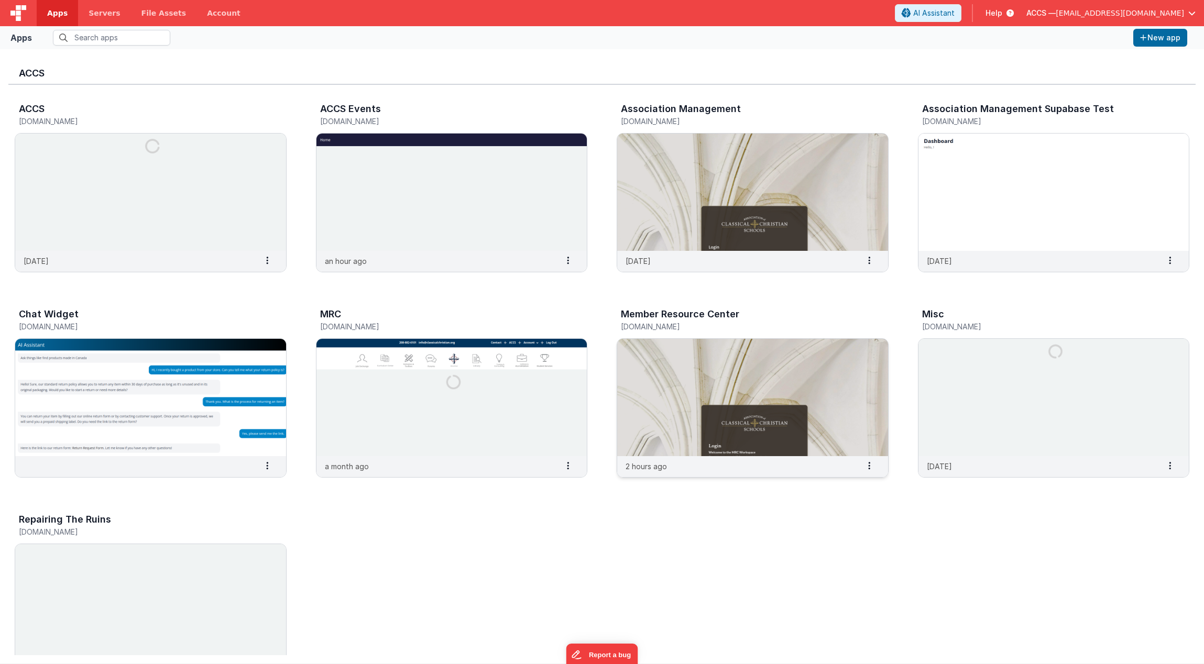
click at [813, 380] on img at bounding box center [752, 397] width 271 height 117
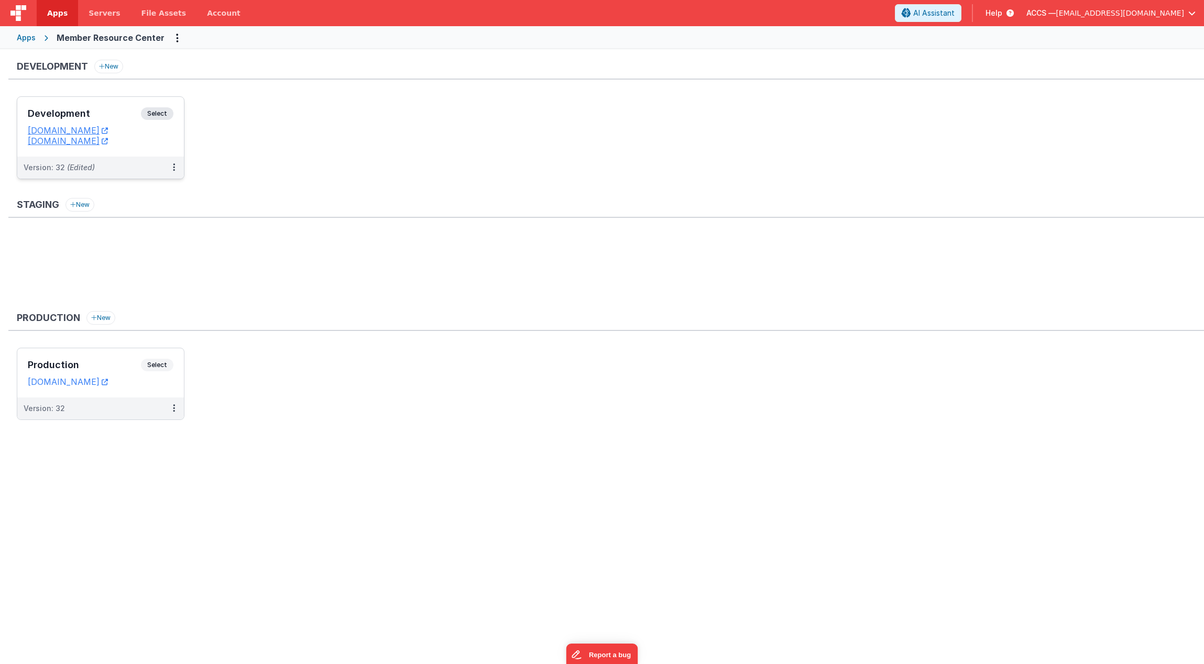
click at [129, 121] on div "Development Select" at bounding box center [101, 116] width 146 height 18
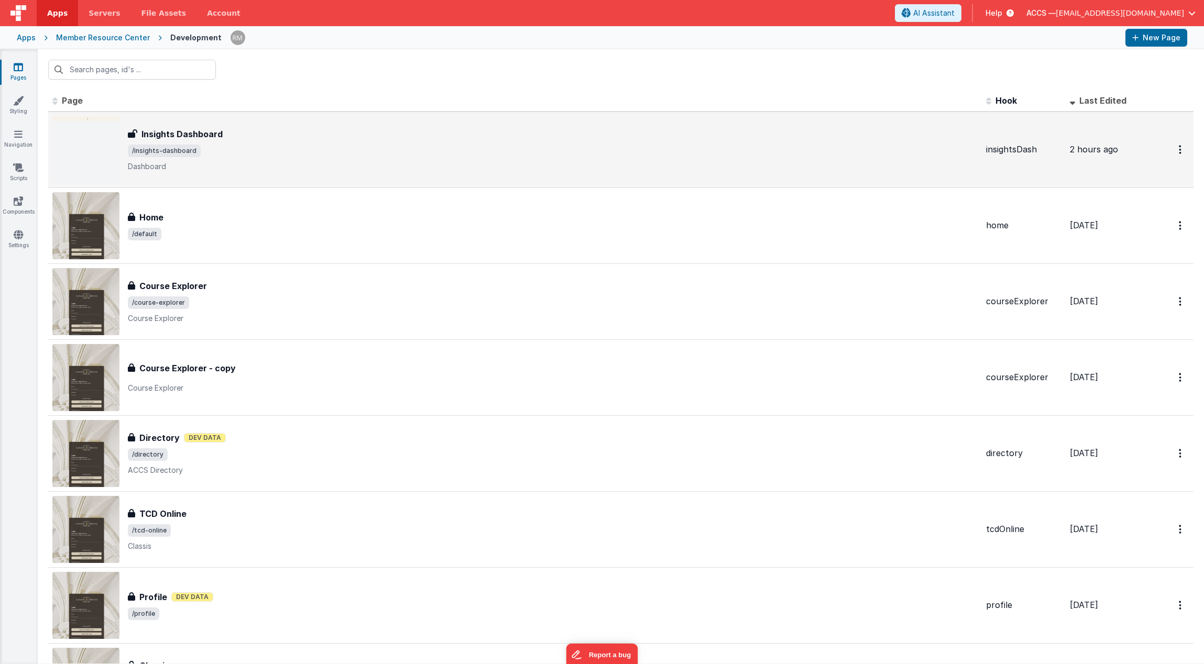
click at [211, 134] on h3 "Insights Dashboard" at bounding box center [181, 134] width 81 height 13
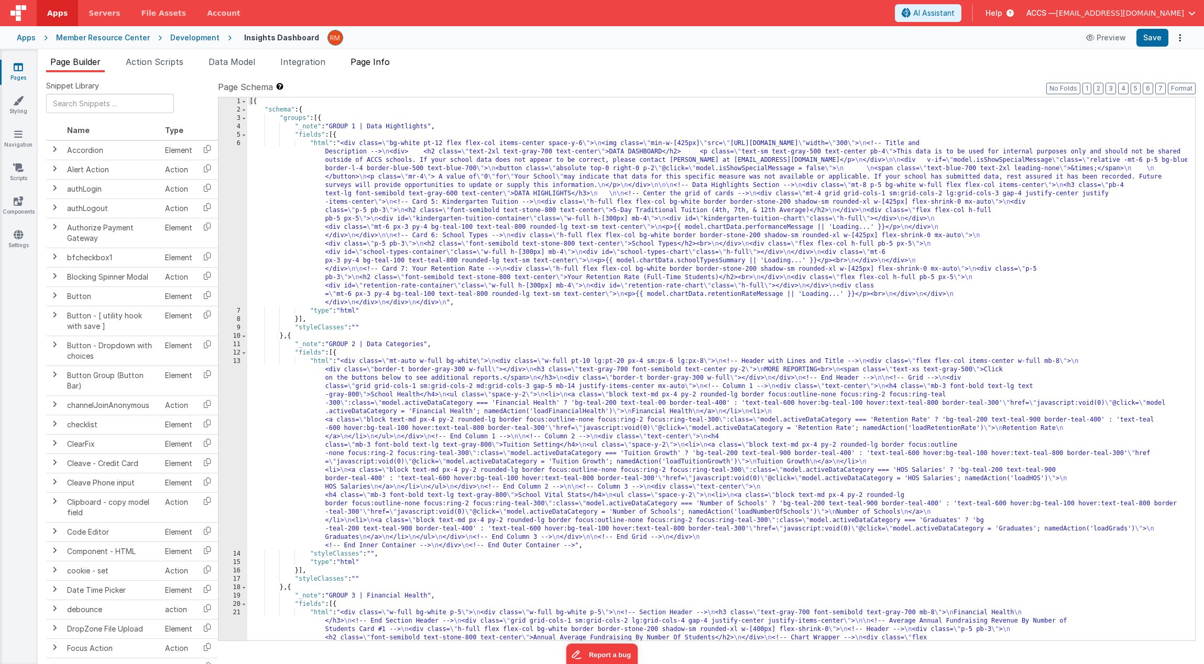
click at [357, 66] on span "Page Info" at bounding box center [369, 62] width 39 height 10
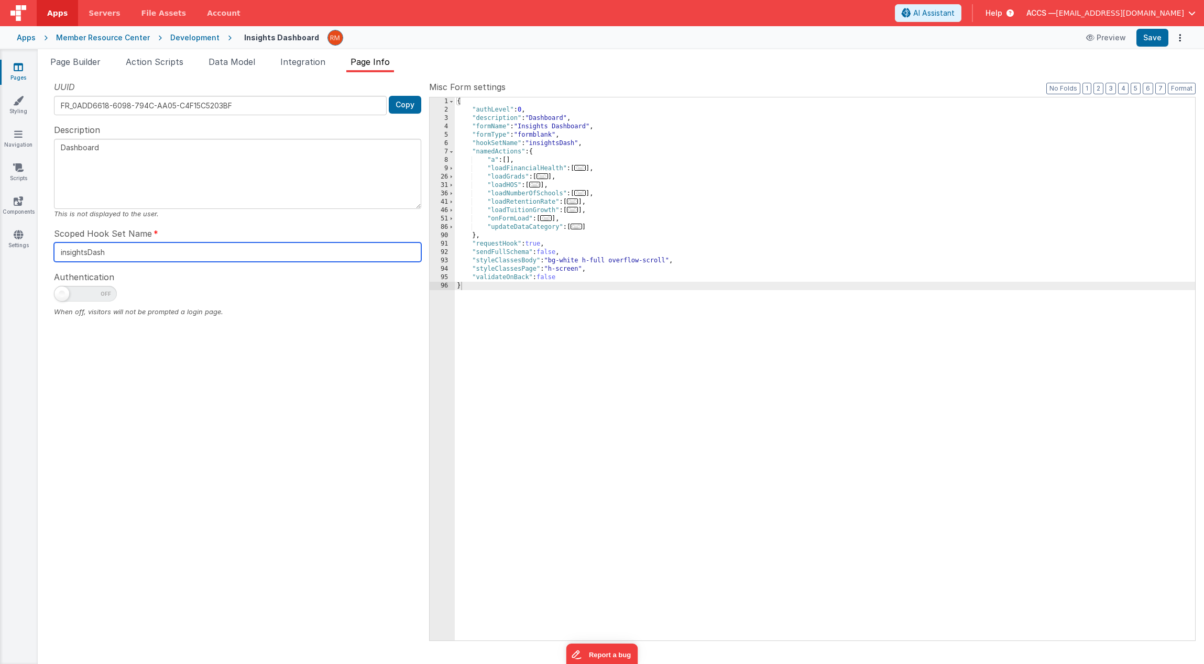
drag, startPoint x: 122, startPoint y: 256, endPoint x: 55, endPoint y: 248, distance: 67.0
click at [55, 248] on input "insightsDash" at bounding box center [237, 252] width 367 height 19
click at [149, 250] on input "insightsDash" at bounding box center [237, 252] width 367 height 19
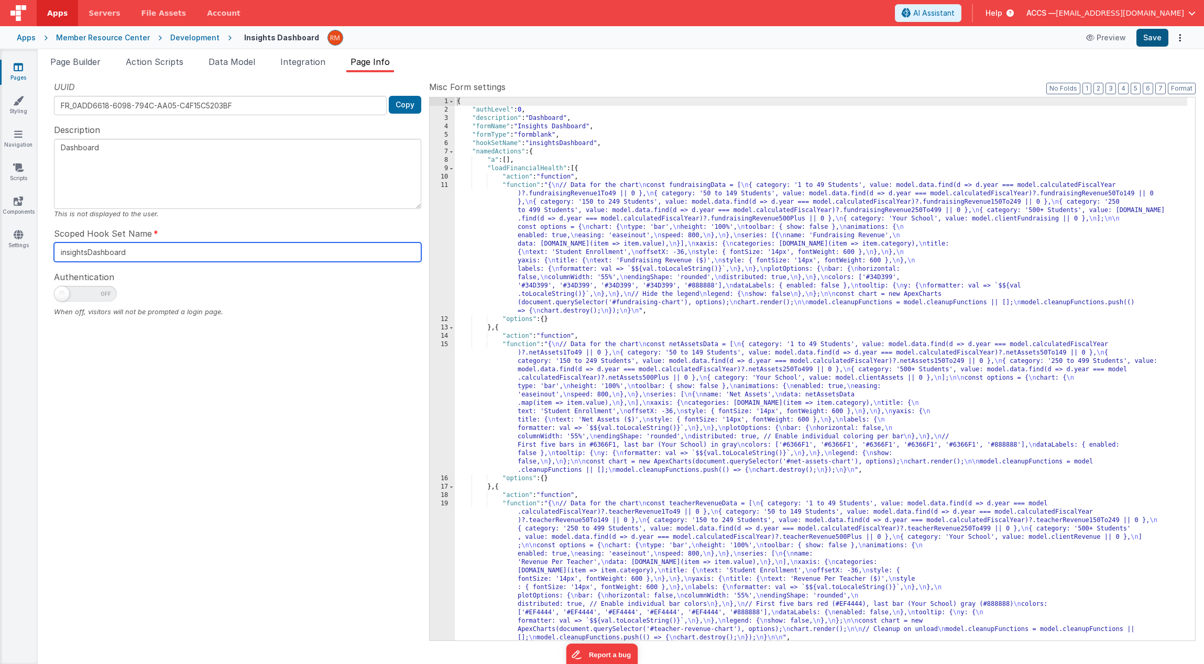
type input "insightsDashboard"
click at [1154, 38] on button "Save" at bounding box center [1152, 38] width 32 height 18
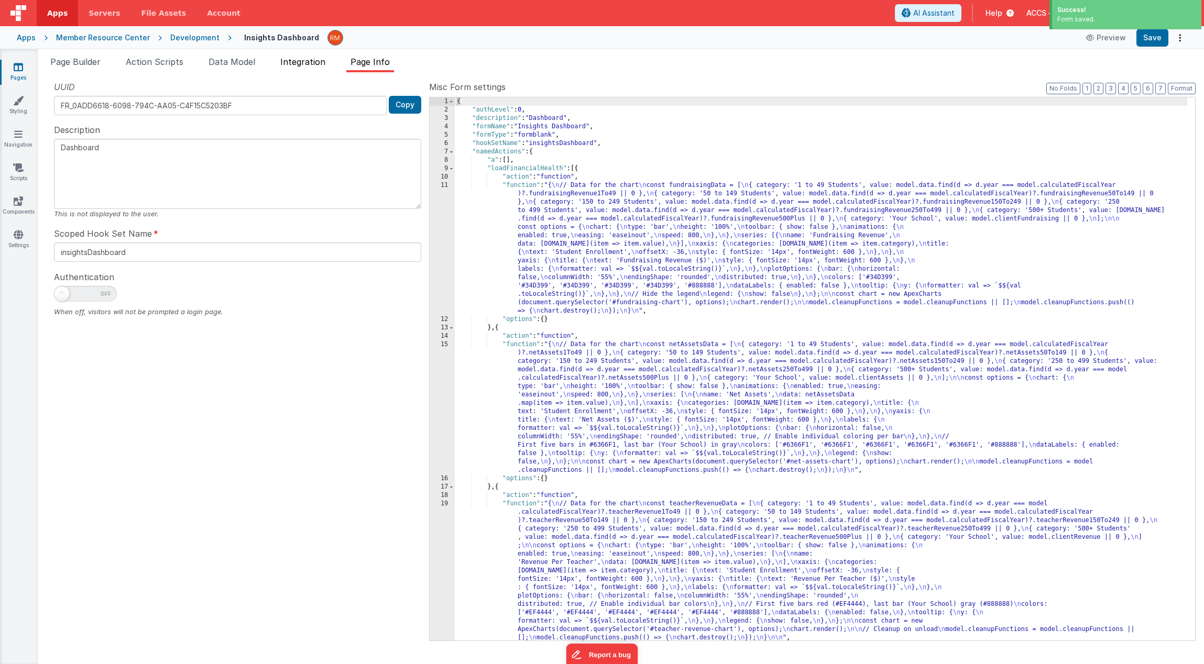
click at [300, 64] on span "Integration" at bounding box center [302, 62] width 45 height 10
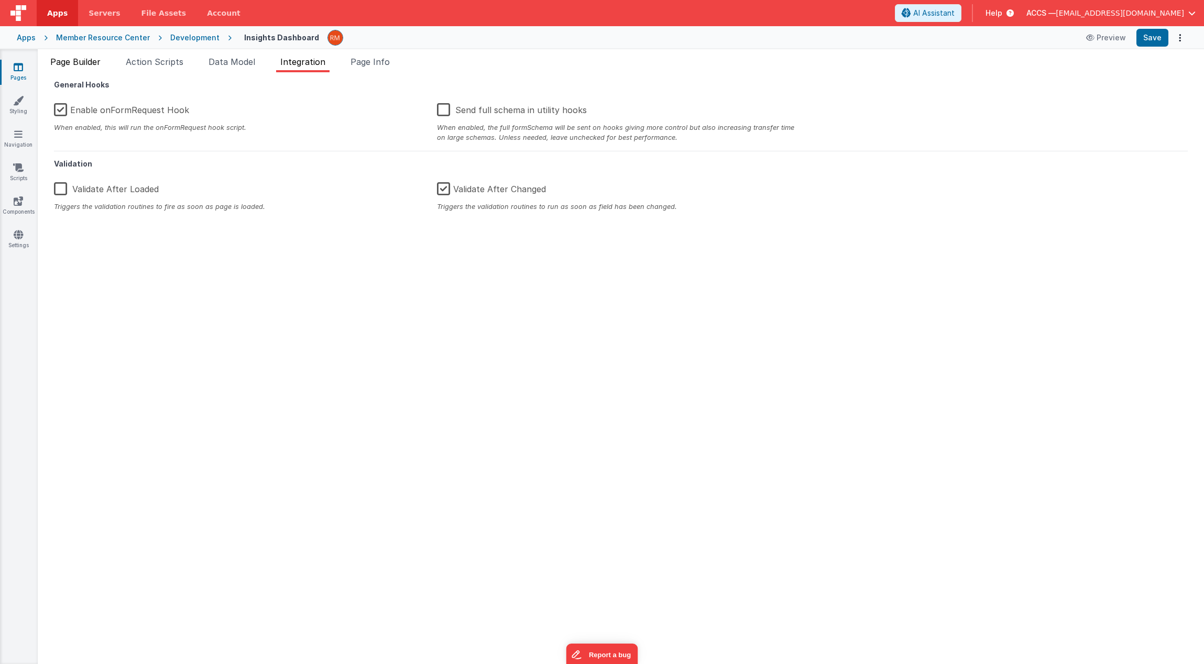
click at [95, 65] on span "Page Builder" at bounding box center [75, 62] width 50 height 10
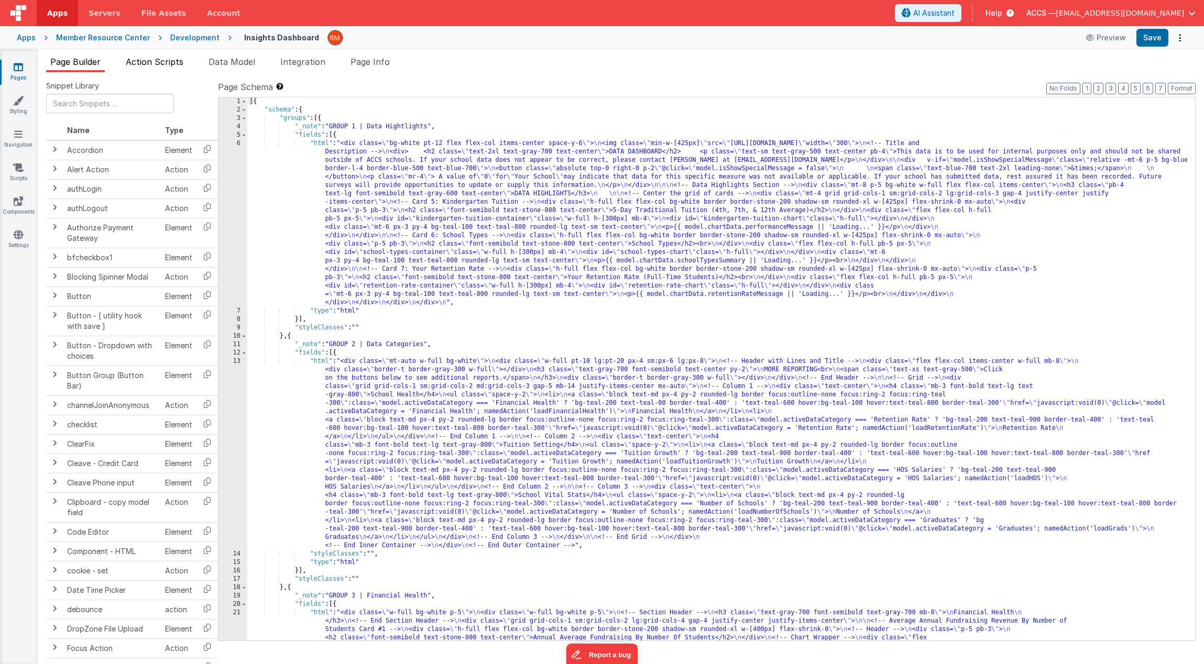
click at [169, 65] on span "Action Scripts" at bounding box center [155, 62] width 58 height 10
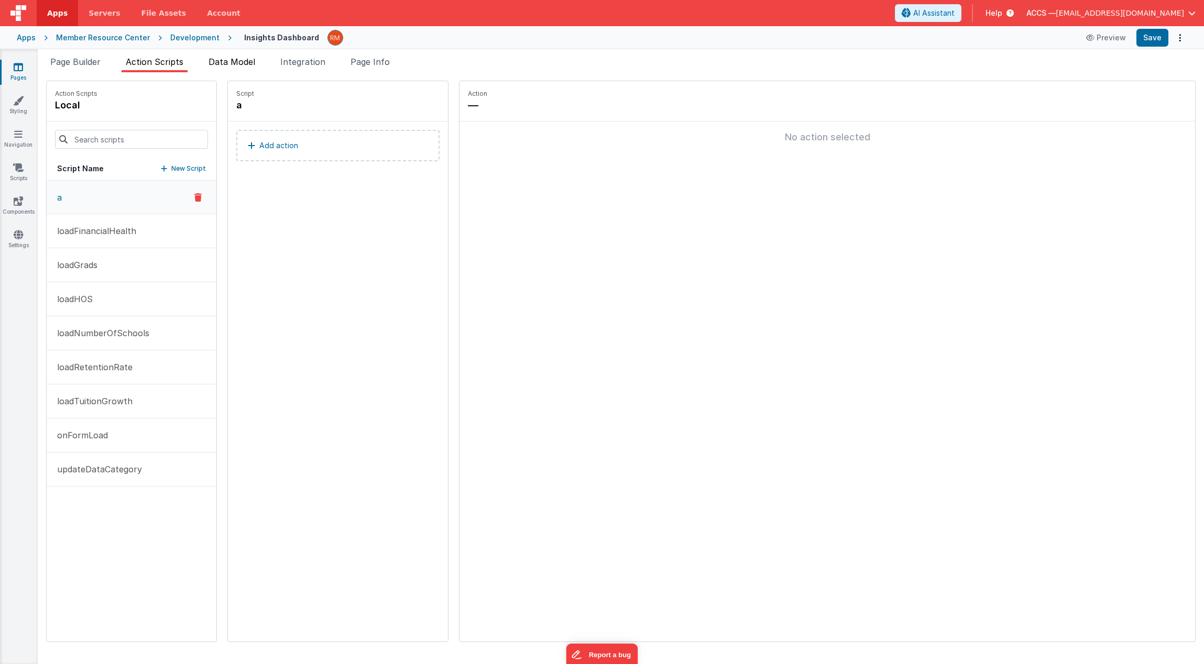
click at [223, 62] on span "Data Model" at bounding box center [231, 62] width 47 height 10
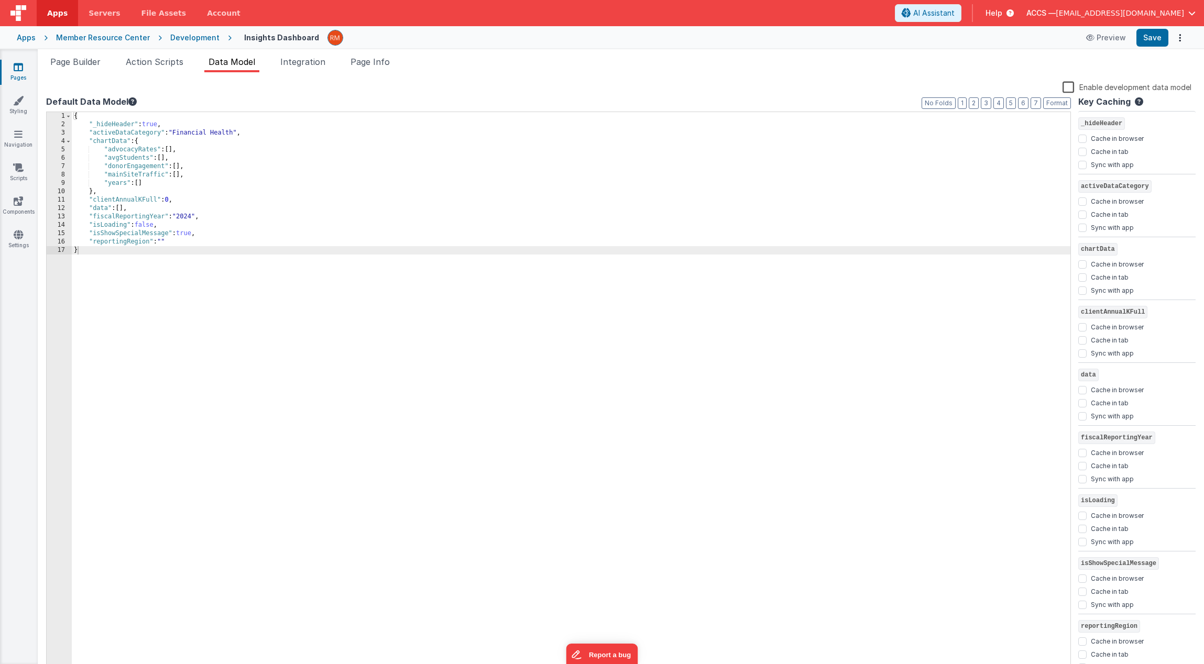
click at [160, 126] on div "{ "_hideHeader" : true , "activeDataCategory" : "Financial Health" , "chartData…" at bounding box center [571, 401] width 998 height 578
click at [1152, 44] on button "Save" at bounding box center [1152, 38] width 32 height 18
click at [96, 64] on span "Page Builder" at bounding box center [75, 62] width 50 height 10
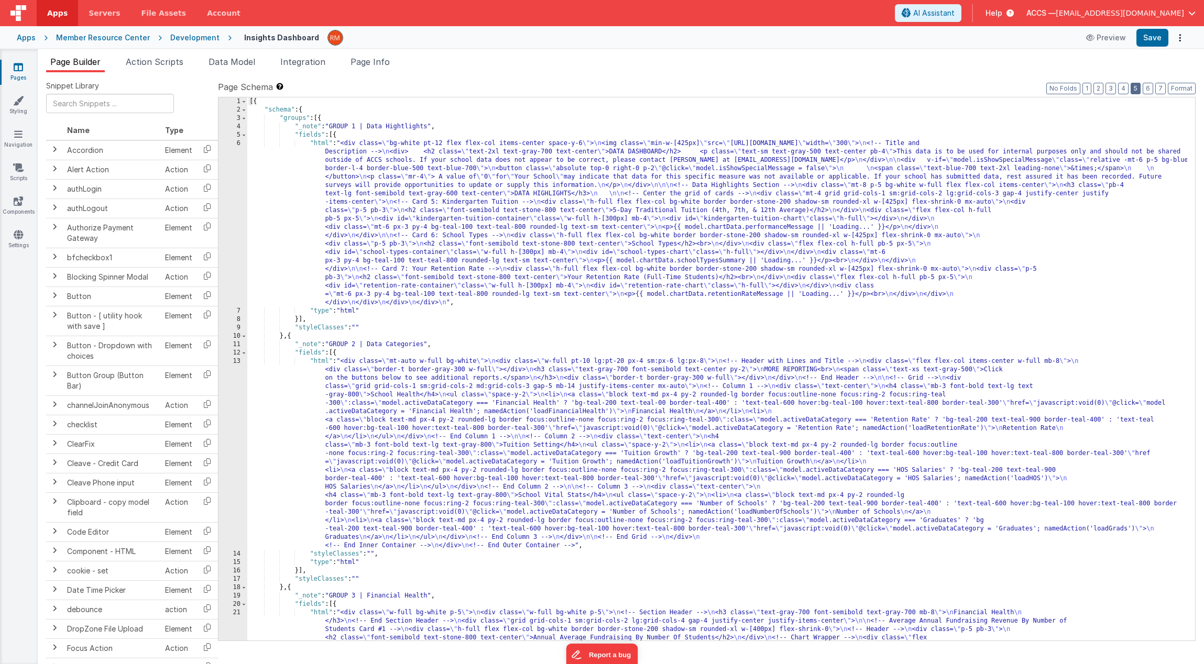
click at [1137, 89] on button "5" at bounding box center [1135, 89] width 10 height 12
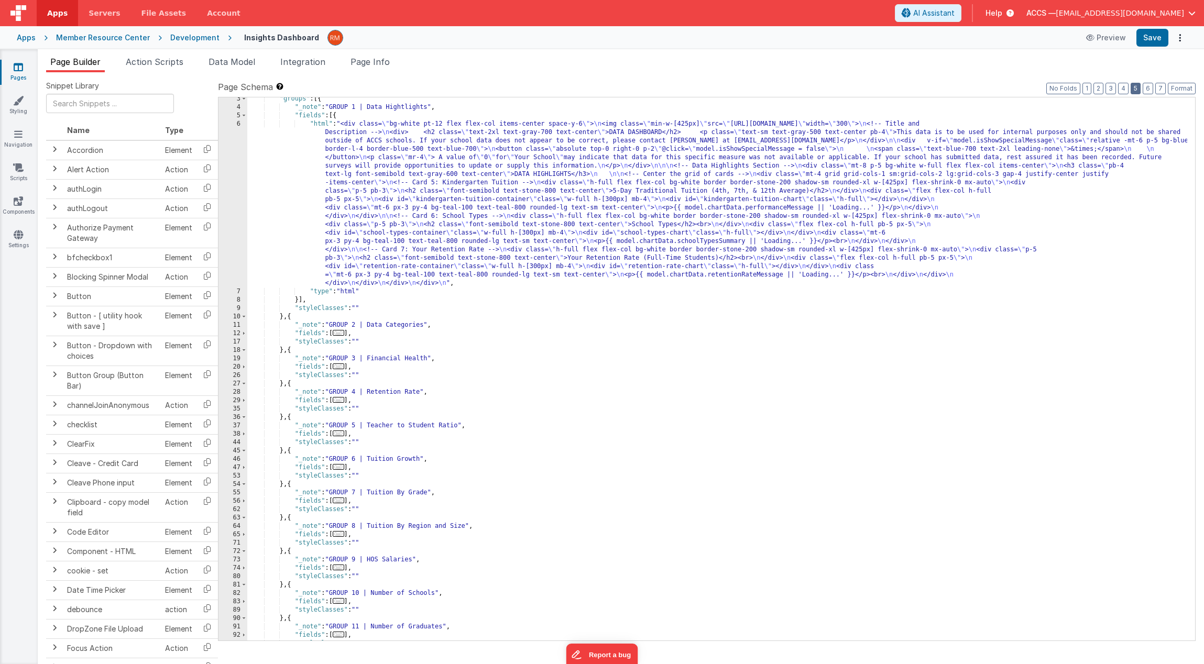
scroll to position [119, 0]
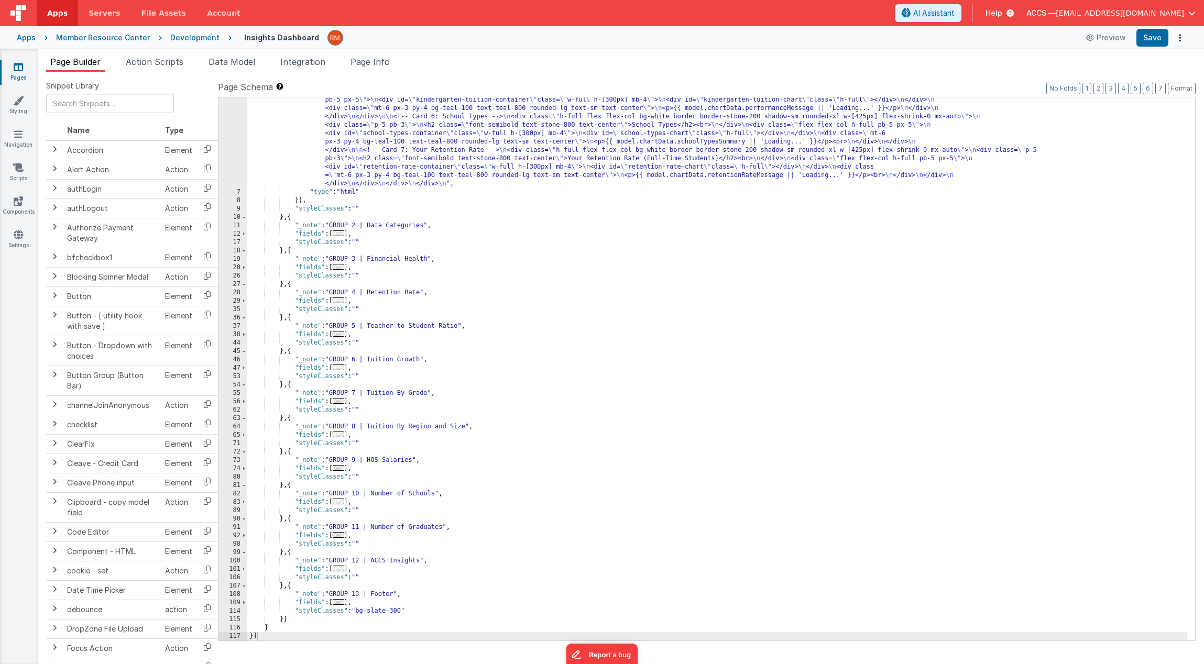
click at [14, 72] on icon at bounding box center [18, 67] width 9 height 10
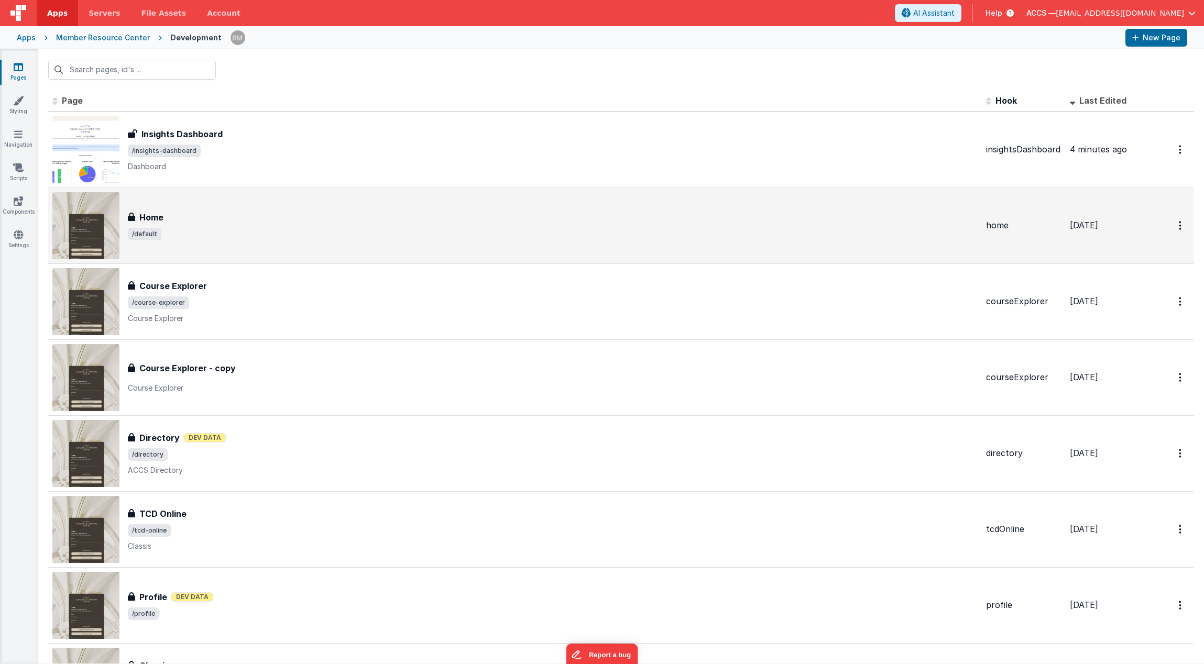
click at [183, 222] on div "Home" at bounding box center [553, 217] width 850 height 13
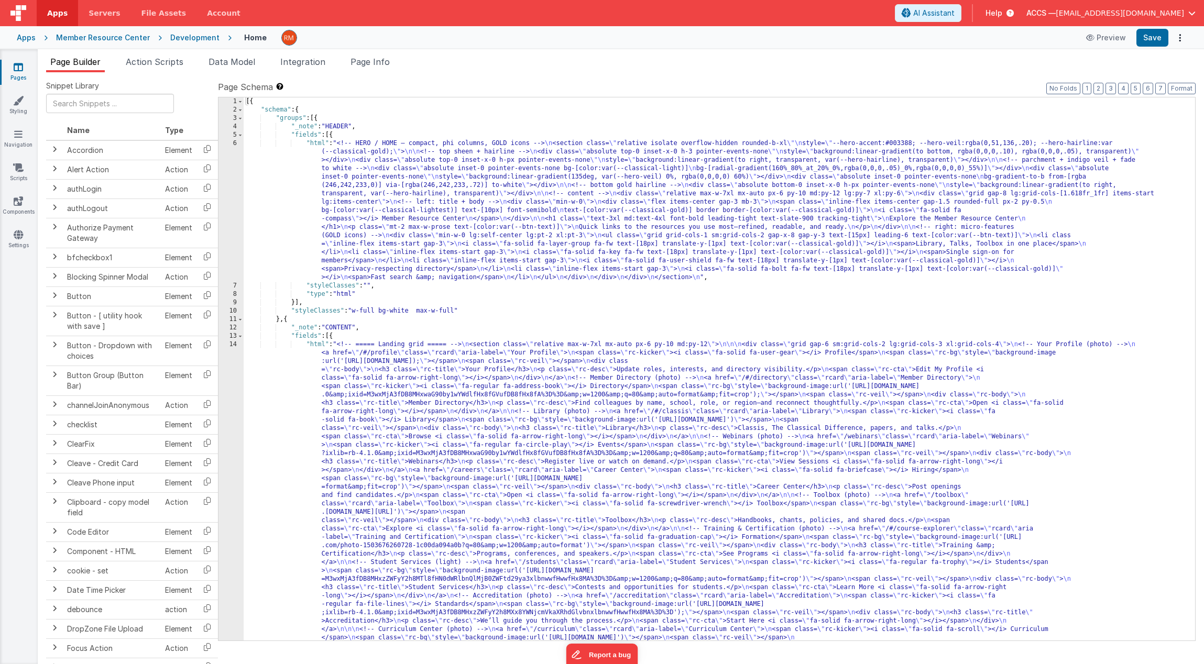
scroll to position [362, 0]
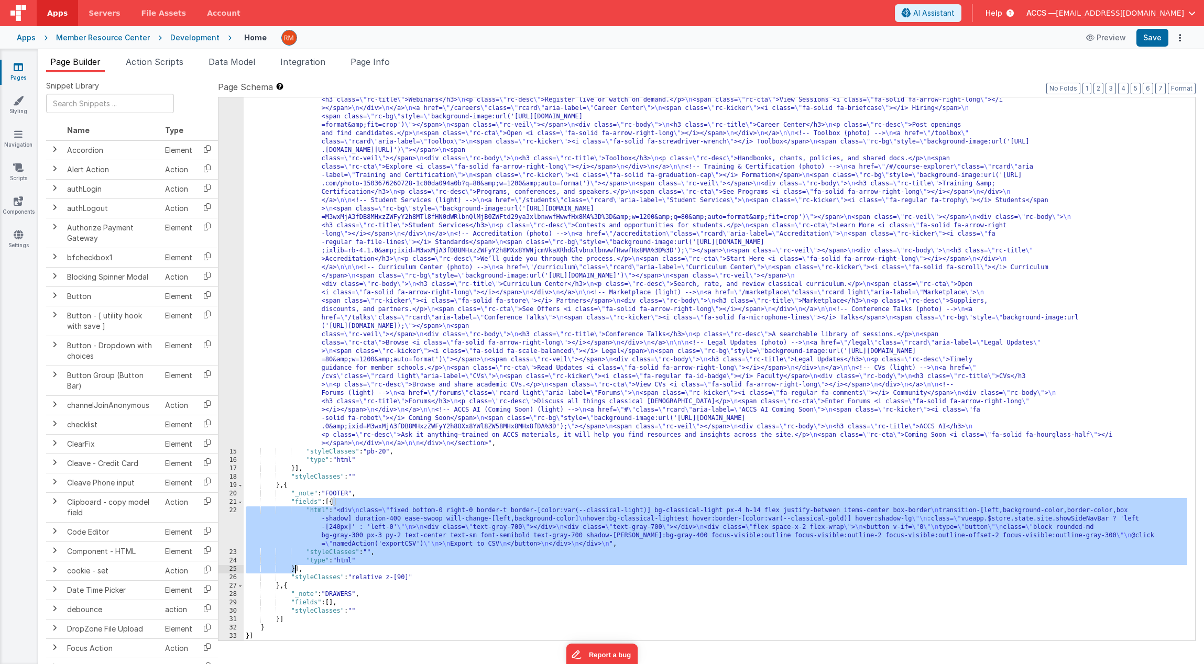
drag, startPoint x: 334, startPoint y: 503, endPoint x: 295, endPoint y: 571, distance: 77.9
click at [295, 571] on div ""html" : "<!-- ===== Landing grid ===== --> \n <section class= \" relative max-…" at bounding box center [715, 489] width 943 height 1021
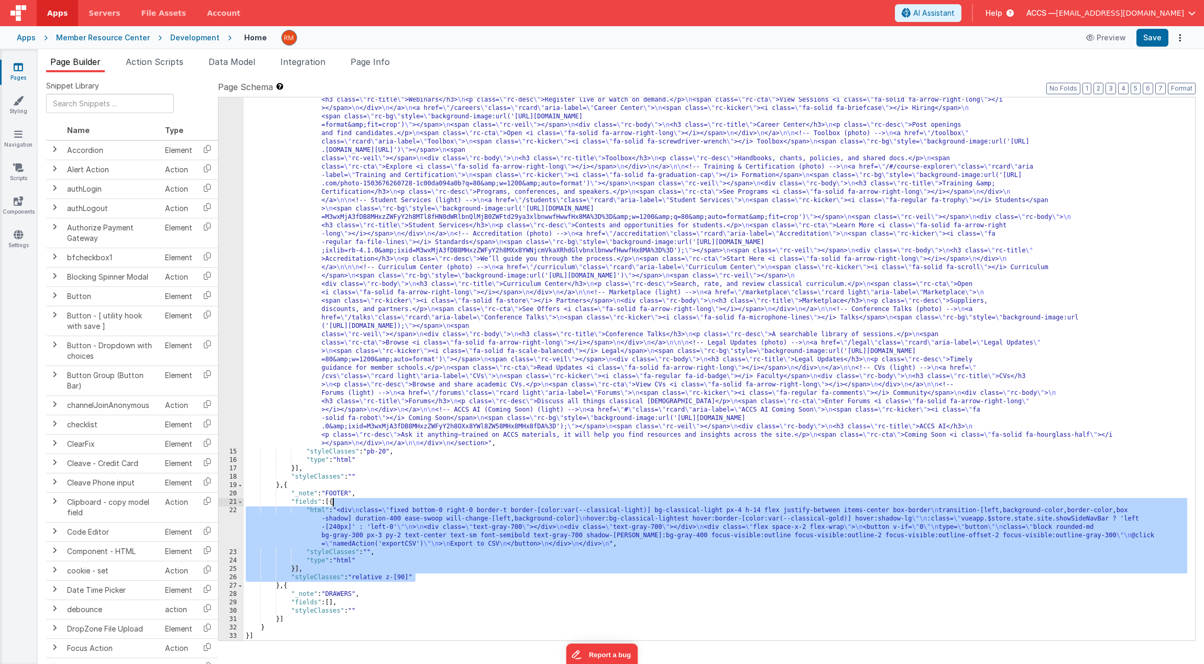
drag, startPoint x: 414, startPoint y: 577, endPoint x: 332, endPoint y: 504, distance: 109.8
click at [332, 504] on div ""html" : "<!-- ===== Landing grid ===== --> \n <section class= \" relative max-…" at bounding box center [715, 489] width 943 height 1021
click at [21, 69] on icon at bounding box center [18, 67] width 9 height 10
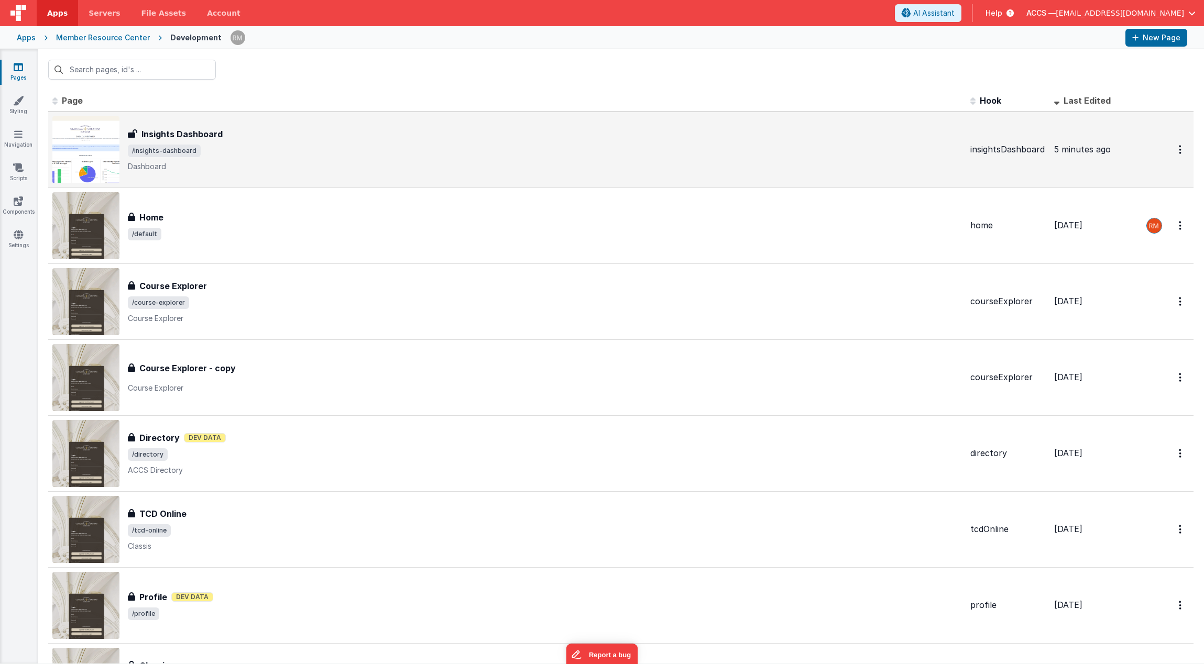
click at [239, 151] on span "/insights-dashboard" at bounding box center [545, 151] width 834 height 13
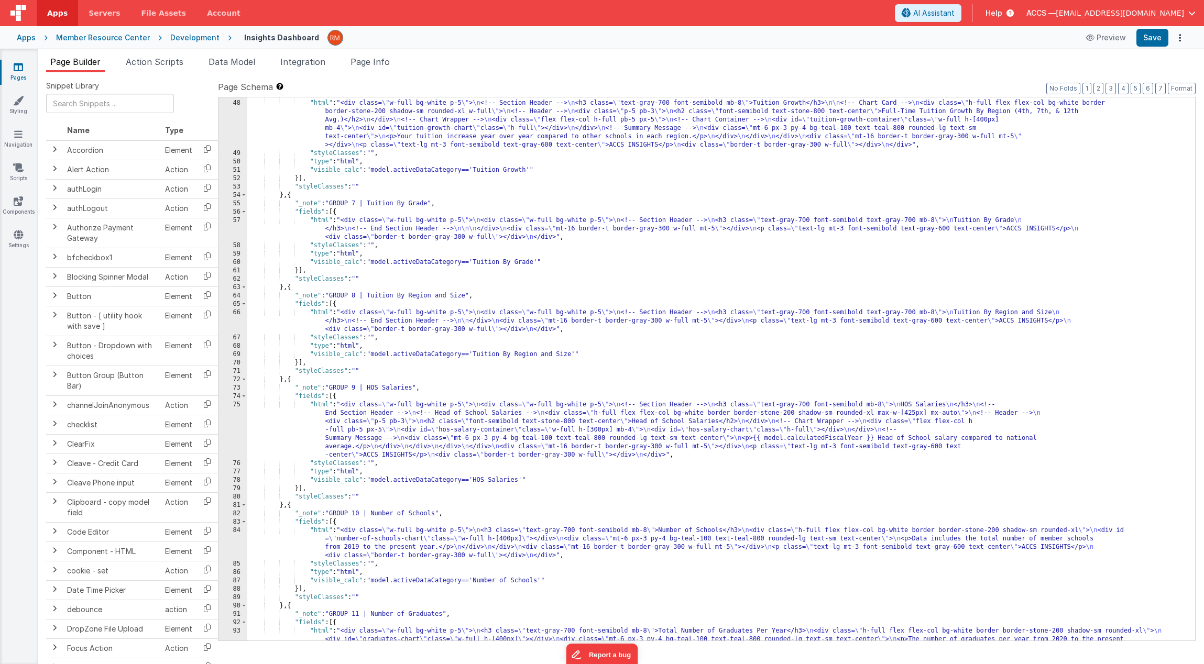
scroll to position [1678, 0]
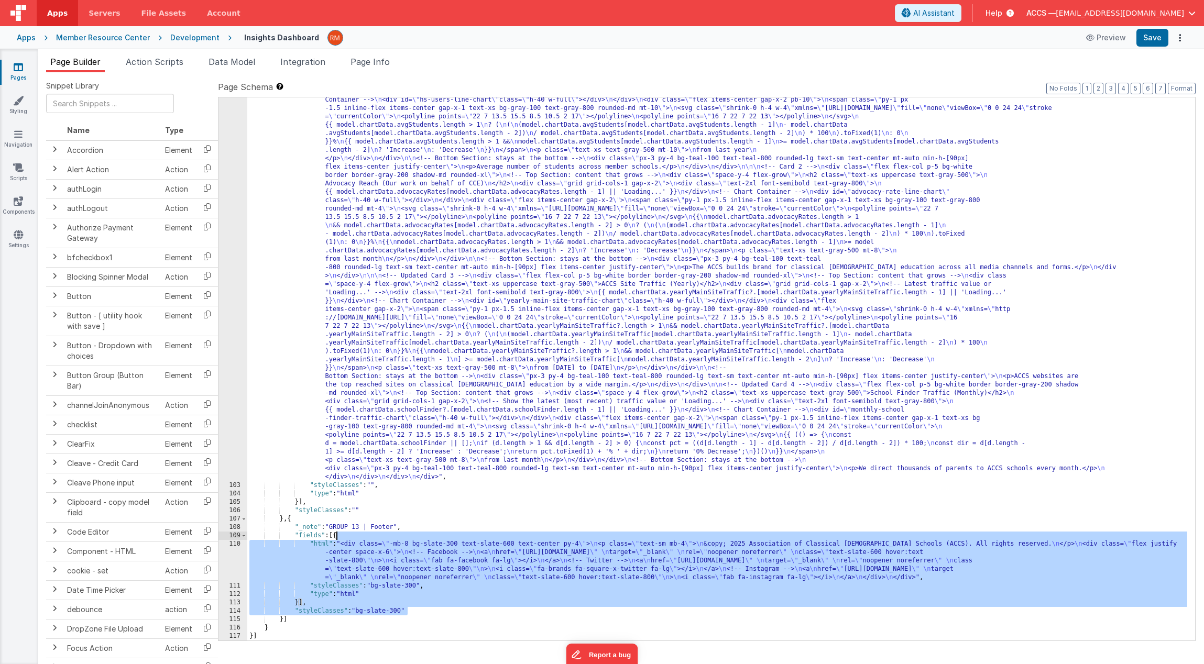
drag, startPoint x: 417, startPoint y: 611, endPoint x: 337, endPoint y: 538, distance: 107.5
click at [337, 538] on div ""html" : "<div class= \" w-full bg-white pt-5 pb-10 pr-10 pl-10 \" > \n <p clas…" at bounding box center [717, 547] width 940 height 971
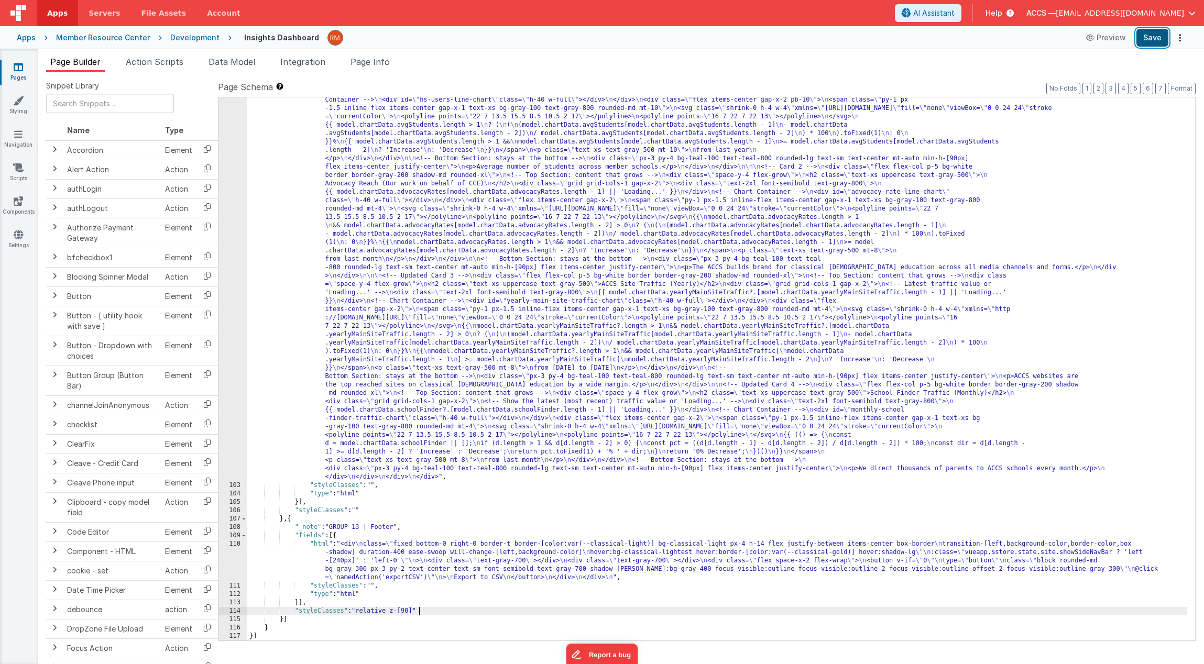
click at [1157, 43] on button "Save" at bounding box center [1152, 38] width 32 height 18
click at [357, 512] on div ""html" : "<div class= \" w-full bg-white pt-5 pb-10 pr-10 pl-10 \" > \n <p clas…" at bounding box center [717, 547] width 940 height 971
click at [1156, 34] on button "Save" at bounding box center [1152, 38] width 32 height 18
